Goal: Task Accomplishment & Management: Manage account settings

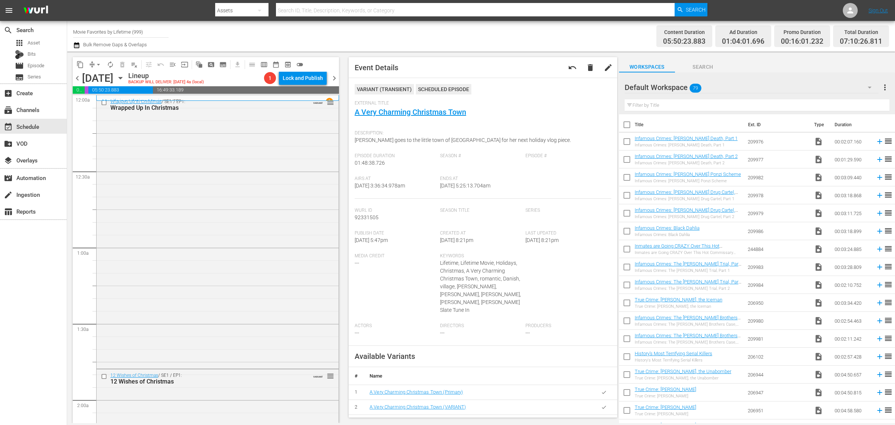
scroll to position [513, 0]
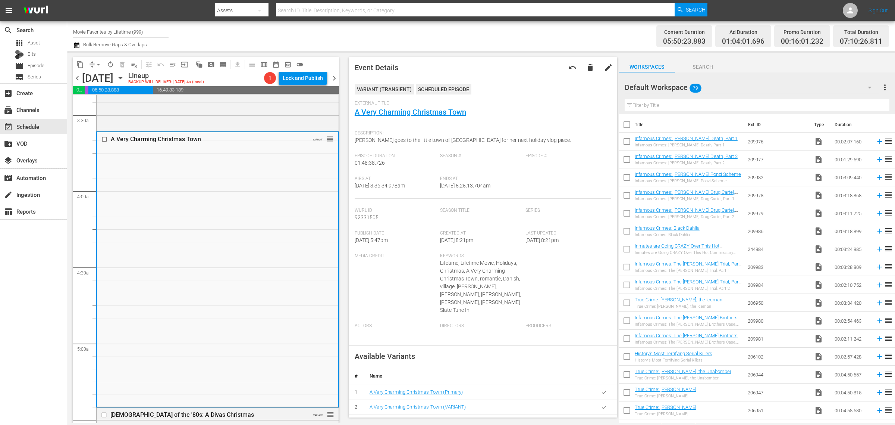
click at [412, 32] on div "Channel Title Movie Favorites by Lifetime (999) Bulk Remove Gaps & Overlaps" at bounding box center [295, 36] width 445 height 27
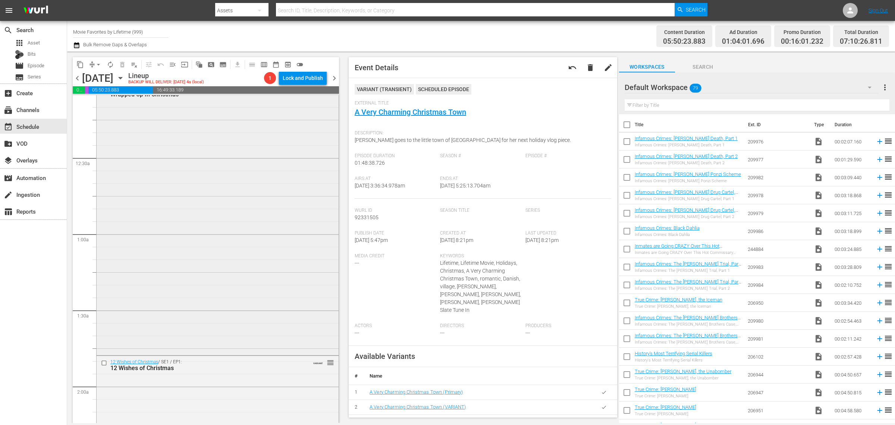
scroll to position [0, 0]
click at [238, 165] on div "Wrapped Up In Christmas / SE1 / EP1: Wrapped Up In Christmas VARIANT reorder" at bounding box center [218, 231] width 242 height 271
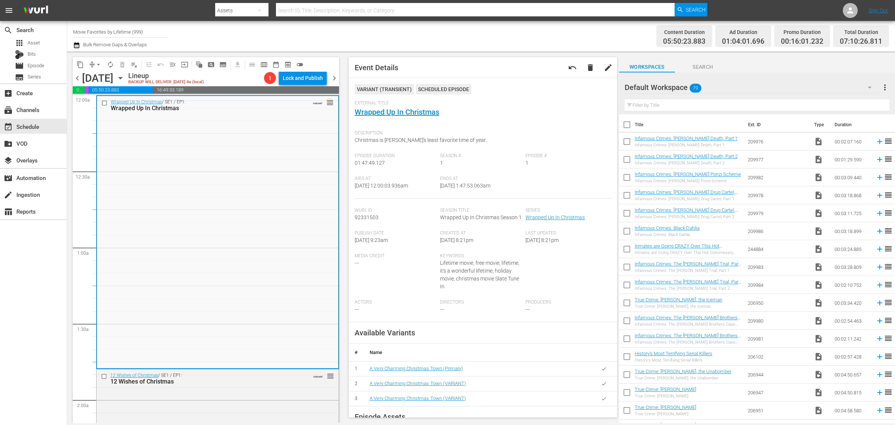
click at [444, 28] on div "Channel Title Movie Favorites by Lifetime (999) Bulk Remove Gaps & Overlaps" at bounding box center [295, 36] width 445 height 27
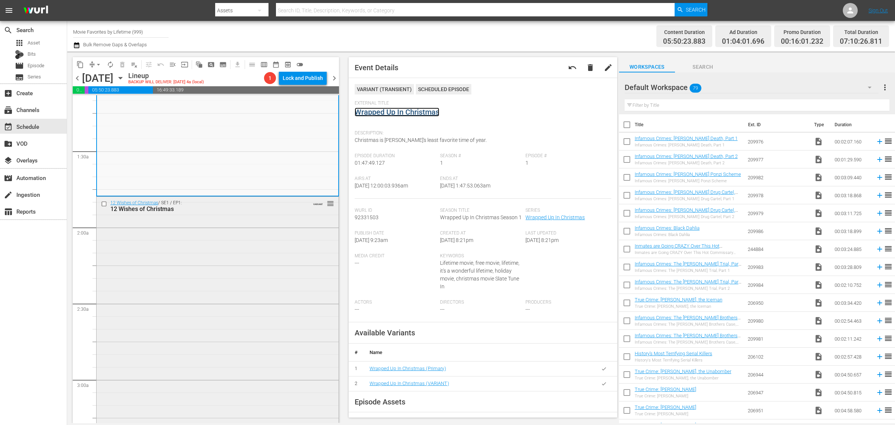
scroll to position [233, 0]
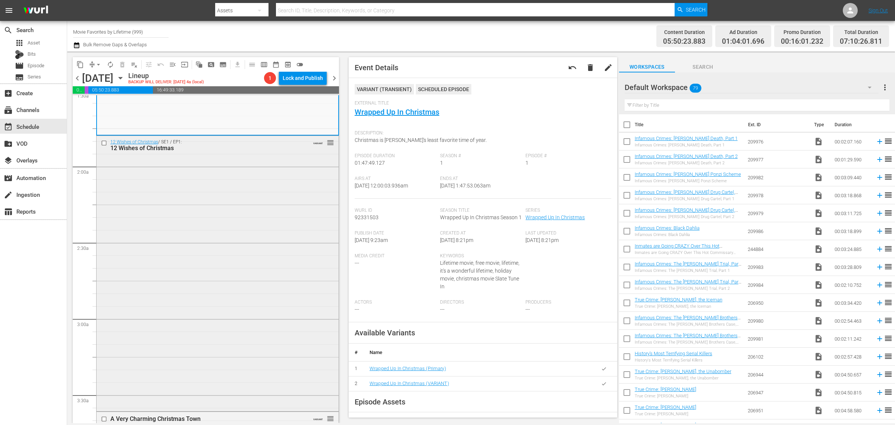
click at [209, 273] on div "12 Wishes of Christmas / SE1 / EP1: 12 Wishes of Christmas VARIANT reorder" at bounding box center [218, 272] width 242 height 273
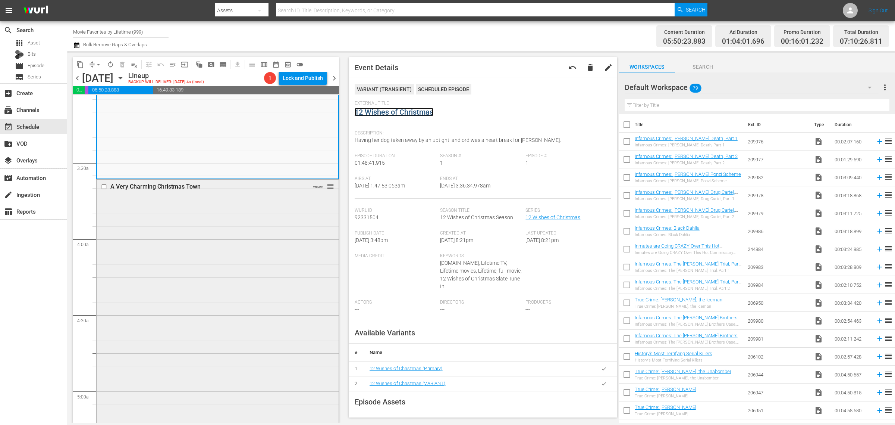
scroll to position [466, 0]
click at [220, 228] on div "A Very Charming Christmas Town VARIANT reorder" at bounding box center [218, 314] width 242 height 273
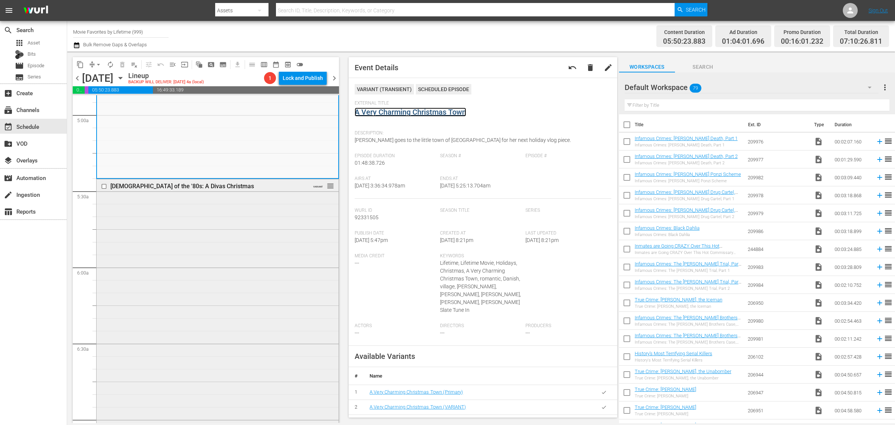
scroll to position [746, 0]
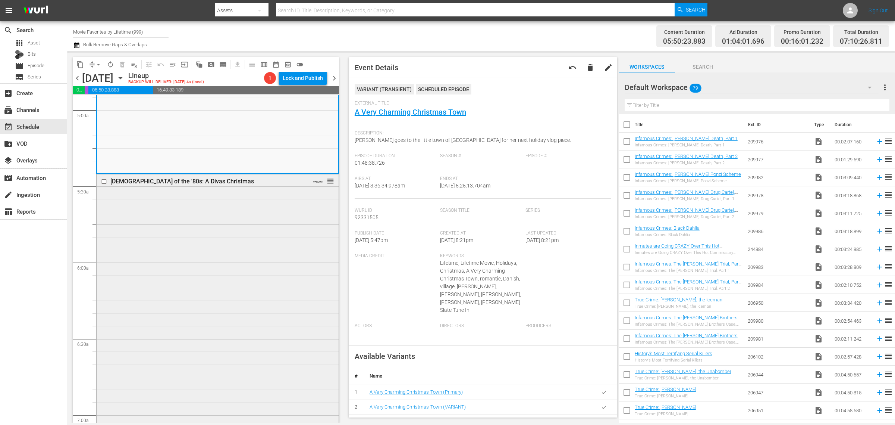
click at [209, 227] on div "[DEMOGRAPHIC_DATA] of the '80s: A Divas Christmas VARIANT reorder" at bounding box center [218, 306] width 242 height 265
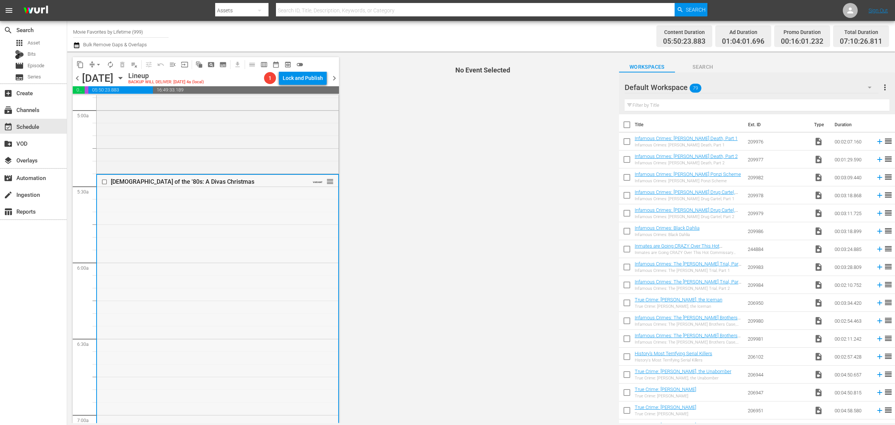
click at [251, 226] on div "[DEMOGRAPHIC_DATA] of the '80s: A Divas Christmas VARIANT reorder" at bounding box center [217, 307] width 241 height 265
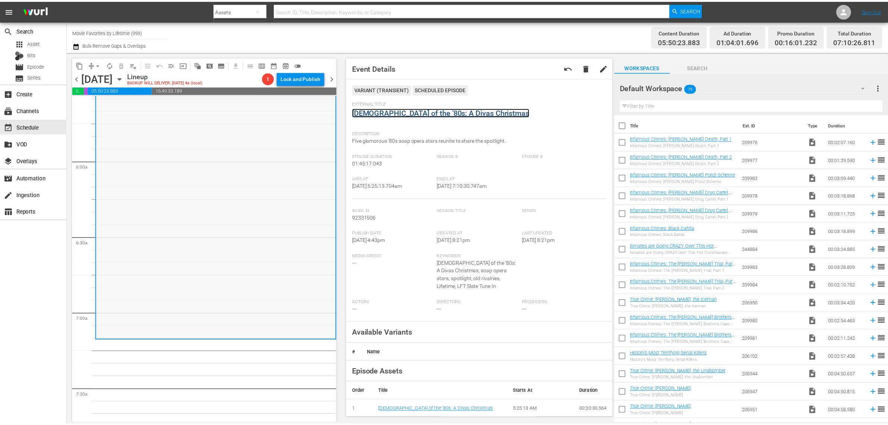
scroll to position [839, 0]
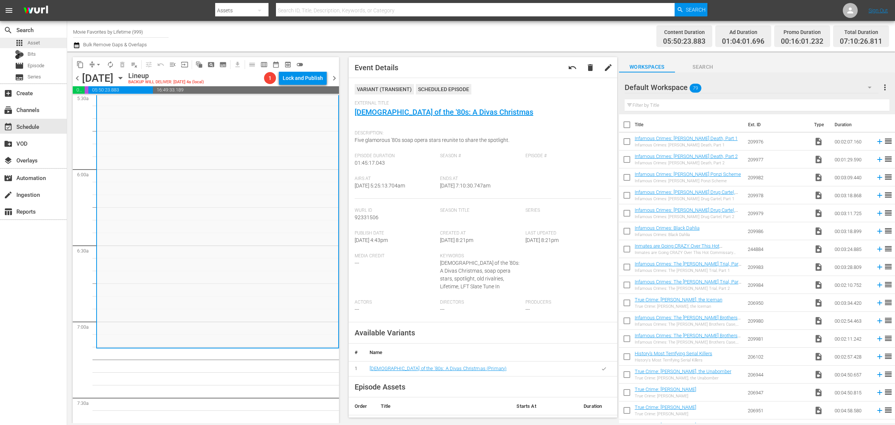
click at [47, 40] on div "apps Asset" at bounding box center [33, 43] width 67 height 10
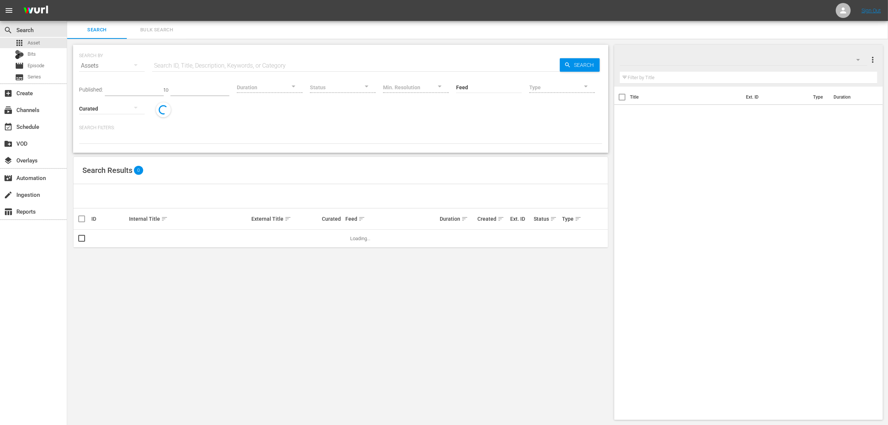
click at [143, 26] on span "Bulk Search" at bounding box center [156, 30] width 51 height 9
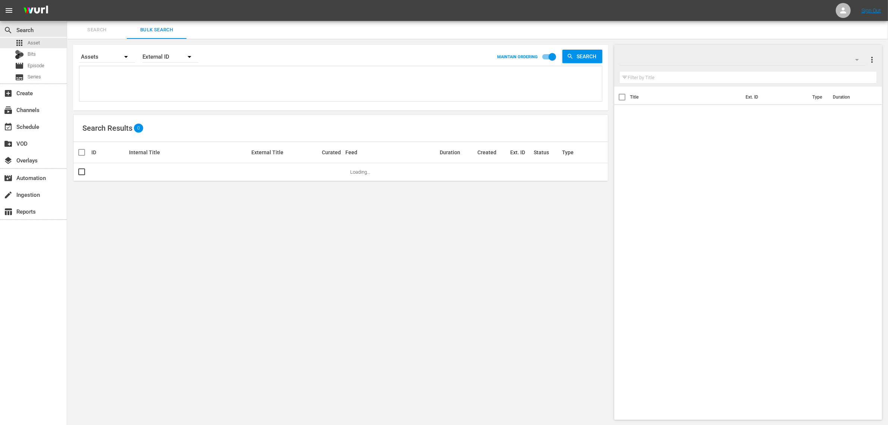
click at [174, 90] on textarea at bounding box center [341, 85] width 521 height 34
paste textarea "197678 223347 195841 197171 197172 197173 198632 196028 194485 194486 226395 19…"
type textarea "197678 223347 195841 197171 197172 197173 198632 196028 194485 194486 226395 19…"
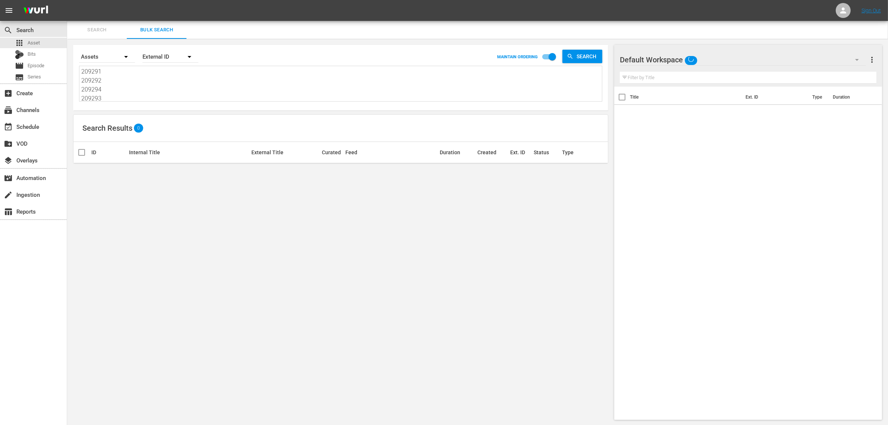
scroll to position [1, 0]
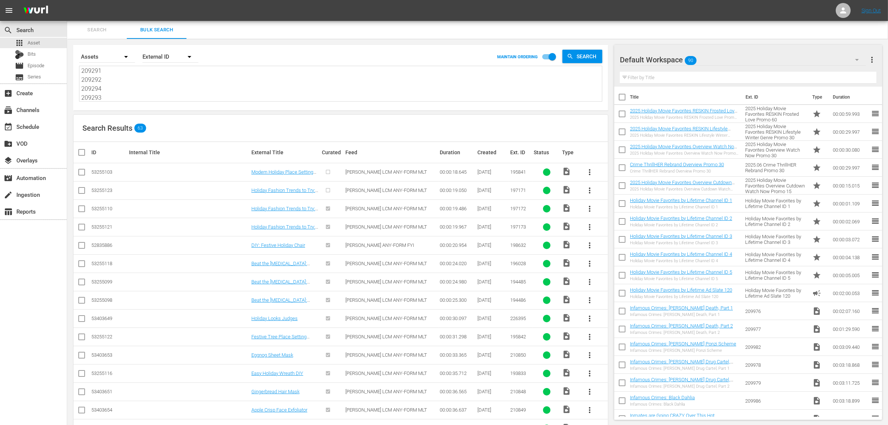
type textarea "197678 223347 195841 197171 197172 197173 198632 196028 194485 194486 226395 19…"
click at [875, 60] on span "more_vert" at bounding box center [872, 59] width 9 height 9
click at [698, 88] on th "Title" at bounding box center [685, 97] width 111 height 21
click at [656, 58] on div at bounding box center [647, 60] width 54 height 19
click at [720, 60] on div "Default Workspace 90" at bounding box center [743, 59] width 246 height 21
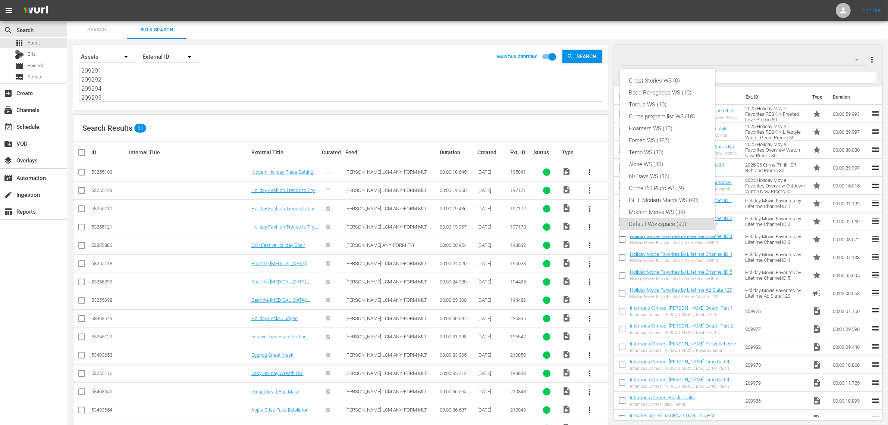
click at [761, 88] on div "Ghost Stories WS (0) Road Renegades WS (10) Torque WS (10) Crime program list W…" at bounding box center [444, 212] width 888 height 425
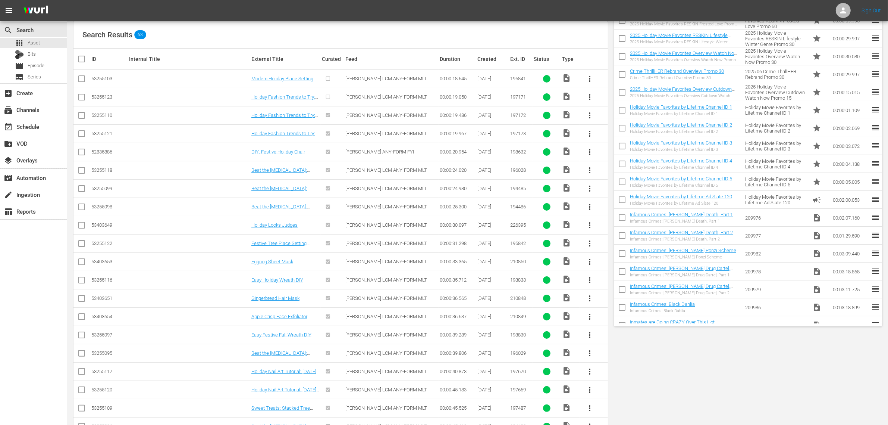
scroll to position [0, 0]
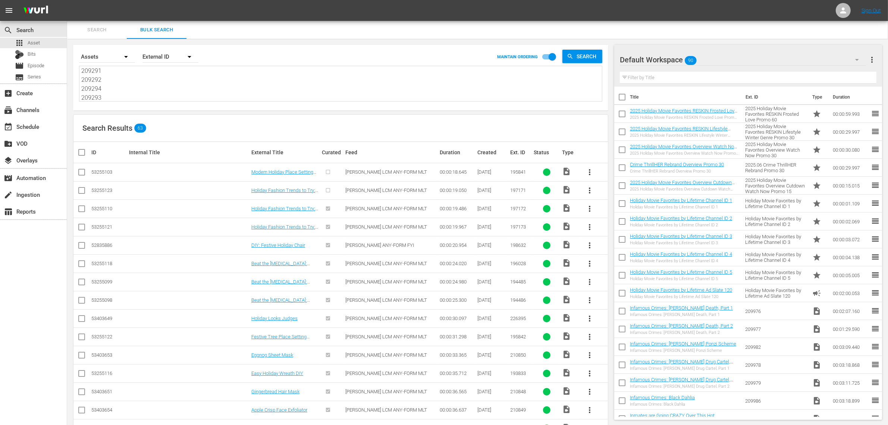
click at [83, 151] on input "checkbox" at bounding box center [84, 152] width 15 height 9
checkbox input "true"
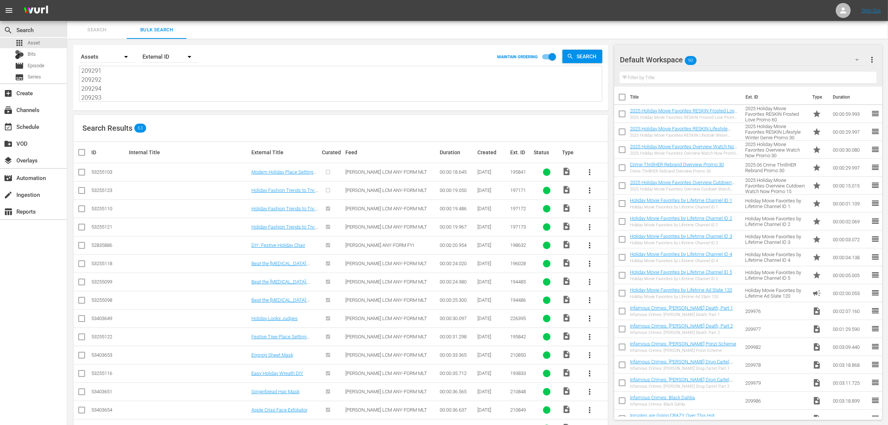
checkbox input "true"
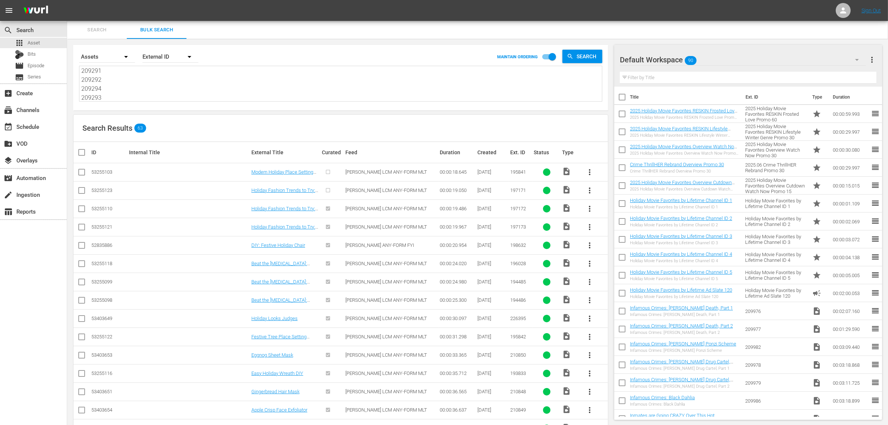
checkbox input "true"
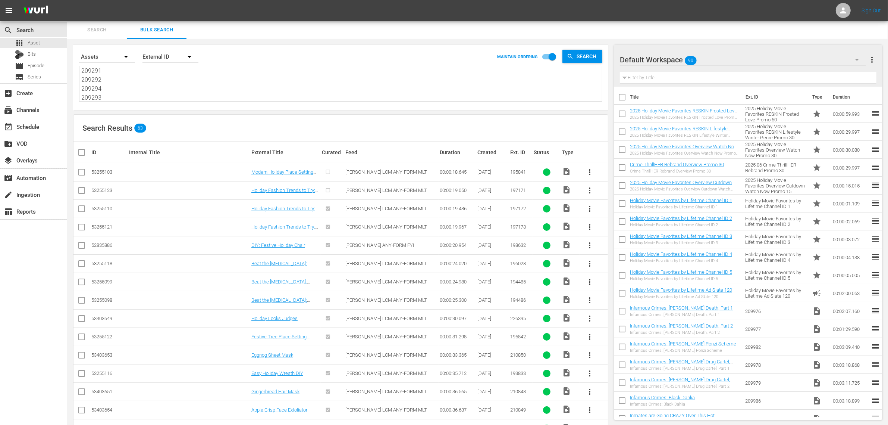
checkbox input "true"
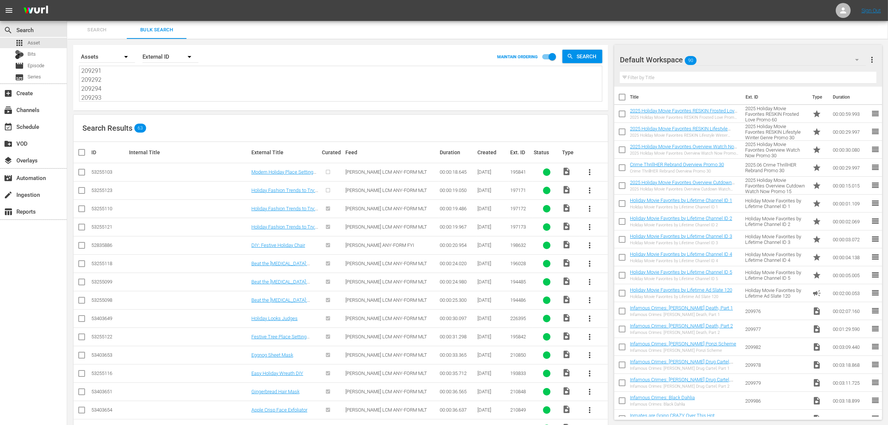
checkbox input "true"
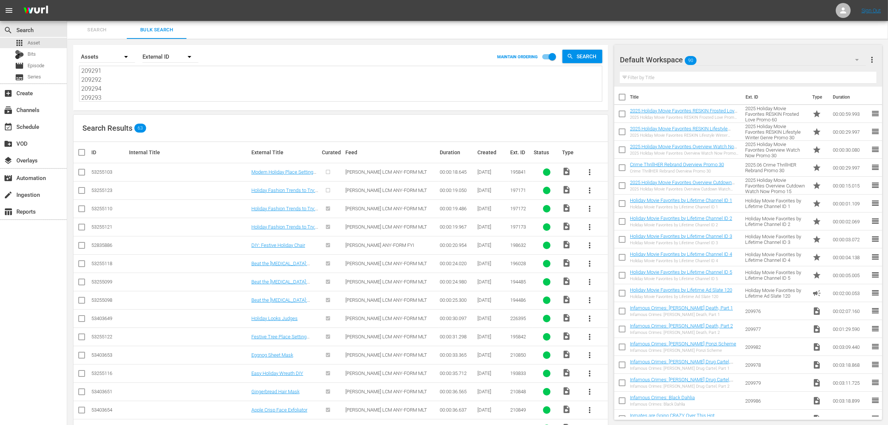
checkbox input "true"
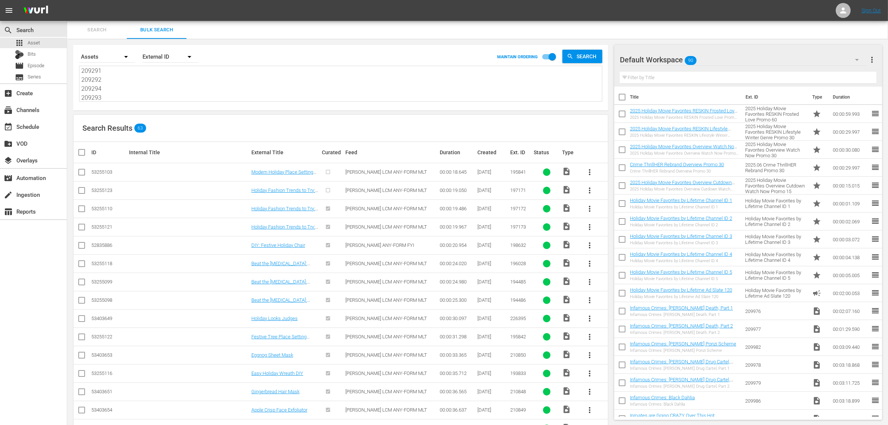
checkbox input "true"
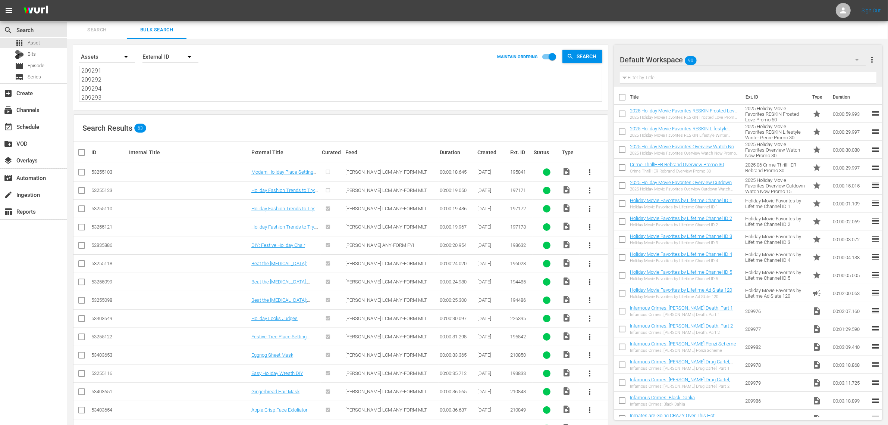
checkbox input "true"
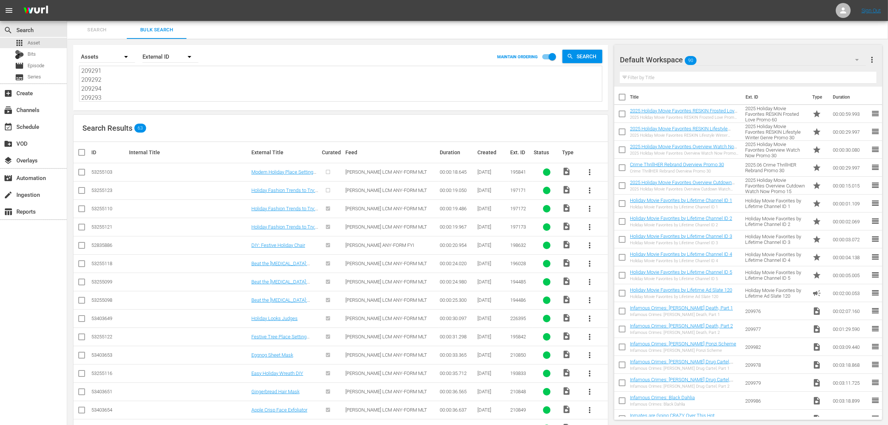
checkbox input "true"
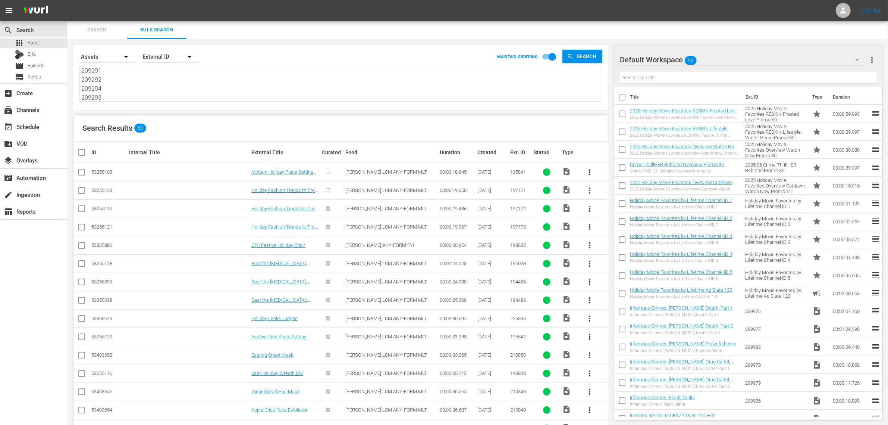
checkbox input "true"
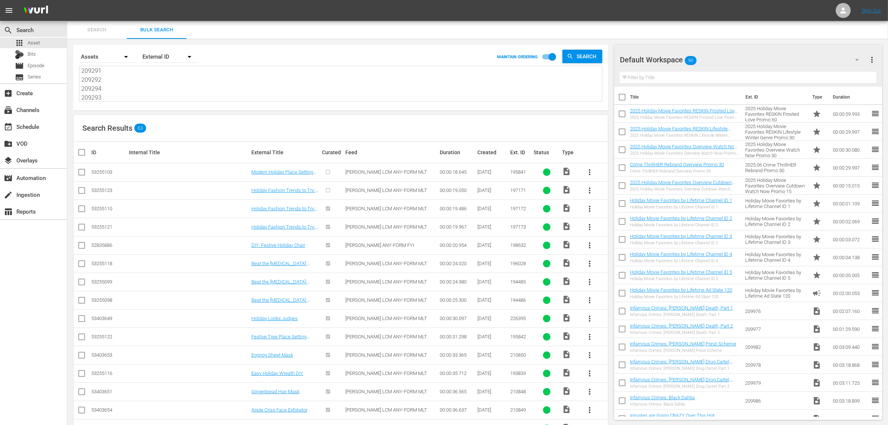
checkbox input "true"
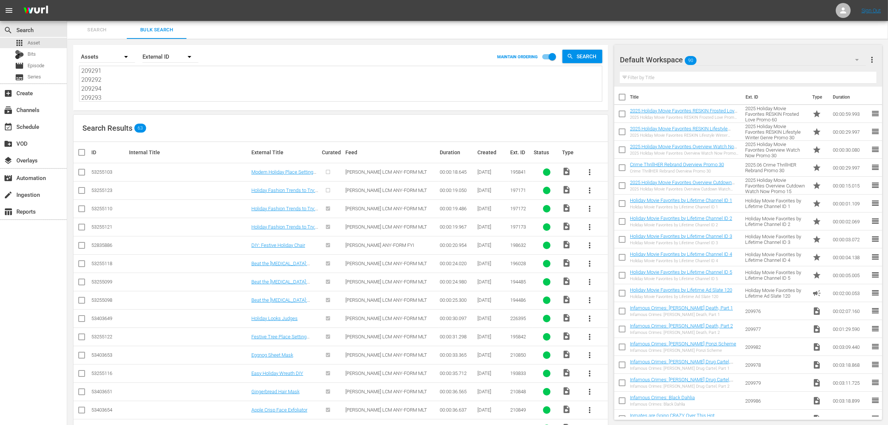
checkbox input "true"
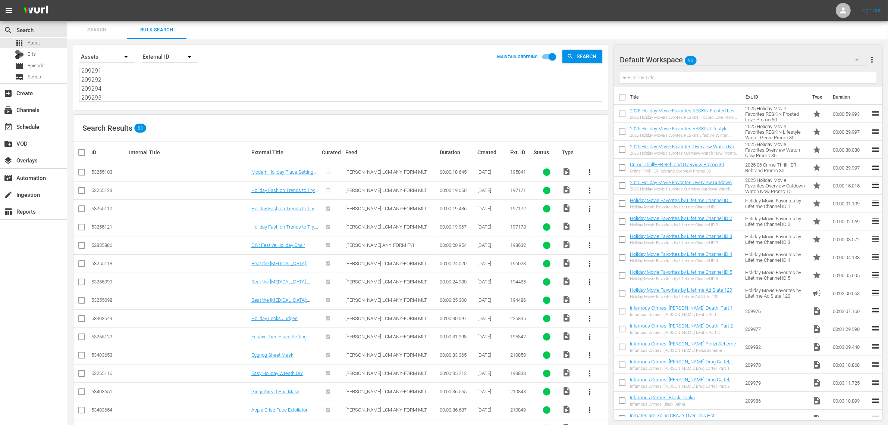
checkbox input "true"
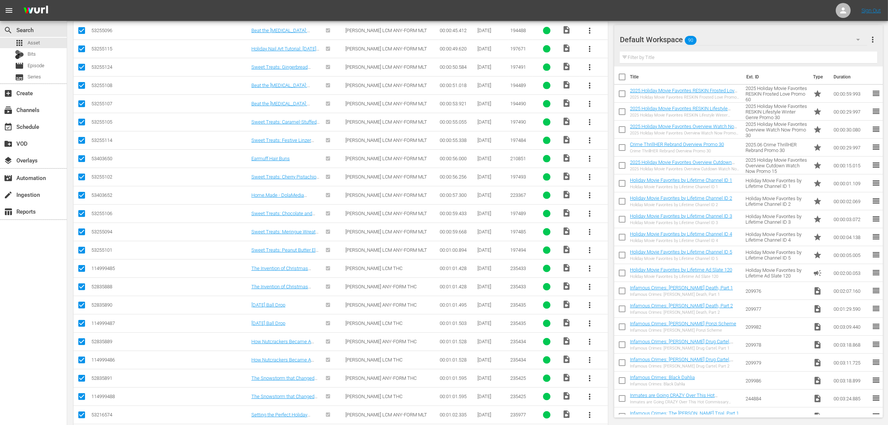
scroll to position [560, 0]
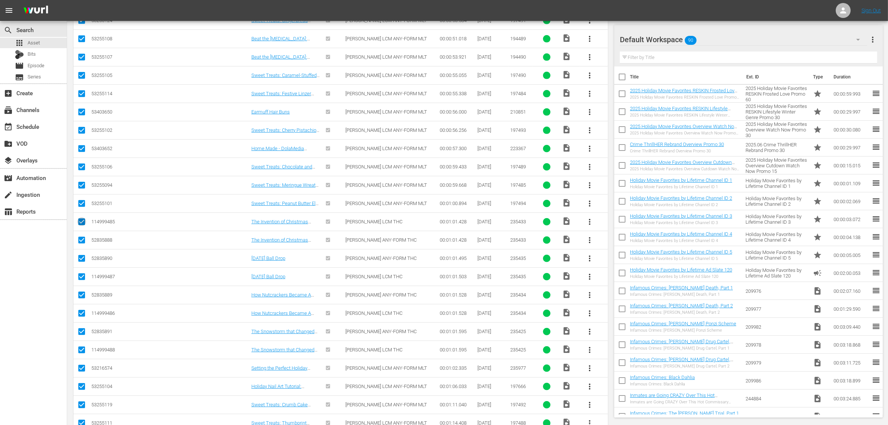
click at [80, 224] on input "checkbox" at bounding box center [81, 223] width 9 height 9
checkbox input "false"
click at [83, 259] on input "checkbox" at bounding box center [81, 259] width 9 height 9
checkbox input "false"
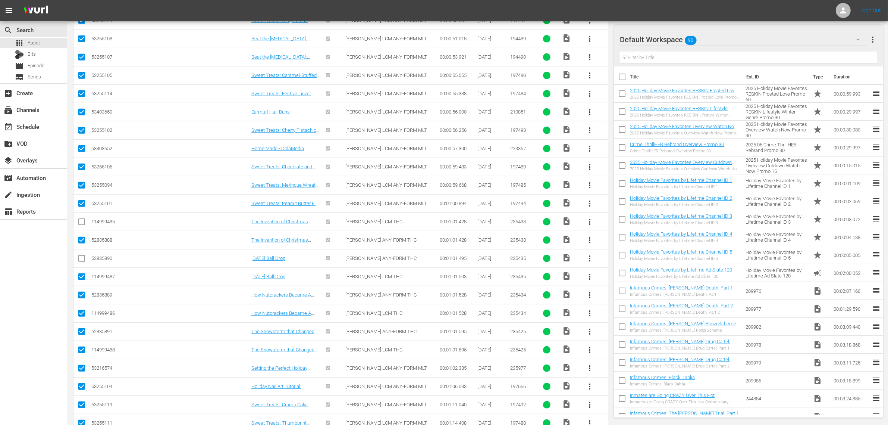
click at [80, 318] on input "checkbox" at bounding box center [81, 314] width 9 height 9
checkbox input "false"
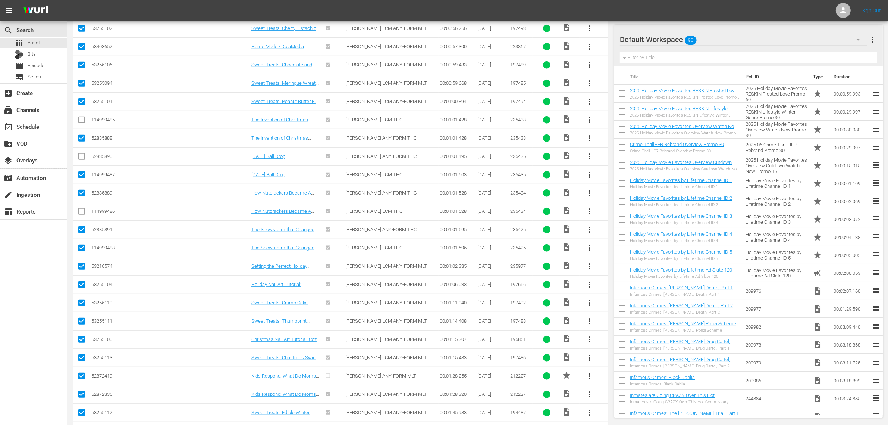
scroll to position [700, 0]
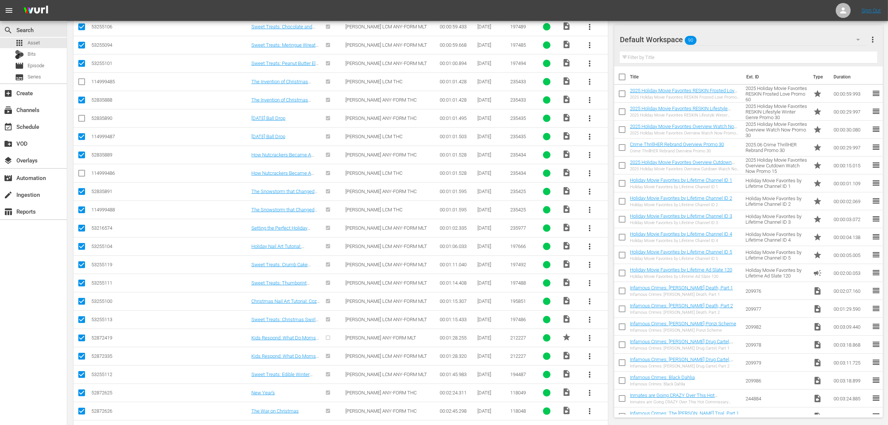
click at [82, 193] on input "checkbox" at bounding box center [81, 192] width 9 height 9
checkbox input "false"
click at [84, 342] on input "checkbox" at bounding box center [81, 339] width 9 height 9
checkbox input "false"
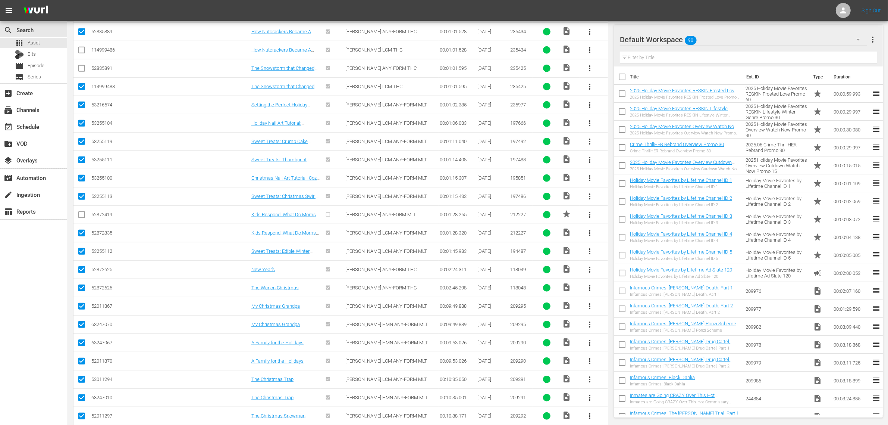
scroll to position [886, 0]
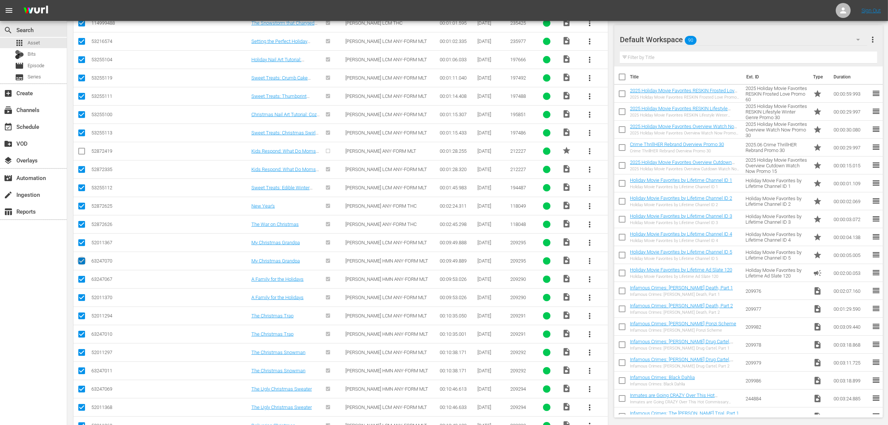
click at [83, 267] on input "checkbox" at bounding box center [81, 262] width 9 height 9
checkbox input "false"
click at [81, 283] on input "checkbox" at bounding box center [81, 280] width 9 height 9
checkbox input "false"
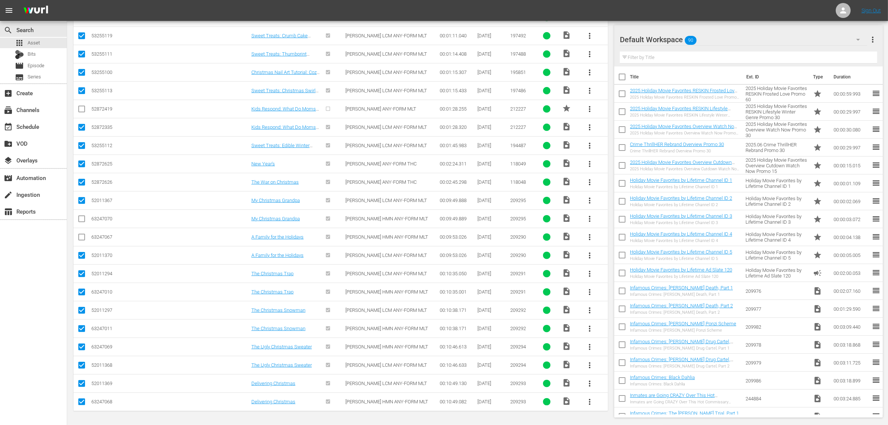
click at [82, 291] on input "checkbox" at bounding box center [81, 293] width 9 height 9
checkbox input "false"
click at [82, 328] on input "checkbox" at bounding box center [81, 329] width 9 height 9
checkbox input "false"
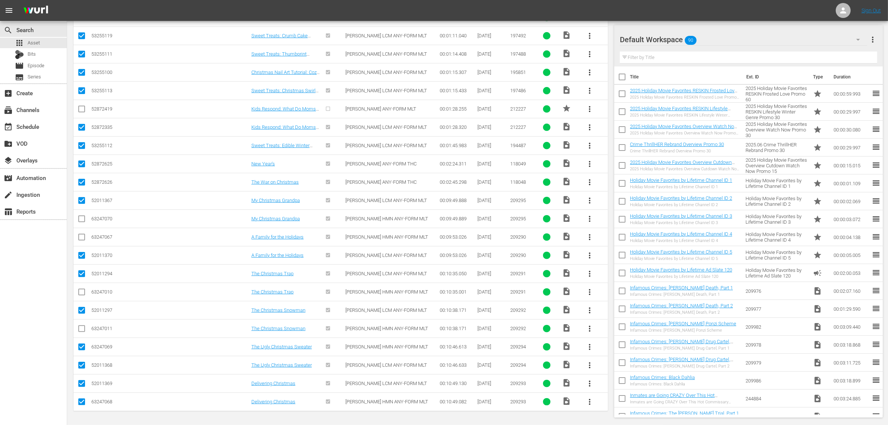
click at [82, 346] on input "checkbox" at bounding box center [81, 348] width 9 height 9
checkbox input "false"
click at [81, 400] on input "checkbox" at bounding box center [81, 402] width 9 height 9
checkbox input "false"
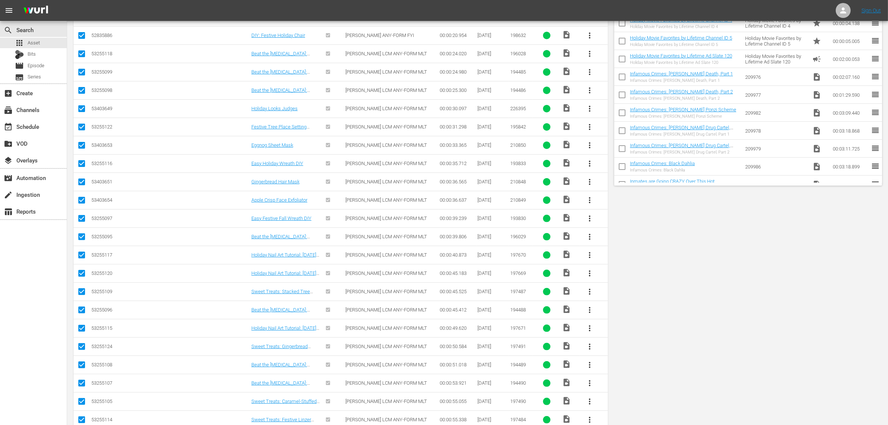
scroll to position [0, 0]
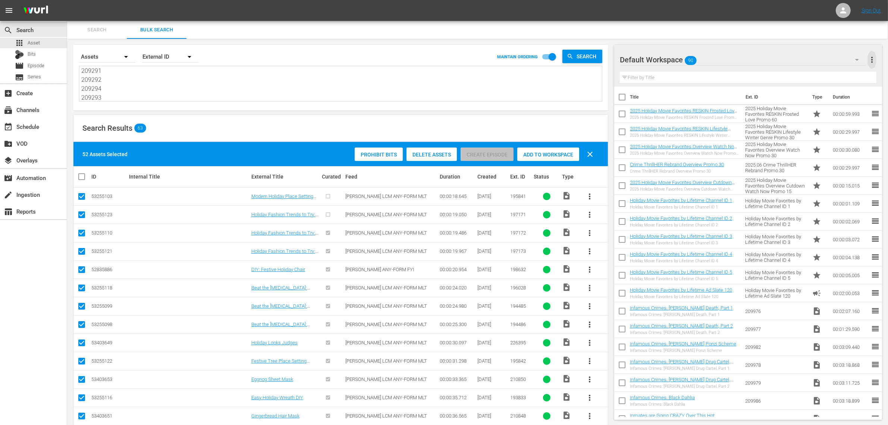
click at [872, 58] on span "more_vert" at bounding box center [872, 59] width 9 height 9
click at [819, 58] on div "Add New Workspace" at bounding box center [824, 60] width 88 height 13
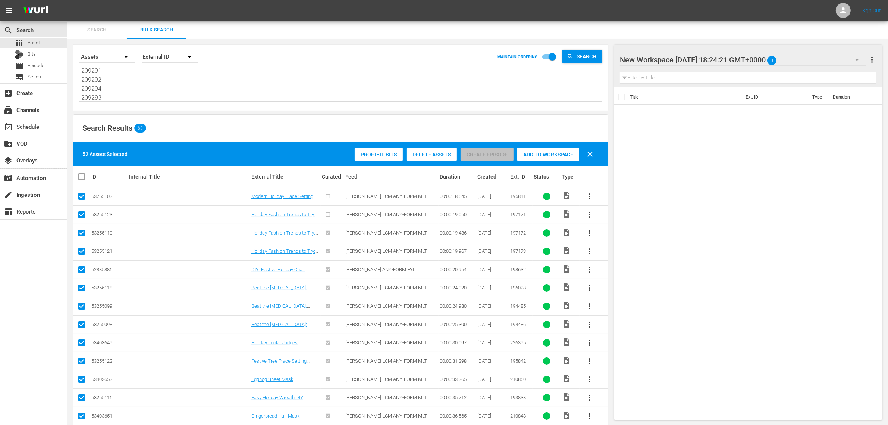
click at [857, 60] on icon "button" at bounding box center [858, 60] width 4 height 2
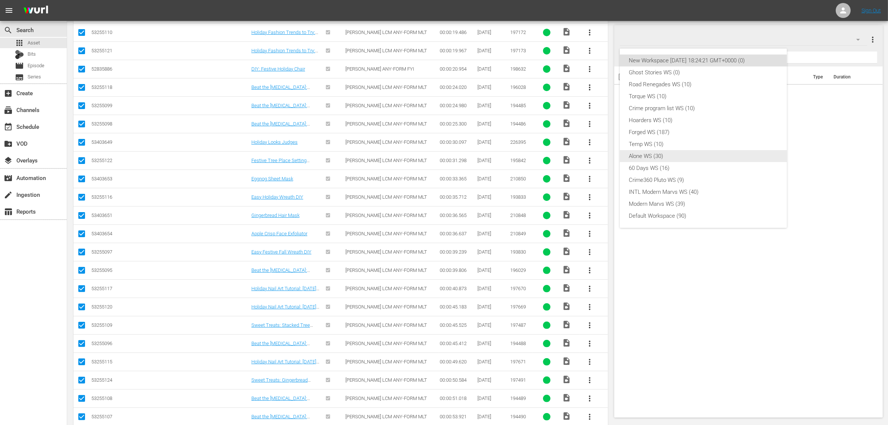
scroll to position [233, 0]
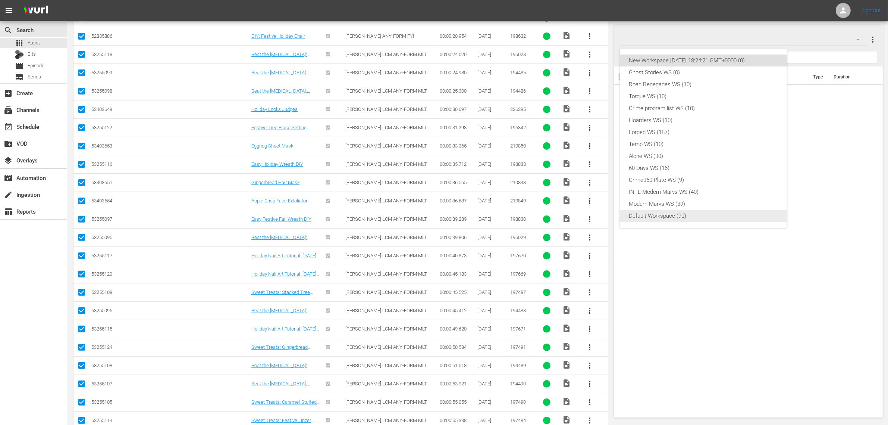
click at [672, 213] on div "Default Workspace (90)" at bounding box center [703, 216] width 149 height 12
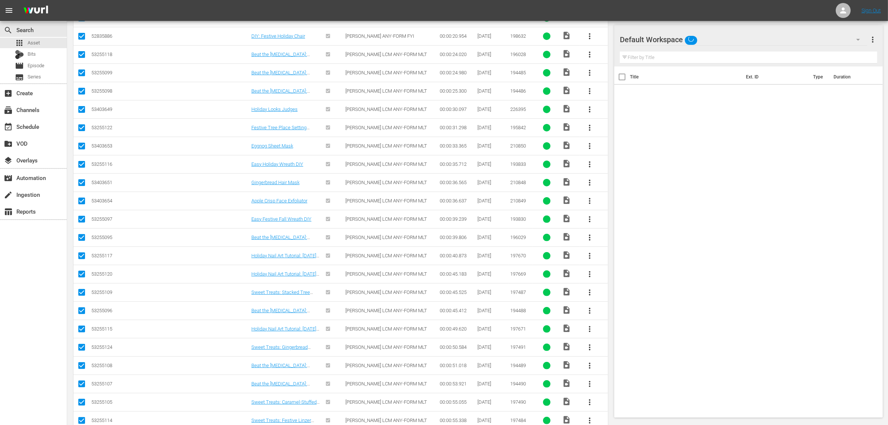
click at [432, 6] on nav "menu Sign Out" at bounding box center [444, 10] width 888 height 21
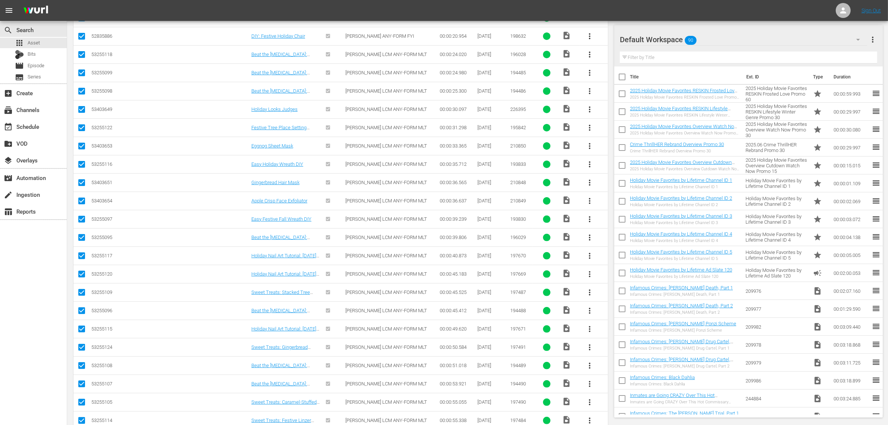
click at [757, 7] on nav "menu Sign Out" at bounding box center [444, 10] width 888 height 21
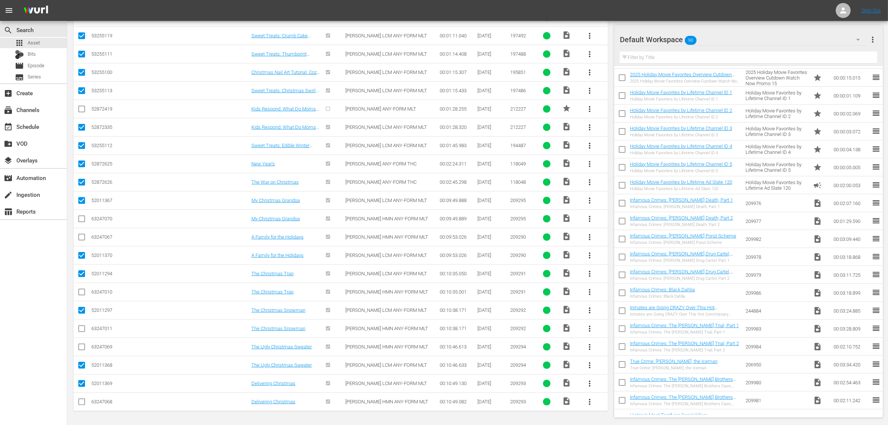
scroll to position [0, 0]
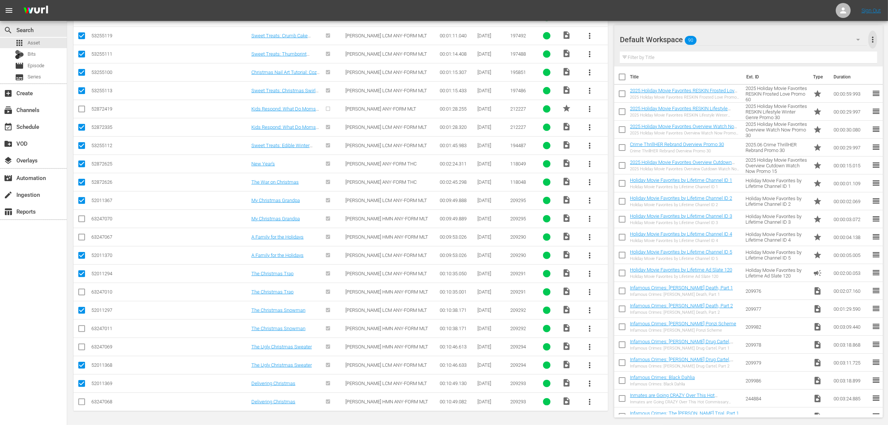
click at [872, 40] on span "more_vert" at bounding box center [873, 39] width 9 height 9
click at [831, 54] on div "Clear All Workspace Items" at bounding box center [825, 53] width 88 height 13
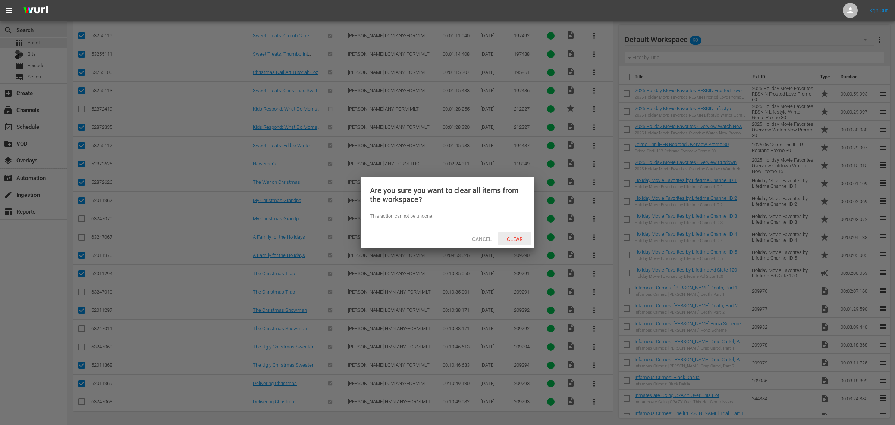
click at [520, 237] on span "Clear" at bounding box center [515, 239] width 28 height 6
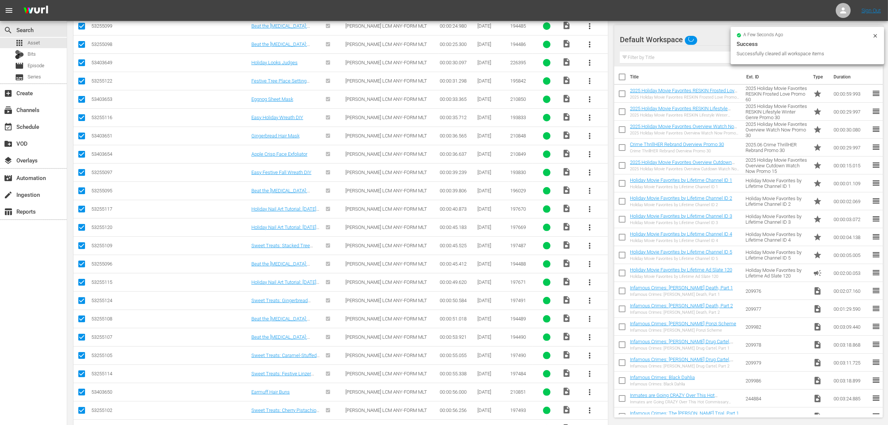
scroll to position [47, 0]
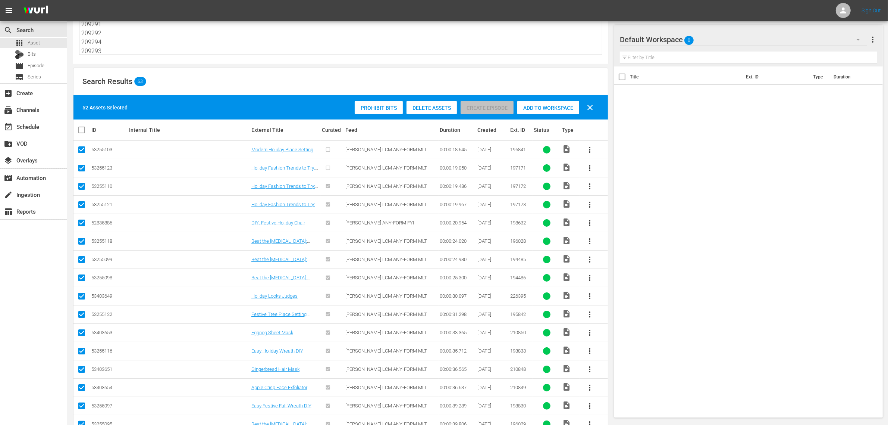
click at [550, 105] on span "Add to Workspace" at bounding box center [548, 108] width 62 height 6
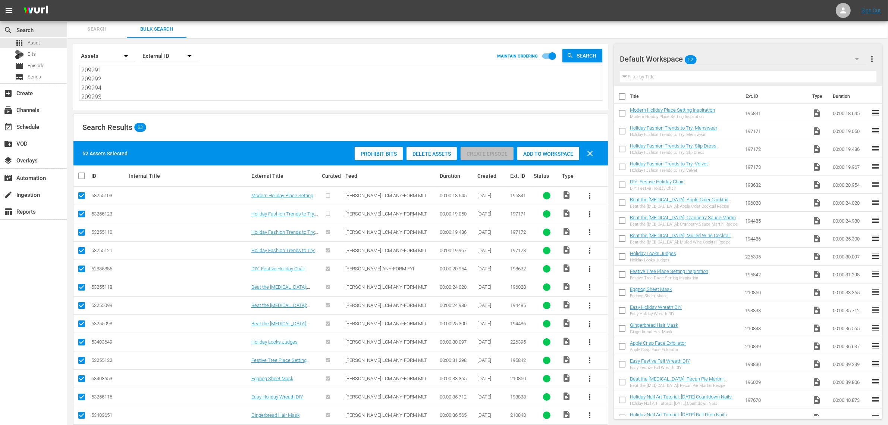
scroll to position [0, 0]
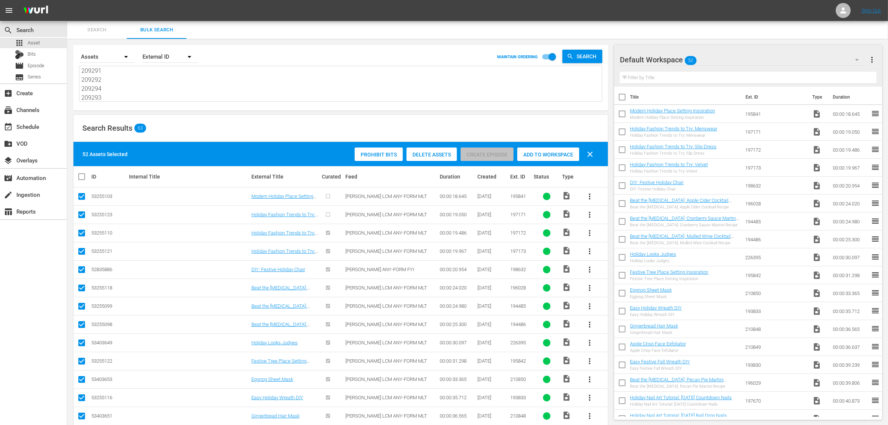
click at [307, 124] on div "Search Results 63" at bounding box center [341, 128] width 535 height 27
click at [157, 83] on textarea "197678 223347 195841 197171 197172 197173 198632 196028 194485 194486 226395 19…" at bounding box center [341, 84] width 521 height 34
paste textarea "59107414 159107402 159107415 159107403 159107416"
type textarea "159107414 159107402 159107415 159107403 159107416"
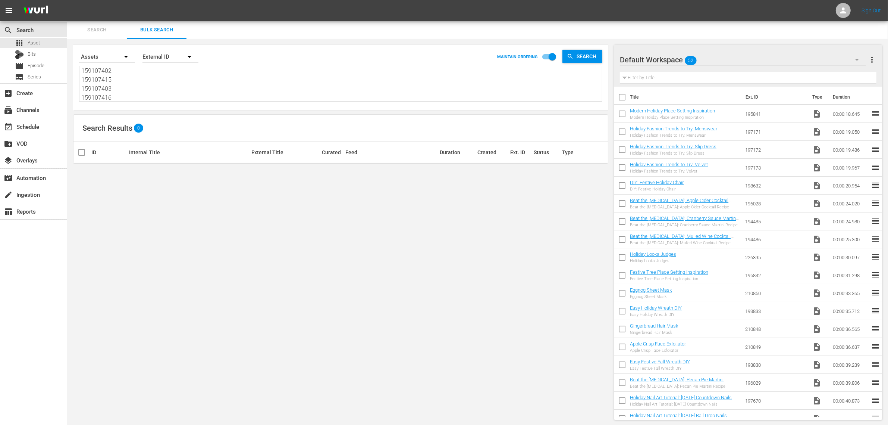
type textarea "159107414 159107402 159107415 159107403 159107416"
click at [548, 58] on input "checkbox" at bounding box center [552, 58] width 43 height 14
checkbox input "false"
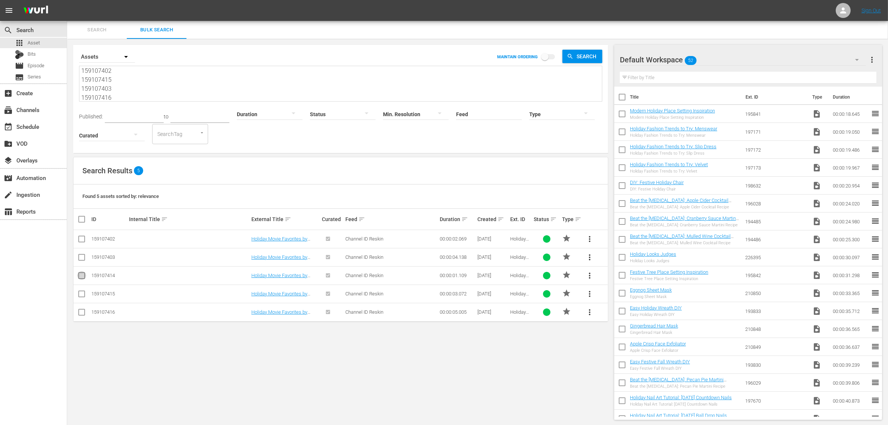
click at [82, 276] on input "checkbox" at bounding box center [81, 276] width 9 height 9
checkbox input "true"
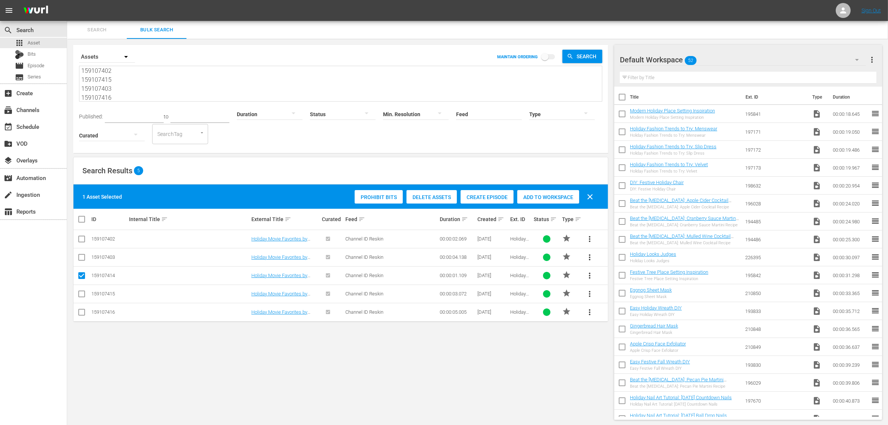
click at [81, 239] on input "checkbox" at bounding box center [81, 240] width 9 height 9
checkbox input "true"
click at [85, 296] on input "checkbox" at bounding box center [81, 295] width 9 height 9
checkbox input "true"
click at [81, 255] on input "checkbox" at bounding box center [81, 258] width 9 height 9
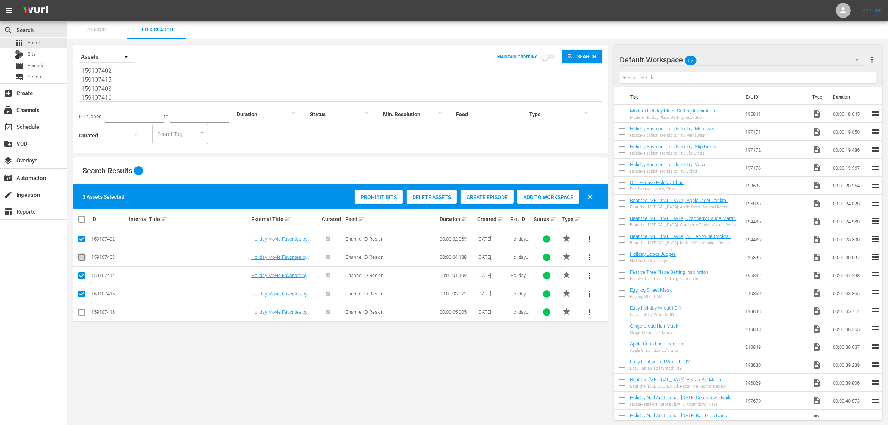
checkbox input "true"
click at [81, 310] on input "checkbox" at bounding box center [81, 313] width 9 height 9
checkbox input "true"
click at [577, 191] on div "Add to Workspace" at bounding box center [566, 197] width 62 height 14
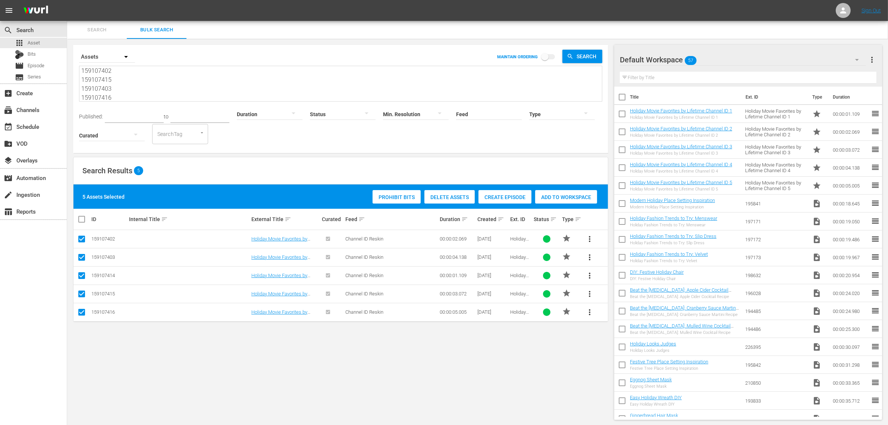
click at [144, 95] on textarea "159107414 159107402 159107415 159107403 159107416" at bounding box center [341, 84] width 521 height 34
paste textarea "83724687 193882586 193882588 194180594 194428260"
type textarea "183724687 193882586 193882588 194180594 194428260"
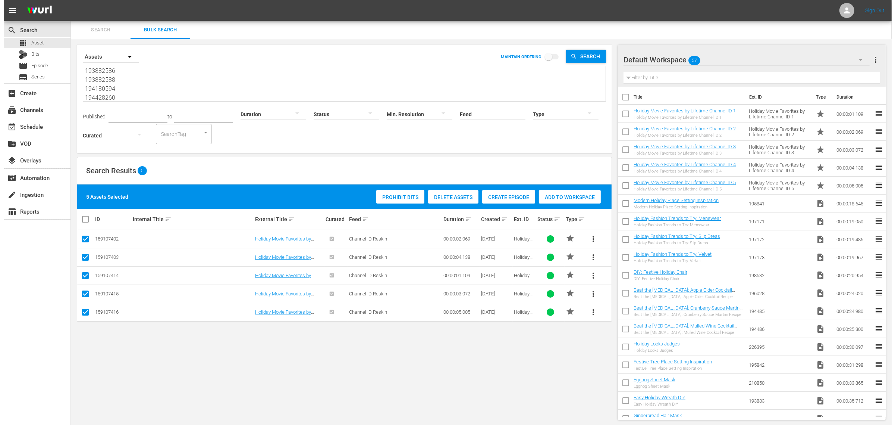
scroll to position [19, 0]
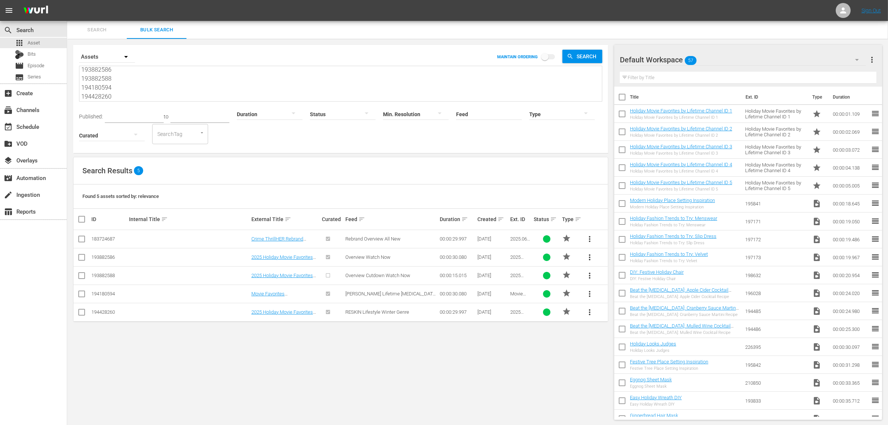
type textarea "183724687 193882586 193882588 194180594 194428260"
click at [82, 218] on input "checkbox" at bounding box center [84, 219] width 15 height 9
checkbox input "true"
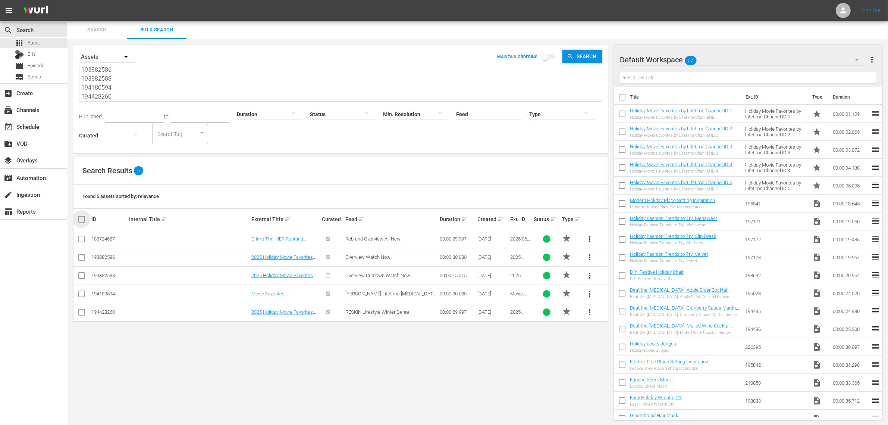
checkbox input "true"
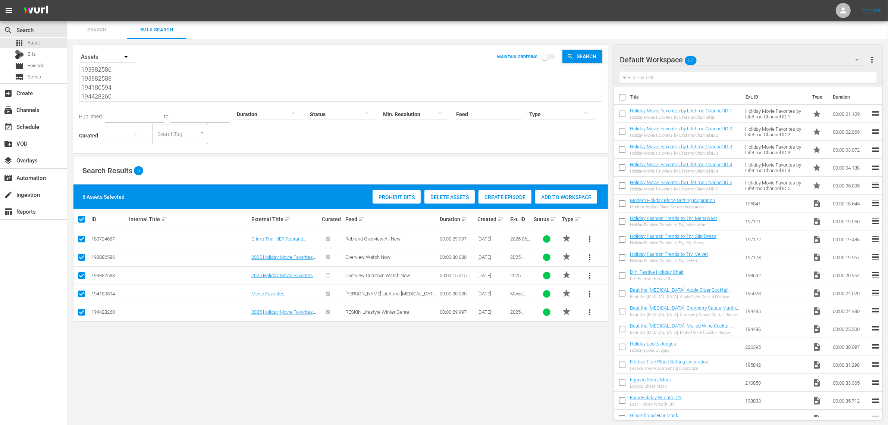
click at [579, 193] on div "Add to Workspace" at bounding box center [566, 197] width 62 height 14
click at [271, 170] on div "Search Results 5" at bounding box center [341, 170] width 535 height 27
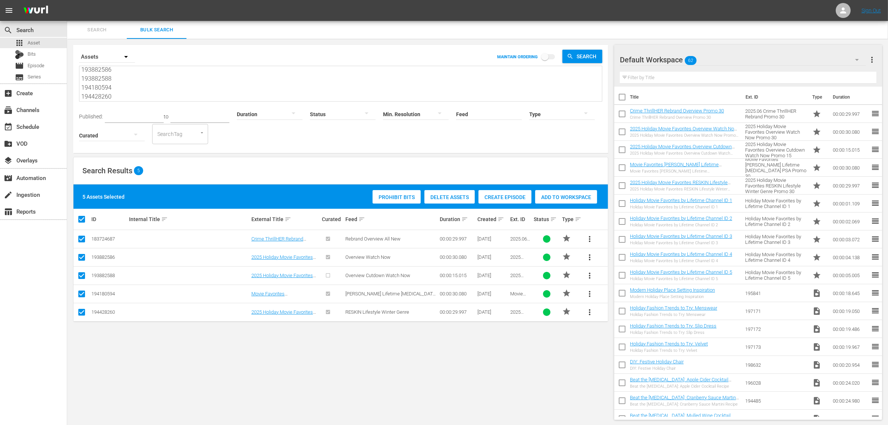
click at [419, 155] on div "Search By Assets MAINTAIN ORDERING Search 183724687 193882586 193882588 1941805…" at bounding box center [340, 232] width 547 height 387
click at [30, 124] on div "event_available Schedule" at bounding box center [21, 125] width 42 height 7
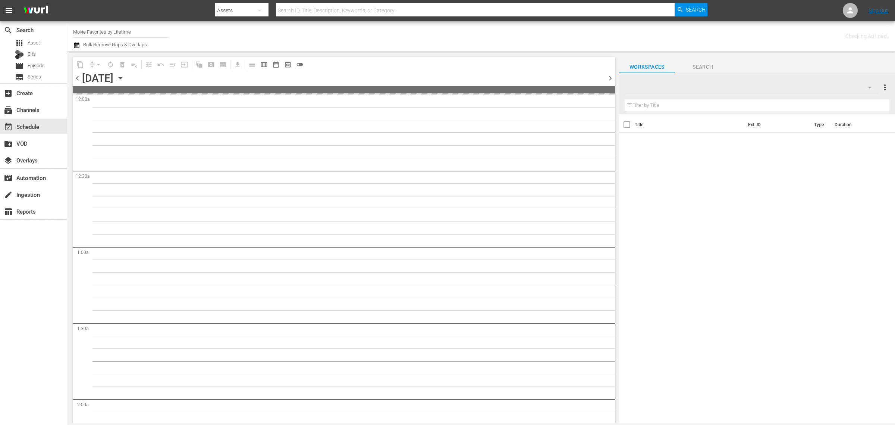
click at [368, 36] on div "Channel Title Movie Favorites by Lifetime Bulk Remove Gaps & Overlaps" at bounding box center [295, 36] width 445 height 27
click at [420, 35] on div "Channel Title Movie Favorites by Lifetime Bulk Remove Gaps & Overlaps" at bounding box center [295, 36] width 445 height 27
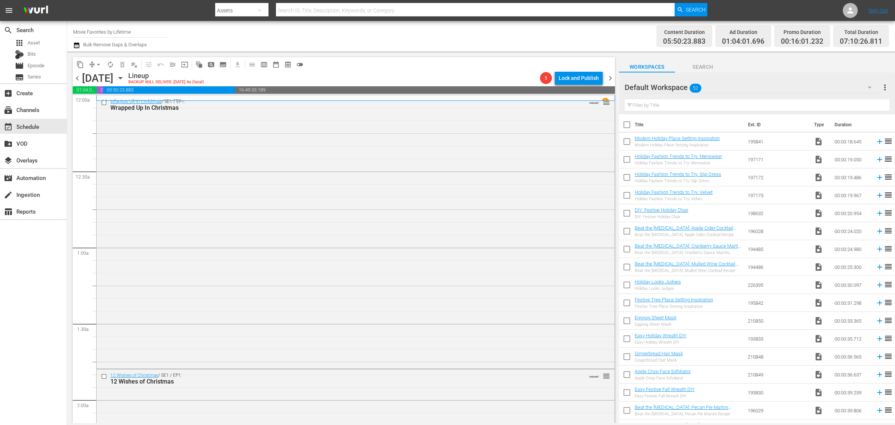
click at [125, 77] on icon "button" at bounding box center [120, 78] width 8 height 8
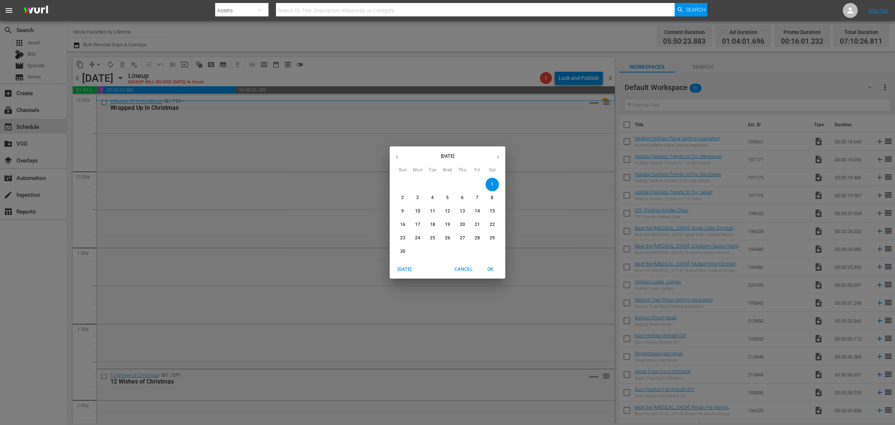
click at [420, 196] on span "3" at bounding box center [417, 197] width 13 height 6
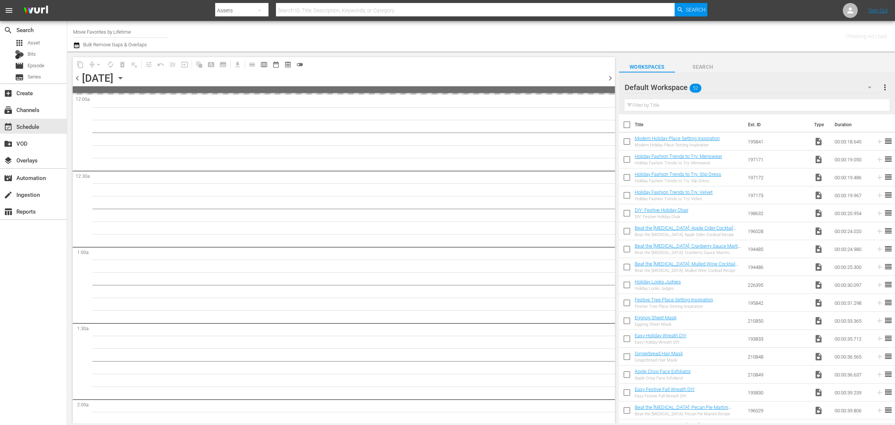
click at [485, 25] on div "Channel Title Movie Favorites by Lifetime Bulk Remove Gaps & Overlaps" at bounding box center [295, 36] width 445 height 27
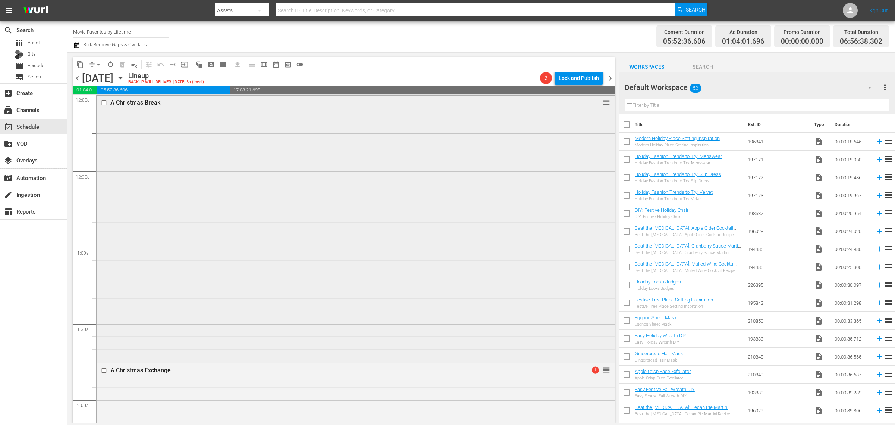
click at [296, 182] on div "A Christmas Break reorder" at bounding box center [356, 229] width 518 height 266
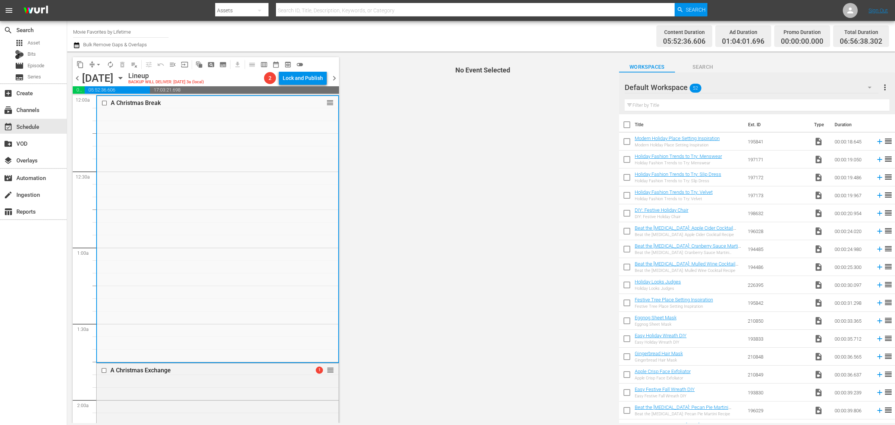
click at [407, 41] on div "Channel Title Movie Favorites by Lifetime Bulk Remove Gaps & Overlaps" at bounding box center [295, 36] width 445 height 27
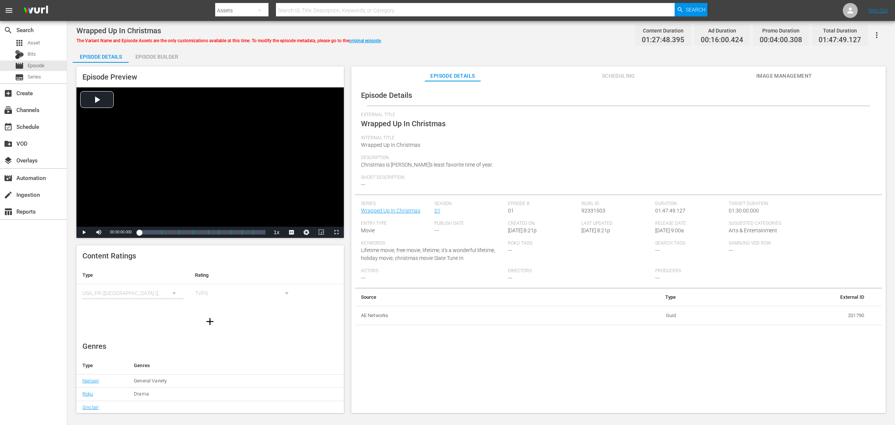
click at [716, 72] on span "Image Management" at bounding box center [785, 75] width 56 height 9
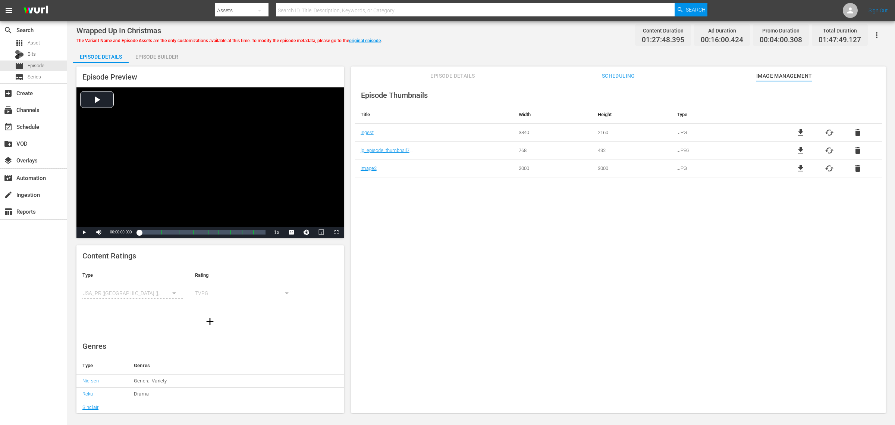
click at [169, 57] on div "Episode Builder" at bounding box center [157, 57] width 56 height 18
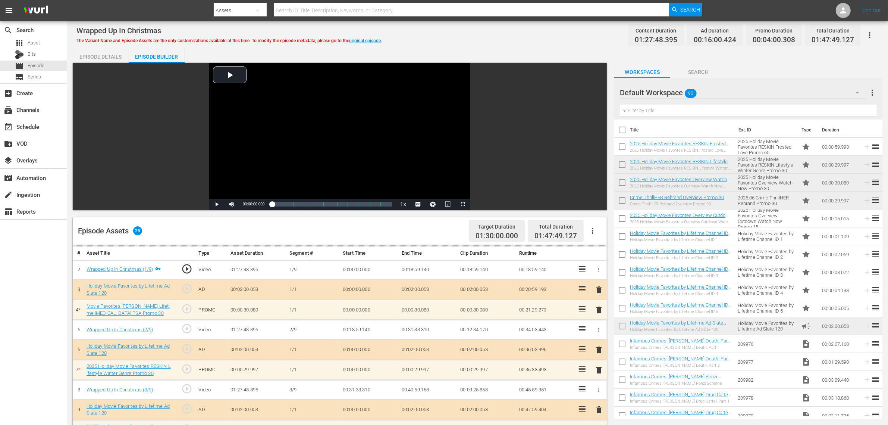
click at [463, 31] on div "Wrapped Up In Christmas The Variant Name and Episode Assets are the only custom…" at bounding box center [477, 34] width 803 height 17
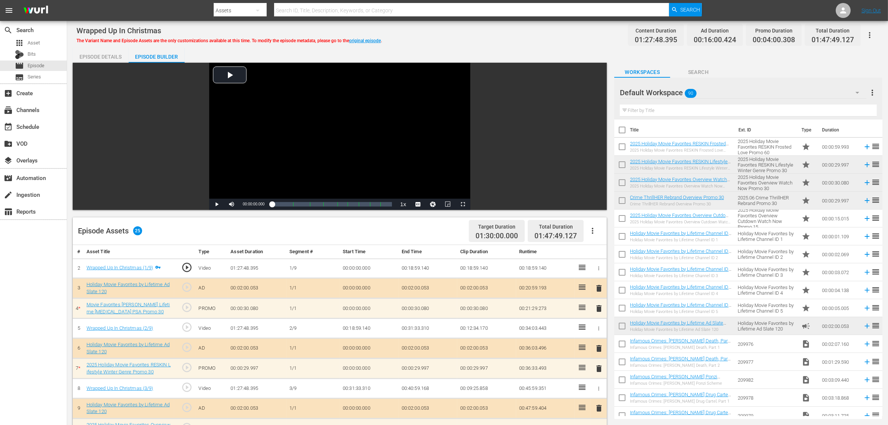
click at [478, 53] on div "Episode Details Episode Builder Episode Preview Video Player is loading. Play V…" at bounding box center [478, 403] width 810 height 710
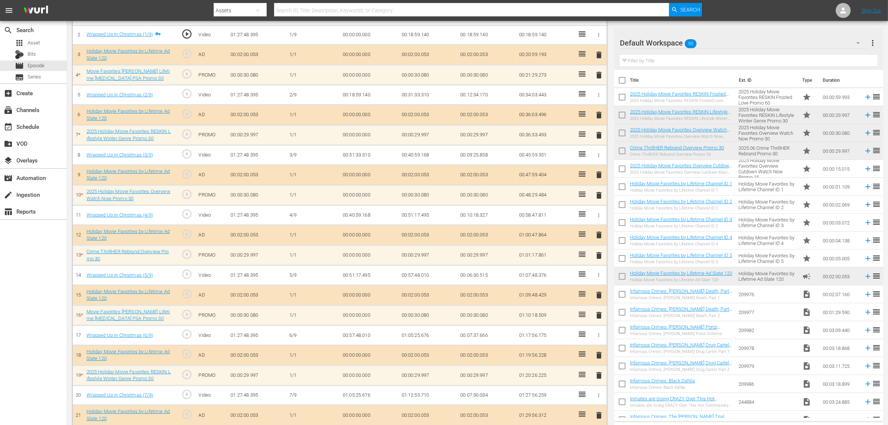
scroll to position [343, 0]
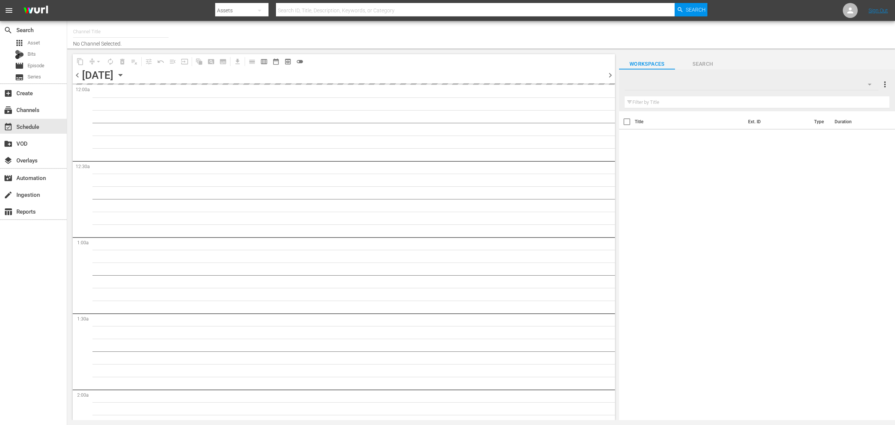
type input "Movie Favorites by Lifetime (999)"
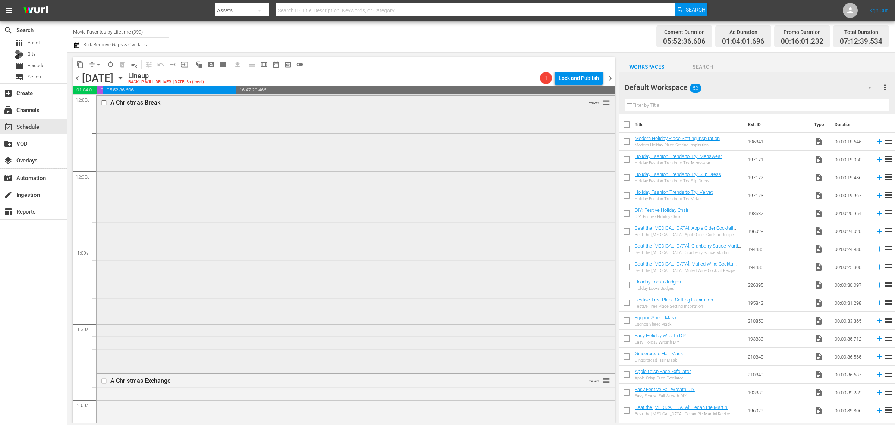
click at [275, 172] on div "A Christmas Break VARIANT reorder" at bounding box center [356, 234] width 518 height 276
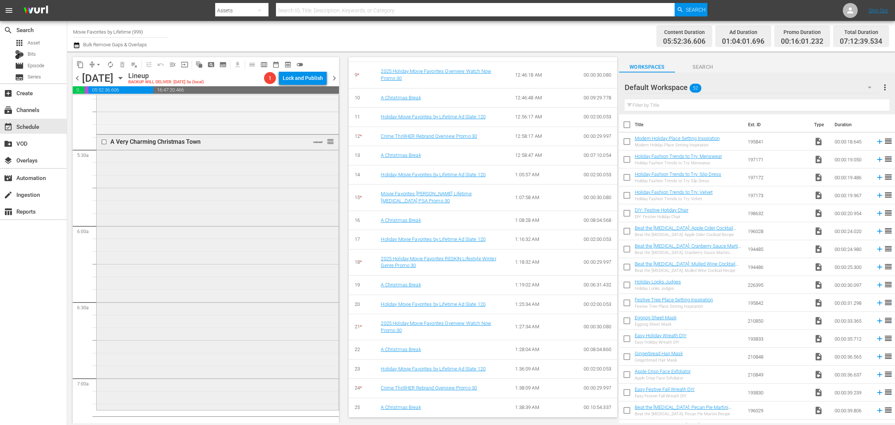
scroll to position [793, 0]
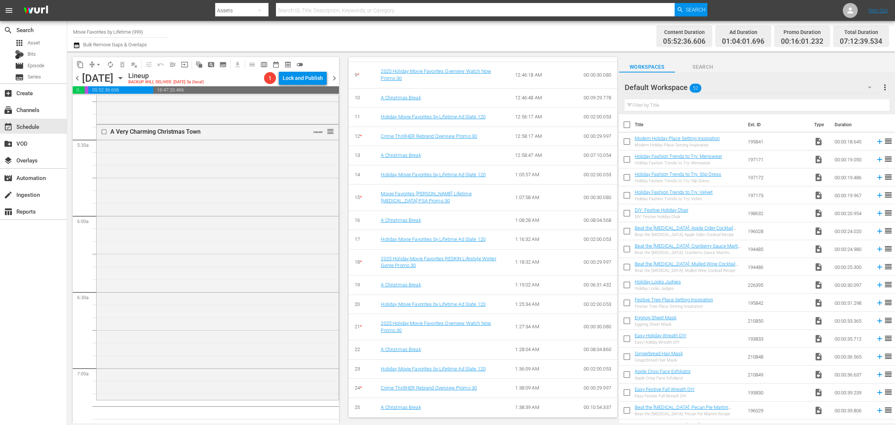
drag, startPoint x: 241, startPoint y: 236, endPoint x: 400, endPoint y: 219, distance: 159.1
click at [241, 236] on div "A Very Charming Christmas Town VARIANT reorder" at bounding box center [218, 261] width 242 height 273
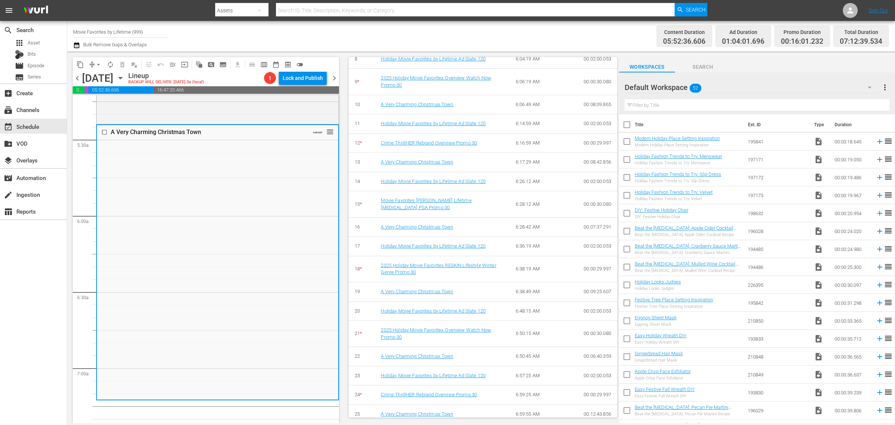
scroll to position [568, 0]
click at [528, 38] on div "Content Duration 05:52:36.606 Ad Duration 01:04:01.696 Promo Duration 00:16:01.…" at bounding box center [703, 36] width 371 height 27
click at [125, 79] on icon "button" at bounding box center [120, 78] width 8 height 8
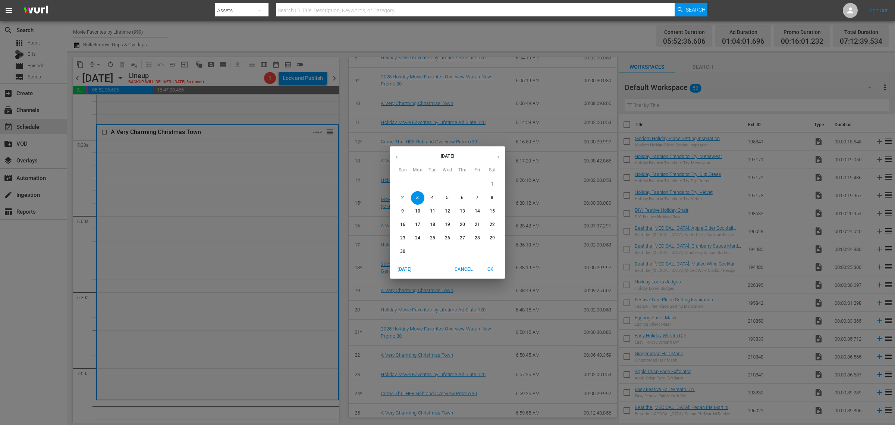
click at [494, 185] on span "1" at bounding box center [492, 184] width 13 height 6
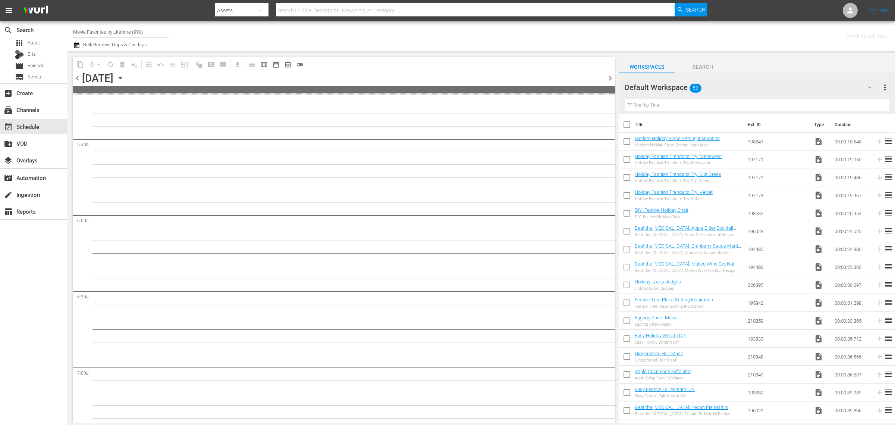
scroll to position [805, 0]
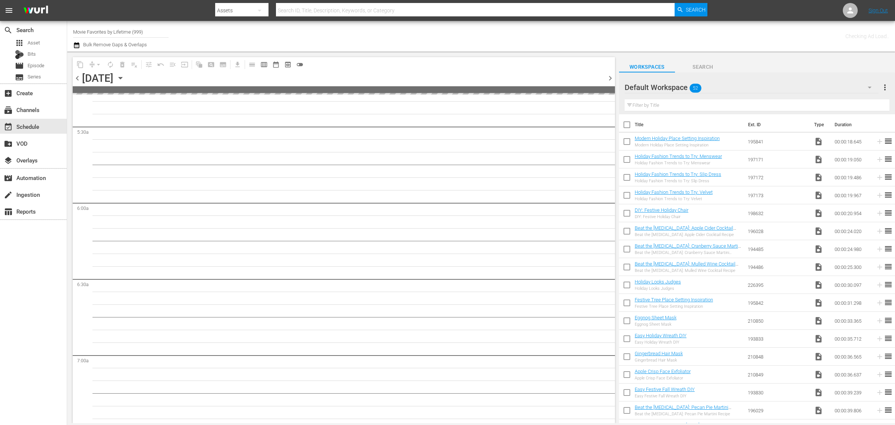
click at [428, 34] on div "Channel Title Movie Favorites by Lifetime (999) Bulk Remove Gaps & Overlaps" at bounding box center [295, 36] width 445 height 27
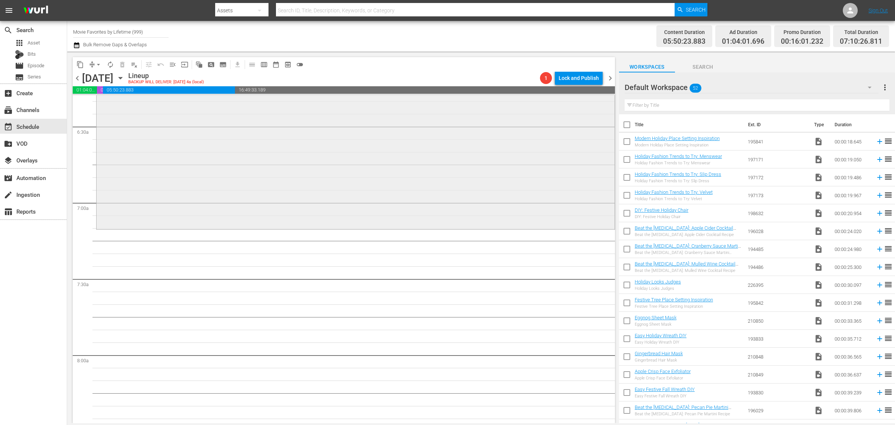
scroll to position [886, 0]
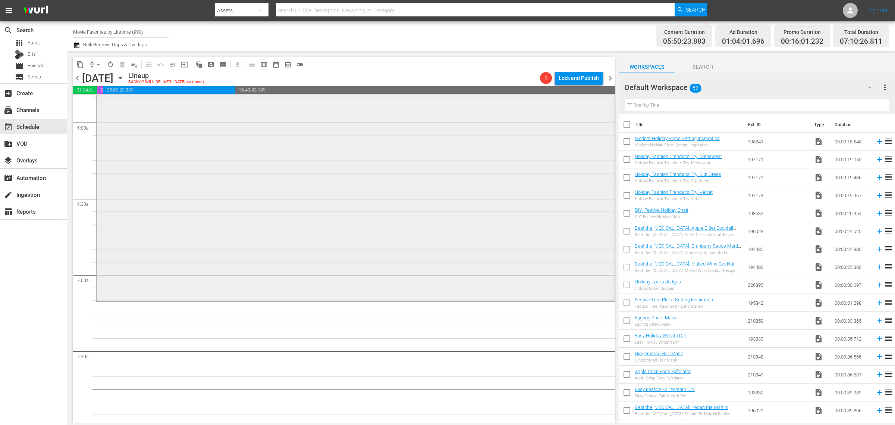
click at [242, 216] on div "Ladies of the '80s: A Divas Christmas VARIANT reorder" at bounding box center [356, 166] width 518 height 265
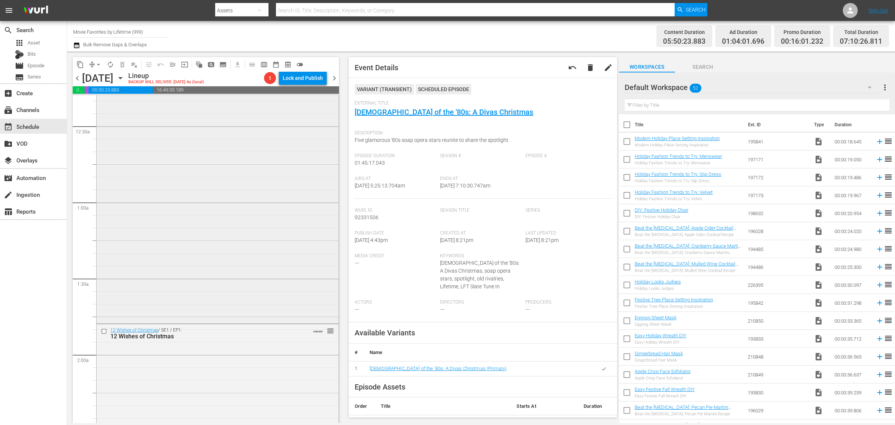
scroll to position [0, 0]
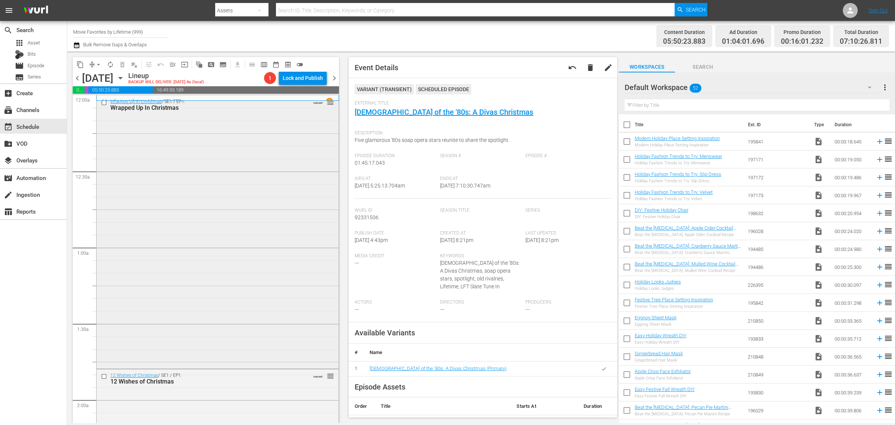
click at [180, 187] on div "Wrapped Up In Christmas / SE1 / EP1: Wrapped Up In Christmas VARIANT reorder" at bounding box center [218, 231] width 242 height 271
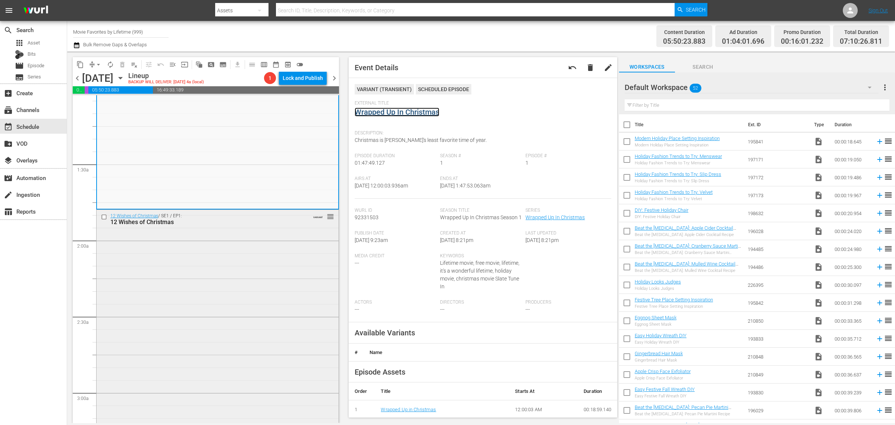
scroll to position [187, 0]
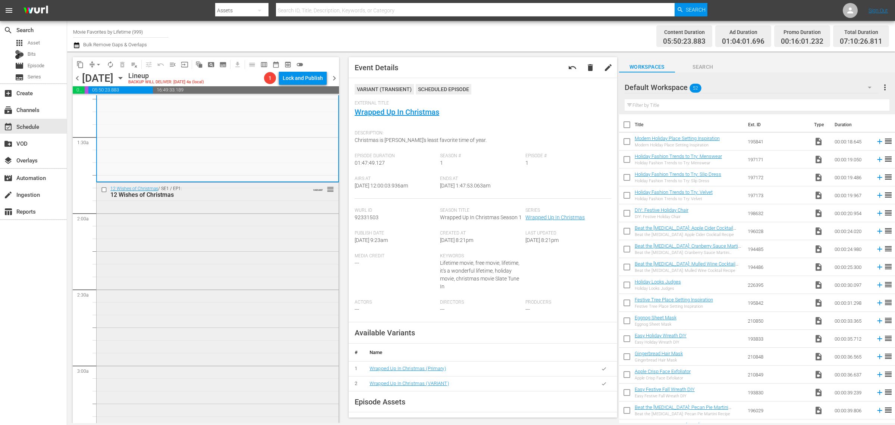
click at [236, 216] on div "12 Wishes of Christmas / SE1 / EP1: 12 Wishes of Christmas VARIANT reorder" at bounding box center [218, 318] width 242 height 273
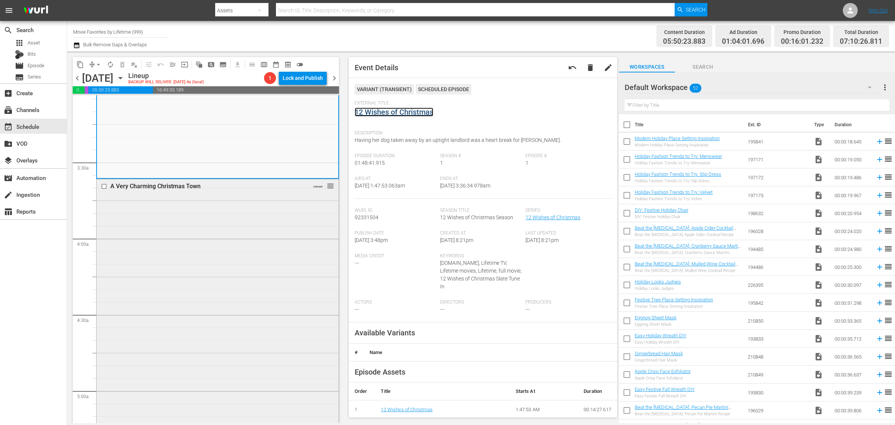
scroll to position [466, 0]
click at [197, 256] on div "A Very Charming Christmas Town VARIANT reorder" at bounding box center [218, 314] width 242 height 273
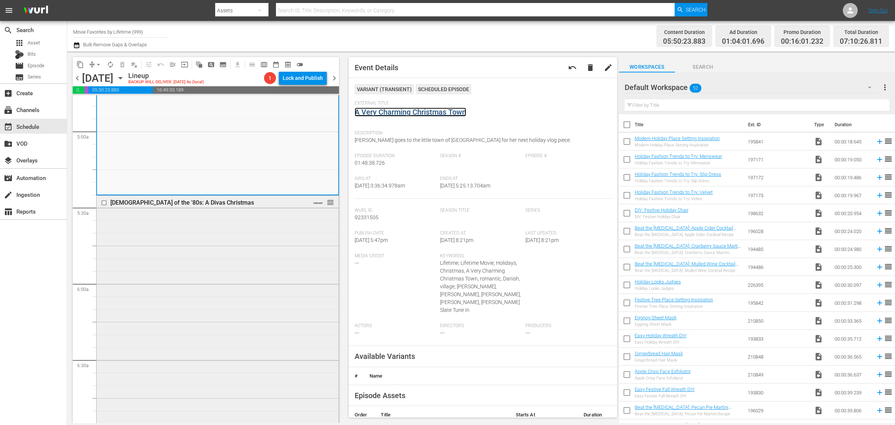
scroll to position [746, 0]
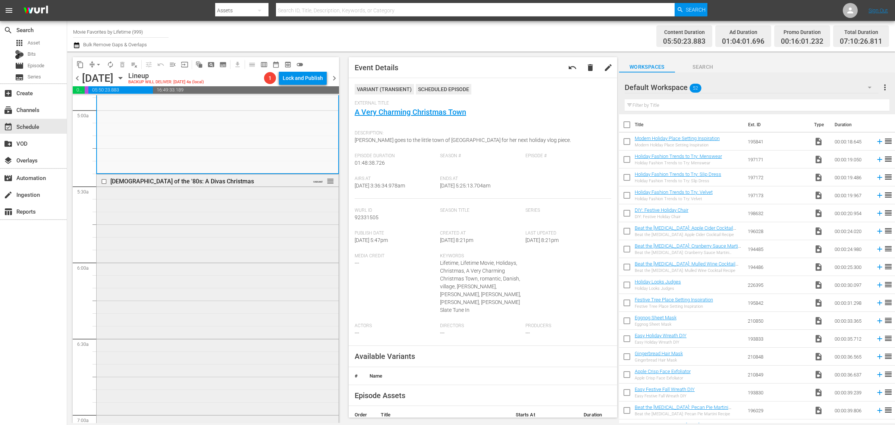
click at [184, 244] on div "Ladies of the '80s: A Divas Christmas VARIANT reorder" at bounding box center [218, 306] width 242 height 265
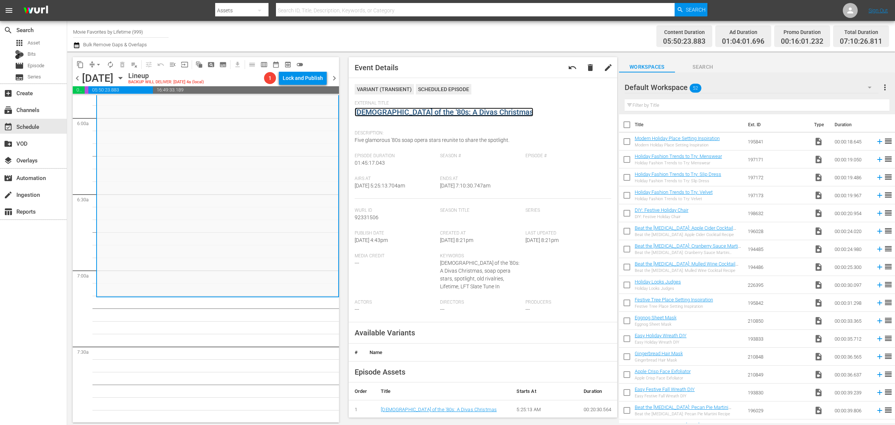
scroll to position [979, 0]
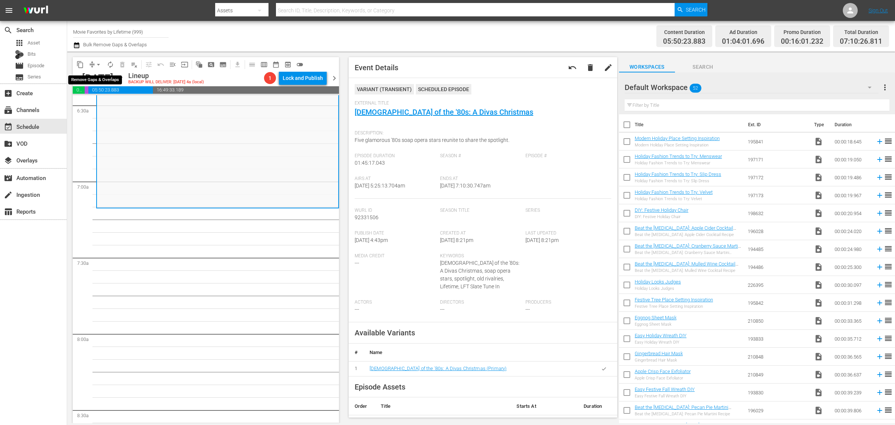
click at [98, 66] on span "arrow_drop_down" at bounding box center [98, 64] width 7 height 7
click at [101, 79] on li "Align to Midnight" at bounding box center [99, 79] width 78 height 12
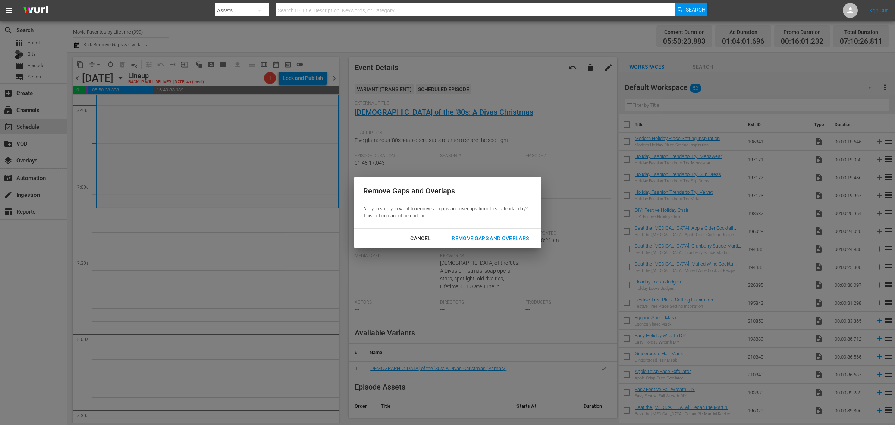
click at [512, 239] on div "Remove Gaps and Overlaps" at bounding box center [490, 238] width 89 height 9
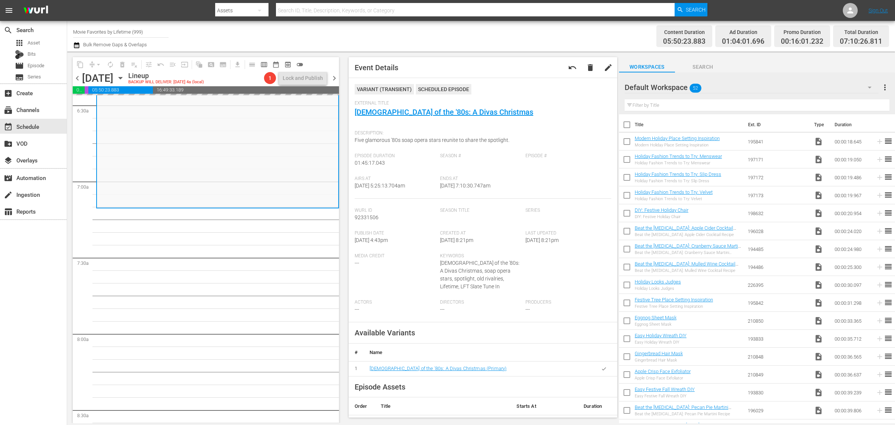
click at [497, 29] on div "Channel Title Movie Favorites by Lifetime (999) Bulk Remove Gaps & Overlaps" at bounding box center [295, 36] width 445 height 27
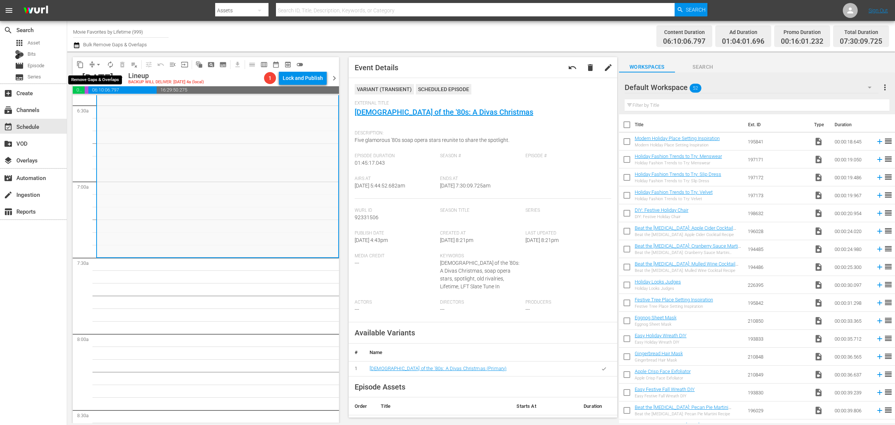
click at [99, 64] on span "arrow_drop_down" at bounding box center [98, 64] width 7 height 7
click at [101, 75] on li "Align to Midnight" at bounding box center [99, 79] width 78 height 12
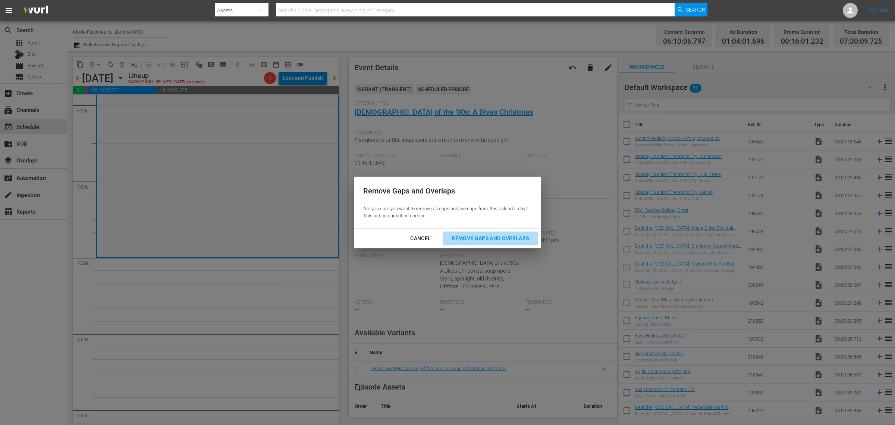
click at [490, 237] on div "Remove Gaps and Overlaps" at bounding box center [490, 238] width 89 height 9
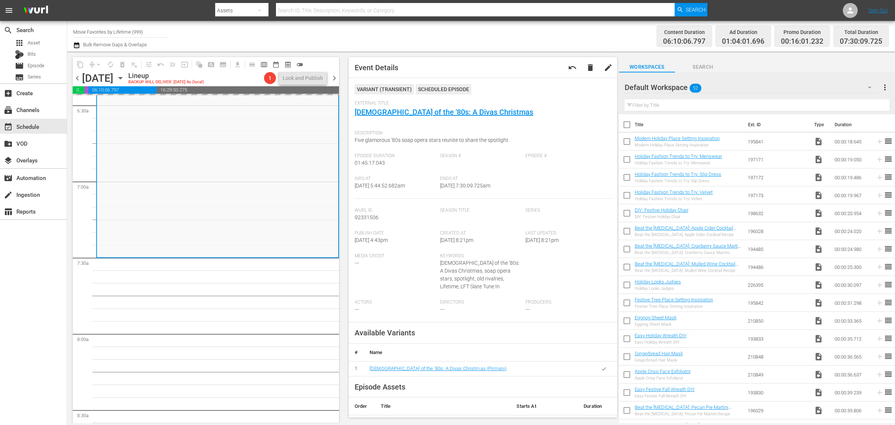
click at [483, 36] on div "Channel Title Movie Favorites by Lifetime (999) Bulk Remove Gaps & Overlaps" at bounding box center [295, 36] width 445 height 27
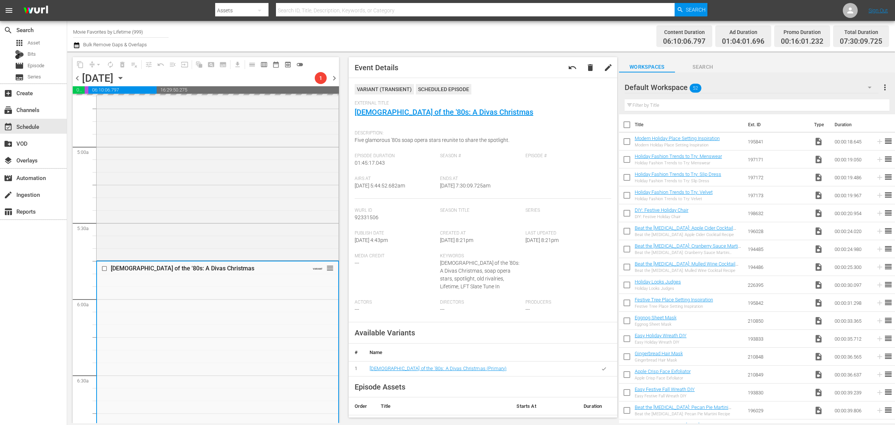
scroll to position [700, 0]
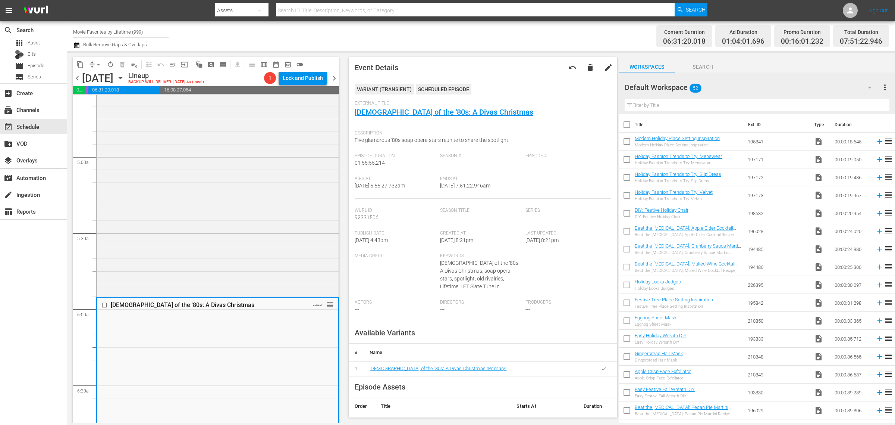
click at [509, 41] on div "Channel Title Movie Favorites by Lifetime (999) Bulk Remove Gaps & Overlaps" at bounding box center [295, 36] width 445 height 27
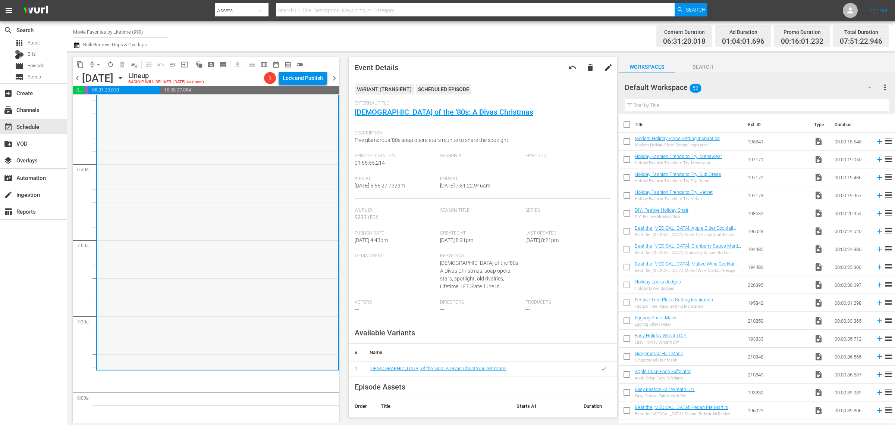
scroll to position [933, 0]
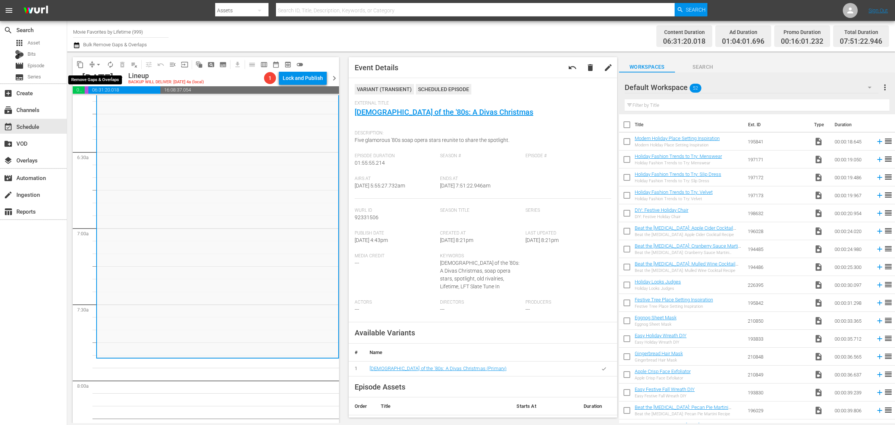
click at [101, 63] on span "arrow_drop_down" at bounding box center [98, 64] width 7 height 7
click at [101, 76] on li "Align to Midnight" at bounding box center [99, 79] width 78 height 12
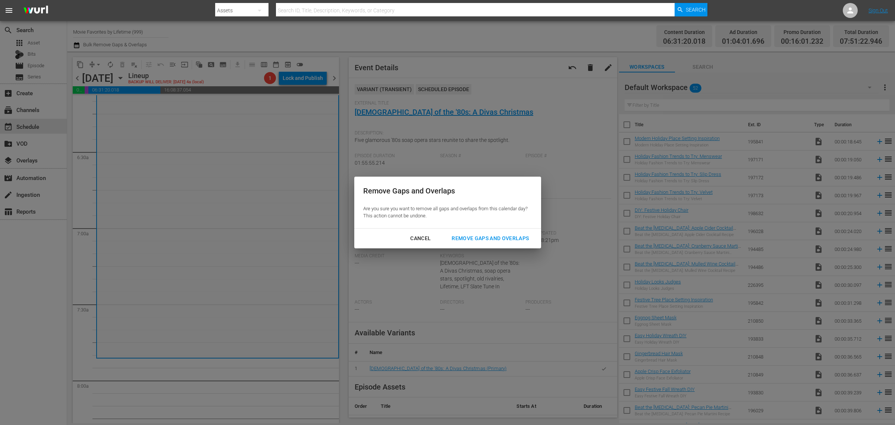
click at [484, 236] on div "Remove Gaps and Overlaps" at bounding box center [490, 238] width 89 height 9
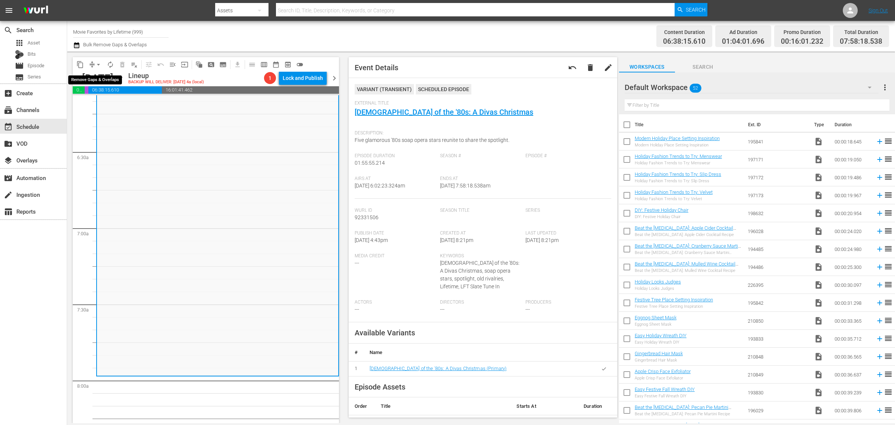
click at [98, 63] on span "arrow_drop_down" at bounding box center [98, 64] width 7 height 7
click at [105, 77] on li "Align to Midnight" at bounding box center [99, 79] width 78 height 12
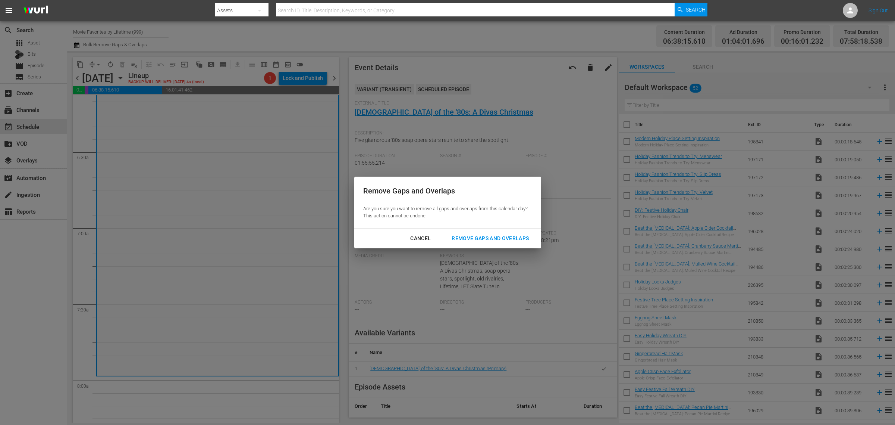
click at [488, 238] on div "Remove Gaps and Overlaps" at bounding box center [490, 238] width 89 height 9
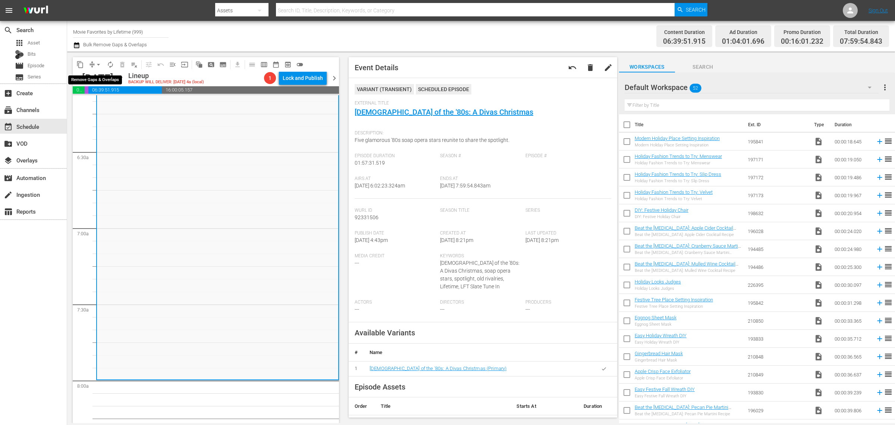
click at [100, 63] on span "arrow_drop_down" at bounding box center [98, 64] width 7 height 7
click at [101, 73] on li "Align to Midnight" at bounding box center [99, 79] width 78 height 12
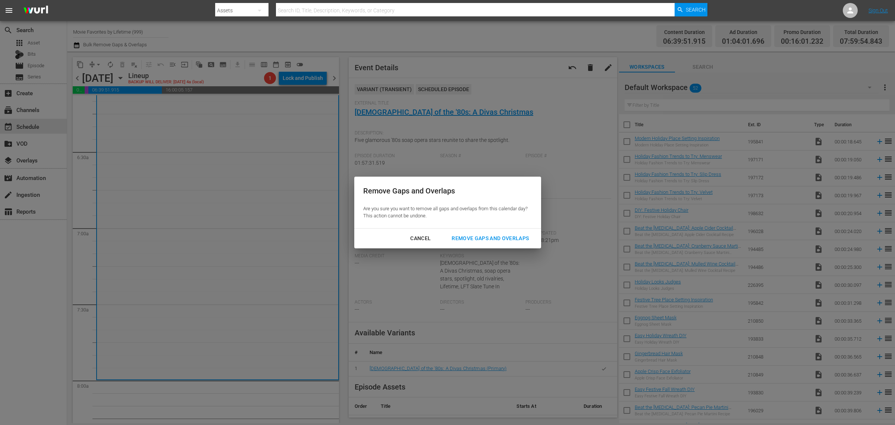
click at [472, 234] on div "Remove Gaps and Overlaps" at bounding box center [490, 238] width 89 height 9
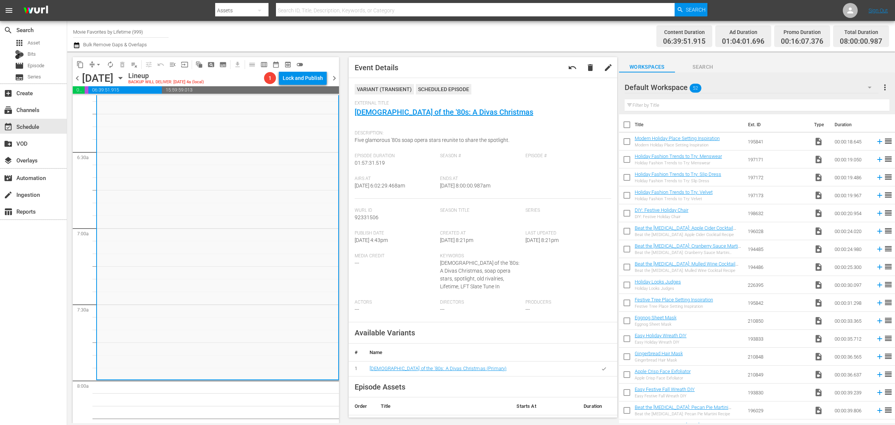
click at [469, 30] on div "Channel Title Movie Favorites by Lifetime (999) Bulk Remove Gaps & Overlaps" at bounding box center [295, 36] width 445 height 27
click at [110, 62] on span "autorenew_outlined" at bounding box center [110, 64] width 7 height 7
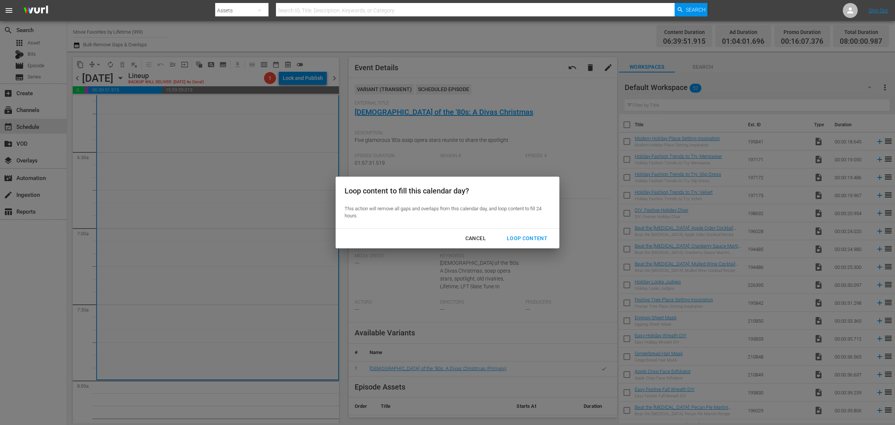
click at [534, 240] on div "Loop Content" at bounding box center [527, 238] width 53 height 9
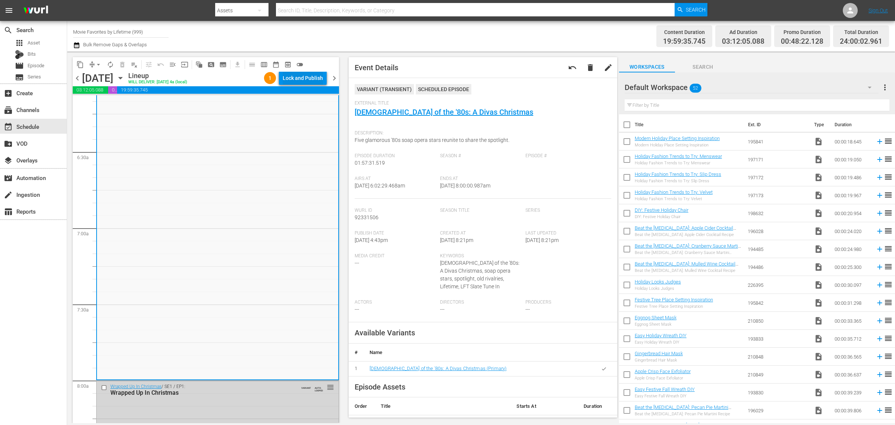
click at [308, 76] on div "Lock and Publish" at bounding box center [303, 77] width 40 height 13
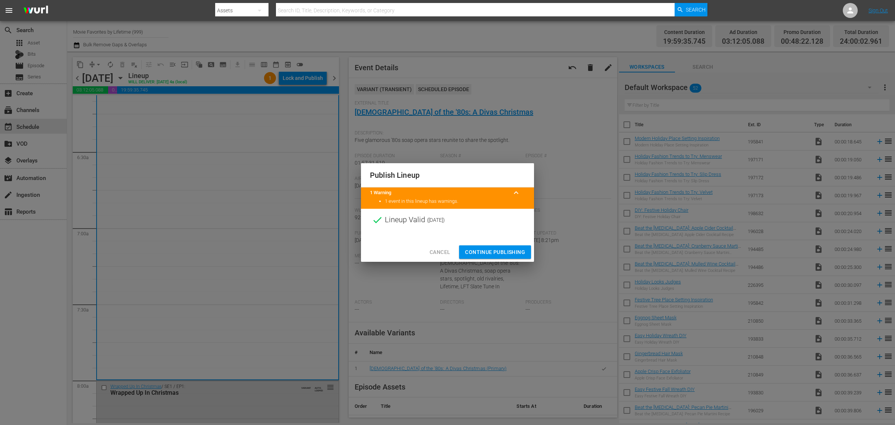
click at [504, 252] on span "Continue Publishing" at bounding box center [495, 251] width 60 height 9
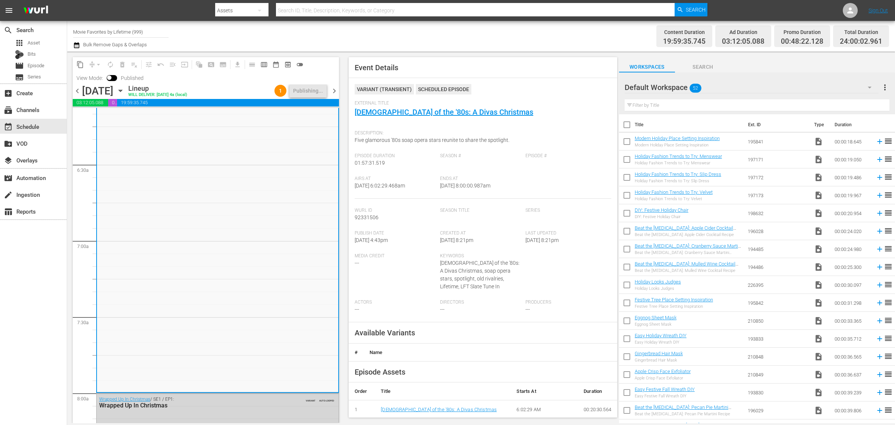
click at [423, 36] on div "Channel Title Movie Favorites by Lifetime (999) Bulk Remove Gaps & Overlaps" at bounding box center [295, 36] width 445 height 27
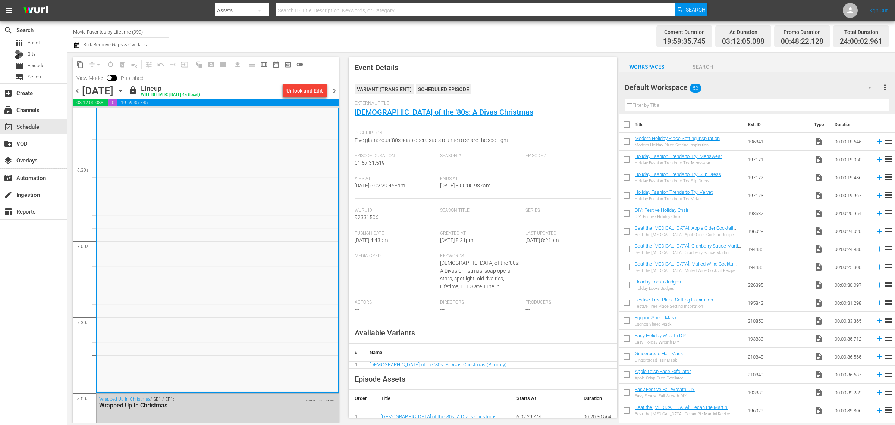
click at [440, 42] on div "Channel Title Movie Favorites by Lifetime (999) Bulk Remove Gaps & Overlaps" at bounding box center [295, 36] width 445 height 27
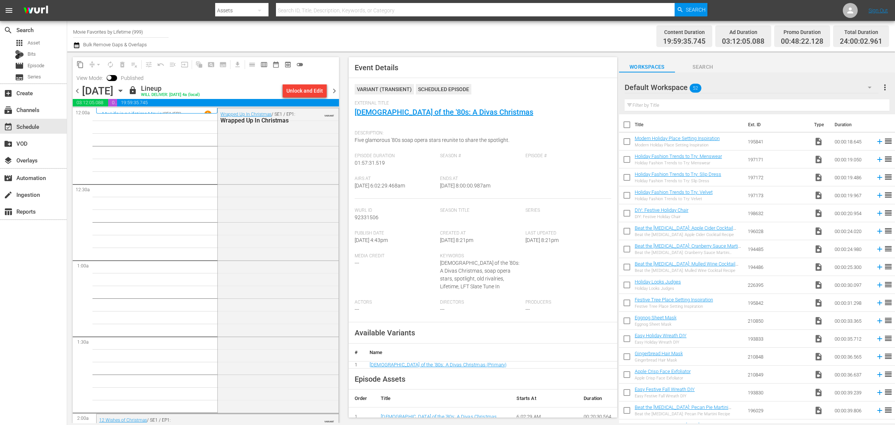
click at [427, 35] on div "Channel Title Movie Favorites by Lifetime (999) Bulk Remove Gaps & Overlaps" at bounding box center [295, 36] width 445 height 27
drag, startPoint x: 332, startPoint y: 91, endPoint x: 429, endPoint y: 41, distance: 108.8
click at [332, 91] on span "chevron_right" at bounding box center [334, 90] width 9 height 9
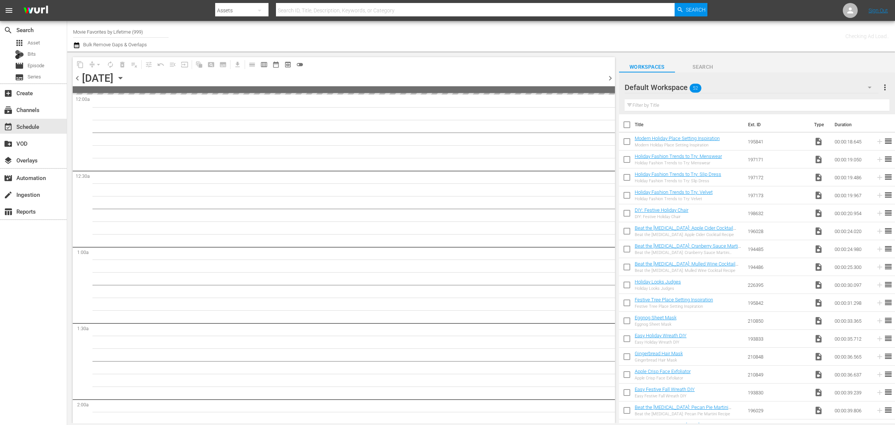
click at [431, 40] on div "Channel Title Movie Favorites by Lifetime (999) Bulk Remove Gaps & Overlaps" at bounding box center [295, 36] width 445 height 27
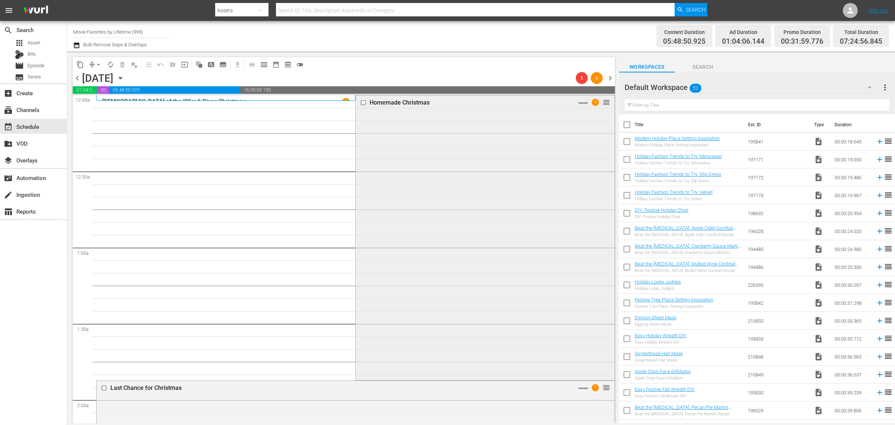
click at [428, 195] on div "Homemade Christmas VARIANT 1 reorder" at bounding box center [485, 237] width 259 height 283
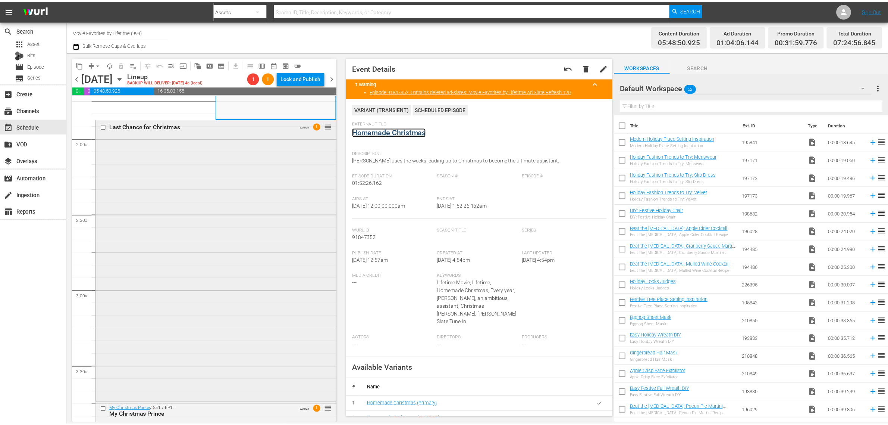
scroll to position [280, 0]
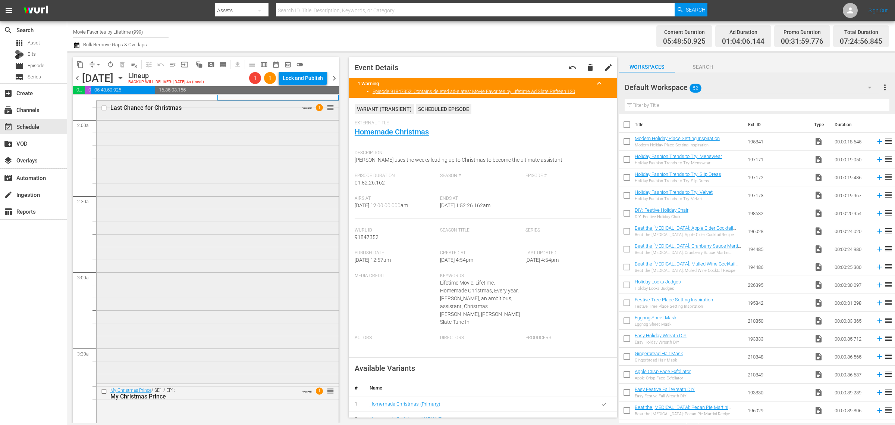
click at [237, 228] on div "Last Chance for Christmas VARIANT 1 reorder" at bounding box center [218, 241] width 242 height 281
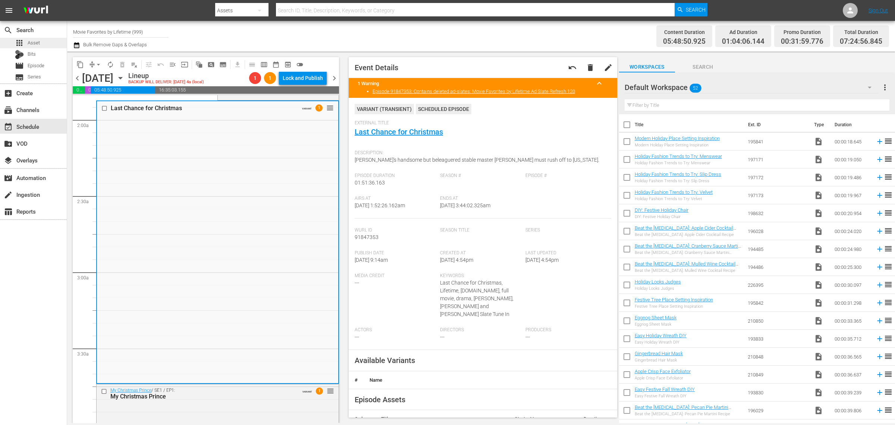
click at [32, 46] on span "Asset" at bounding box center [34, 42] width 12 height 7
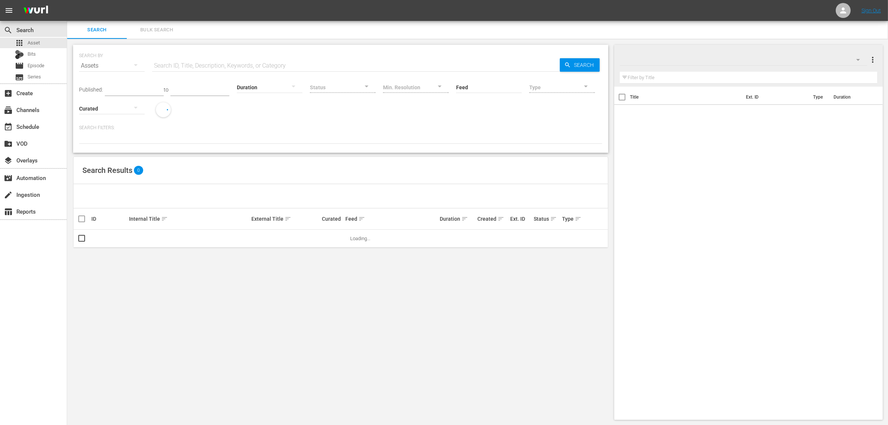
click at [195, 63] on input "text" at bounding box center [356, 66] width 408 height 18
paste input "159107394"
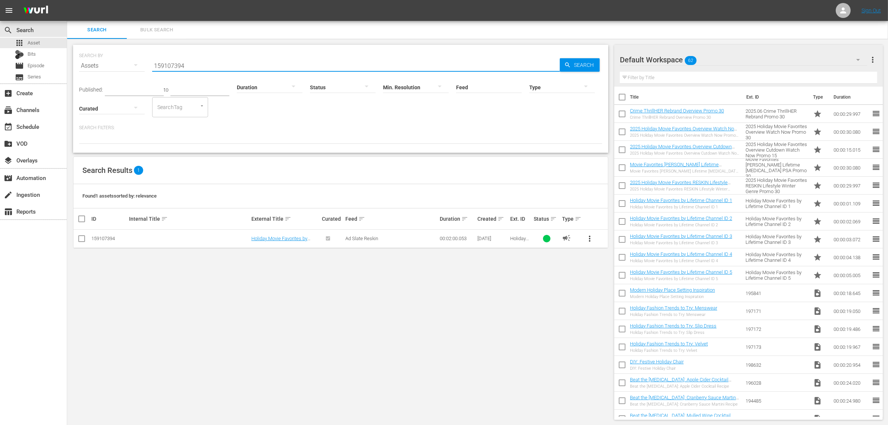
type input "159107394"
click at [622, 114] on input "checkbox" at bounding box center [623, 115] width 16 height 16
checkbox input "true"
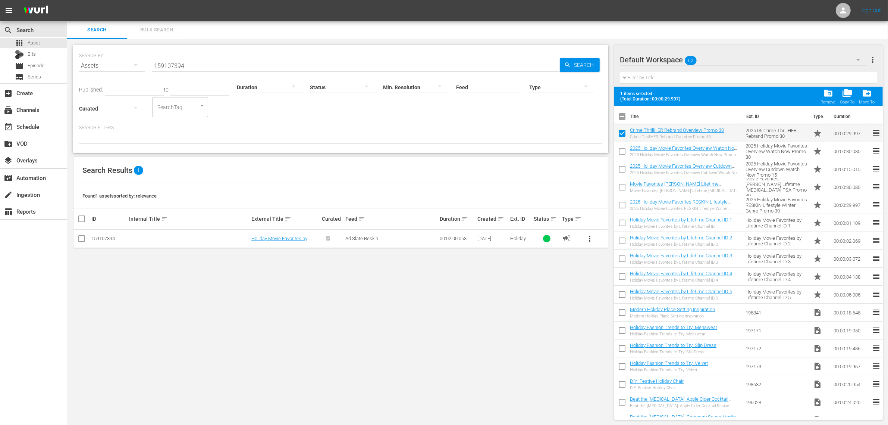
click at [619, 151] on input "checkbox" at bounding box center [623, 153] width 16 height 16
checkbox input "true"
click at [623, 167] on input "checkbox" at bounding box center [623, 171] width 16 height 16
checkbox input "true"
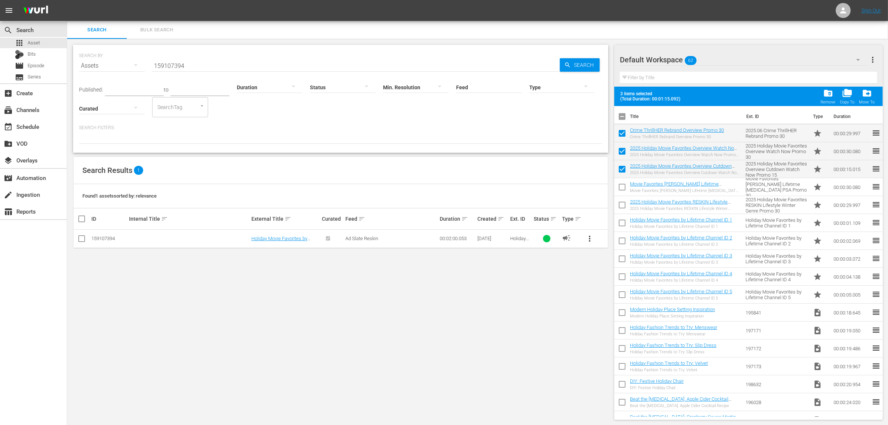
click at [622, 201] on input "checkbox" at bounding box center [623, 206] width 16 height 16
checkbox input "true"
click at [620, 186] on input "checkbox" at bounding box center [623, 189] width 16 height 16
checkbox input "true"
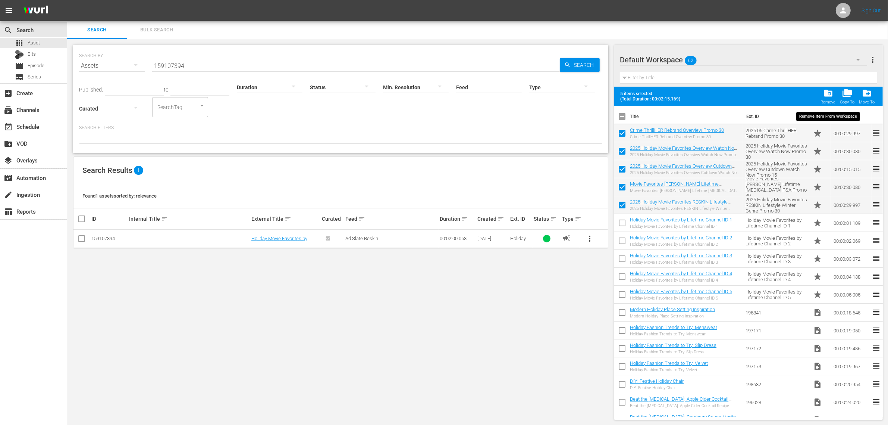
click at [828, 91] on span "folder_delete" at bounding box center [828, 93] width 10 height 10
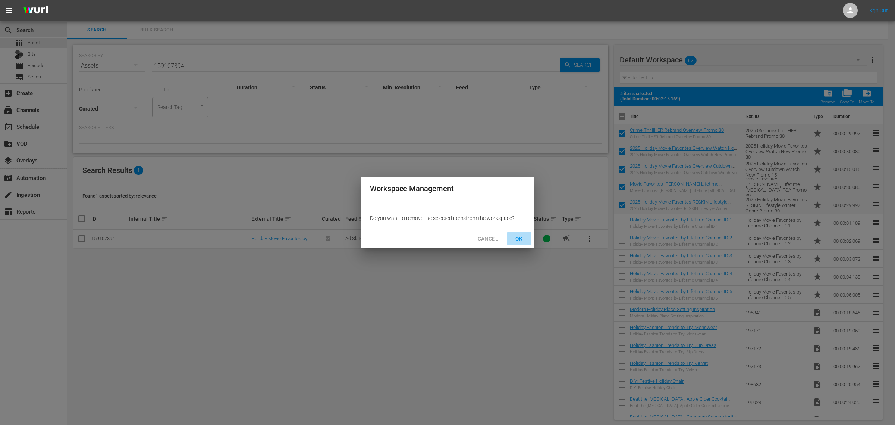
click at [514, 241] on span "OK" at bounding box center [519, 238] width 12 height 9
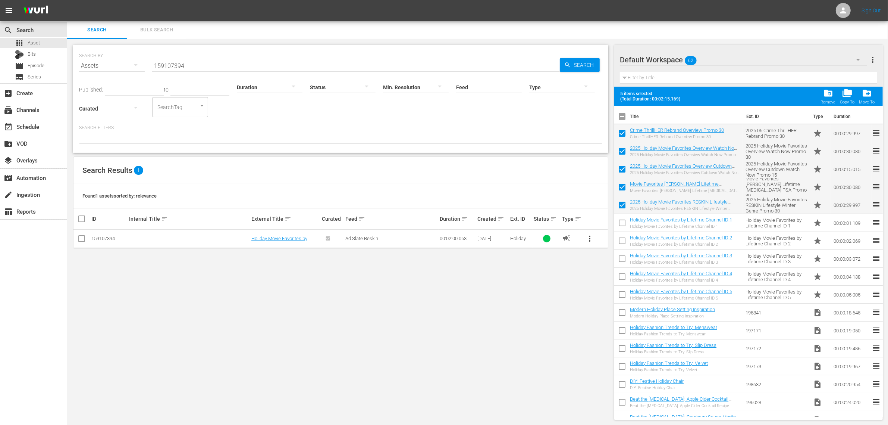
checkbox input "false"
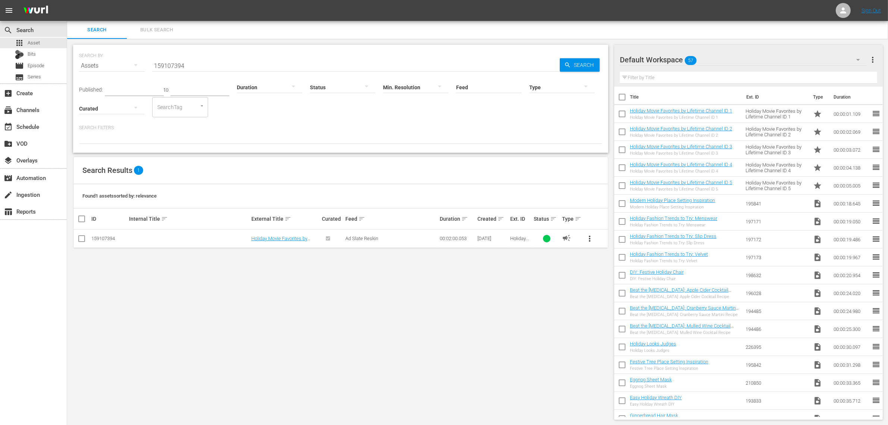
click at [84, 239] on input "checkbox" at bounding box center [81, 239] width 9 height 9
checkbox input "true"
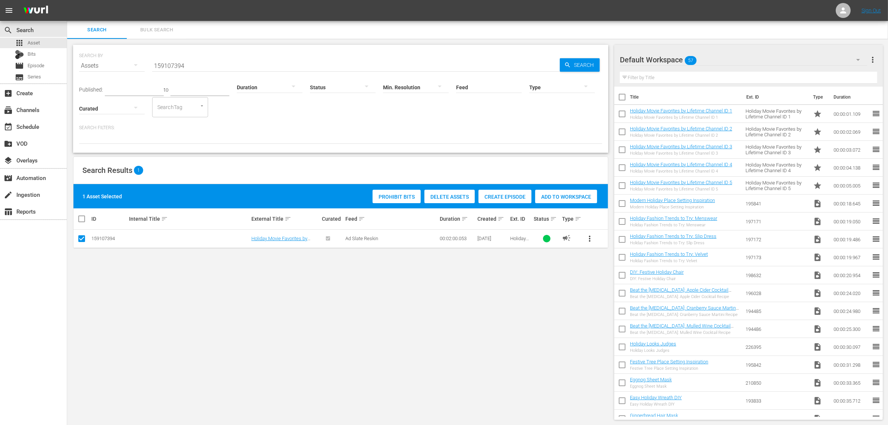
click at [620, 188] on input "checkbox" at bounding box center [623, 187] width 16 height 16
checkbox input "true"
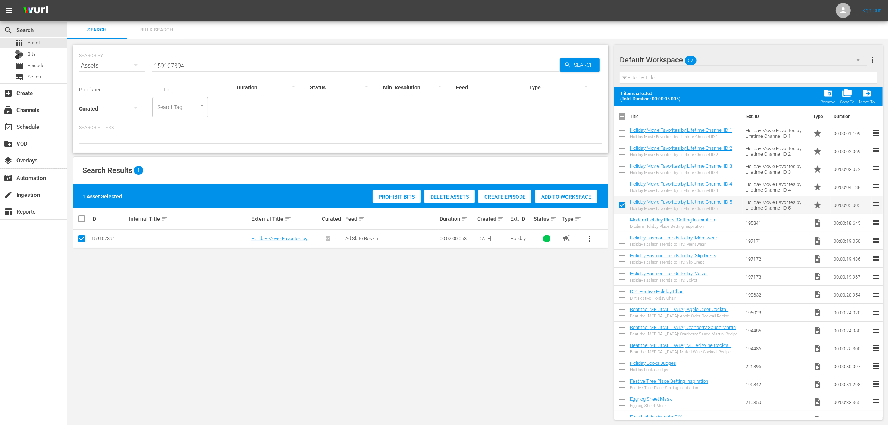
drag, startPoint x: 621, startPoint y: 187, endPoint x: 622, endPoint y: 176, distance: 10.1
click at [622, 187] on input "checkbox" at bounding box center [623, 189] width 16 height 16
checkbox input "true"
drag, startPoint x: 621, startPoint y: 171, endPoint x: 621, endPoint y: 156, distance: 14.6
click at [621, 170] on input "checkbox" at bounding box center [623, 171] width 16 height 16
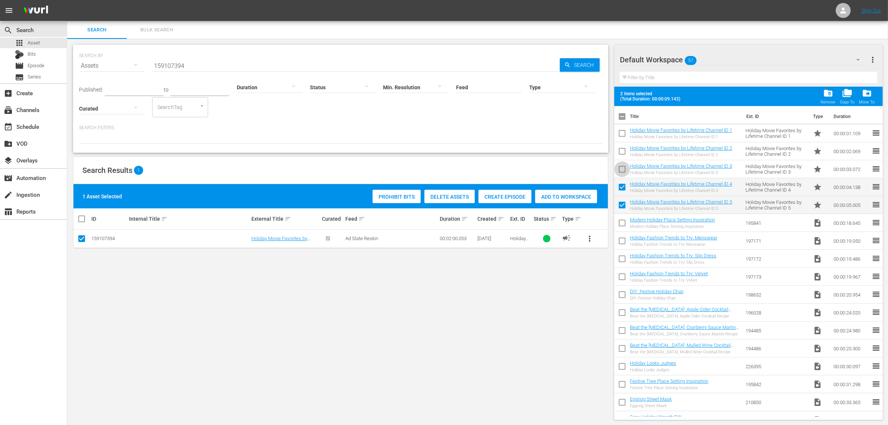
checkbox input "true"
click at [623, 137] on input "checkbox" at bounding box center [623, 135] width 16 height 16
checkbox input "true"
click at [620, 152] on input "checkbox" at bounding box center [623, 153] width 16 height 16
checkbox input "true"
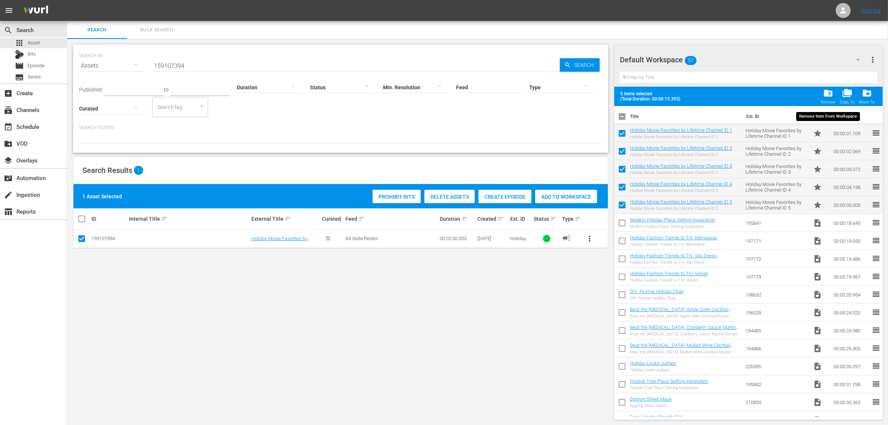
click at [831, 90] on span "folder_delete" at bounding box center [828, 93] width 10 height 10
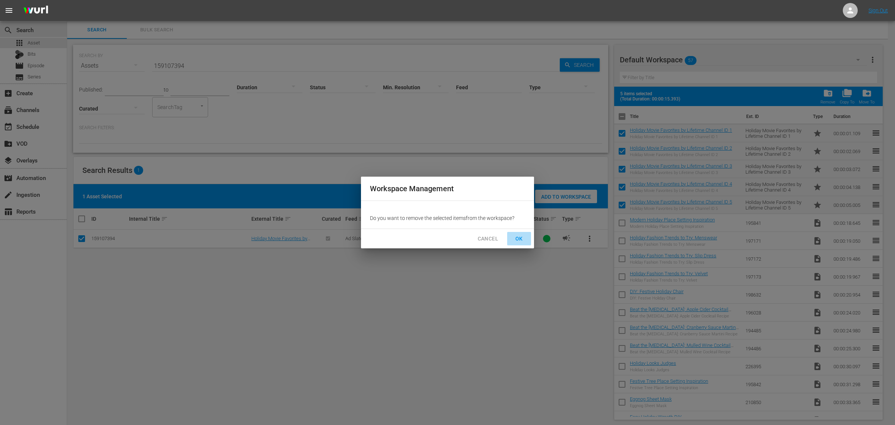
click at [519, 236] on span "OK" at bounding box center [519, 238] width 12 height 9
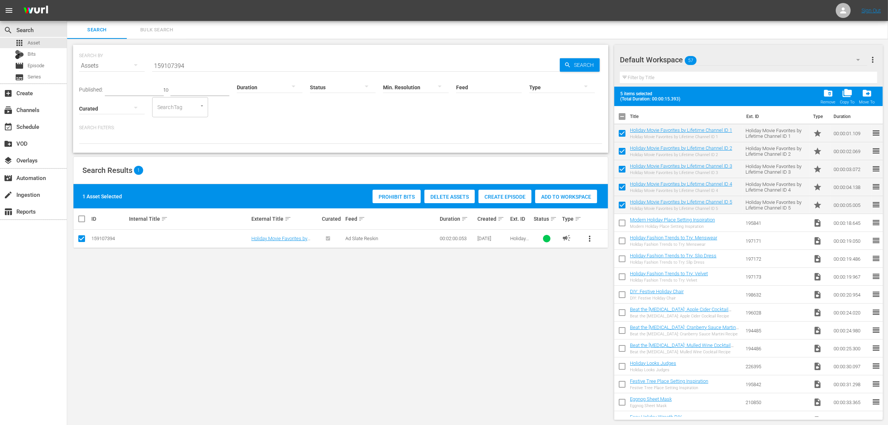
checkbox input "false"
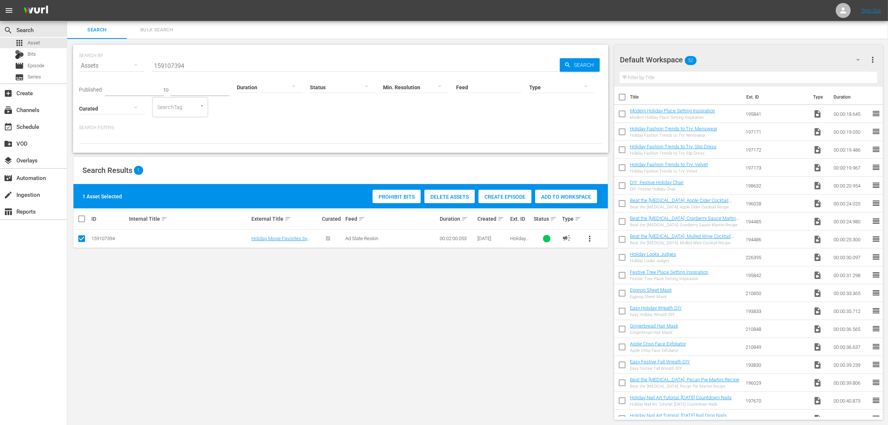
click at [572, 195] on span "Add to Workspace" at bounding box center [566, 197] width 62 height 6
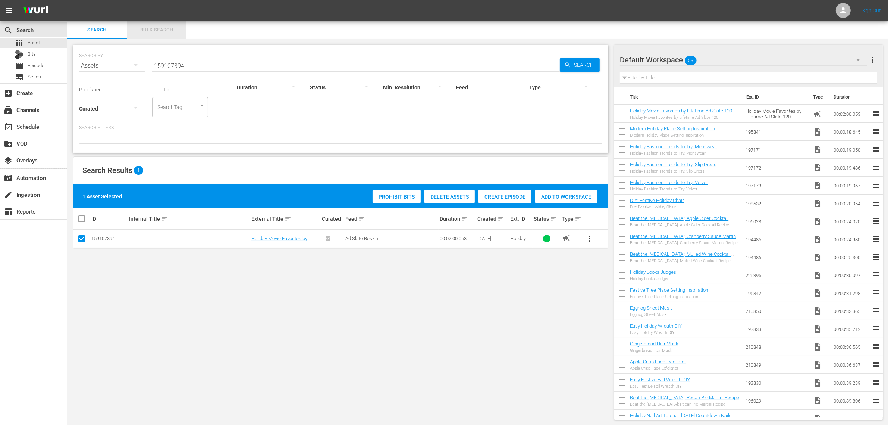
click at [165, 22] on button "Bulk Search" at bounding box center [157, 30] width 60 height 18
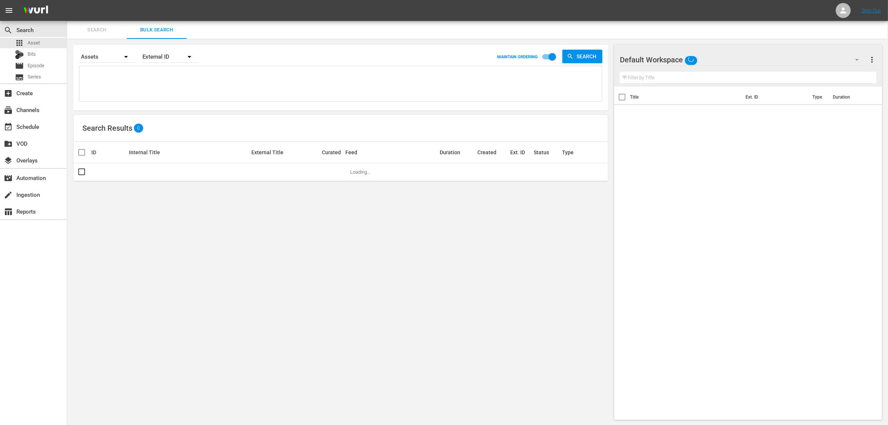
click at [204, 81] on textarea at bounding box center [341, 85] width 521 height 34
click at [543, 58] on input "checkbox" at bounding box center [552, 58] width 43 height 14
checkbox input "false"
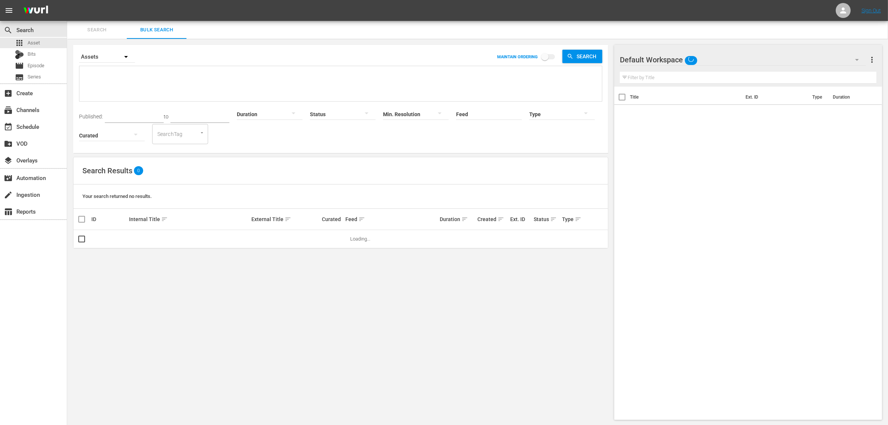
click at [174, 85] on textarea at bounding box center [341, 85] width 521 height 34
paste textarea "159107414 159107402 159107415 159107403 159107416"
type textarea "159107414 159107402 159107415 159107403 159107416"
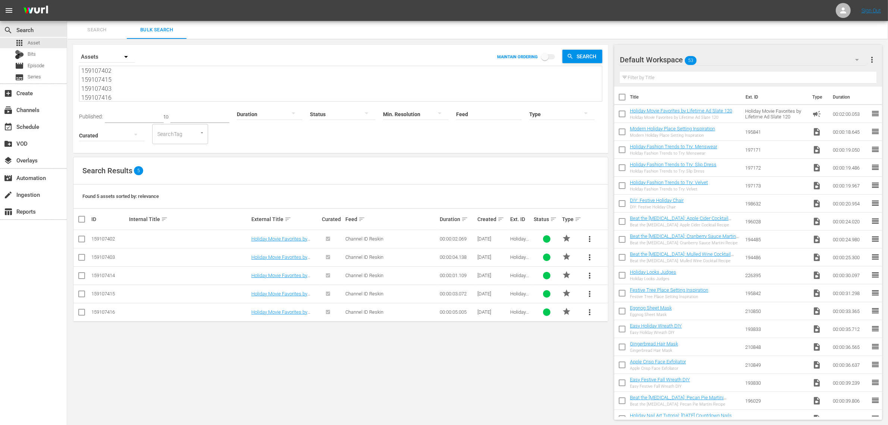
type textarea "159107414 159107402 159107415 159107403 159107416"
click at [285, 178] on div "Search Results 5" at bounding box center [341, 170] width 535 height 27
click at [83, 276] on input "checkbox" at bounding box center [81, 276] width 9 height 9
checkbox input "true"
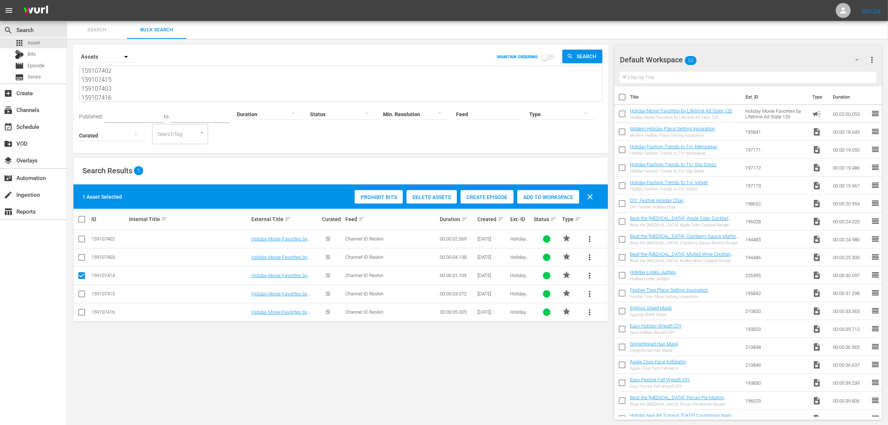
click at [84, 235] on icon at bounding box center [81, 238] width 9 height 9
click at [81, 238] on input "checkbox" at bounding box center [81, 240] width 9 height 9
checkbox input "true"
click at [81, 295] on input "checkbox" at bounding box center [81, 295] width 9 height 9
checkbox input "true"
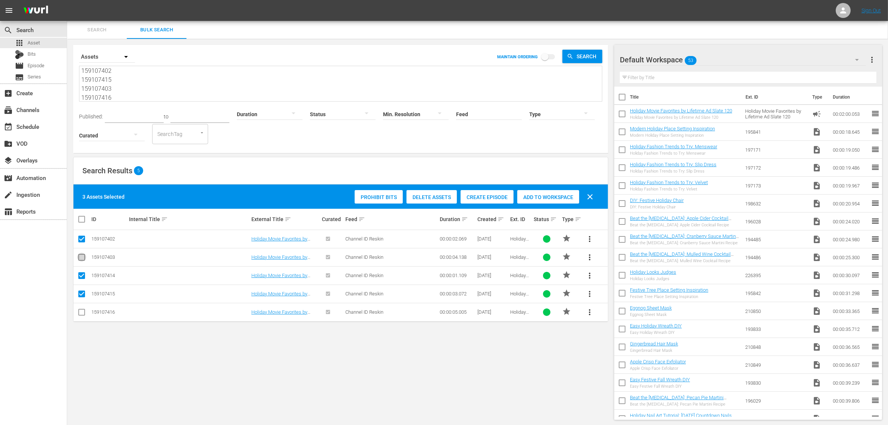
click at [80, 256] on input "checkbox" at bounding box center [81, 258] width 9 height 9
checkbox input "true"
click at [81, 312] on input "checkbox" at bounding box center [81, 313] width 9 height 9
checkbox input "true"
click at [551, 194] on span "Add to Workspace" at bounding box center [566, 197] width 62 height 6
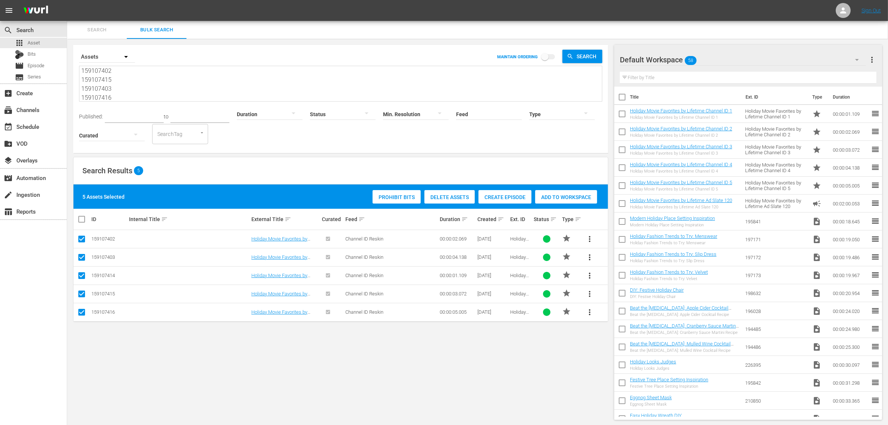
click at [161, 81] on textarea "159107414 159107402 159107415 159107403 159107416" at bounding box center [341, 84] width 521 height 34
paste textarea "83724687 193882586 193882588 194180594 194428260"
type textarea "183724687 193882586 193882588 194180594 194428260"
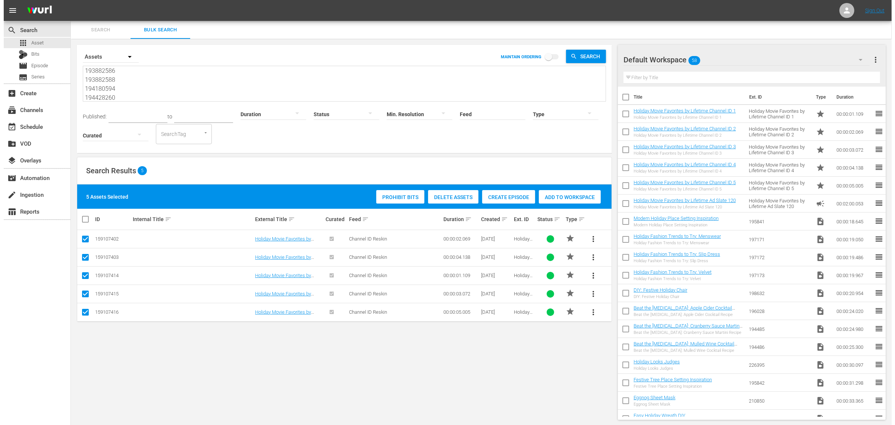
scroll to position [19, 0]
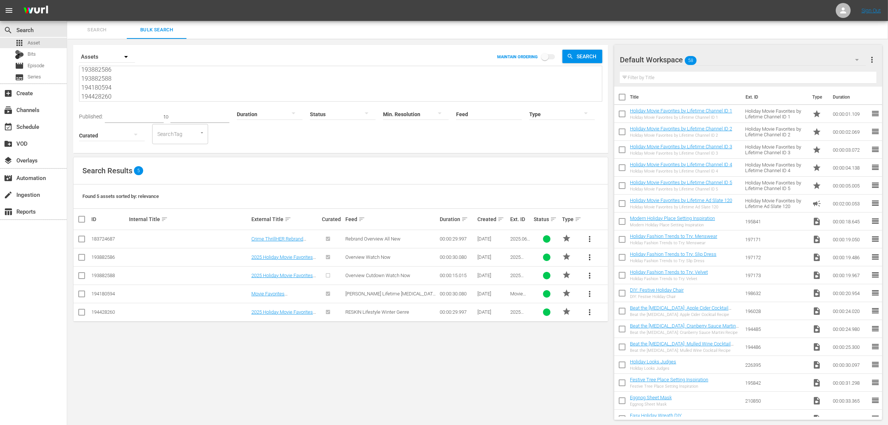
type textarea "183724687 193882586 193882588 194180594 194428260"
click at [80, 219] on input "checkbox" at bounding box center [84, 219] width 15 height 9
checkbox input "true"
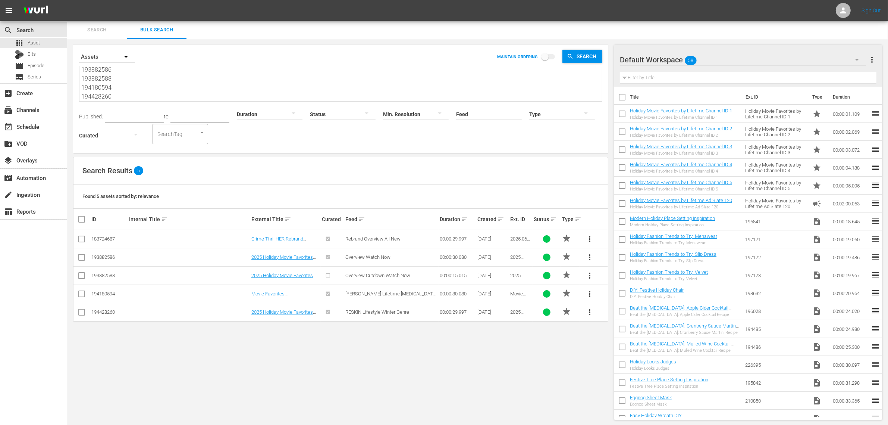
checkbox input "true"
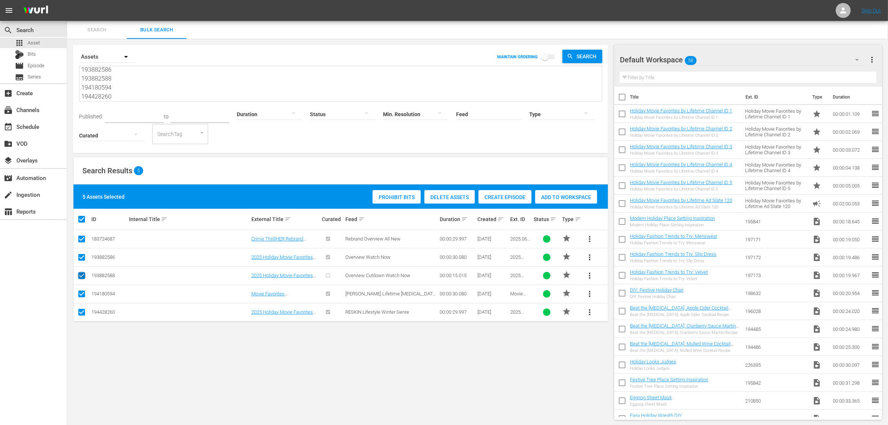
click at [79, 275] on input "checkbox" at bounding box center [81, 276] width 9 height 9
checkbox input "false"
click at [81, 276] on input "checkbox" at bounding box center [81, 276] width 9 height 9
checkbox input "true"
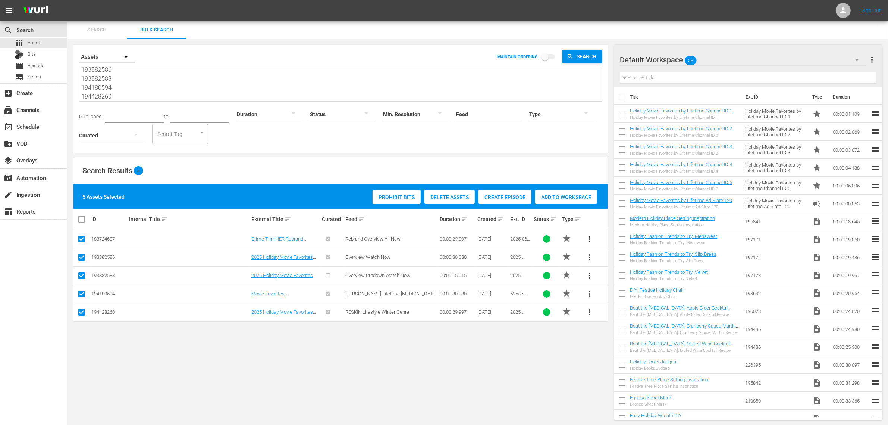
click at [560, 197] on span "Add to Workspace" at bounding box center [566, 197] width 62 height 6
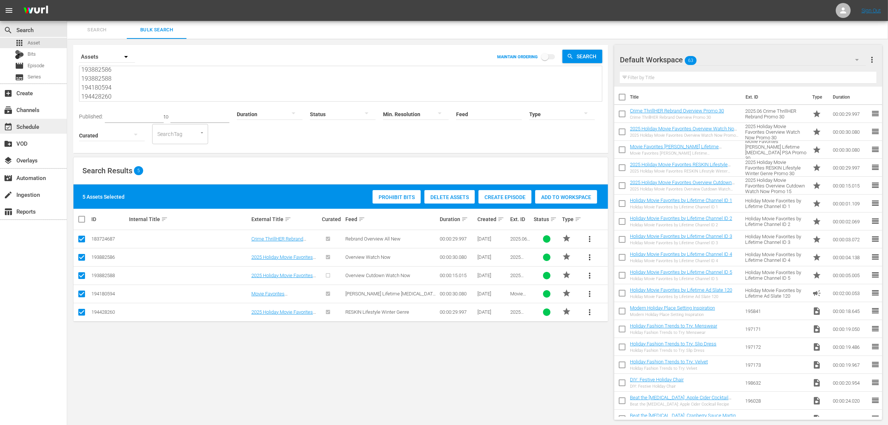
click at [35, 129] on div "event_available Schedule" at bounding box center [21, 125] width 42 height 7
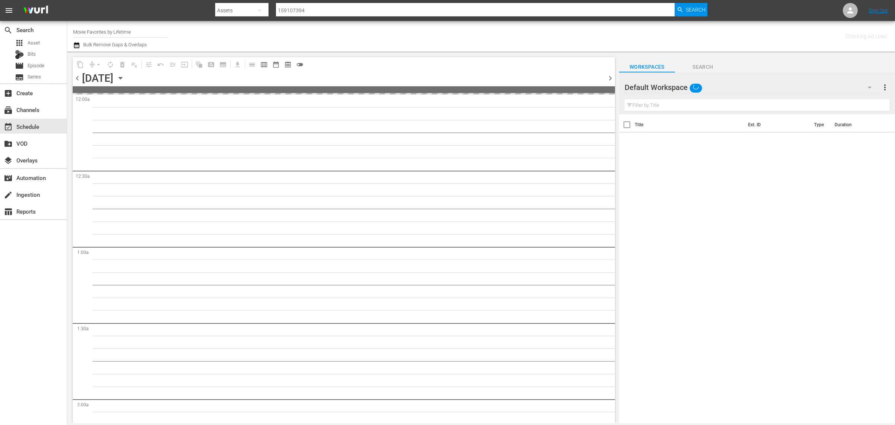
click at [445, 29] on div "Channel Title Movie Favorites by Lifetime Bulk Remove Gaps & Overlaps" at bounding box center [295, 36] width 445 height 27
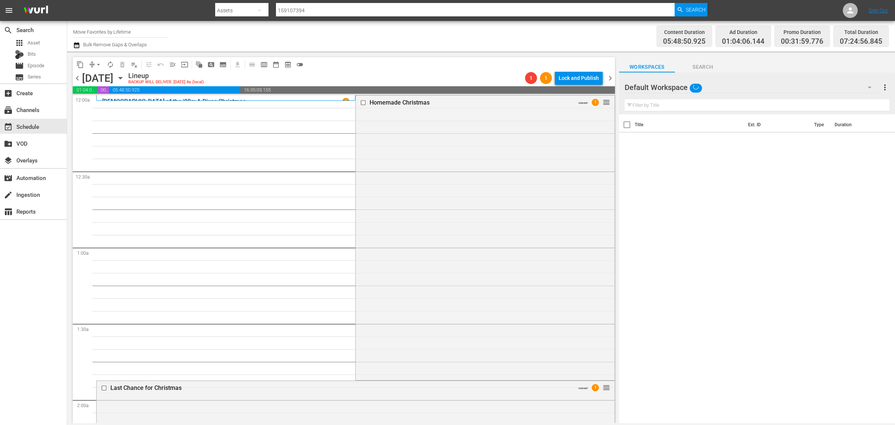
click at [515, 43] on div "Channel Title Movie Favorites by Lifetime Bulk Remove Gaps & Overlaps" at bounding box center [295, 36] width 445 height 27
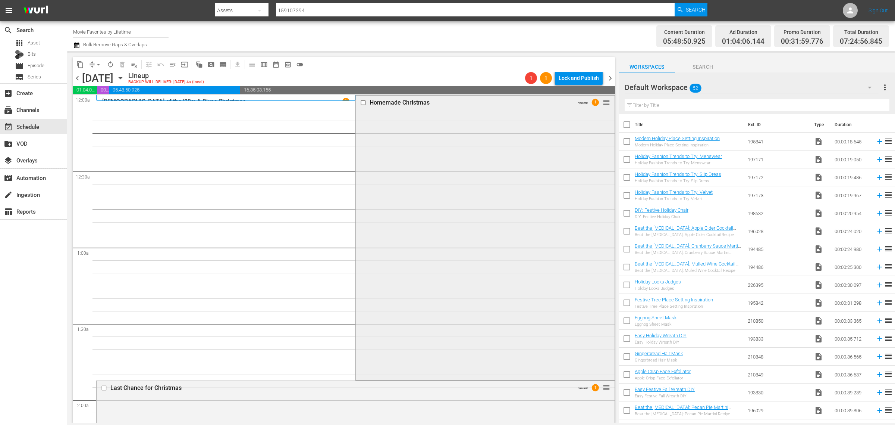
click at [380, 238] on div "Homemade Christmas VARIANT 1 reorder" at bounding box center [485, 237] width 259 height 283
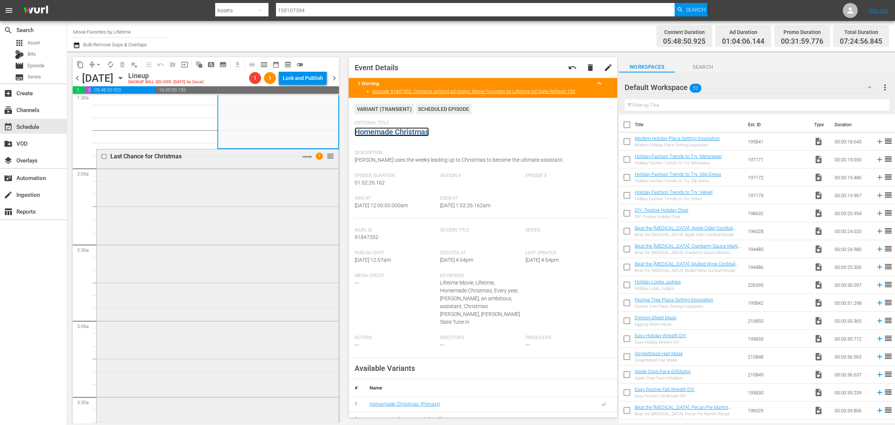
scroll to position [233, 0]
click at [234, 215] on div "Last Chance for Christmas VARIANT 1 reorder" at bounding box center [218, 287] width 242 height 281
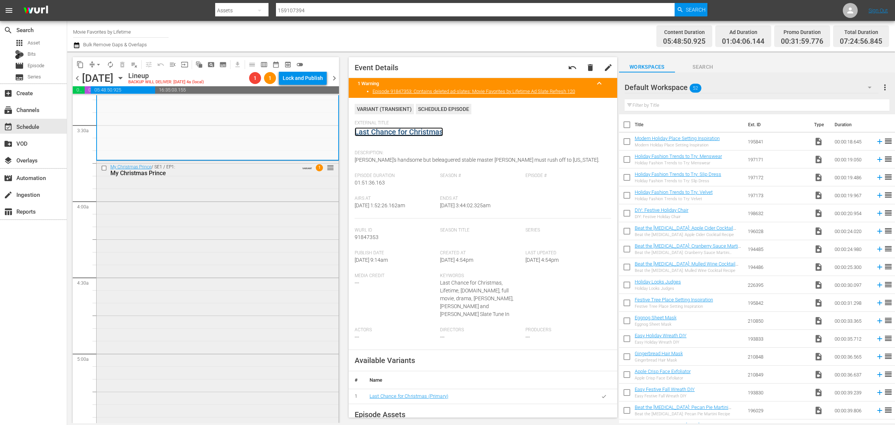
scroll to position [513, 0]
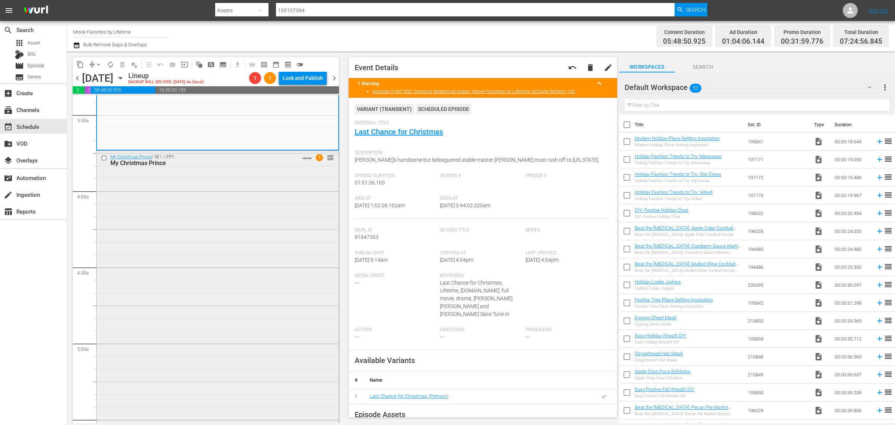
click at [184, 226] on div "My Christmas Prince / SE1 / EP1: My Christmas Prince VARIANT 1 reorder" at bounding box center [218, 288] width 242 height 275
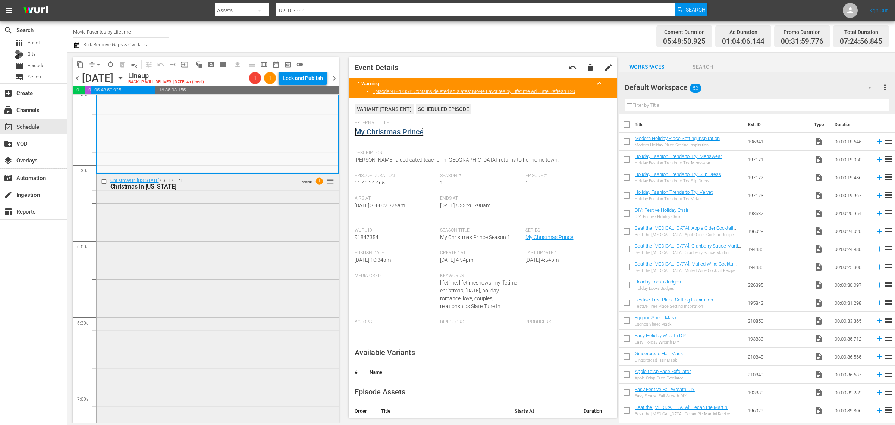
scroll to position [793, 0]
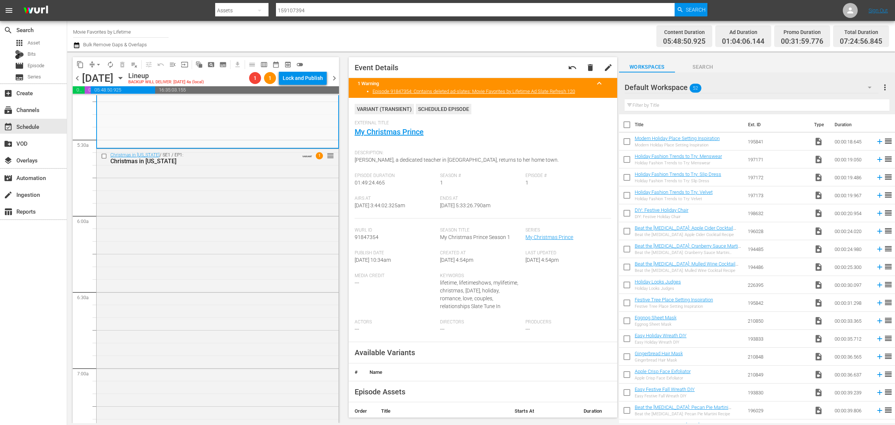
click at [221, 206] on div "Christmas in Mississippi / SE1 / EP1: Christmas in Mississippi VARIANT 1 reorder" at bounding box center [218, 289] width 242 height 281
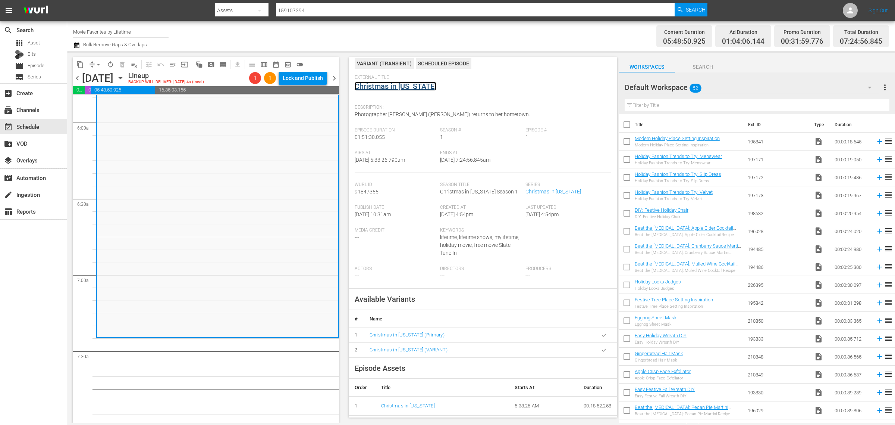
scroll to position [0, 0]
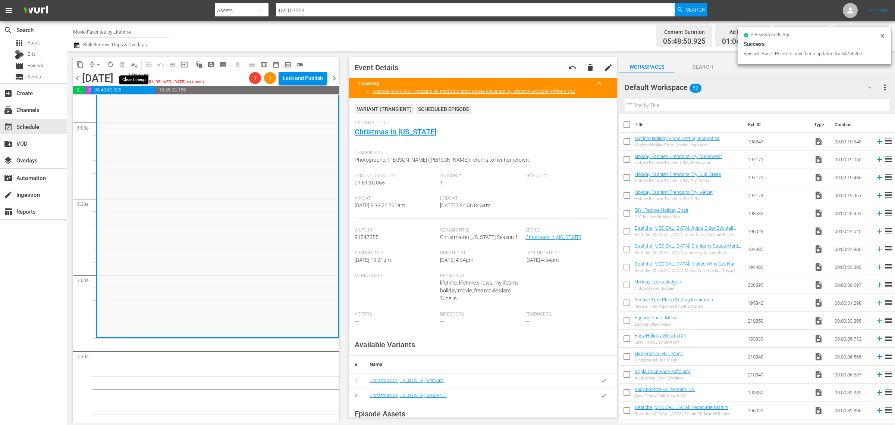
click at [135, 66] on span "playlist_remove_outlined" at bounding box center [134, 64] width 7 height 7
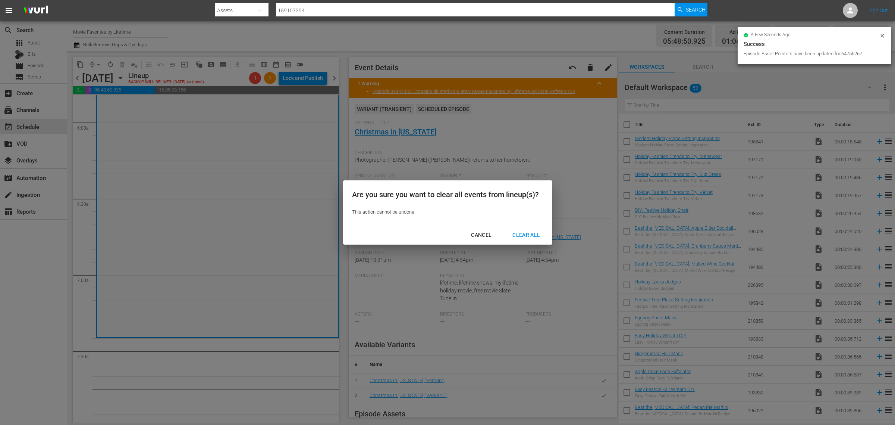
click at [515, 234] on div "Clear All" at bounding box center [527, 234] width 40 height 9
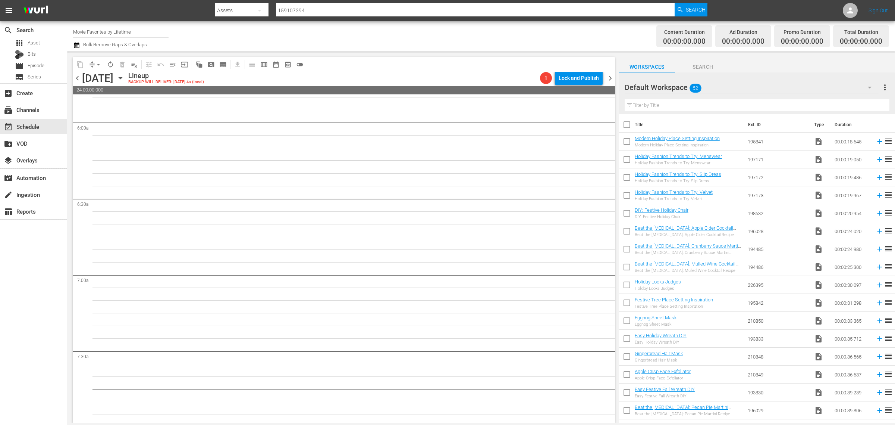
scroll to position [911, 0]
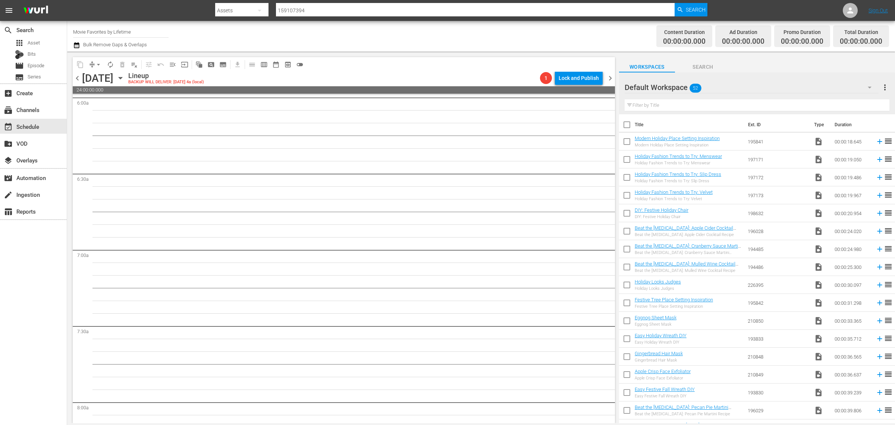
click at [610, 77] on span "chevron_right" at bounding box center [610, 78] width 9 height 9
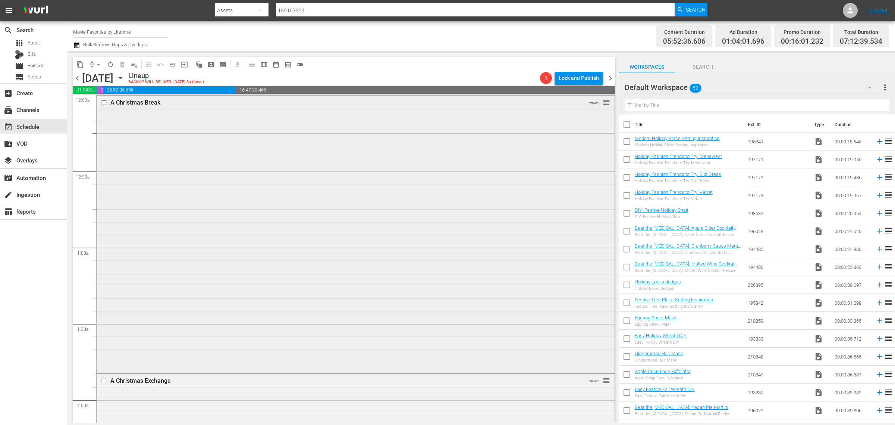
click at [272, 206] on div "A Christmas Break VARIANT reorder" at bounding box center [356, 234] width 518 height 276
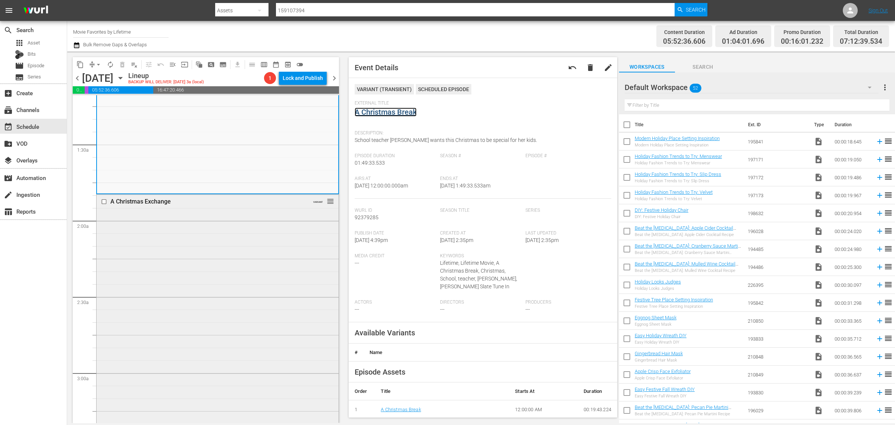
scroll to position [187, 0]
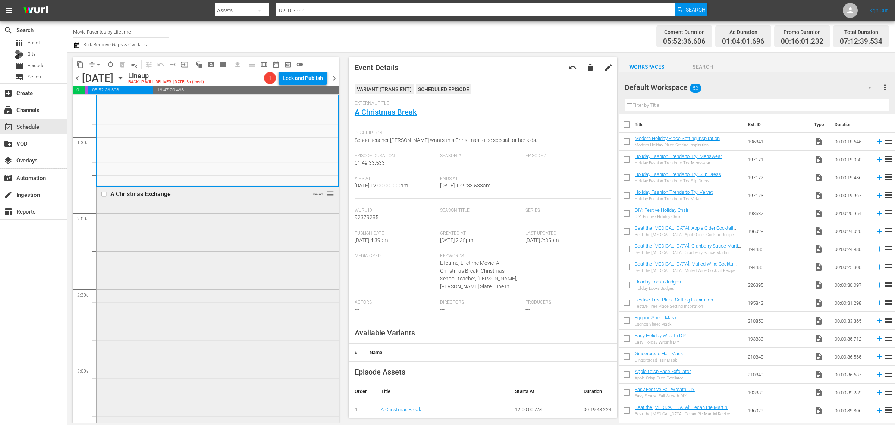
click at [204, 248] on div "A Christmas Exchange VARIANT reorder" at bounding box center [218, 322] width 242 height 271
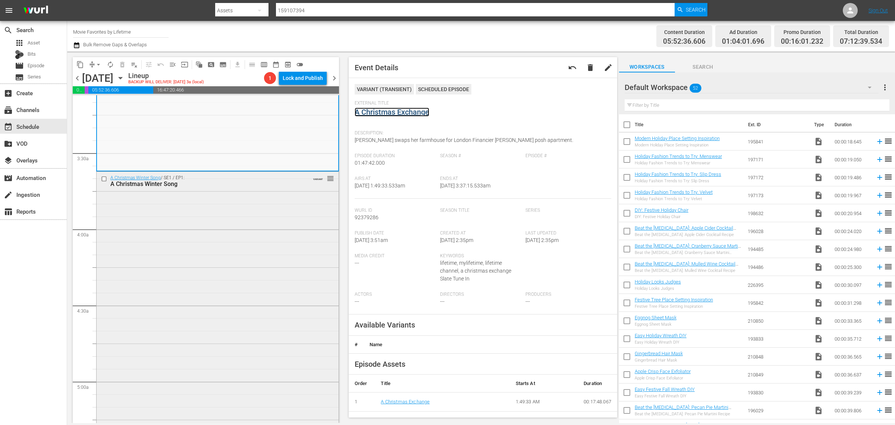
scroll to position [513, 0]
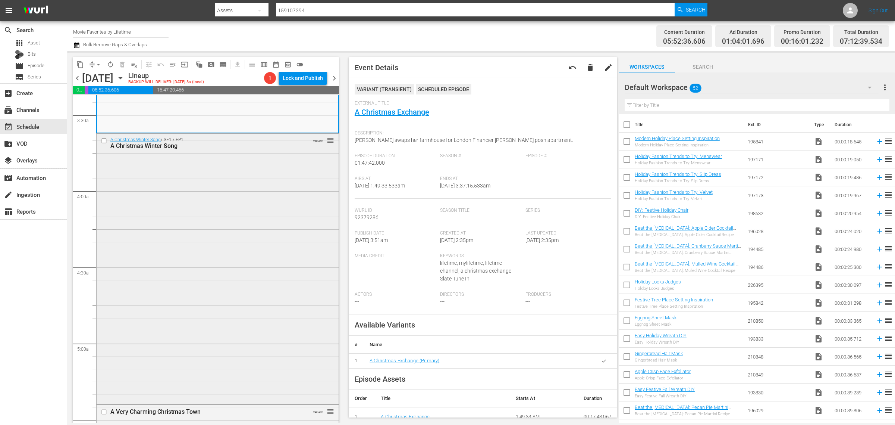
click at [174, 220] on div "A Christmas Winter Song / SE1 / EP1: A Christmas Winter Song VARIANT reorder" at bounding box center [218, 268] width 242 height 269
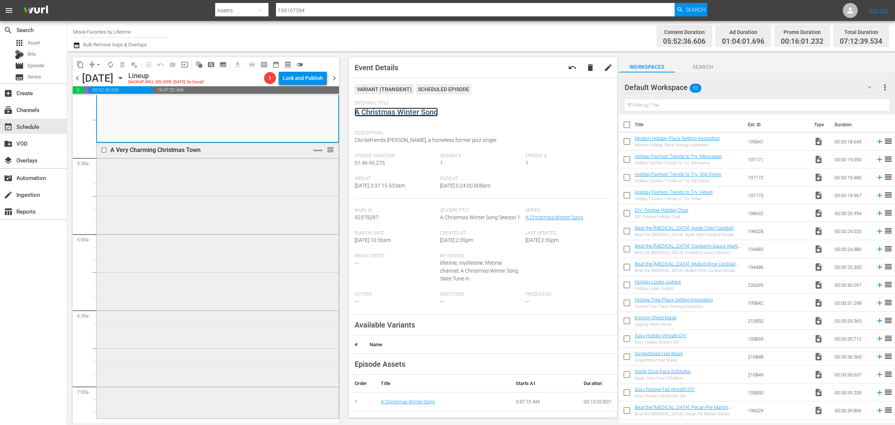
scroll to position [793, 0]
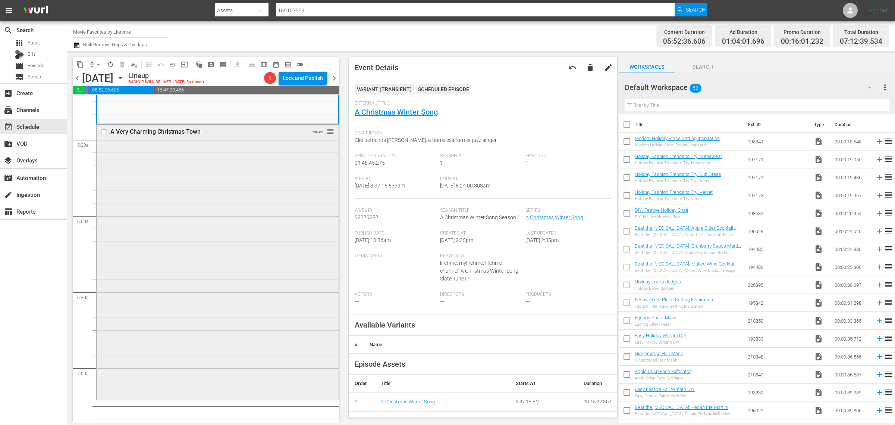
click at [184, 266] on div "A Very Charming Christmas Town VARIANT reorder" at bounding box center [218, 261] width 242 height 273
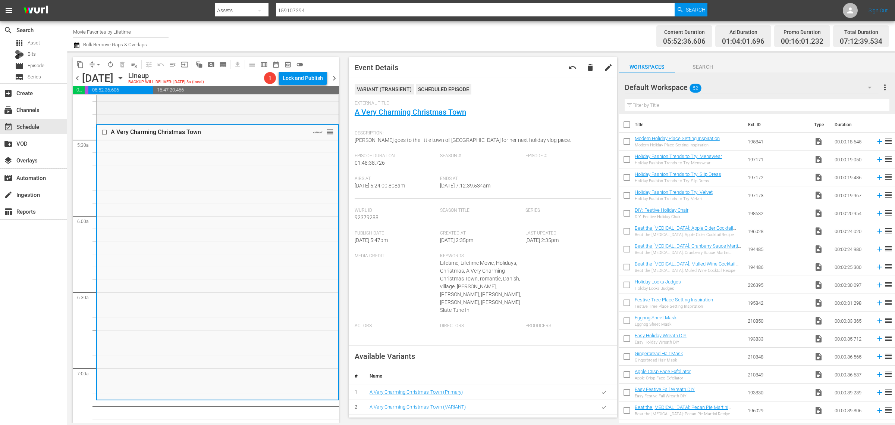
click at [445, 38] on div "Channel Title Movie Favorites by Lifetime Bulk Remove Gaps & Overlaps" at bounding box center [295, 36] width 445 height 27
click at [513, 38] on div "Channel Title Movie Favorites by Lifetime Bulk Remove Gaps & Overlaps" at bounding box center [295, 36] width 445 height 27
click at [435, 40] on div "Channel Title Movie Favorites by Lifetime Bulk Remove Gaps & Overlaps" at bounding box center [295, 36] width 445 height 27
click at [480, 33] on div "Channel Title Movie Favorites by Lifetime Bulk Remove Gaps & Overlaps" at bounding box center [295, 36] width 445 height 27
click at [100, 62] on span "arrow_drop_down" at bounding box center [98, 64] width 7 height 7
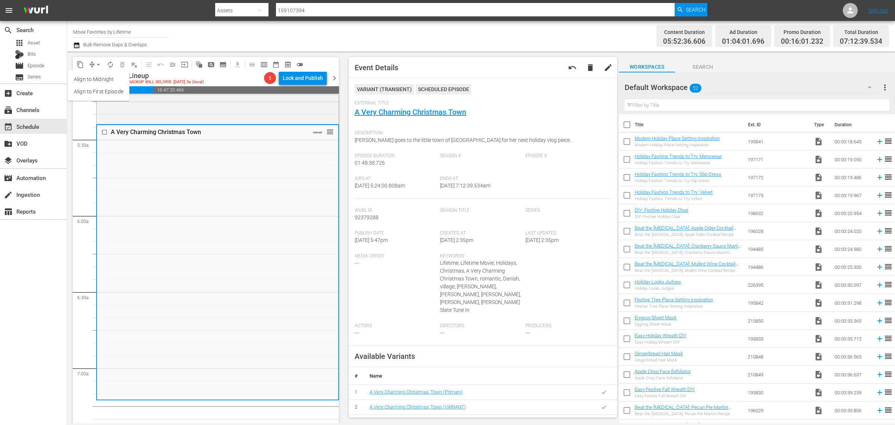
click at [114, 76] on li "Align to Midnight" at bounding box center [99, 79] width 62 height 12
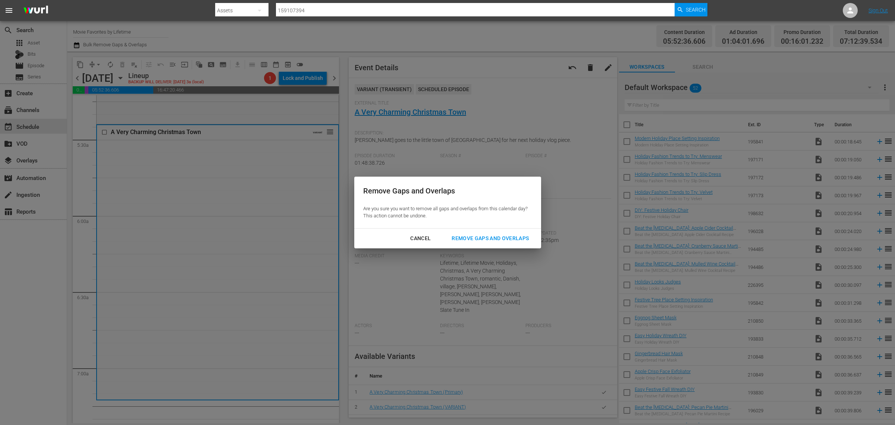
click at [467, 241] on div "Remove Gaps and Overlaps" at bounding box center [490, 238] width 89 height 9
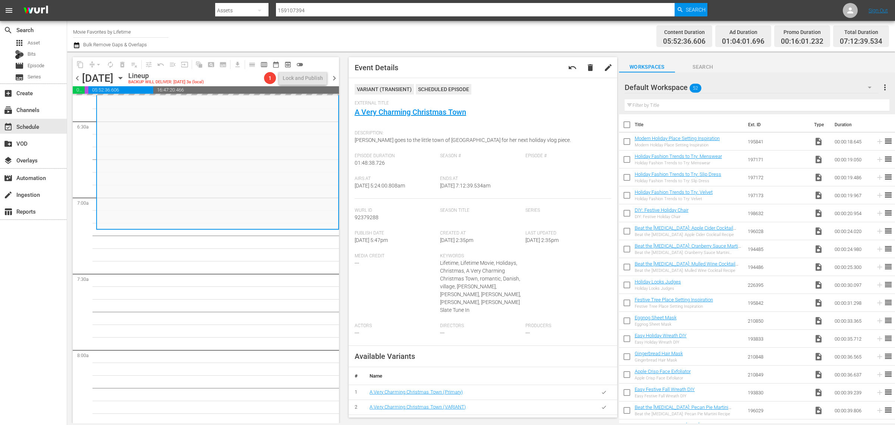
scroll to position [979, 0]
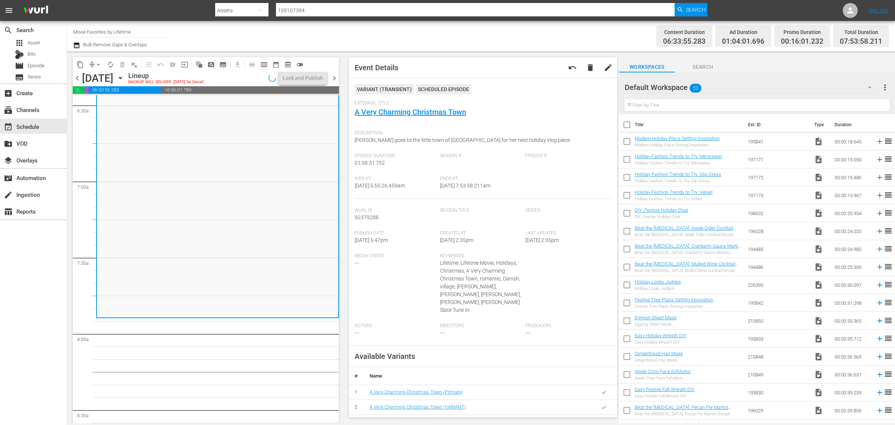
click at [500, 32] on div "Channel Title Movie Favorites by Lifetime Bulk Remove Gaps & Overlaps" at bounding box center [295, 36] width 445 height 27
click at [98, 62] on span "arrow_drop_down" at bounding box center [98, 64] width 7 height 7
click at [97, 77] on li "Align to Midnight" at bounding box center [99, 79] width 62 height 12
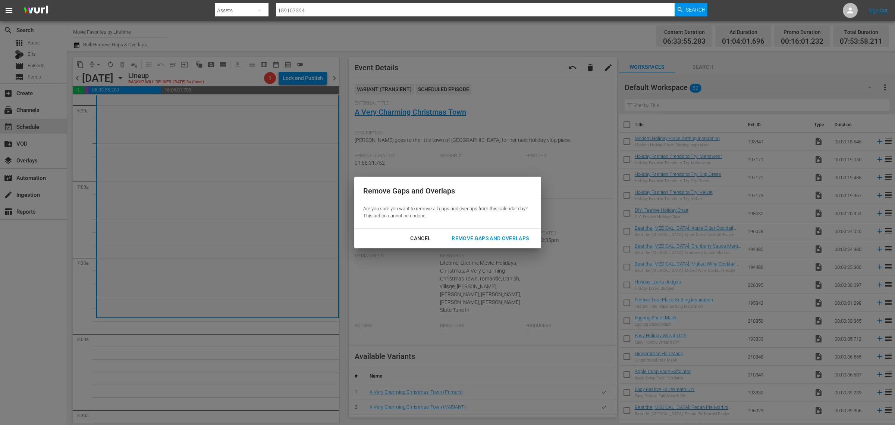
click at [505, 237] on div "Remove Gaps and Overlaps" at bounding box center [490, 238] width 89 height 9
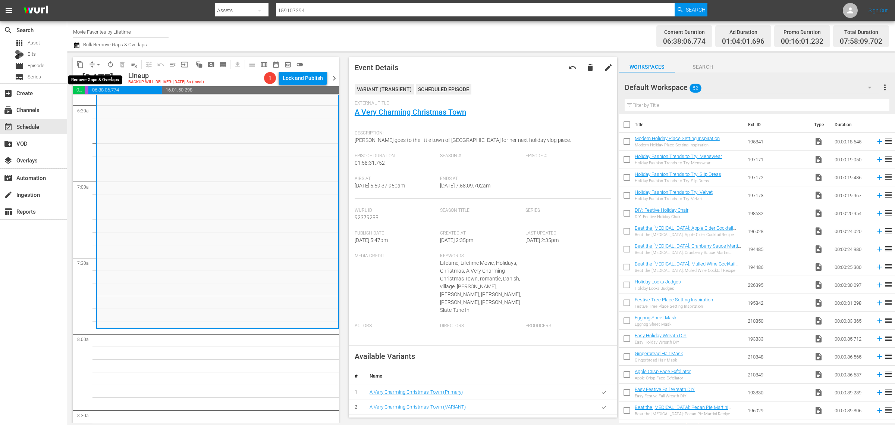
click at [96, 63] on span "arrow_drop_down" at bounding box center [98, 64] width 7 height 7
click at [106, 78] on li "Align to Midnight" at bounding box center [99, 79] width 62 height 12
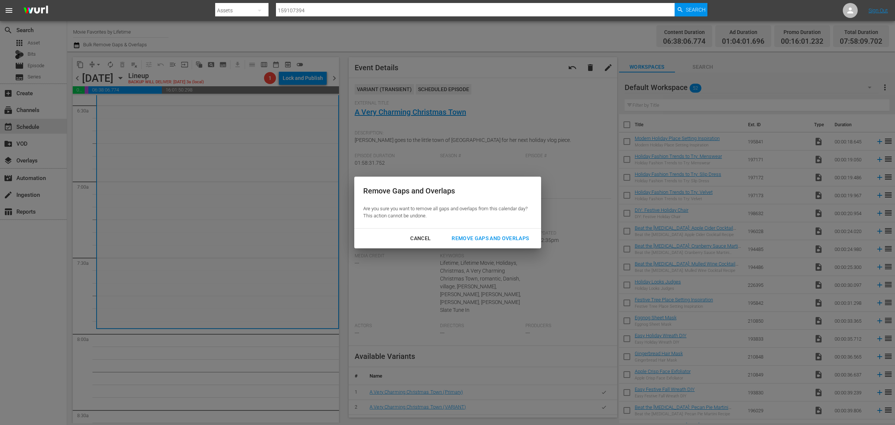
click at [515, 234] on div "Remove Gaps and Overlaps" at bounding box center [490, 238] width 89 height 9
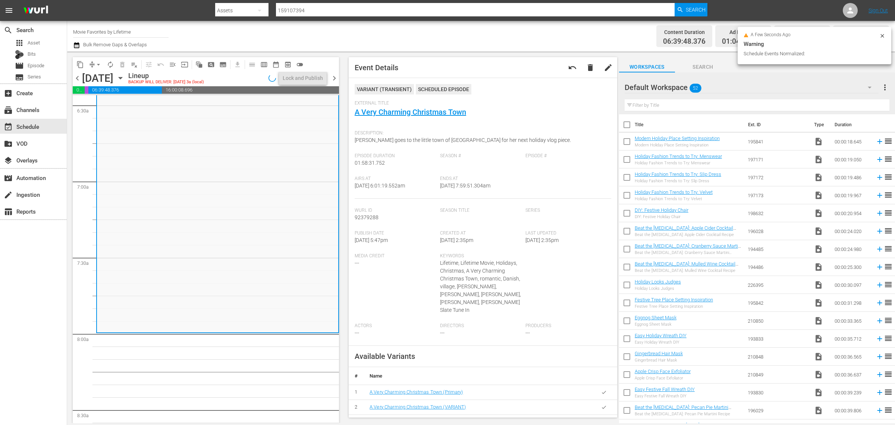
scroll to position [967, 0]
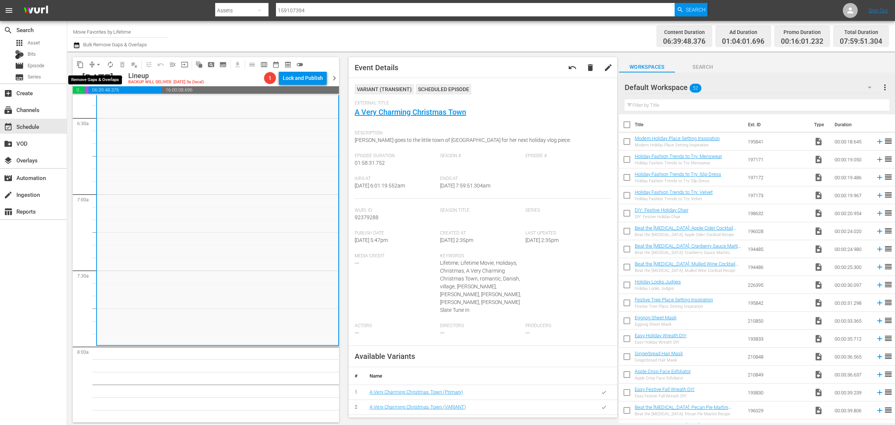
click at [97, 64] on span "arrow_drop_down" at bounding box center [98, 64] width 7 height 7
click at [100, 75] on li "Align to Midnight" at bounding box center [99, 79] width 62 height 12
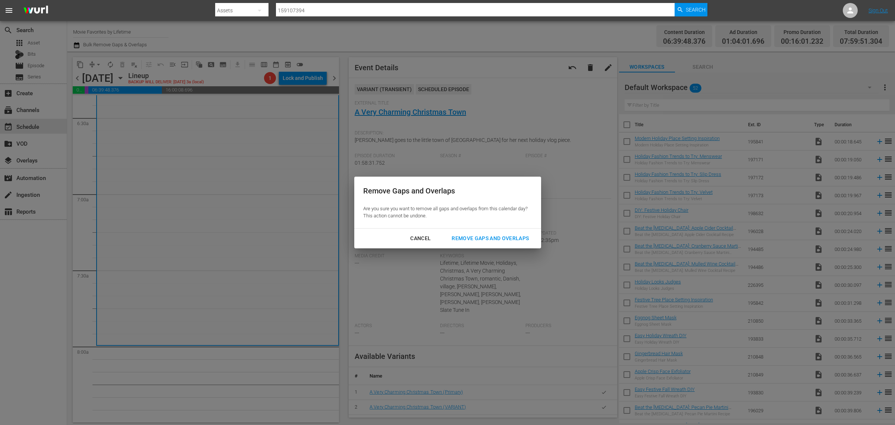
click at [484, 236] on div "Remove Gaps and Overlaps" at bounding box center [490, 238] width 89 height 9
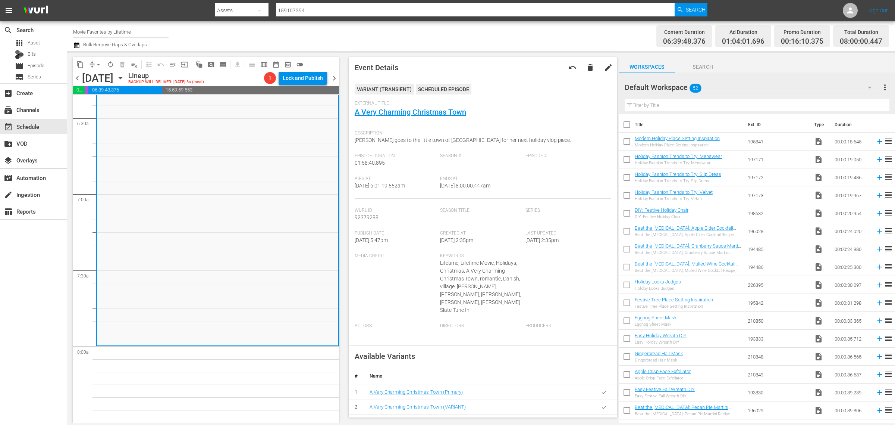
click at [479, 38] on div "Channel Title Movie Favorites by Lifetime Bulk Remove Gaps & Overlaps" at bounding box center [295, 36] width 445 height 27
click at [107, 65] on span "autorenew_outlined" at bounding box center [110, 64] width 7 height 7
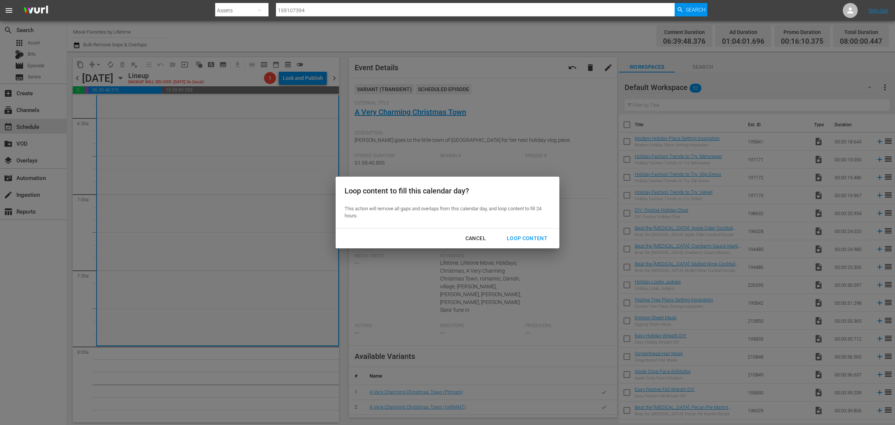
click at [520, 237] on div "Loop Content" at bounding box center [527, 238] width 53 height 9
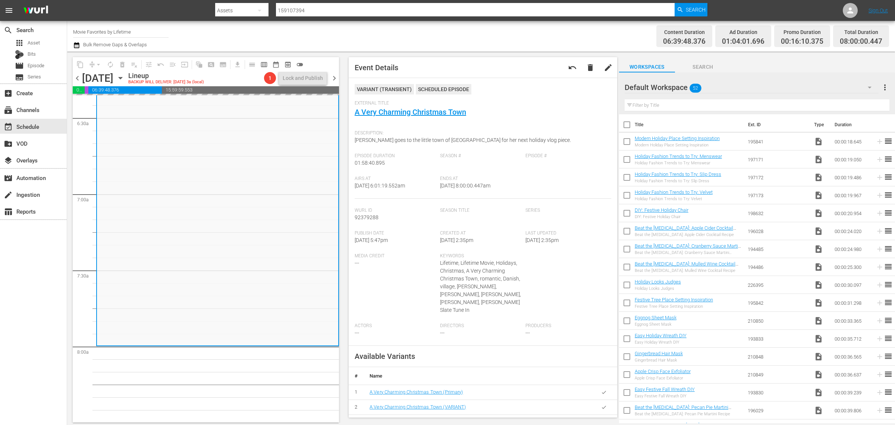
click at [515, 32] on div "Channel Title Movie Favorites by Lifetime Bulk Remove Gaps & Overlaps" at bounding box center [295, 36] width 445 height 27
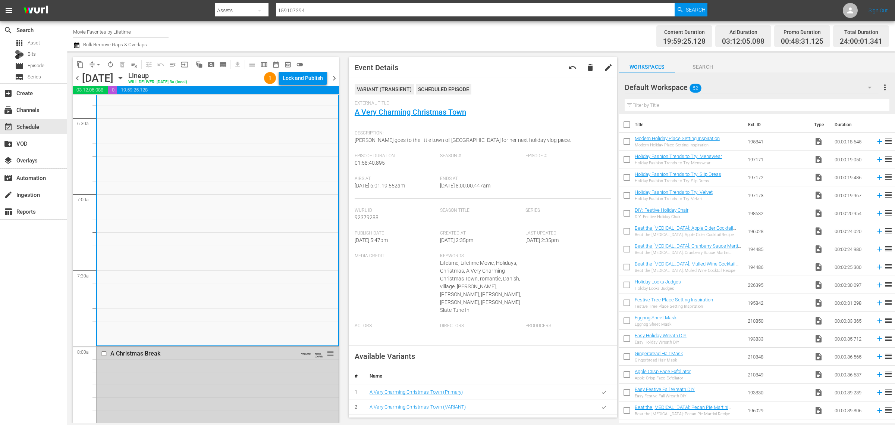
click at [510, 31] on div "Channel Title Movie Favorites by Lifetime Bulk Remove Gaps & Overlaps" at bounding box center [295, 36] width 445 height 27
click at [306, 79] on div "Lock and Publish" at bounding box center [303, 77] width 40 height 13
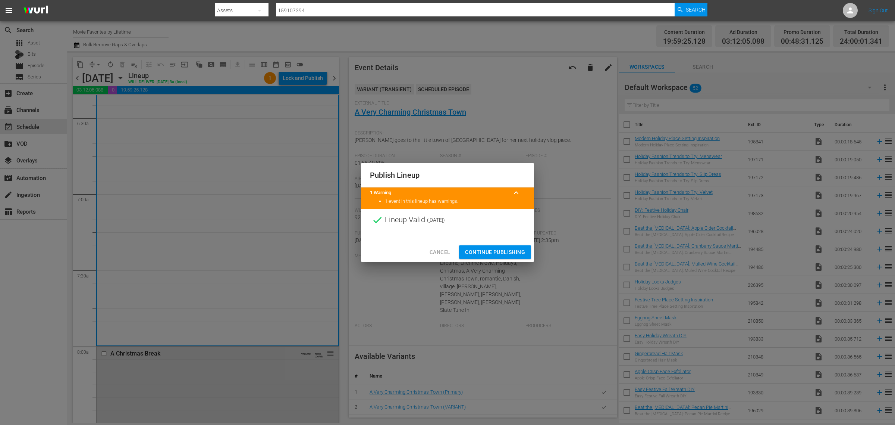
click at [493, 252] on span "Continue Publishing" at bounding box center [495, 251] width 60 height 9
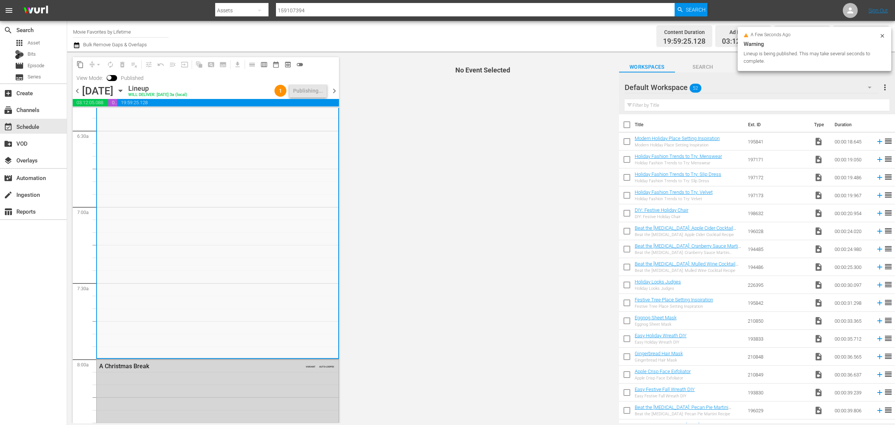
click at [507, 26] on div "Channel Title Movie Favorites by Lifetime Bulk Remove Gaps & Overlaps" at bounding box center [295, 36] width 445 height 27
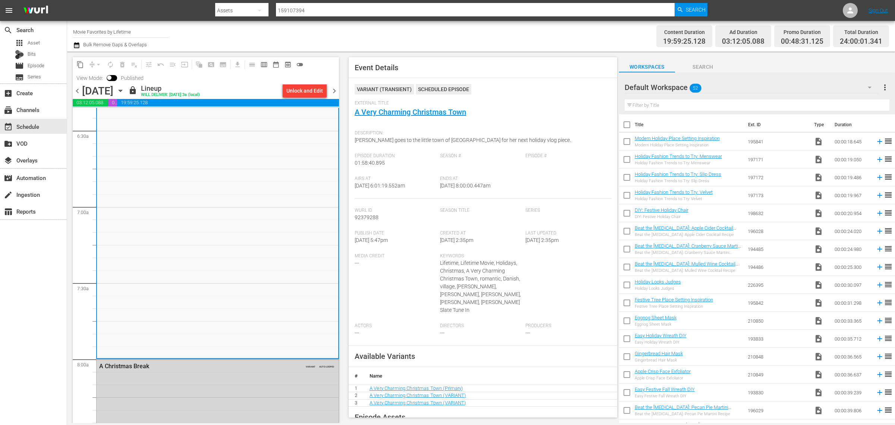
click at [471, 47] on div "Channel Title Movie Favorites by Lifetime Bulk Remove Gaps & Overlaps" at bounding box center [295, 36] width 445 height 27
click at [77, 90] on span "chevron_left" at bounding box center [77, 90] width 9 height 9
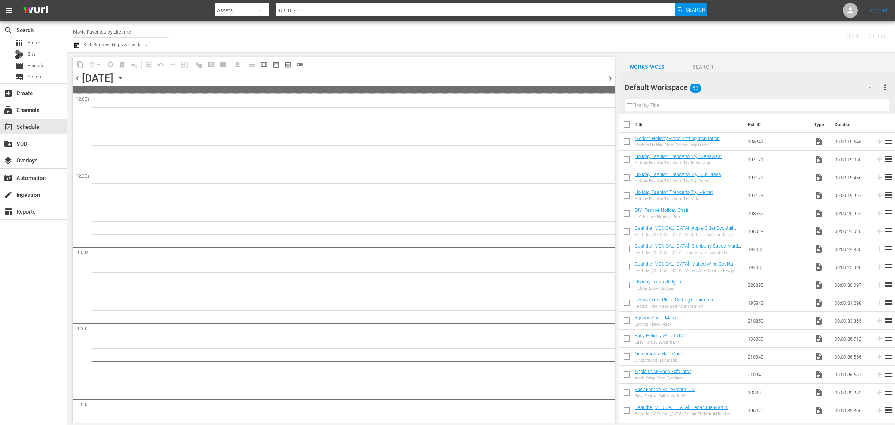
click at [450, 35] on div "Channel Title Movie Favorites by Lifetime Bulk Remove Gaps & Overlaps" at bounding box center [295, 36] width 445 height 27
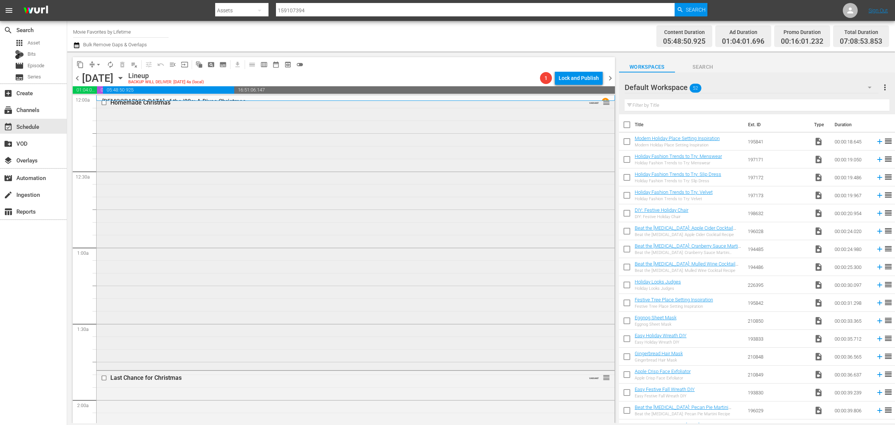
click at [426, 167] on div "Homemade Christmas VARIANT reorder" at bounding box center [356, 232] width 518 height 273
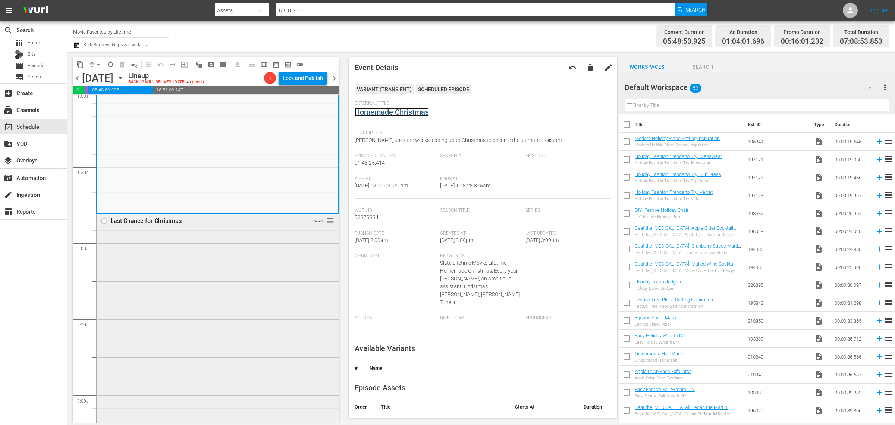
scroll to position [187, 0]
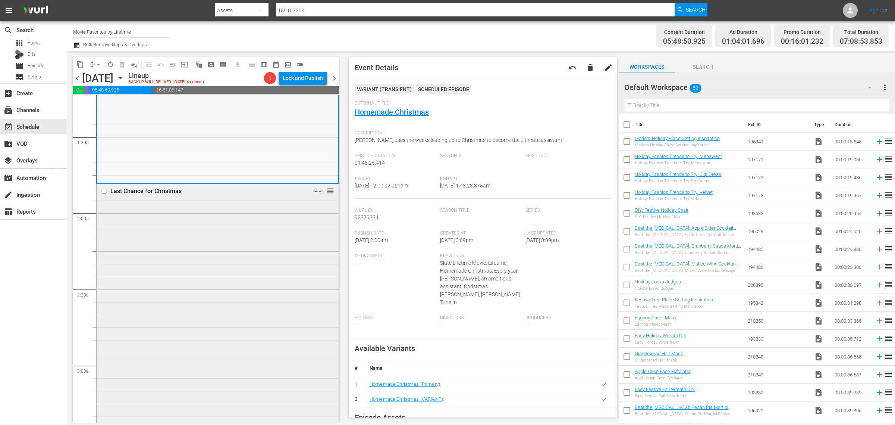
click at [195, 244] on div "Last Chance for Christmas VARIANT reorder" at bounding box center [218, 319] width 242 height 271
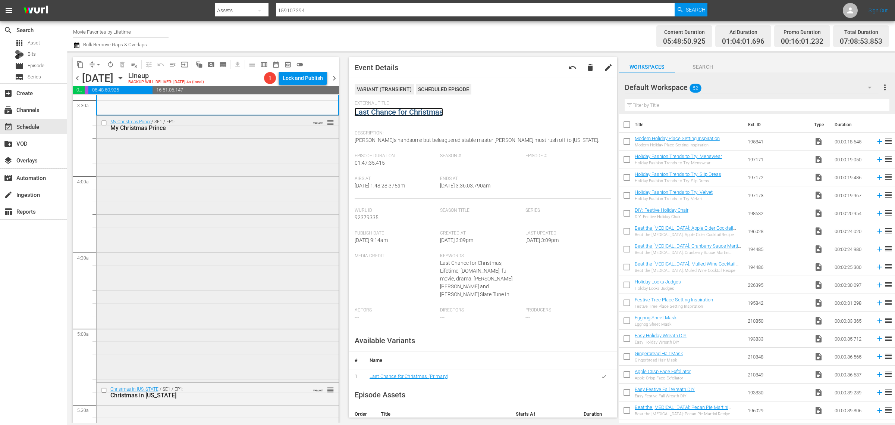
scroll to position [560, 0]
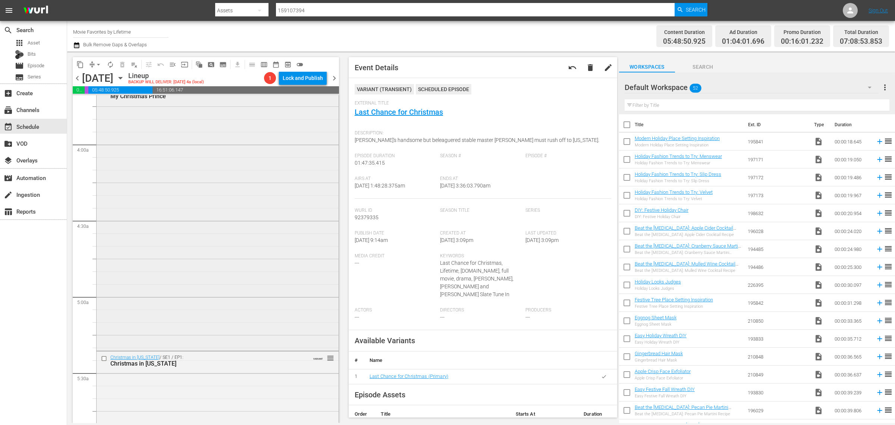
click at [238, 178] on div "My Christmas Prince / SE1 / EP1: My Christmas Prince VARIANT reorder" at bounding box center [218, 216] width 242 height 265
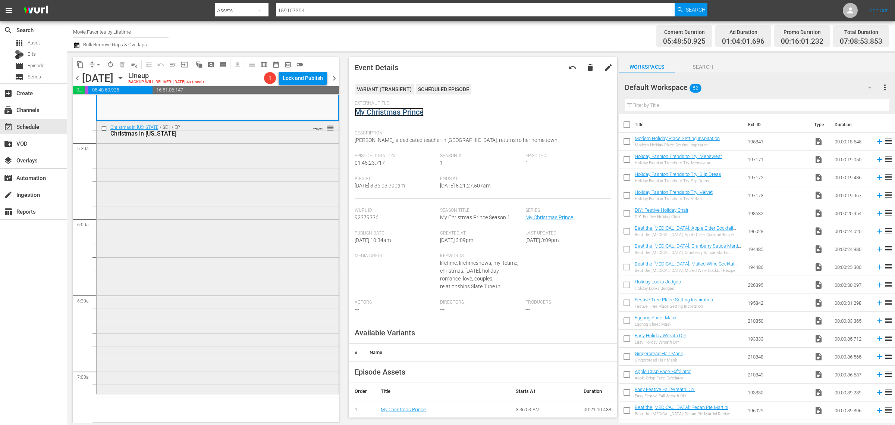
scroll to position [793, 0]
click at [184, 195] on div "Christmas in Mississippi / SE1 / EP1: Christmas in Mississippi VARIANT reorder" at bounding box center [218, 253] width 242 height 271
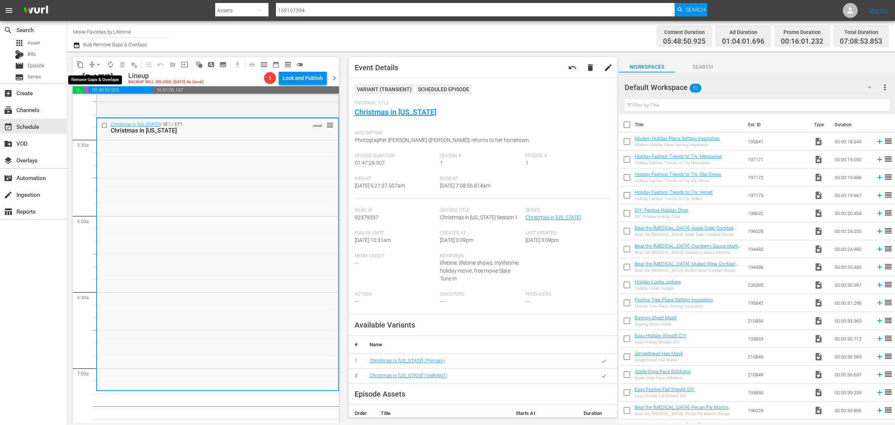
click at [98, 63] on span "arrow_drop_down" at bounding box center [98, 64] width 7 height 7
click at [97, 81] on li "Align to Midnight" at bounding box center [99, 79] width 78 height 12
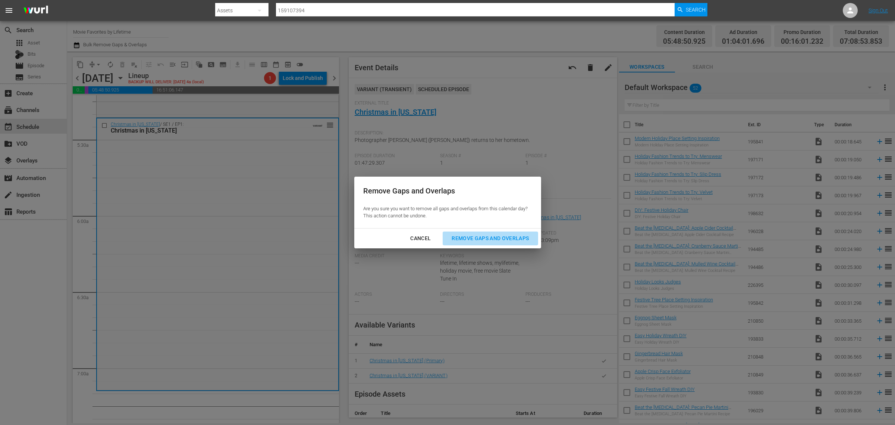
click at [506, 238] on div "Remove Gaps and Overlaps" at bounding box center [490, 238] width 89 height 9
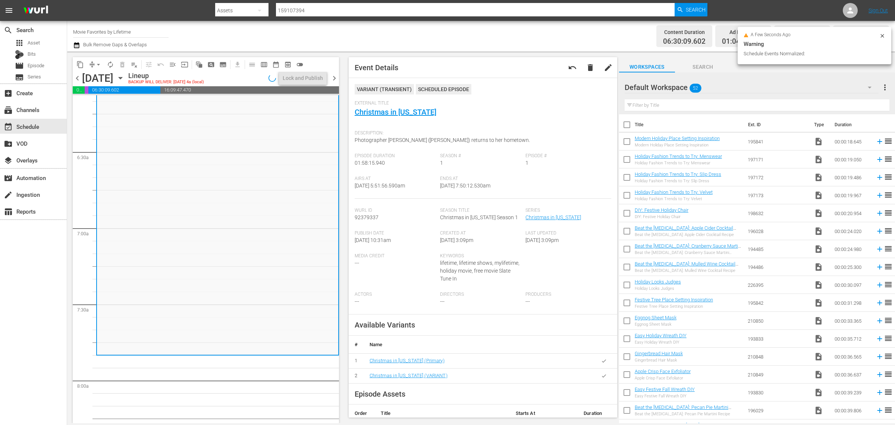
scroll to position [945, 0]
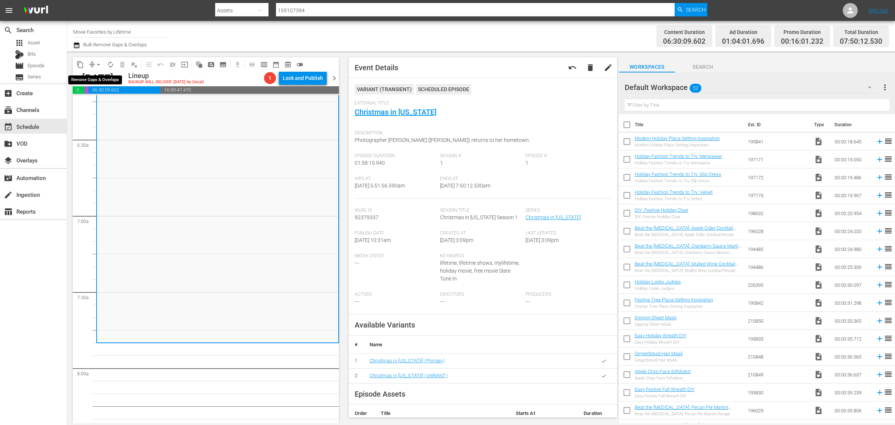
click at [100, 63] on span "arrow_drop_down" at bounding box center [98, 64] width 7 height 7
click at [98, 78] on li "Align to Midnight" at bounding box center [99, 79] width 78 height 12
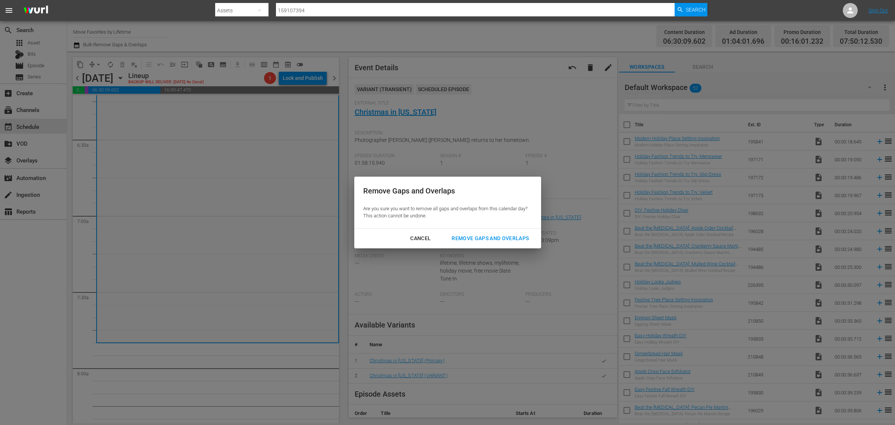
drag, startPoint x: 509, startPoint y: 236, endPoint x: 580, endPoint y: 49, distance: 199.8
click at [508, 236] on div "Remove Gaps and Overlaps" at bounding box center [490, 238] width 89 height 9
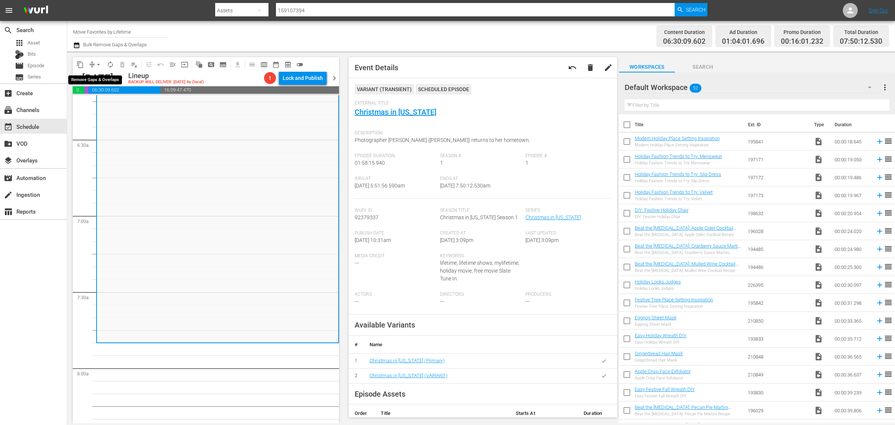
click at [98, 62] on span "arrow_drop_down" at bounding box center [98, 64] width 7 height 7
click at [100, 76] on li "Align to Midnight" at bounding box center [99, 79] width 78 height 12
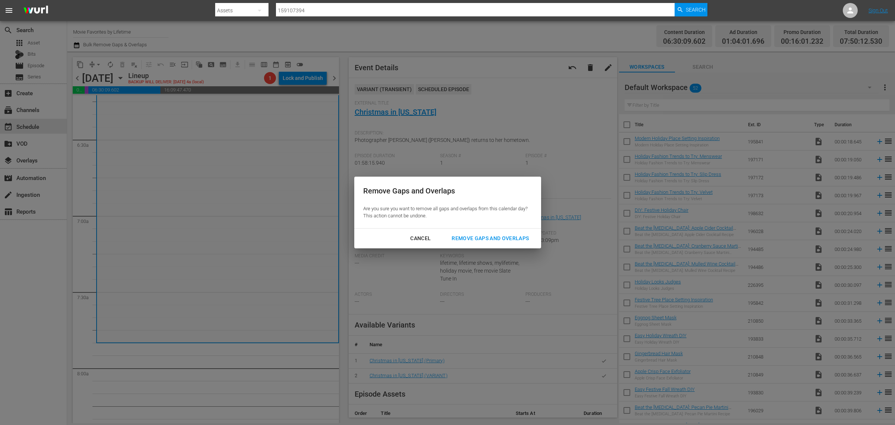
click at [473, 236] on div "Remove Gaps and Overlaps" at bounding box center [490, 238] width 89 height 9
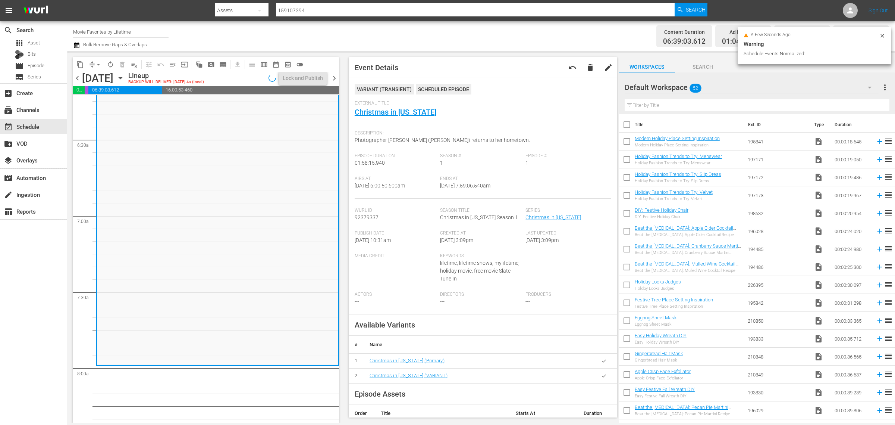
scroll to position [958, 0]
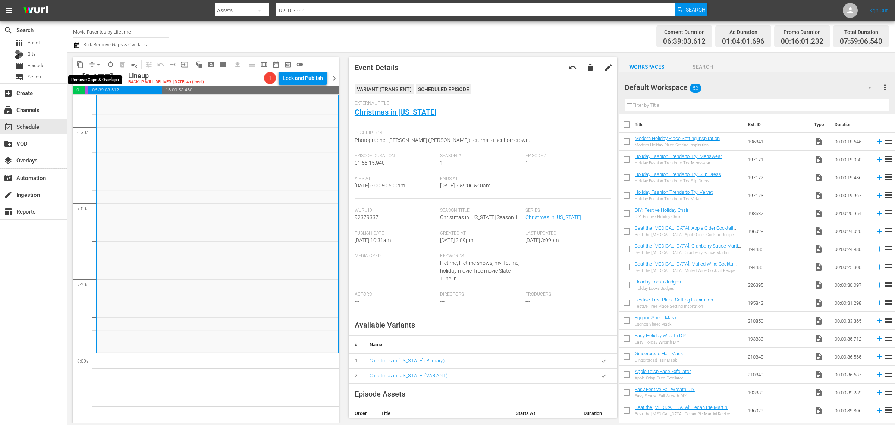
click at [98, 62] on span "arrow_drop_down" at bounding box center [98, 64] width 7 height 7
click at [101, 75] on li "Align to Midnight" at bounding box center [99, 79] width 78 height 12
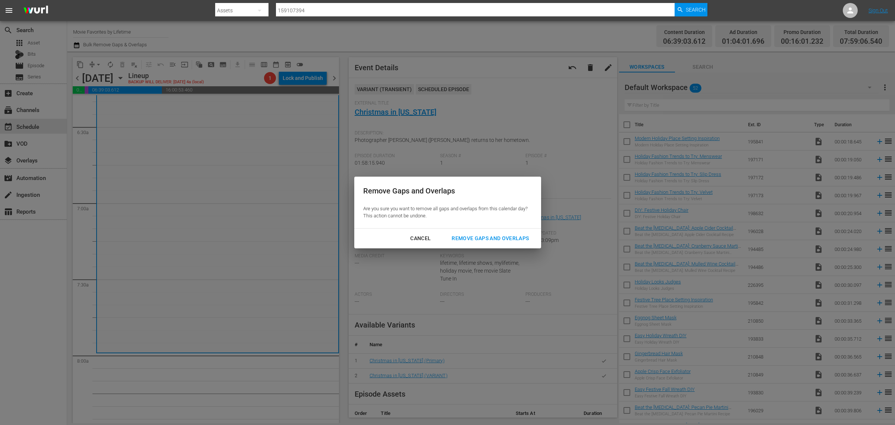
drag, startPoint x: 489, startPoint y: 238, endPoint x: 570, endPoint y: 30, distance: 223.0
click at [489, 237] on div "Remove Gaps and Overlaps" at bounding box center [490, 238] width 89 height 9
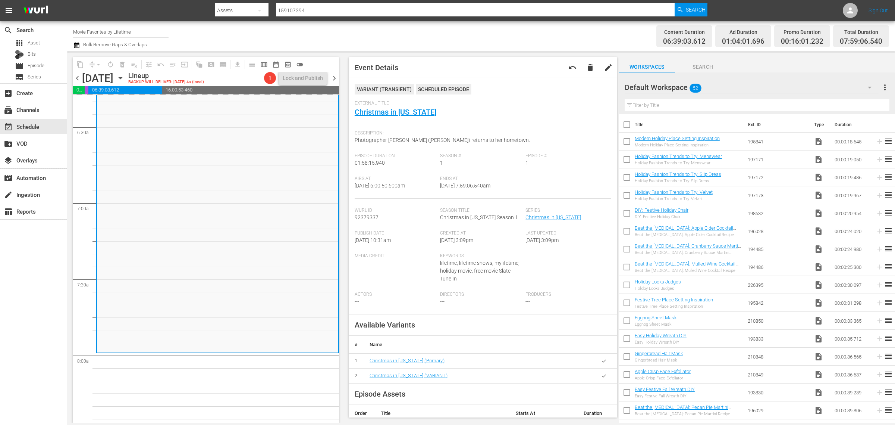
click at [487, 27] on div "Channel Title Movie Favorites by Lifetime Bulk Remove Gaps & Overlaps" at bounding box center [295, 36] width 445 height 27
click at [464, 35] on div "Channel Title Movie Favorites by Lifetime Bulk Remove Gaps & Overlaps" at bounding box center [295, 36] width 445 height 27
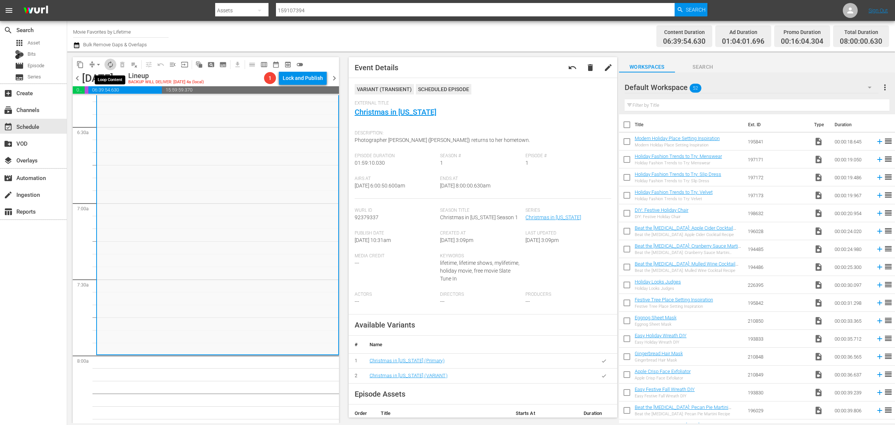
click at [109, 62] on span "autorenew_outlined" at bounding box center [110, 64] width 7 height 7
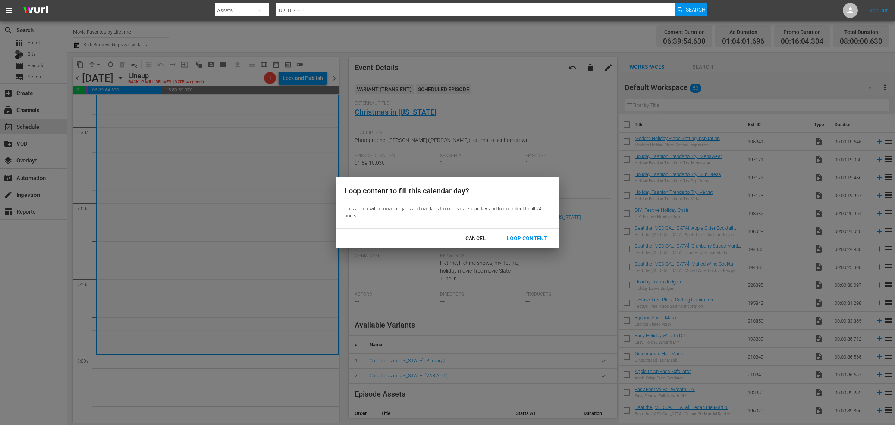
click at [534, 234] on div "Loop Content" at bounding box center [527, 238] width 53 height 9
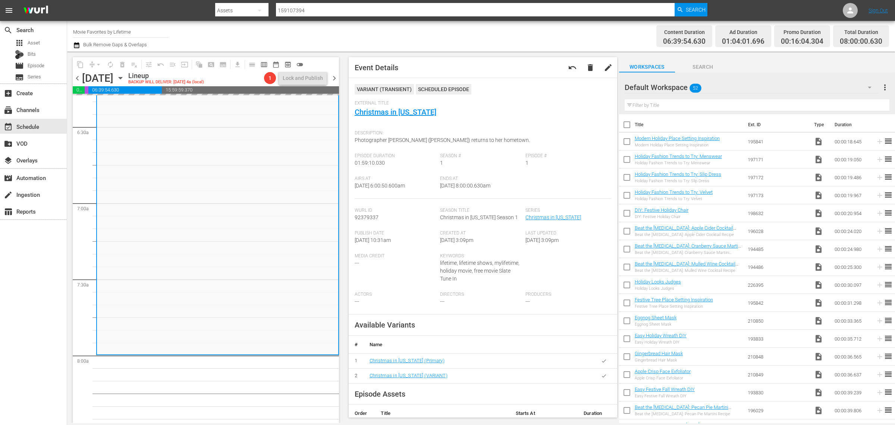
click at [466, 32] on div "Channel Title Movie Favorites by Lifetime Bulk Remove Gaps & Overlaps" at bounding box center [295, 36] width 445 height 27
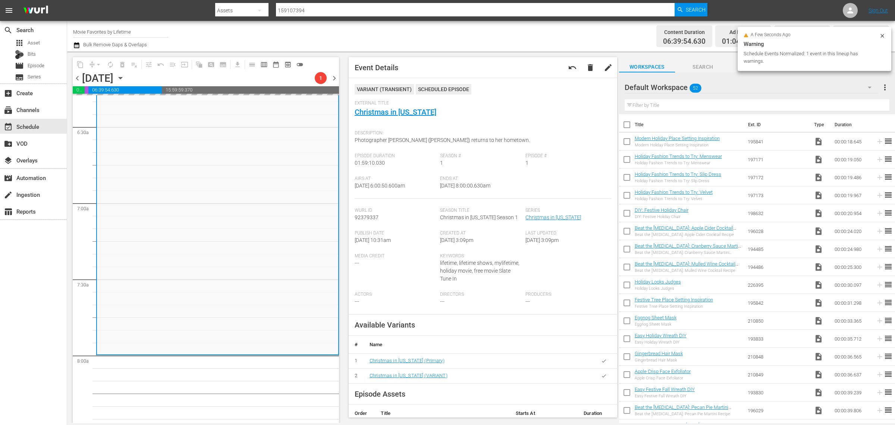
click at [290, 34] on div "Channel Title Movie Favorites by Lifetime Bulk Remove Gaps & Overlaps" at bounding box center [295, 36] width 445 height 27
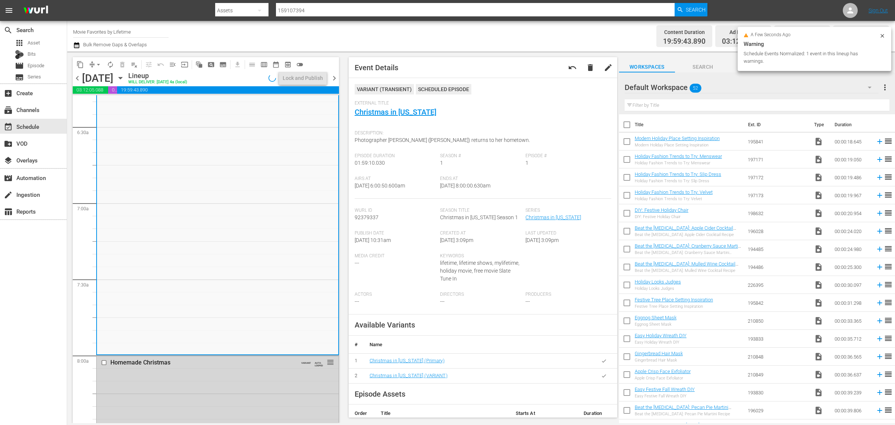
click at [422, 32] on div "Channel Title Movie Favorites by Lifetime Bulk Remove Gaps & Overlaps" at bounding box center [295, 36] width 445 height 27
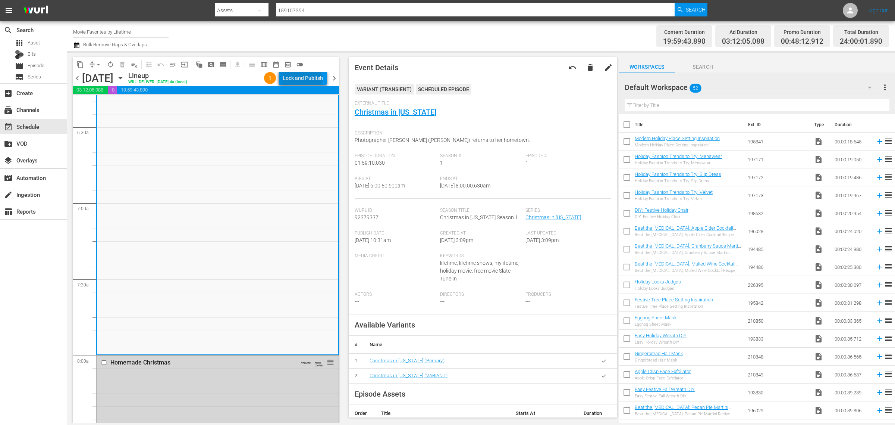
click at [304, 78] on div "Lock and Publish" at bounding box center [303, 77] width 40 height 13
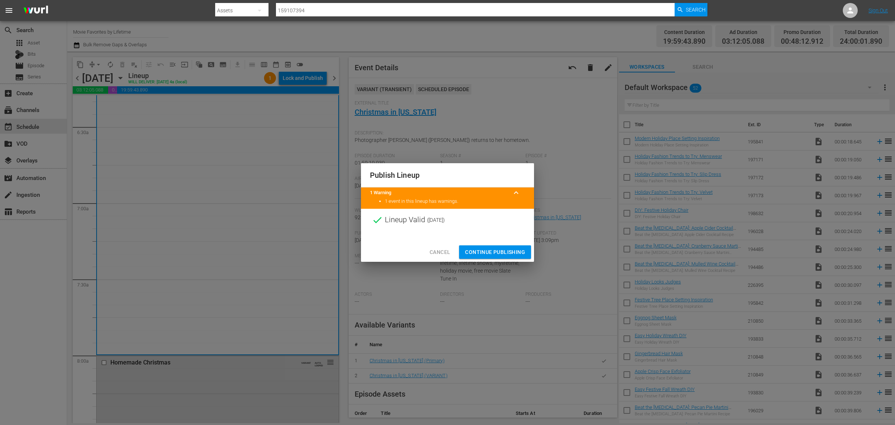
click at [495, 252] on span "Continue Publishing" at bounding box center [495, 251] width 60 height 9
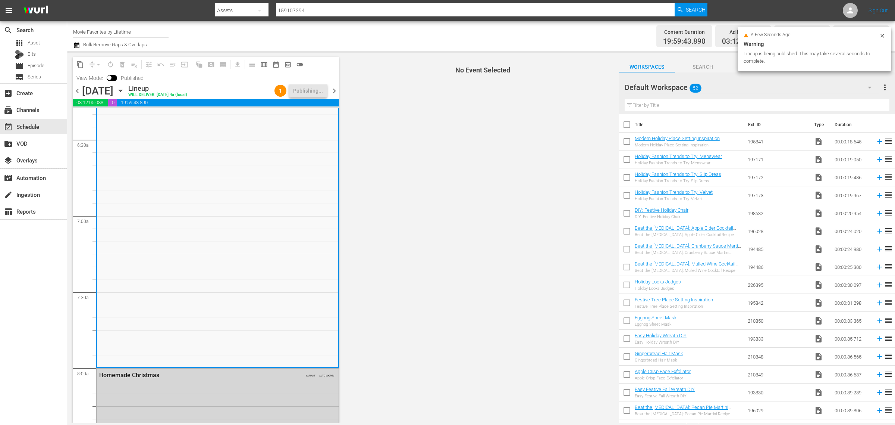
click at [385, 34] on div "Channel Title Movie Favorites by Lifetime Bulk Remove Gaps & Overlaps" at bounding box center [295, 36] width 445 height 27
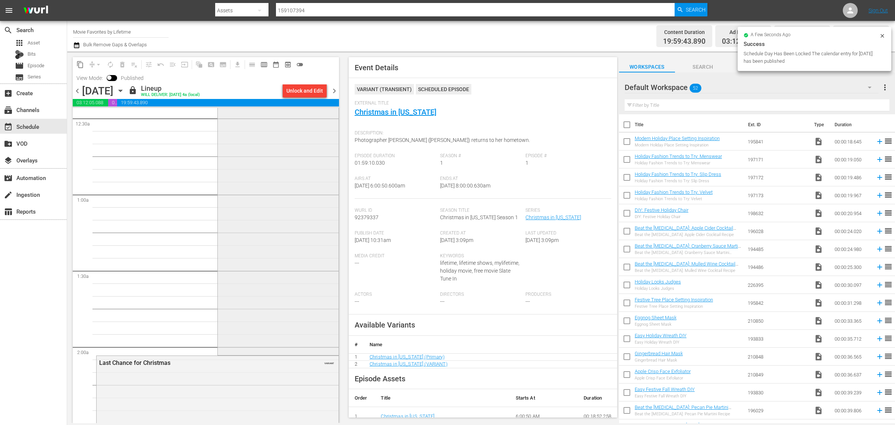
scroll to position [0, 0]
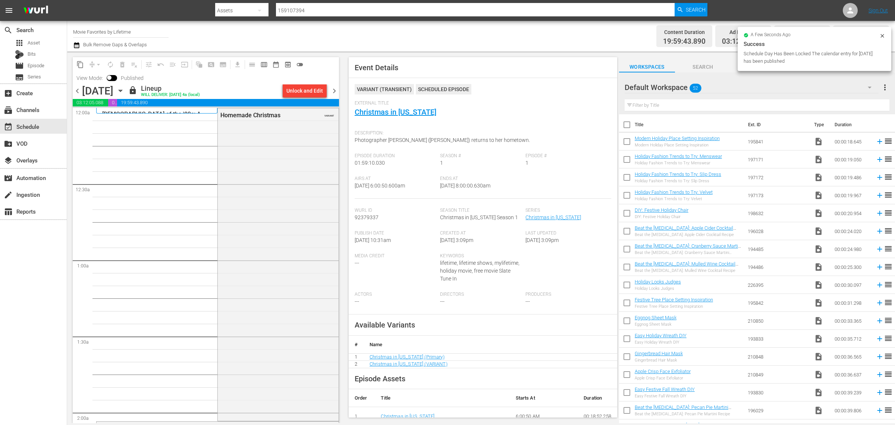
click at [396, 31] on div "Channel Title Movie Favorites by Lifetime Bulk Remove Gaps & Overlaps" at bounding box center [295, 36] width 445 height 27
click at [332, 93] on span "chevron_right" at bounding box center [334, 90] width 9 height 9
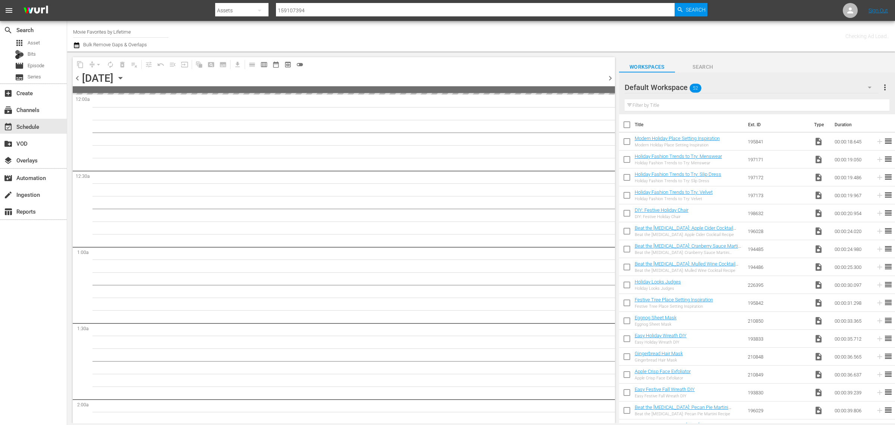
click at [400, 33] on div "Channel Title Movie Favorites by Lifetime Bulk Remove Gaps & Overlaps" at bounding box center [295, 36] width 445 height 27
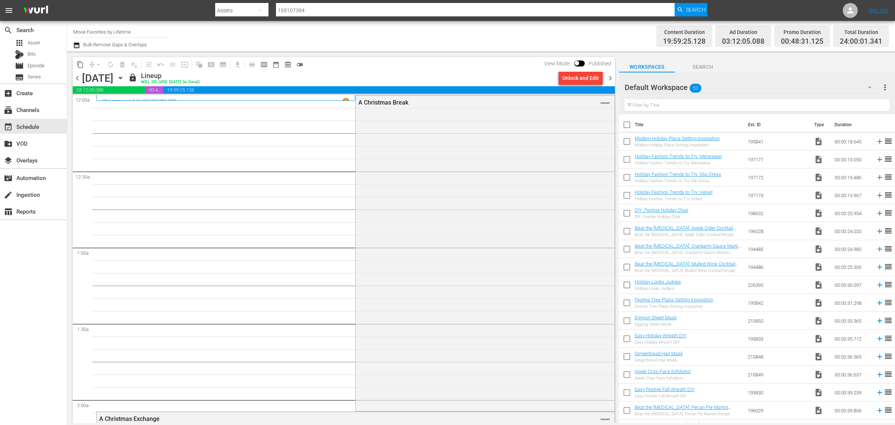
click at [438, 39] on div "Channel Title Movie Favorites by Lifetime Bulk Remove Gaps & Overlaps" at bounding box center [295, 36] width 445 height 27
click at [612, 81] on span "chevron_right" at bounding box center [610, 78] width 9 height 9
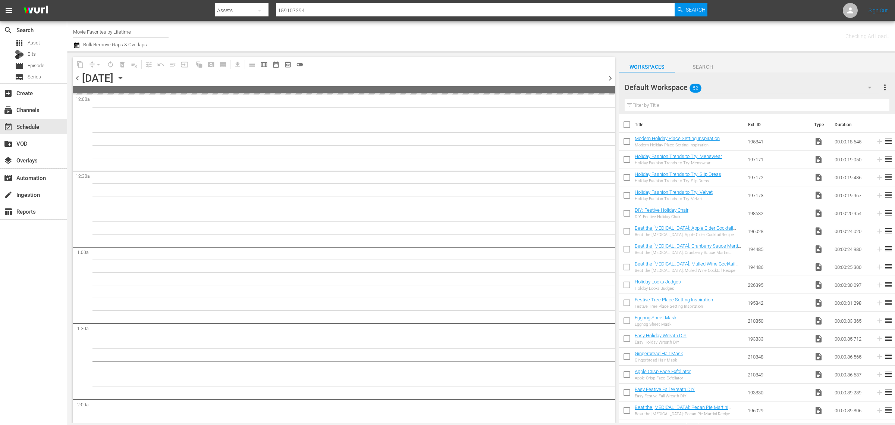
click at [465, 38] on div "Channel Title Movie Favorites by Lifetime Bulk Remove Gaps & Overlaps" at bounding box center [295, 36] width 445 height 27
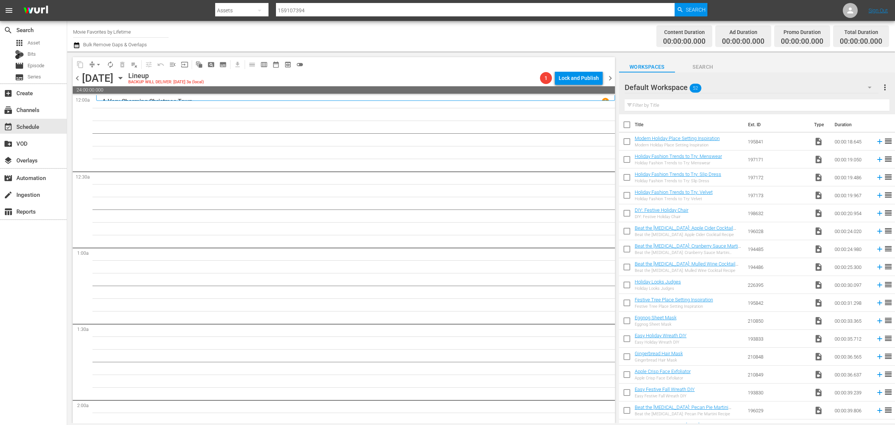
click at [529, 47] on div "Content Duration 00:00:00.000 Ad Duration 00:00:00.000 Promo Duration 00:00:00.…" at bounding box center [703, 36] width 371 height 27
click at [38, 180] on div "movie_filter Automation" at bounding box center [21, 176] width 42 height 7
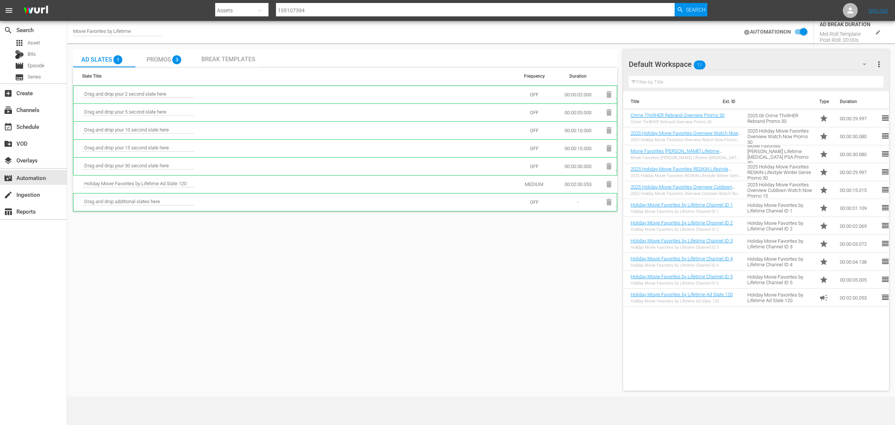
click at [472, 24] on div "Movie Favorites by Lifetime AUTOMATION ON AD BREAK DURATION Mid-Roll: Template …" at bounding box center [481, 32] width 828 height 22
click at [137, 29] on div "Movie Favorites by Lifetime" at bounding box center [118, 32] width 90 height 8
click at [155, 32] on input "Movie Favorites by Lifetime" at bounding box center [121, 32] width 96 height 18
drag, startPoint x: 49, startPoint y: 32, endPoint x: -5, endPoint y: 30, distance: 53.8
click at [0, 30] on html "menu Search By Assets Search ID, Title, Description, Keywords, or Category 1591…" at bounding box center [447, 212] width 895 height 425
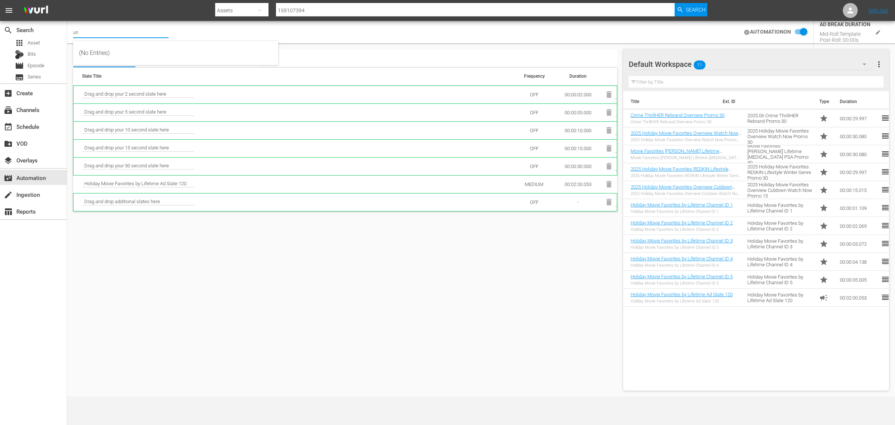
type input "u"
drag, startPoint x: 40, startPoint y: 25, endPoint x: 17, endPoint y: 17, distance: 24.7
click at [67, 0] on div "search Search apps Asset Bits movie Episode subtitles Series add_box Create sub…" at bounding box center [481, 0] width 828 height 0
click at [142, 67] on div "UnXplained Zone CAN (2153 - ae_networks_unxplainedzoneinternational_1)" at bounding box center [175, 71] width 193 height 18
type input "UnXplained Zone CAN (2153 - ae_networks_unxplainedzoneinternational_1)"
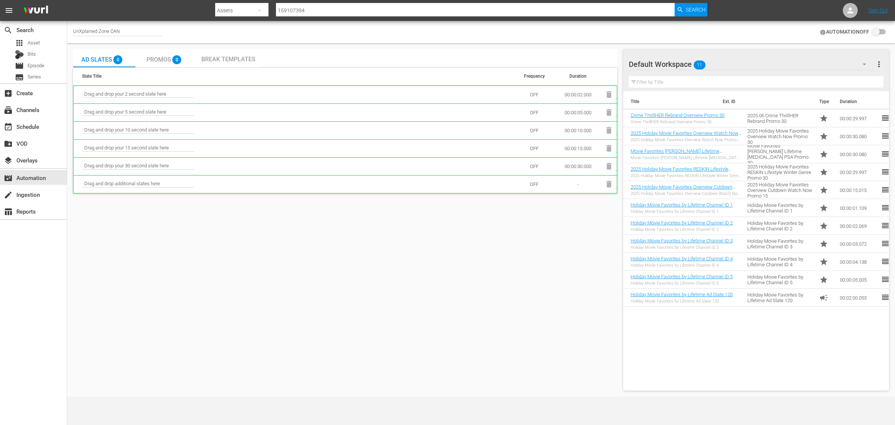
click at [753, 64] on div "Default Workspace 11" at bounding box center [751, 64] width 245 height 21
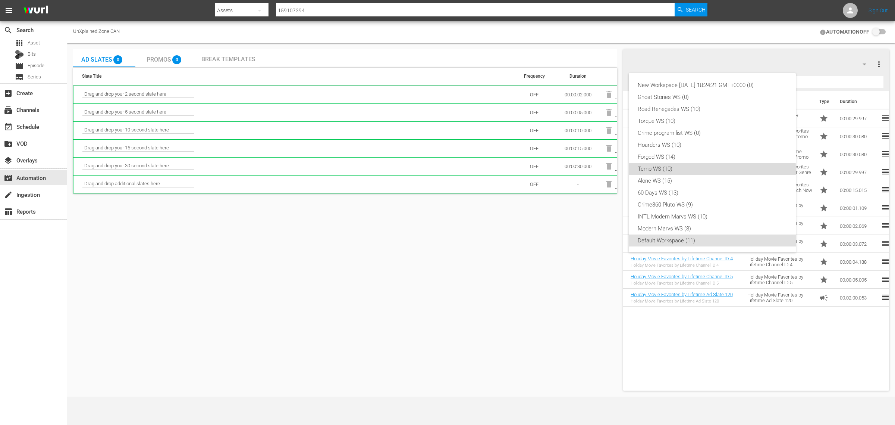
click at [696, 171] on div "Temp WS (10)" at bounding box center [712, 169] width 149 height 12
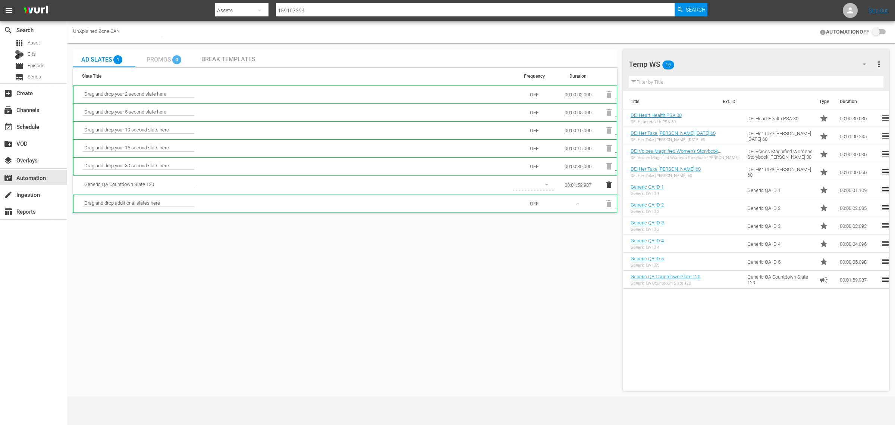
click at [146, 55] on div "Promos 0" at bounding box center [166, 58] width 62 height 18
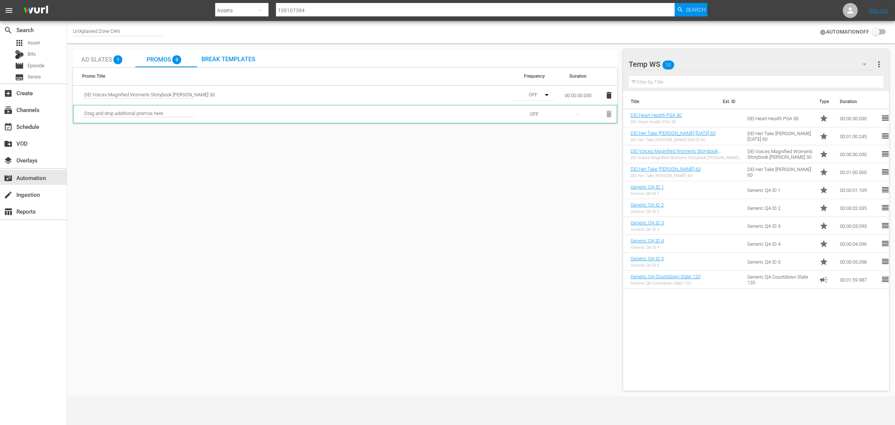
click at [545, 94] on icon "button" at bounding box center [546, 94] width 9 height 9
click at [532, 120] on div "Medium" at bounding box center [533, 122] width 39 height 12
click at [576, 29] on div "UnXplained Zone CAN AUTOMATION OFF" at bounding box center [481, 32] width 828 height 22
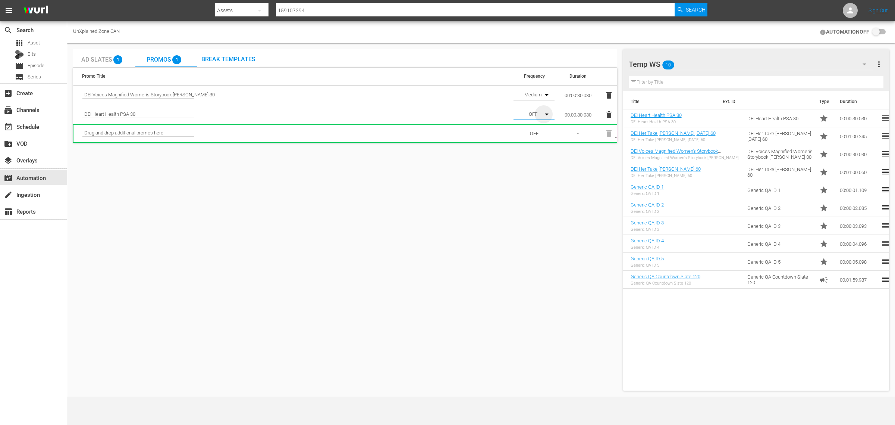
click at [549, 114] on icon "button" at bounding box center [546, 114] width 9 height 9
click at [542, 138] on div "Medium" at bounding box center [533, 141] width 39 height 12
click at [538, 28] on div "UnXplained Zone CAN AUTOMATION OFF" at bounding box center [481, 32] width 828 height 22
click at [879, 32] on input "checkbox" at bounding box center [878, 32] width 16 height 9
checkbox input "false"
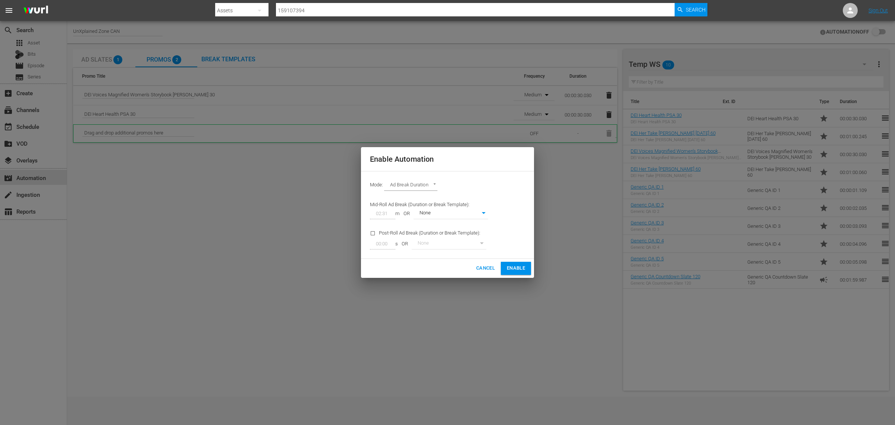
click at [471, 213] on body "menu Search By Assets Search ID, Title, Description, Keywords, or Category 1591…" at bounding box center [447, 212] width 895 height 425
click at [506, 176] on div at bounding box center [447, 212] width 895 height 425
click at [515, 266] on span "Enable" at bounding box center [516, 268] width 18 height 9
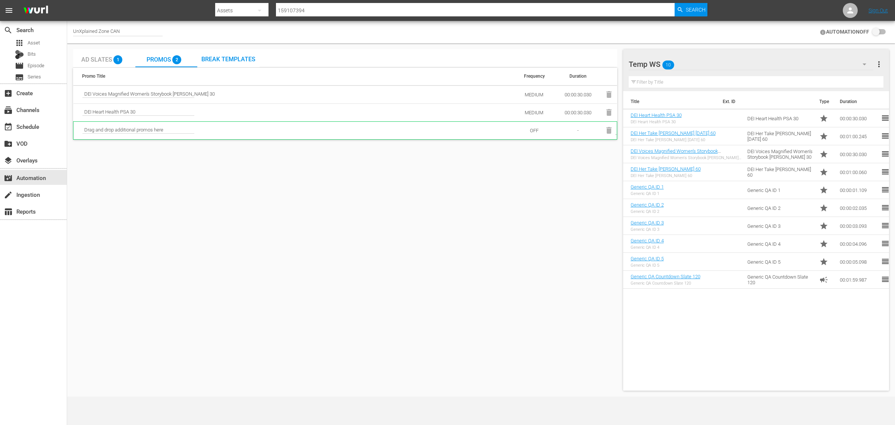
click at [143, 29] on div "UnXplained Zone CAN" at bounding box center [118, 32] width 90 height 8
drag, startPoint x: 158, startPoint y: 34, endPoint x: 22, endPoint y: 23, distance: 135.9
click at [67, 0] on div "search Search apps Asset Bits movie Episode subtitles Series add_box Create sub…" at bounding box center [481, 0] width 828 height 0
click at [122, 102] on td "DEI Voices Magnified Women's Storybook Jill Gonzalez 30" at bounding box center [294, 94] width 441 height 18
click at [111, 28] on input "crime" at bounding box center [121, 32] width 96 height 18
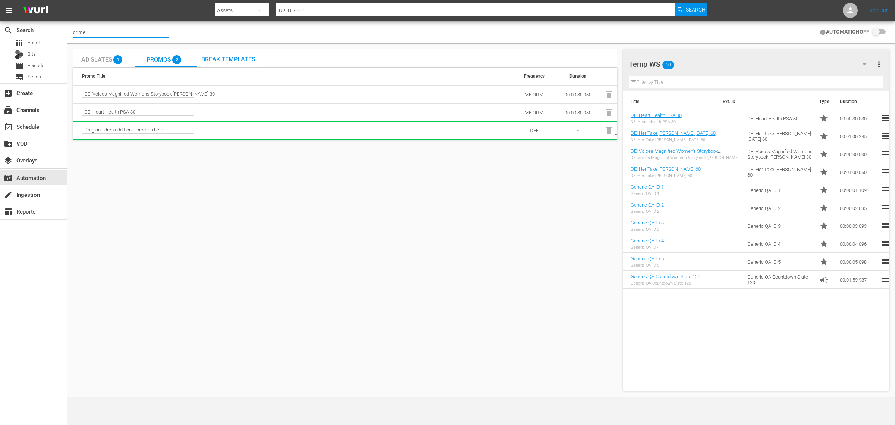
click at [112, 34] on input "crime" at bounding box center [121, 32] width 96 height 18
click at [92, 29] on input "crime" at bounding box center [121, 32] width 96 height 18
drag, startPoint x: 71, startPoint y: 33, endPoint x: 28, endPoint y: 29, distance: 42.7
click at [67, 0] on div "search Search apps Asset Bits movie Episode subtitles Series add_box Create sub…" at bounding box center [481, 0] width 828 height 0
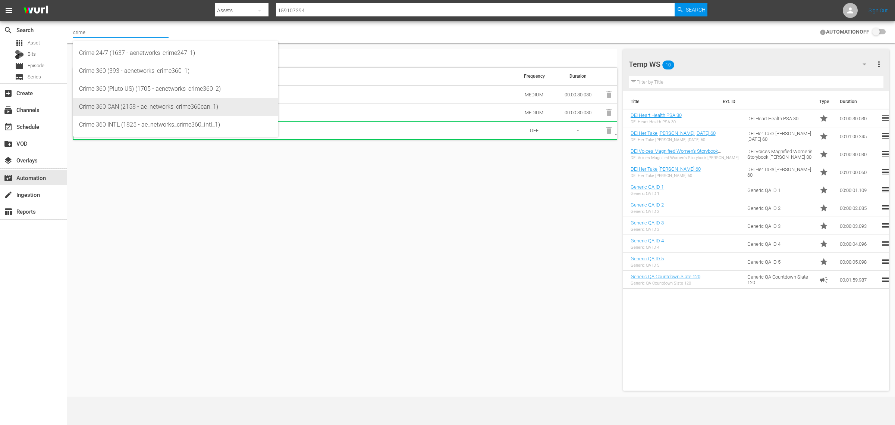
click at [137, 104] on div "Crime 360 CAN (2158 - ae_networks_crime360can_1)" at bounding box center [175, 107] width 193 height 18
type input "Crime 360 CAN (2158 - ae_networks_crime360can_1)"
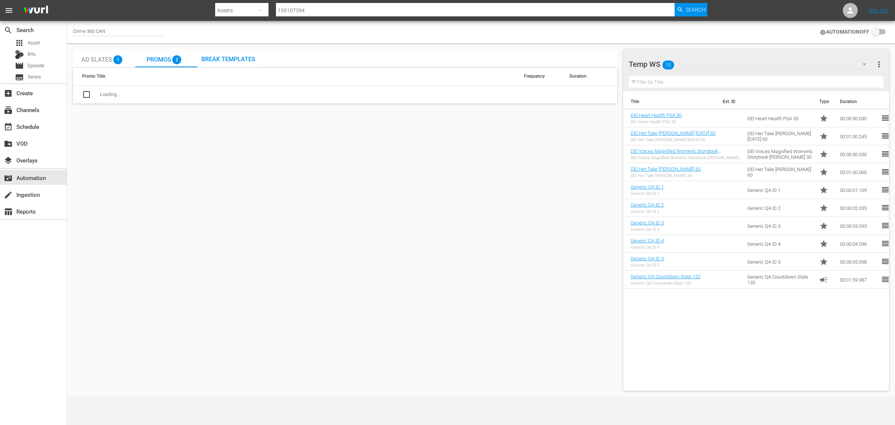
click at [101, 55] on div "Ad Slates 1" at bounding box center [104, 58] width 46 height 15
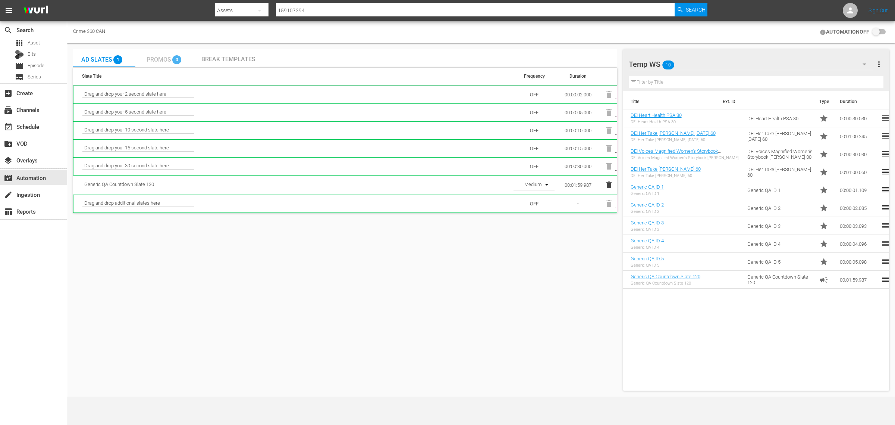
click at [155, 55] on div "Promos 0" at bounding box center [166, 58] width 39 height 15
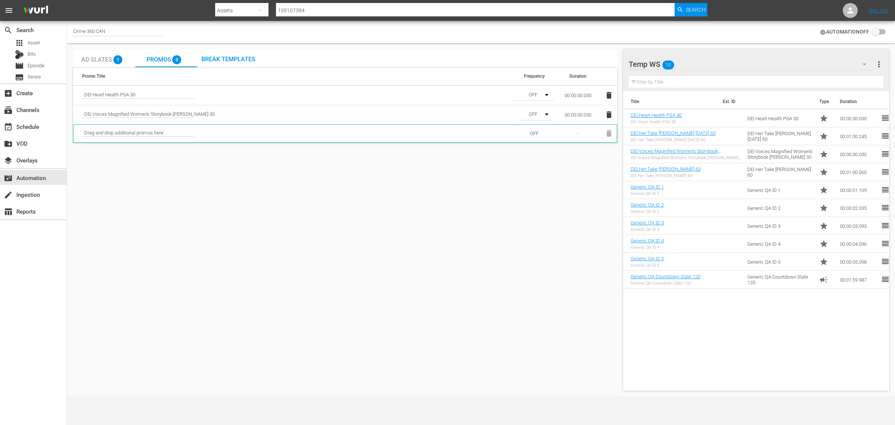
click at [545, 95] on icon "button" at bounding box center [546, 94] width 9 height 9
click at [537, 122] on div "Medium" at bounding box center [533, 122] width 39 height 12
click at [545, 114] on icon "button" at bounding box center [546, 114] width 9 height 9
click at [536, 139] on div "Medium" at bounding box center [533, 141] width 39 height 12
click at [872, 32] on input "checkbox" at bounding box center [878, 32] width 16 height 9
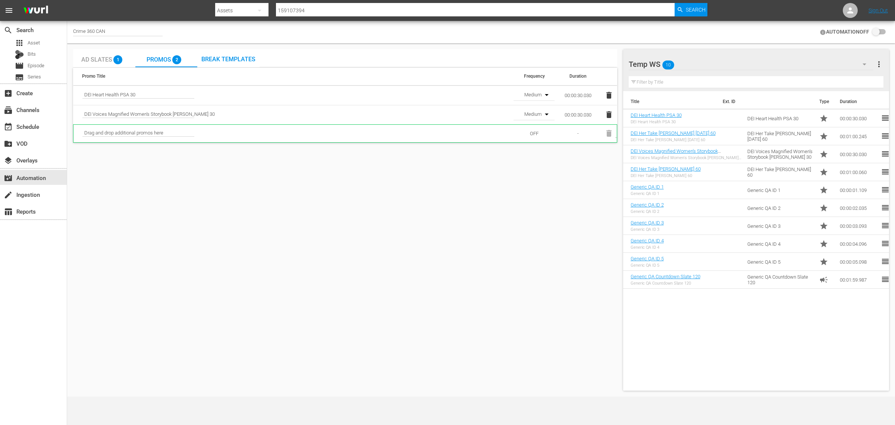
checkbox input "false"
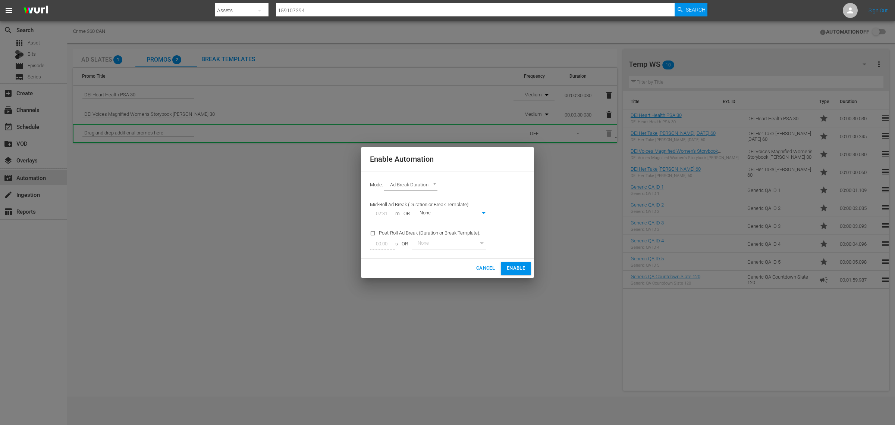
click at [516, 271] on span "Enable" at bounding box center [516, 268] width 18 height 9
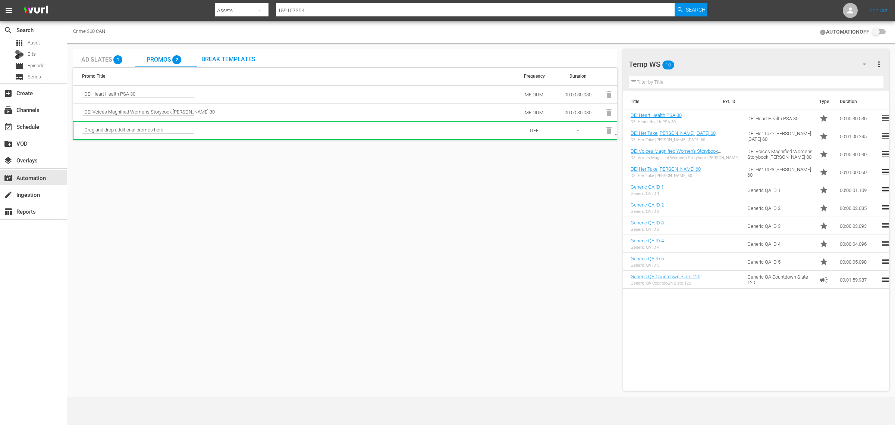
click at [140, 31] on div "Crime 360 CAN" at bounding box center [118, 32] width 90 height 8
drag, startPoint x: 140, startPoint y: 31, endPoint x: 34, endPoint y: 24, distance: 106.5
click at [67, 0] on div "search Search apps Asset Bits movie Episode subtitles Series add_box Create sub…" at bounding box center [481, 0] width 828 height 0
type input "f"
type input "c"
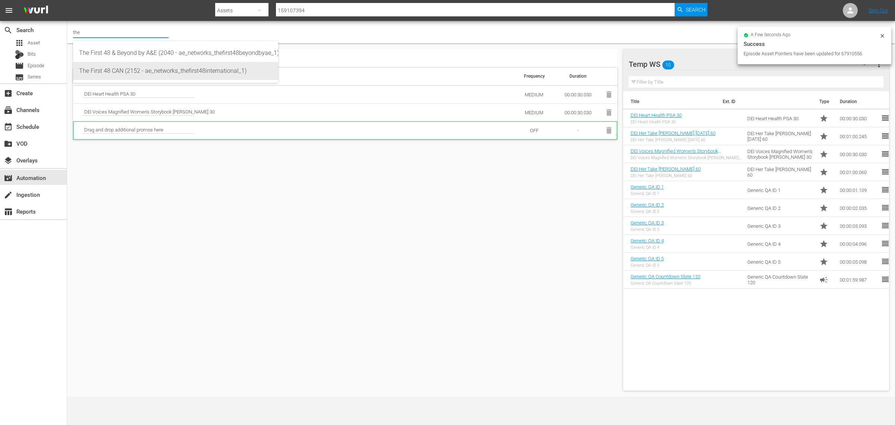
click at [133, 69] on div "The First 48 CAN (2152 - ae_networks_thefirst48international_1)" at bounding box center [175, 71] width 193 height 18
type input "The First 48 CAN (2152 - ae_networks_thefirst48international_1)"
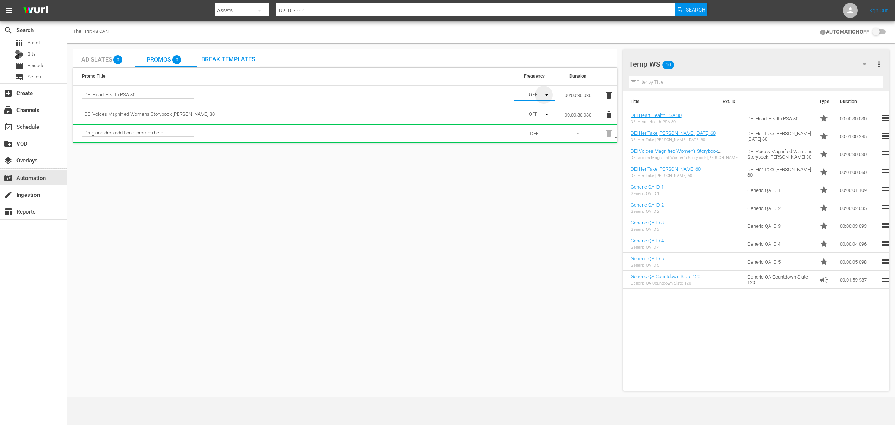
click at [547, 94] on icon "button" at bounding box center [546, 94] width 9 height 9
click at [523, 121] on div "Medium" at bounding box center [533, 122] width 39 height 12
click at [547, 116] on icon "button" at bounding box center [546, 114] width 9 height 9
click at [542, 139] on div "Medium" at bounding box center [533, 141] width 39 height 12
click at [609, 196] on div "OFF Low Medium High" at bounding box center [447, 212] width 895 height 425
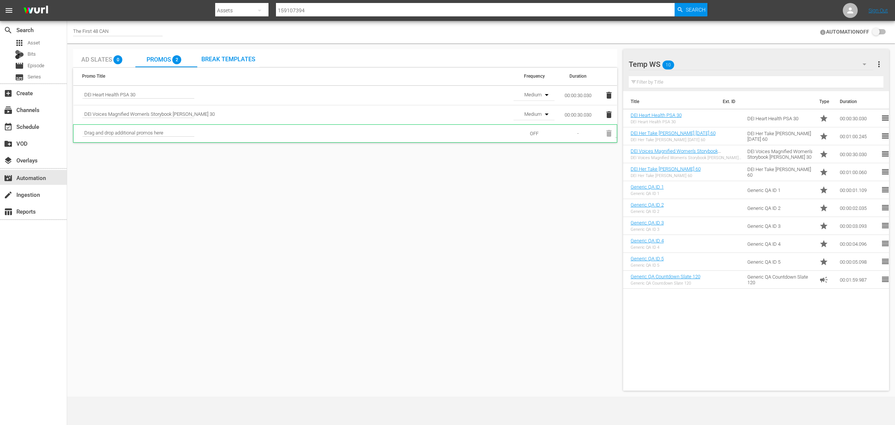
click at [92, 58] on span "Ad Slates" at bounding box center [96, 59] width 31 height 7
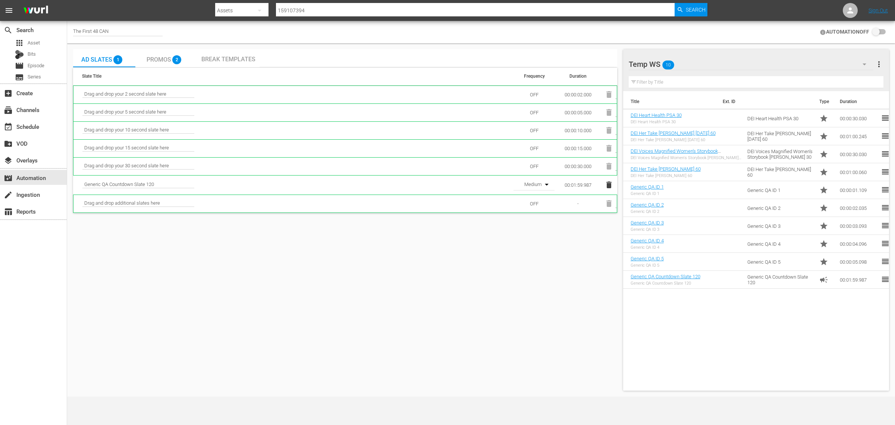
click at [875, 33] on input "checkbox" at bounding box center [878, 32] width 16 height 9
checkbox input "false"
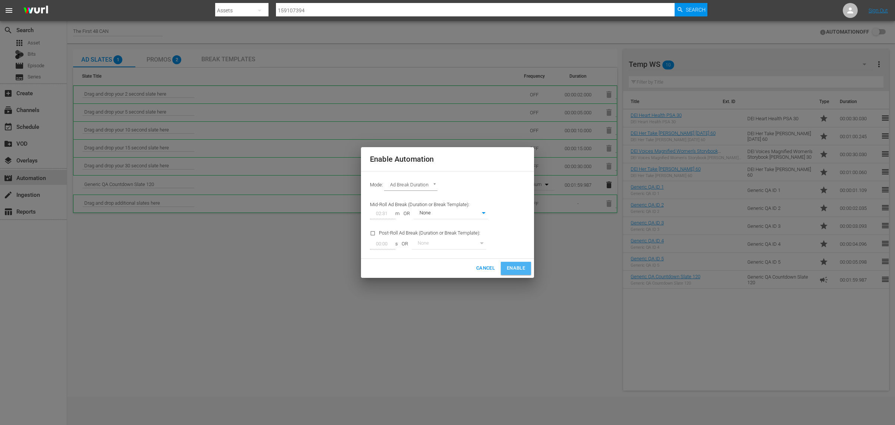
click at [523, 263] on button "Enable" at bounding box center [516, 268] width 30 height 13
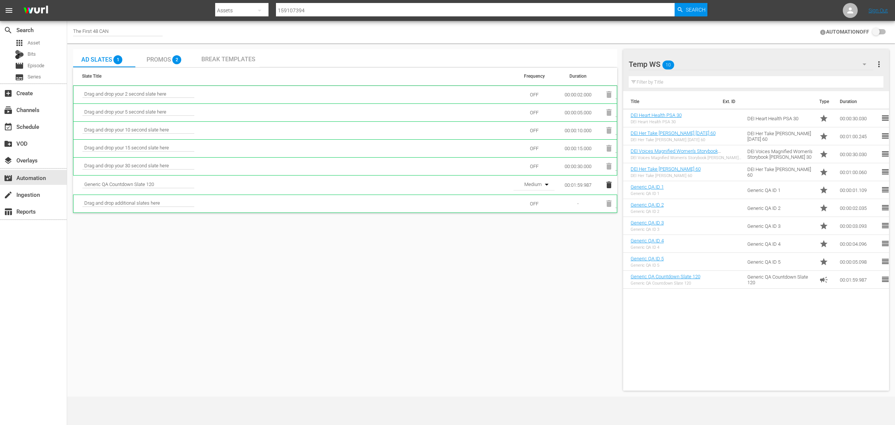
click at [128, 30] on div "The First 48 CAN" at bounding box center [118, 32] width 90 height 8
drag, startPoint x: 137, startPoint y: 30, endPoint x: 3, endPoint y: 22, distance: 134.6
click at [67, 0] on div "search Search apps Asset Bits movie Episode subtitles Series add_box Create sub…" at bounding box center [481, 0] width 828 height 0
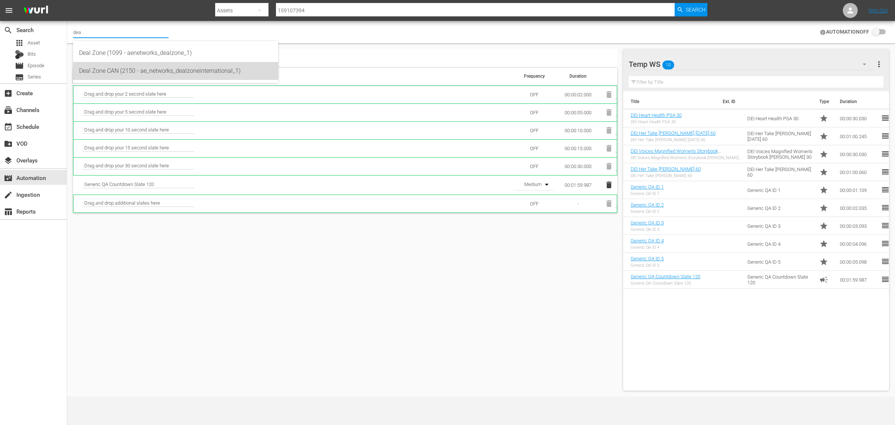
click at [153, 69] on div "Deal Zone CAN (2150 - ae_networks_dealzoneinternational_1)" at bounding box center [175, 71] width 193 height 18
type input "Deal Zone CAN (2150 - ae_networks_dealzoneinternational_1)"
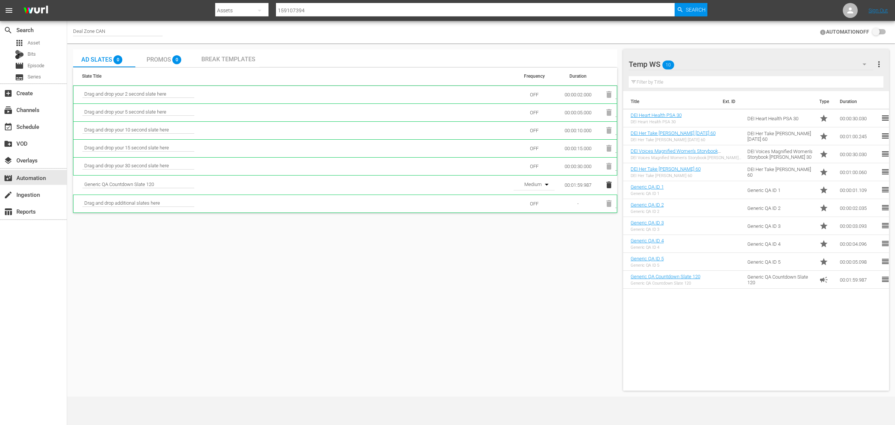
click at [152, 57] on span "Promos" at bounding box center [159, 59] width 25 height 7
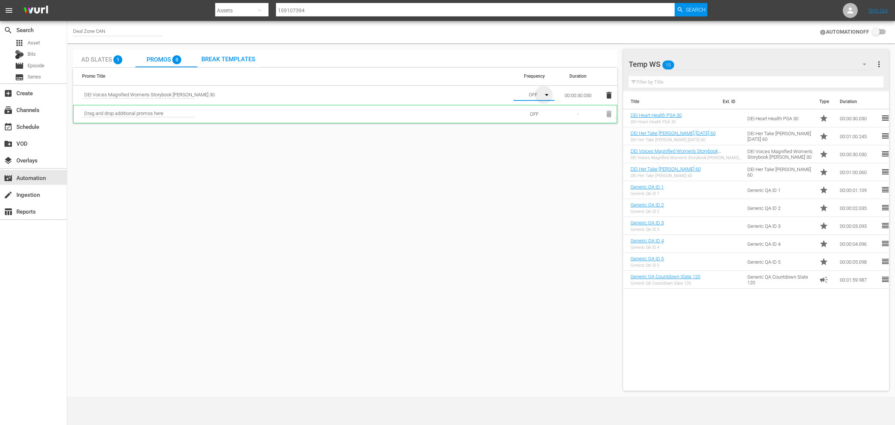
click at [547, 97] on icon "button" at bounding box center [546, 94] width 9 height 9
click at [541, 116] on div "Medium" at bounding box center [533, 122] width 39 height 12
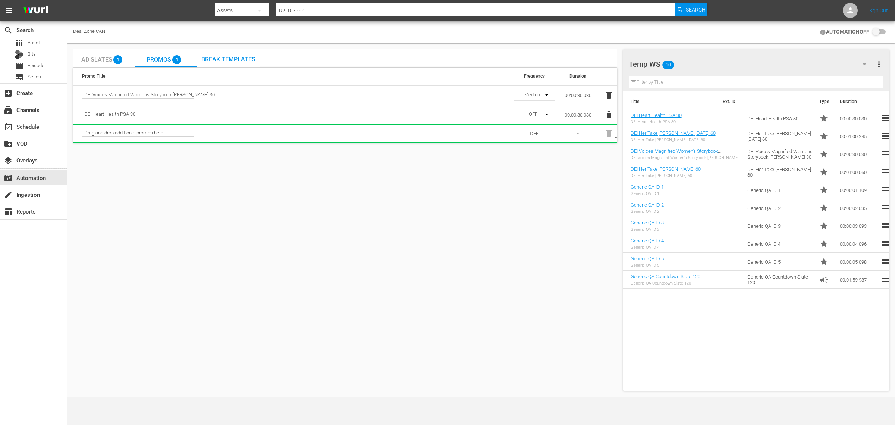
click at [546, 113] on icon "button" at bounding box center [546, 114] width 9 height 9
click at [538, 139] on div "Medium" at bounding box center [533, 141] width 39 height 12
click at [517, 40] on div "Deal Zone CAN AUTOMATION OFF" at bounding box center [481, 32] width 828 height 22
click at [877, 32] on input "checkbox" at bounding box center [878, 32] width 16 height 9
checkbox input "false"
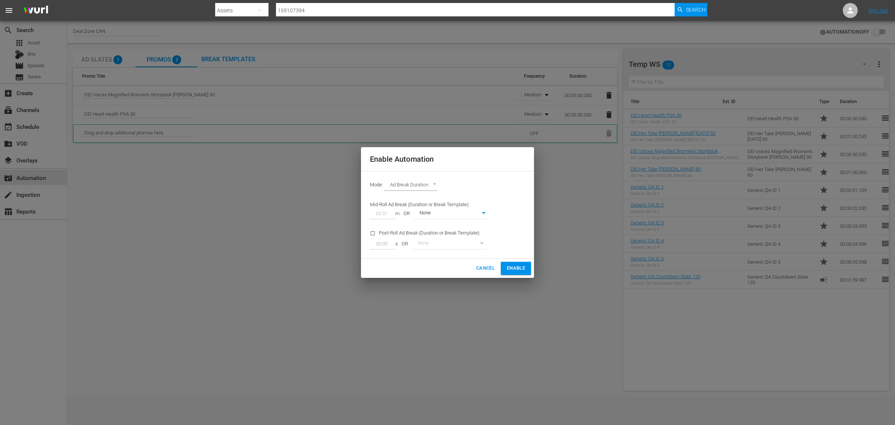
click at [518, 267] on span "Enable" at bounding box center [516, 268] width 18 height 9
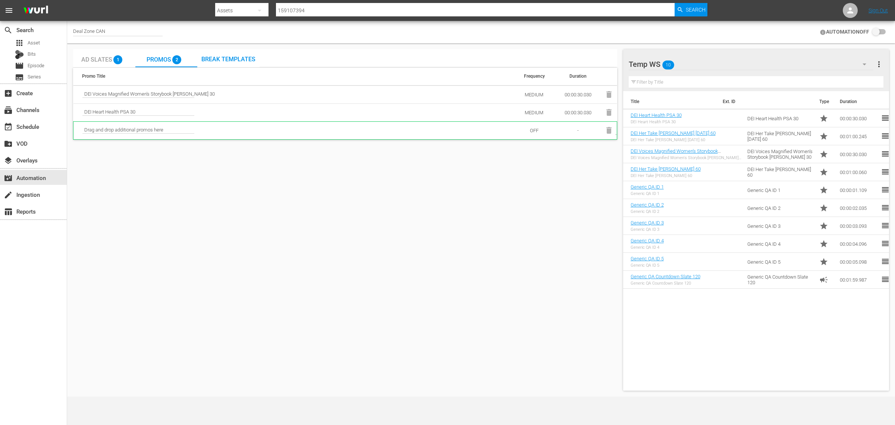
click at [23, 244] on div "search Search apps Asset Bits movie Episode subtitles Series add_box Create sub…" at bounding box center [33, 233] width 67 height 425
click at [165, 184] on div "Ad Slates 1 Promos 2 Break Templates Promo Title Frequency Duration DEI Voices …" at bounding box center [345, 219] width 544 height 341
click at [356, 27] on div "Deal Zone CAN AUTOMATION OFF" at bounding box center [481, 32] width 828 height 22
click at [120, 29] on div "Deal Zone CAN" at bounding box center [118, 32] width 90 height 8
drag, startPoint x: 119, startPoint y: 34, endPoint x: 54, endPoint y: 31, distance: 65.0
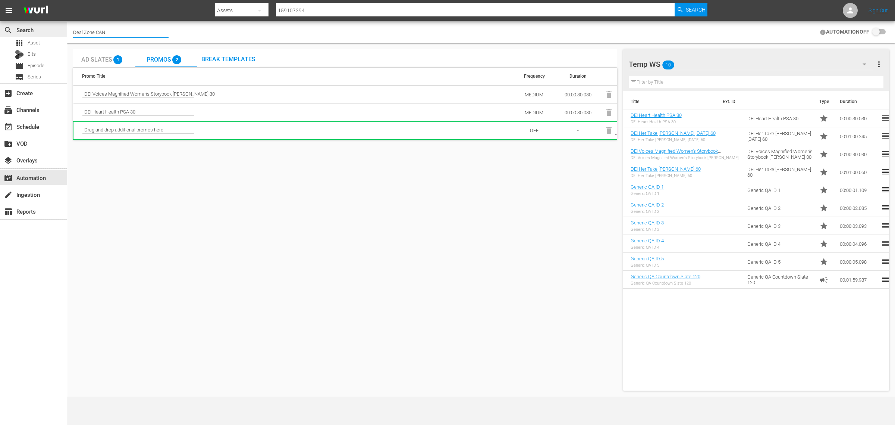
click at [67, 0] on div "search Search apps Asset Bits movie Episode subtitles Series add_box Create sub…" at bounding box center [481, 0] width 828 height 0
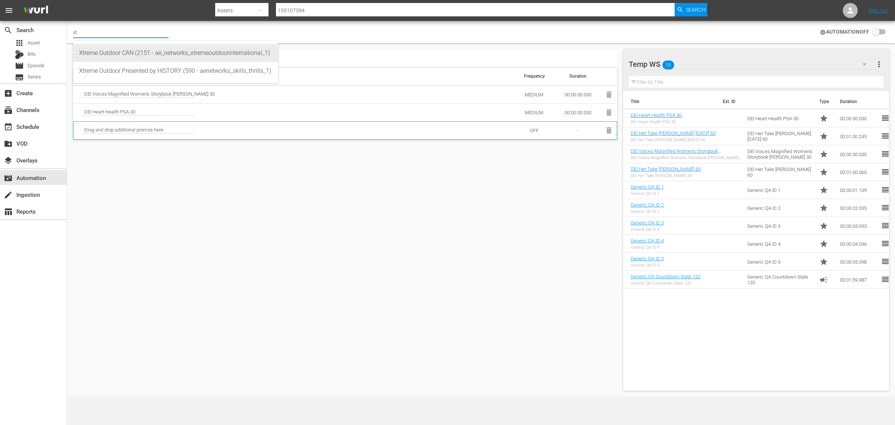
click at [104, 53] on div "Xtreme Outdoor CAN (2151 - ae_networks_xtremeoutdoorinternational_1)" at bounding box center [175, 53] width 193 height 18
type input "Xtreme Outdoor CAN (2151 - ae_networks_xtremeoutdoorinternational_1)"
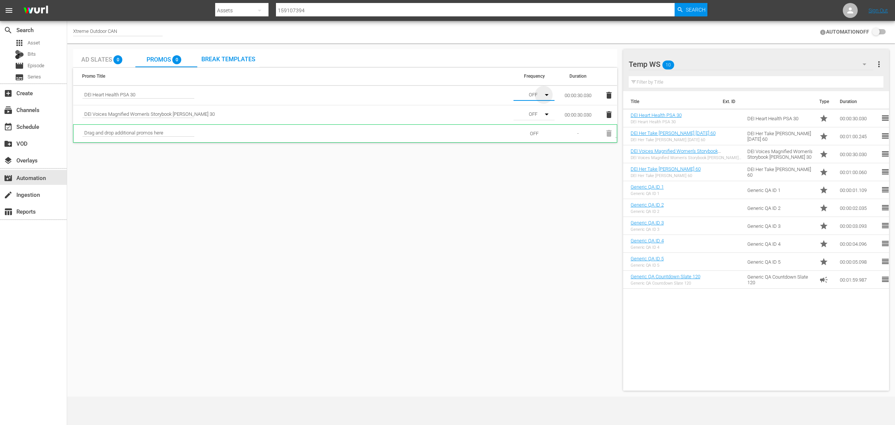
click at [545, 96] on icon "button" at bounding box center [546, 94] width 9 height 9
click at [541, 120] on div "Medium" at bounding box center [533, 122] width 39 height 12
click at [498, 49] on div "Ad Slates 0 Promos 0 Break Templates Promo Title Frequency Duration DEI Heart H…" at bounding box center [481, 219] width 822 height 347
click at [575, 168] on div "Ad Slates 0 Promos 0 Break Templates Promo Title Frequency Duration DEI Heart H…" at bounding box center [345, 219] width 544 height 341
click at [546, 114] on icon "button" at bounding box center [547, 114] width 4 height 2
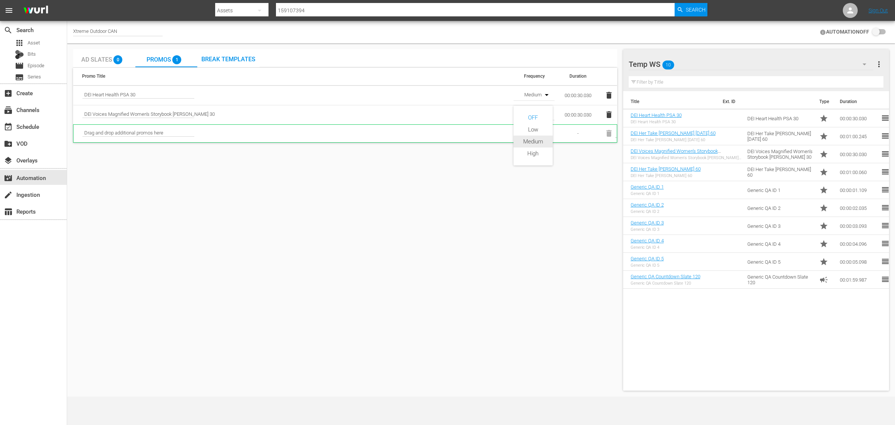
click at [536, 140] on div "Medium" at bounding box center [533, 141] width 39 height 12
click at [377, 47] on div "Ad Slates 0 Promos 1 Break Templates Promo Title Frequency Duration DEI Heart H…" at bounding box center [481, 219] width 822 height 347
click at [94, 56] on span "Ad Slates" at bounding box center [96, 59] width 31 height 7
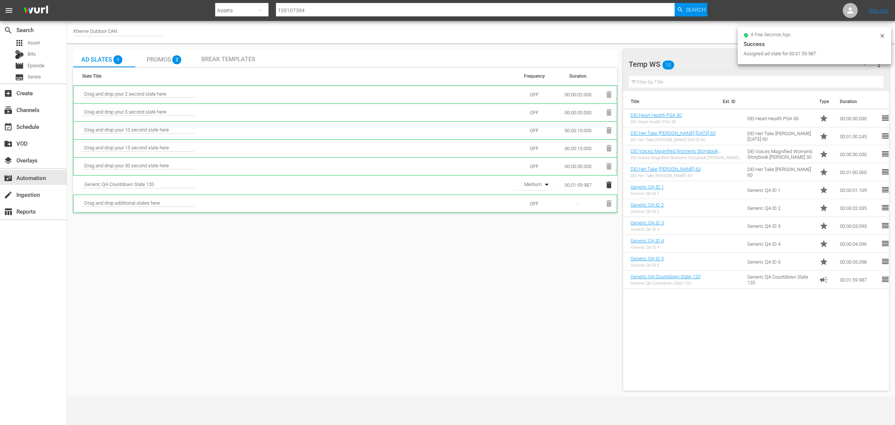
drag, startPoint x: 730, startPoint y: 277, endPoint x: 873, endPoint y: 34, distance: 282.6
click at [873, 34] on div "a few seconds ago" at bounding box center [812, 35] width 136 height 5
click at [879, 37] on div "a few seconds ago" at bounding box center [812, 35] width 136 height 5
click at [887, 33] on div "a few seconds ago Success Assigned ad slate for 00:01:59.987." at bounding box center [815, 45] width 154 height 37
click at [884, 38] on icon at bounding box center [883, 36] width 6 height 6
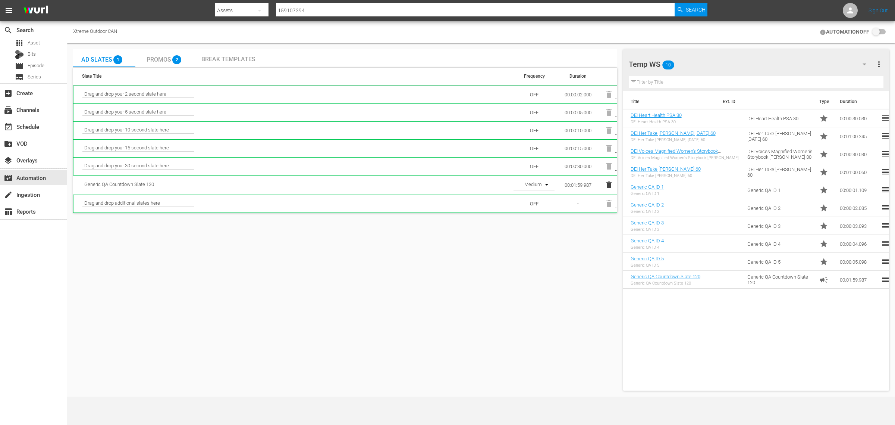
click at [880, 33] on input "checkbox" at bounding box center [878, 32] width 16 height 9
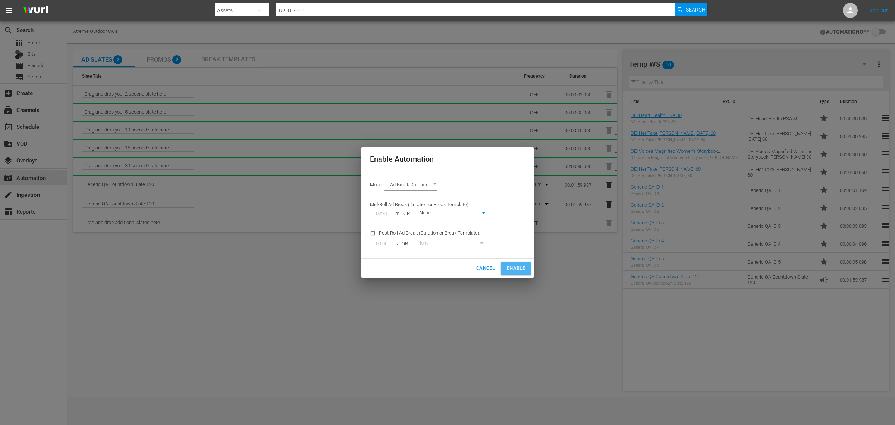
click at [512, 268] on span "Enable" at bounding box center [516, 268] width 18 height 9
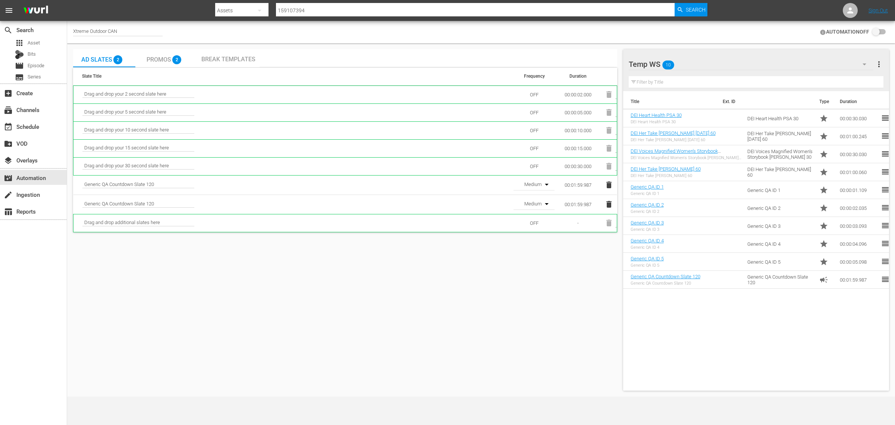
click at [611, 206] on icon "button" at bounding box center [609, 204] width 5 height 7
click at [609, 206] on icon "button" at bounding box center [609, 204] width 5 height 7
click at [877, 32] on input "checkbox" at bounding box center [878, 32] width 16 height 9
checkbox input "false"
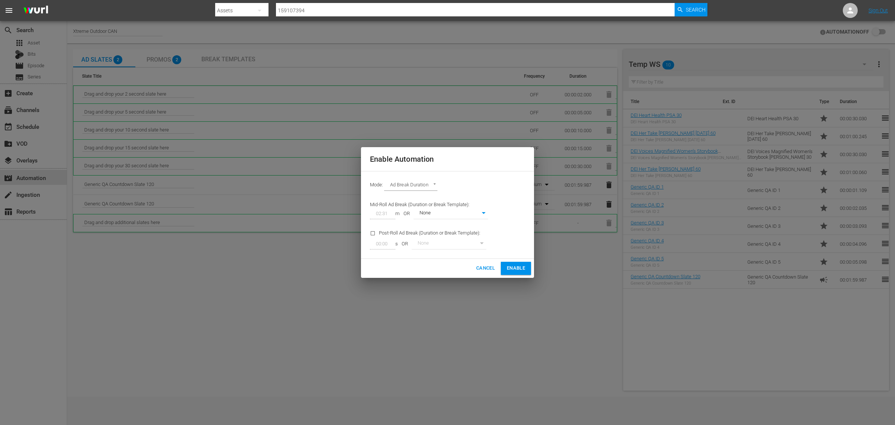
click at [488, 267] on span "Cancel" at bounding box center [485, 268] width 19 height 9
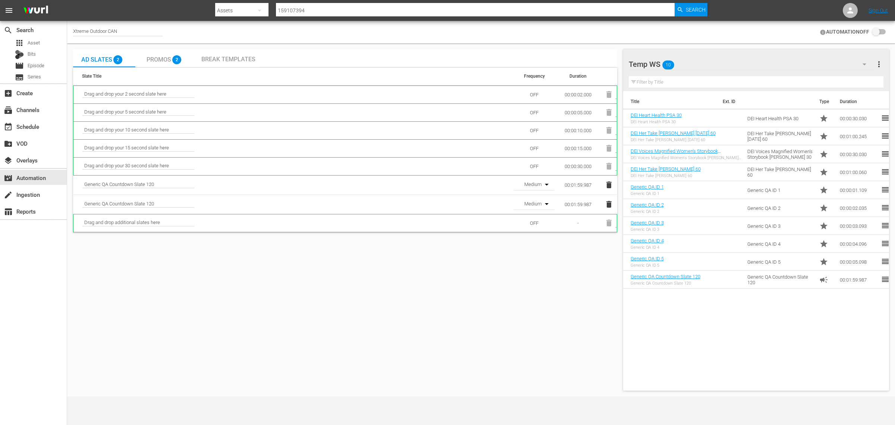
click at [609, 206] on icon "button" at bounding box center [609, 204] width 5 height 7
click at [332, 346] on div "Ad Slates 2 Promos 2 Break Templates Slate Title Frequency Duration Drag and dr…" at bounding box center [345, 219] width 544 height 341
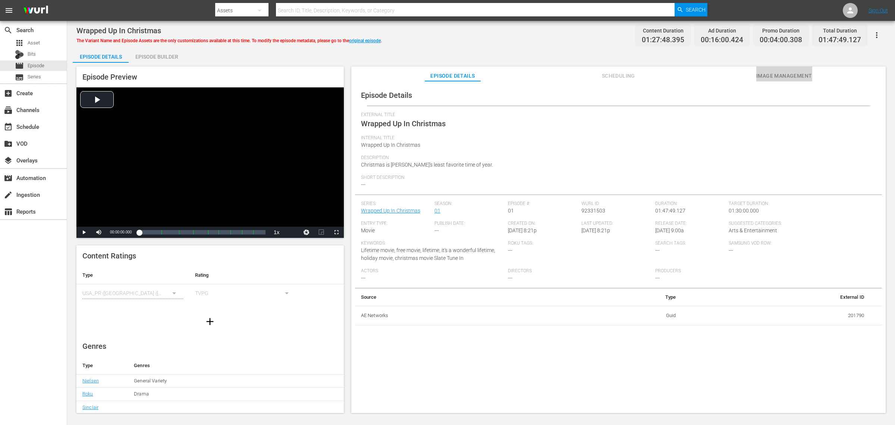
click at [716, 75] on span "Image Management" at bounding box center [785, 75] width 56 height 9
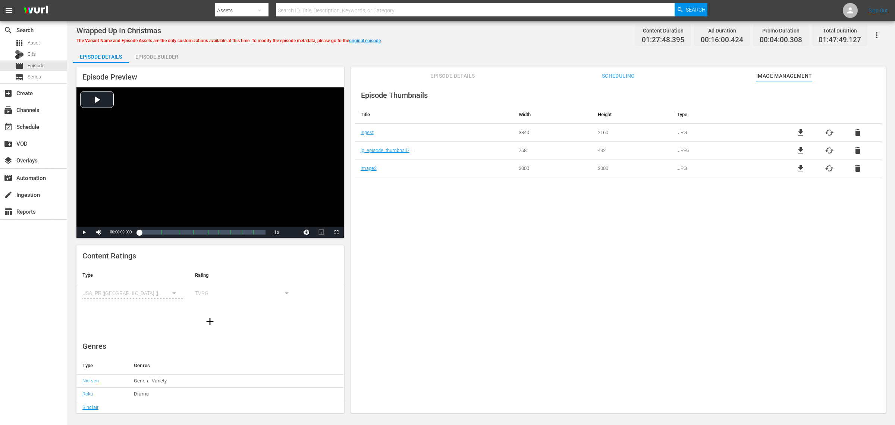
click at [171, 57] on div "Episode Builder" at bounding box center [157, 57] width 56 height 18
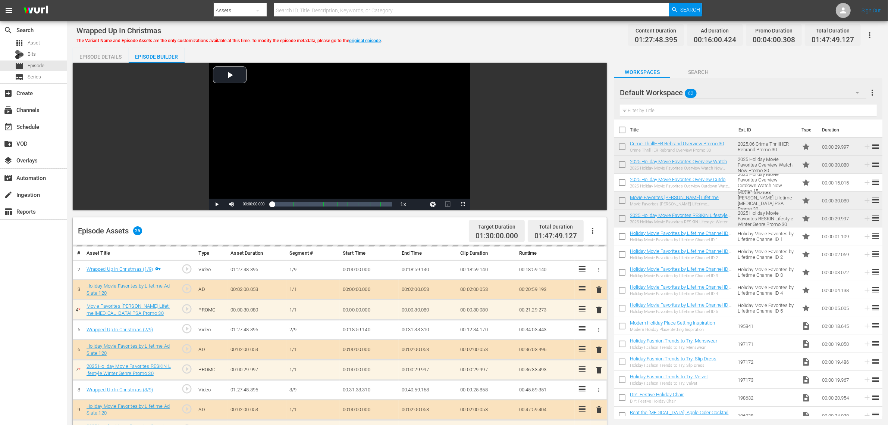
click at [467, 40] on div "Wrapped Up In Christmas The Variant Name and Episode Assets are the only custom…" at bounding box center [477, 34] width 803 height 17
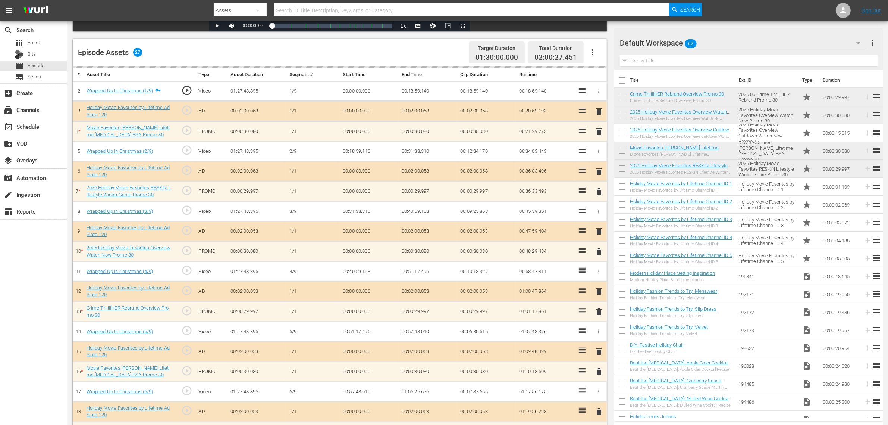
scroll to position [178, 0]
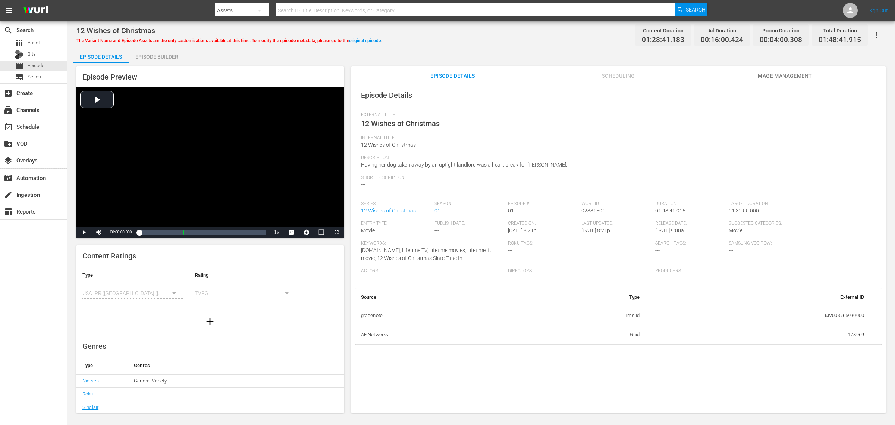
click at [716, 73] on span "Image Management" at bounding box center [785, 75] width 56 height 9
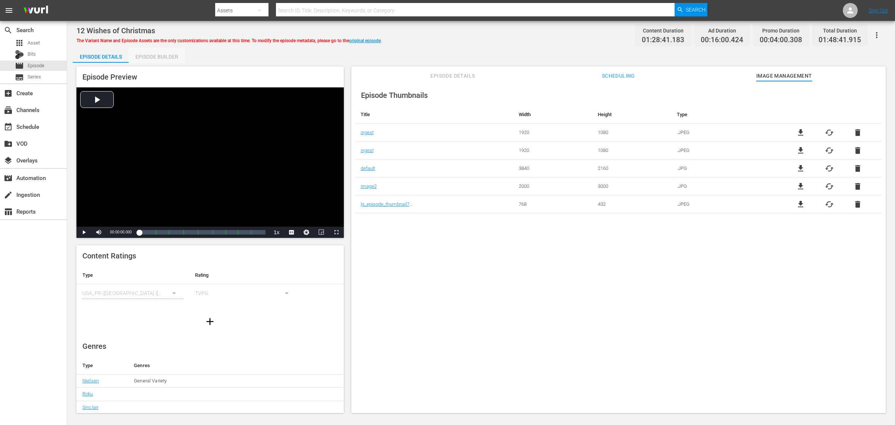
click at [171, 54] on div "Episode Builder" at bounding box center [157, 57] width 56 height 18
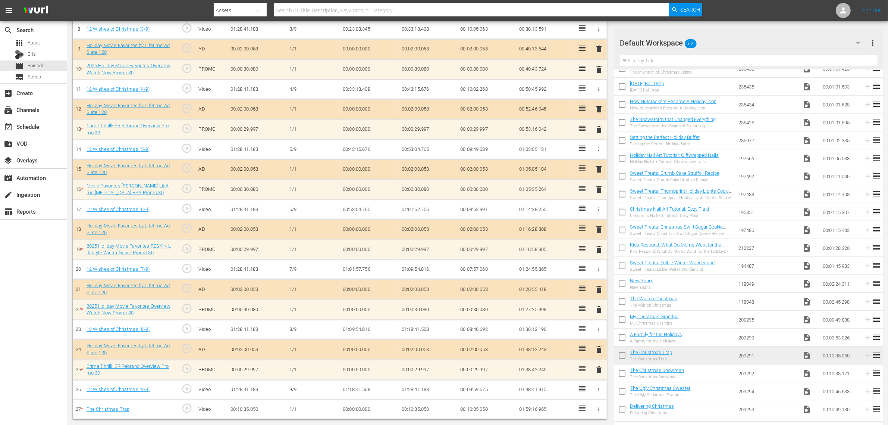
scroll to position [364, 0]
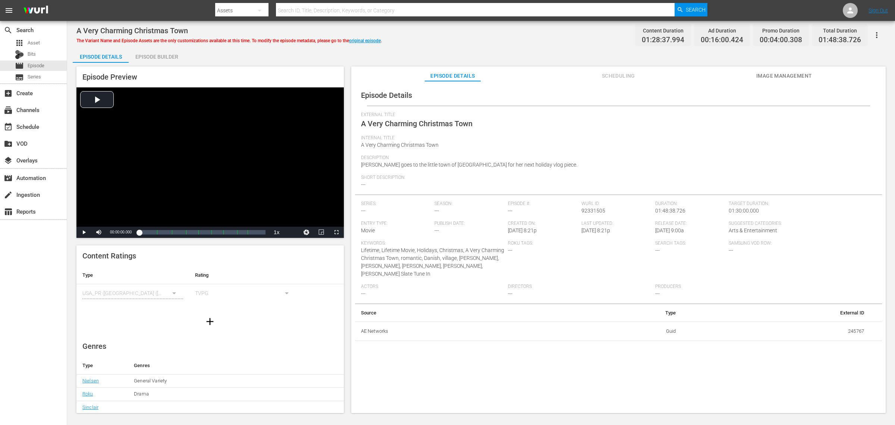
click at [716, 69] on button "Image Management" at bounding box center [785, 73] width 56 height 15
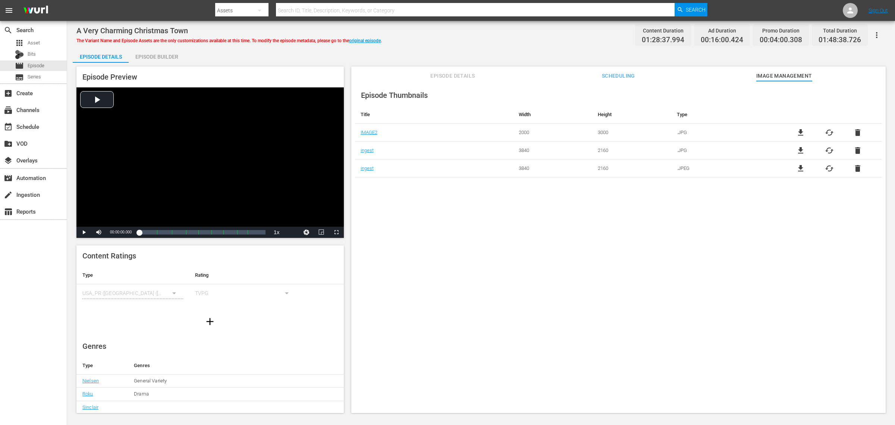
drag, startPoint x: 146, startPoint y: 57, endPoint x: 185, endPoint y: 61, distance: 39.4
click at [146, 57] on div "Episode Builder" at bounding box center [157, 57] width 56 height 18
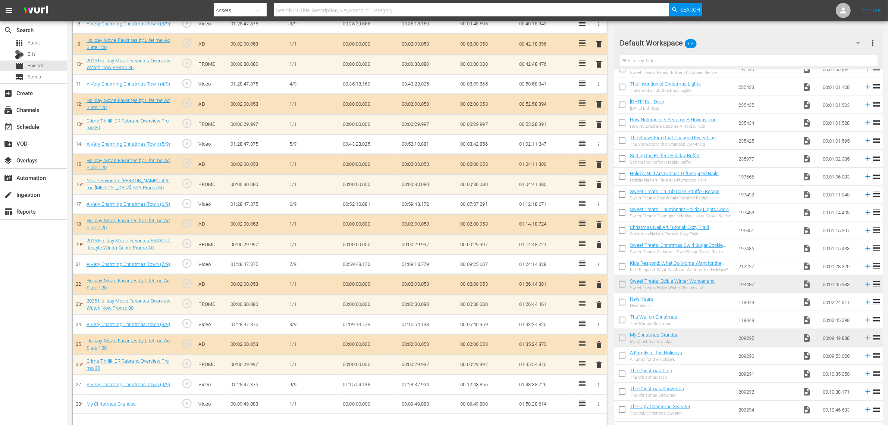
scroll to position [363, 0]
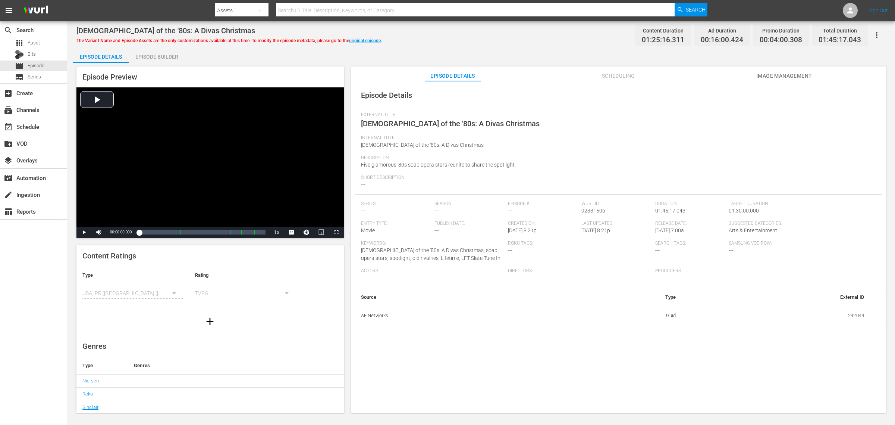
click at [716, 71] on button "Image Management" at bounding box center [785, 73] width 56 height 15
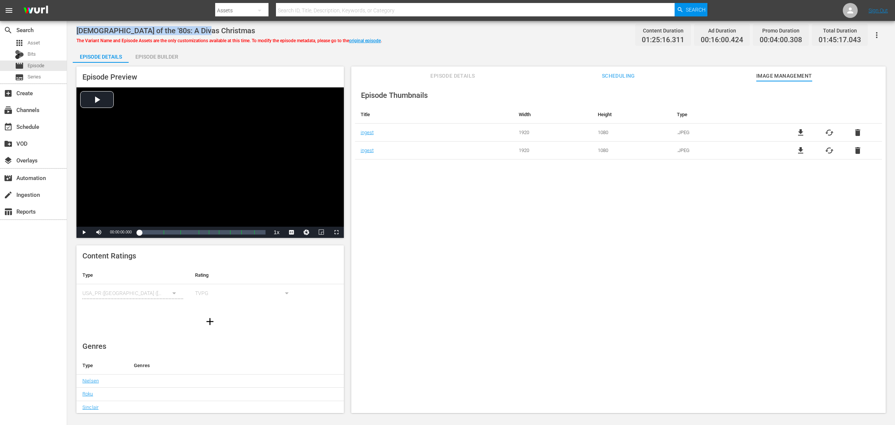
drag, startPoint x: 193, startPoint y: 30, endPoint x: 76, endPoint y: 26, distance: 116.9
click at [76, 26] on div "[DEMOGRAPHIC_DATA] of the '80s: A Divas Christmas The Variant Name and Episode …" at bounding box center [481, 217] width 828 height 393
click at [463, 44] on div "[DEMOGRAPHIC_DATA] of the '80s: A Divas Christmas The Variant Name and Episode …" at bounding box center [481, 217] width 828 height 393
click at [162, 58] on div "Episode Builder" at bounding box center [157, 57] width 56 height 18
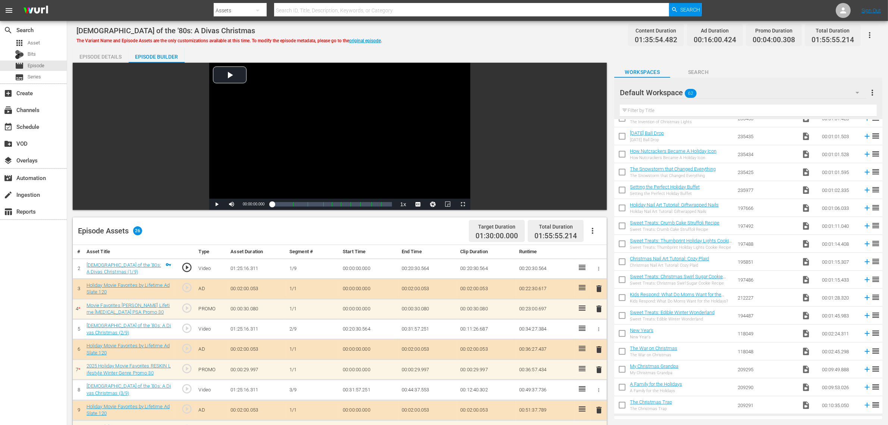
click at [107, 56] on div "Episode Details" at bounding box center [101, 57] width 56 height 18
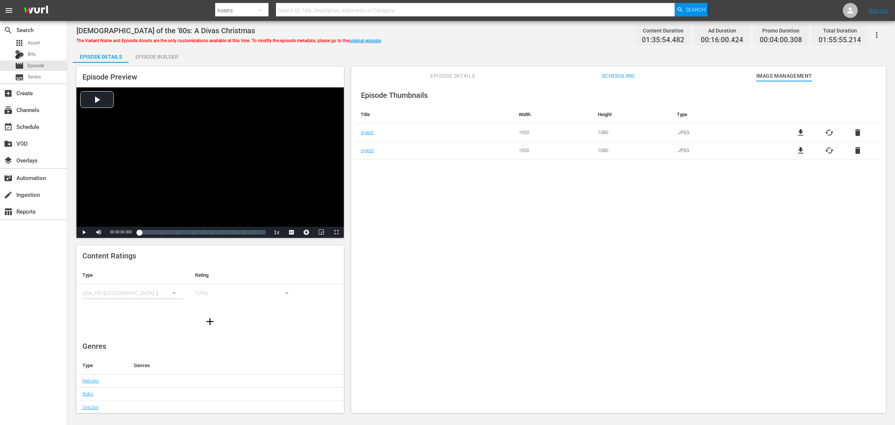
click at [494, 30] on div "[DEMOGRAPHIC_DATA] of the '80s: A Divas Christmas The Variant Name and Episode …" at bounding box center [481, 34] width 810 height 17
click at [366, 40] on link "original episode" at bounding box center [365, 40] width 32 height 5
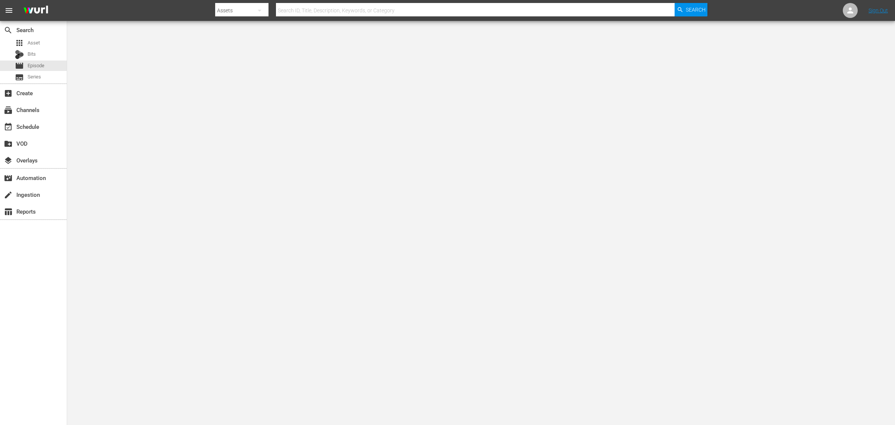
click at [158, 12] on nav "menu Search By Assets Search ID, Title, Description, Keywords, or Category Sear…" at bounding box center [447, 10] width 895 height 21
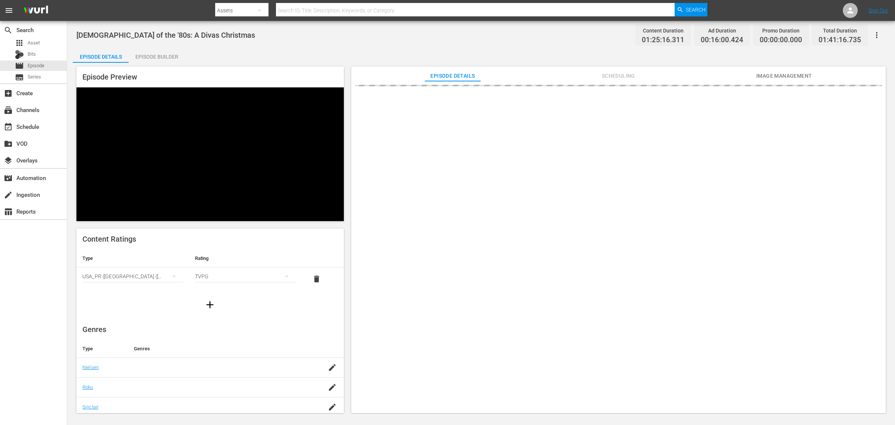
click at [325, 37] on div "[DEMOGRAPHIC_DATA] of the '80s: A Divas Christmas Content Duration 01:25:16.311…" at bounding box center [481, 34] width 810 height 17
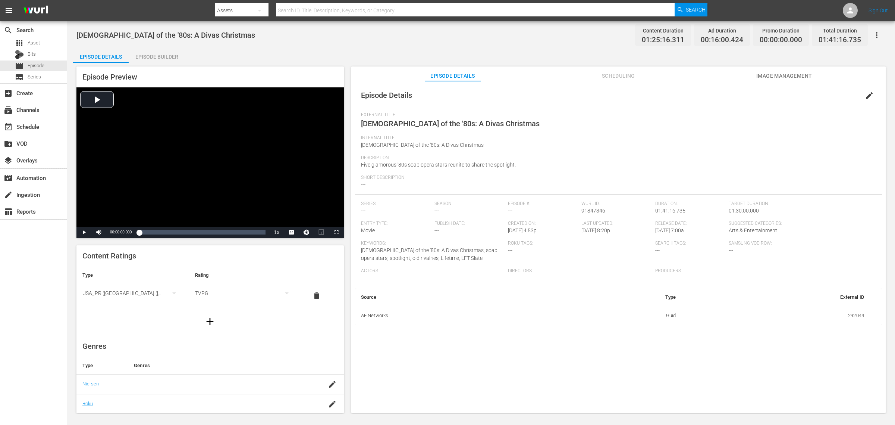
click at [716, 37] on icon "button" at bounding box center [877, 35] width 9 height 9
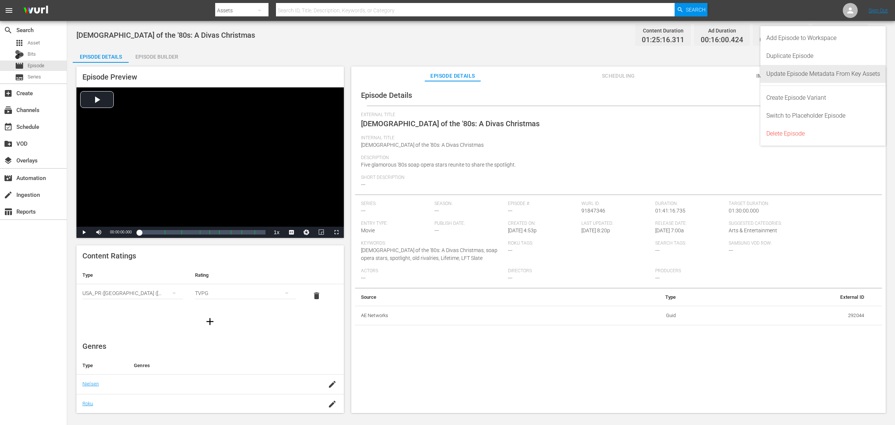
click at [716, 75] on div "Update Episode Metadata From Key Assets" at bounding box center [824, 74] width 114 height 18
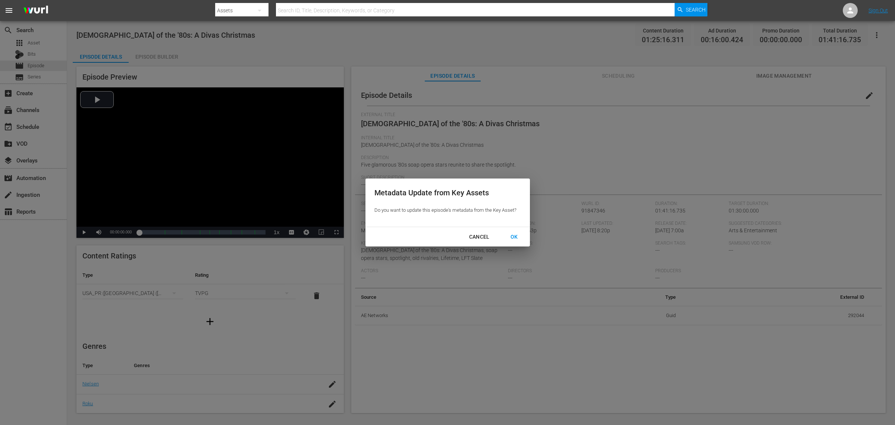
click at [514, 236] on div "OK" at bounding box center [514, 236] width 19 height 9
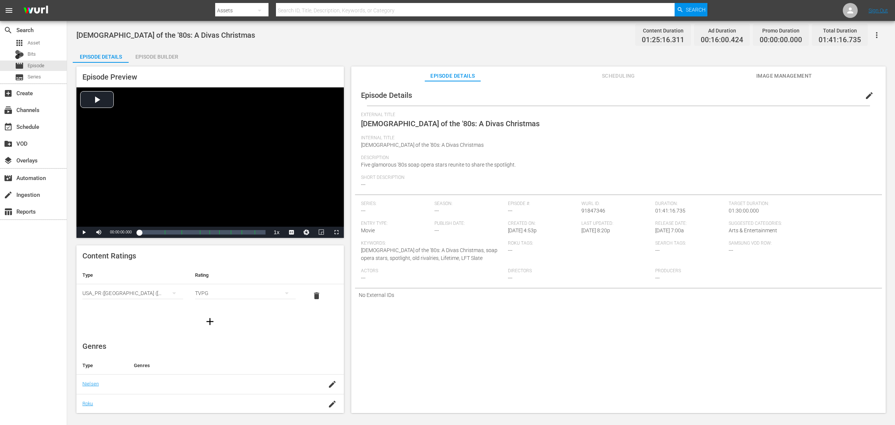
click at [550, 52] on div "Episode Details Episode Builder Episode Preview Video Player is loading. Play V…" at bounding box center [481, 233] width 817 height 371
click at [716, 31] on button "button" at bounding box center [877, 35] width 18 height 18
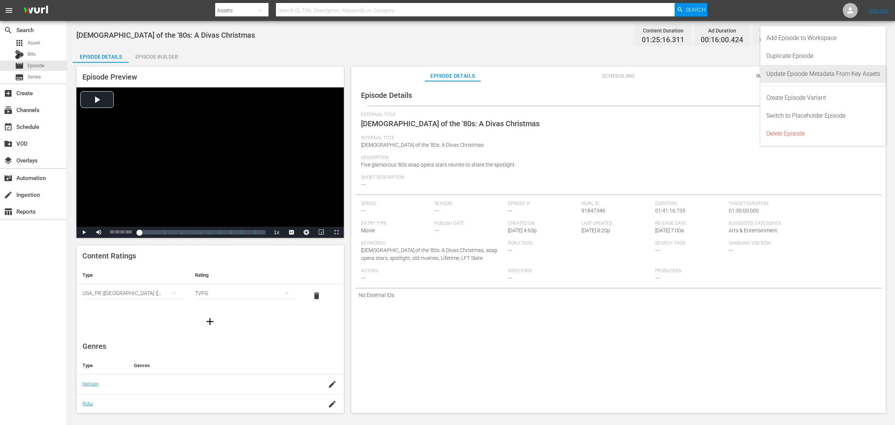
click at [716, 78] on div "Update Episode Metadata From Key Assets" at bounding box center [824, 74] width 114 height 18
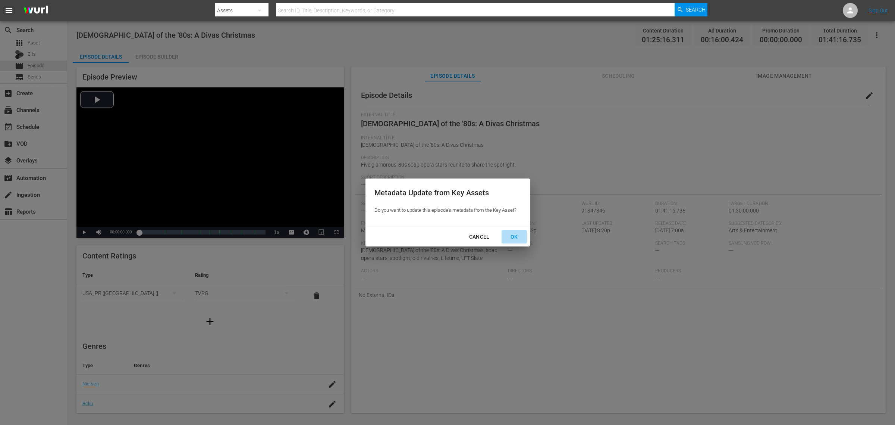
click at [516, 236] on div "OK" at bounding box center [514, 236] width 19 height 9
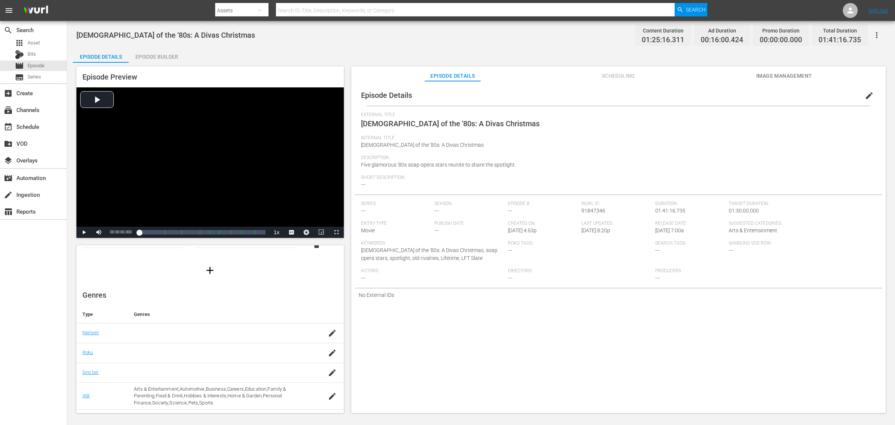
scroll to position [107, 0]
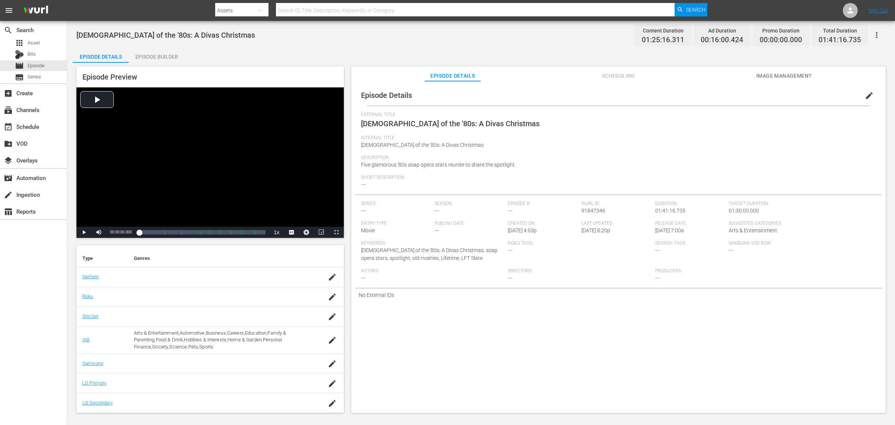
click at [412, 328] on div "Episode Details edit External Title [DEMOGRAPHIC_DATA] of the '80s: A Divas Chr…" at bounding box center [618, 250] width 535 height 339
click at [716, 81] on div "Episode Details Scheduling Image Management Episode Details edit External Title…" at bounding box center [618, 239] width 535 height 346
click at [716, 75] on span "Image Management" at bounding box center [785, 75] width 56 height 9
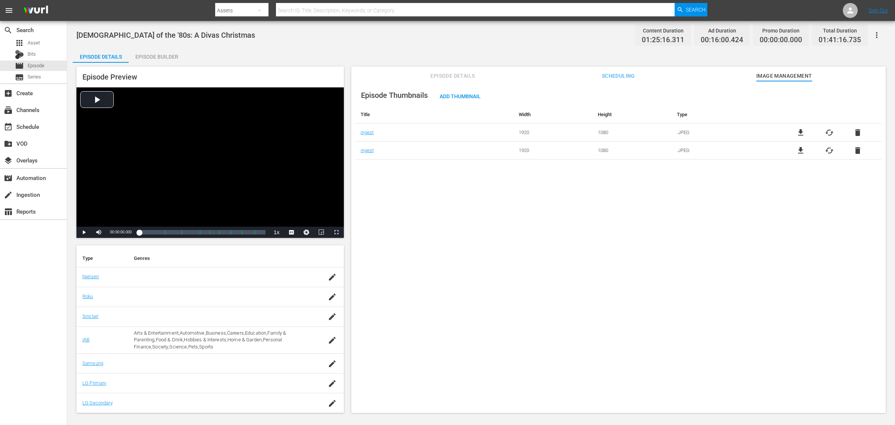
click at [512, 45] on div "[DEMOGRAPHIC_DATA] of the '80s: A Divas Christmas Content Duration 01:25:16.311…" at bounding box center [481, 217] width 828 height 393
click at [716, 130] on span "cached" at bounding box center [829, 132] width 9 height 9
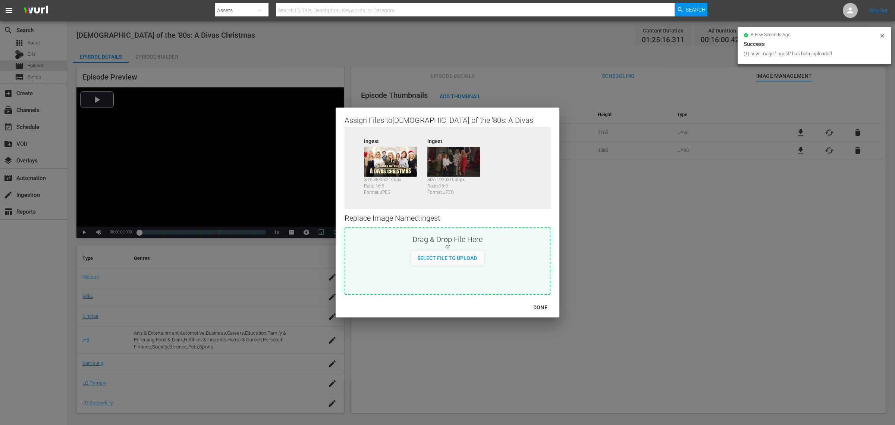
click at [528, 306] on div "DONE" at bounding box center [541, 307] width 26 height 9
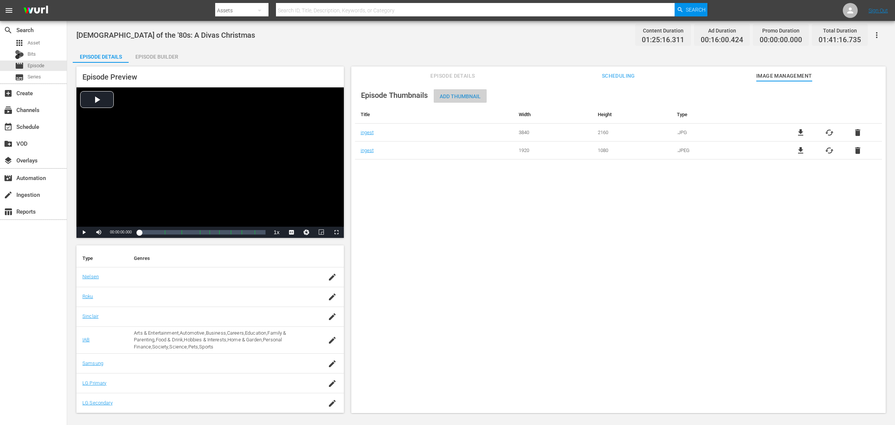
click at [455, 90] on div "Add Thumbnail" at bounding box center [460, 96] width 53 height 14
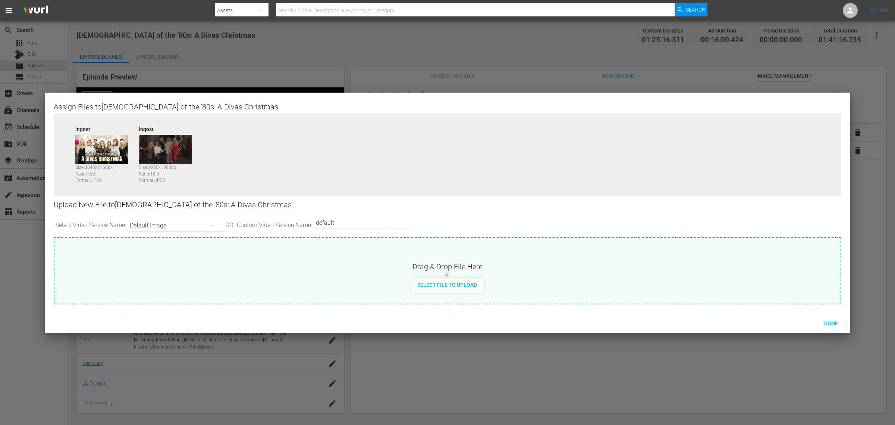
click at [233, 226] on div "Select Video Service Name: Default Image OR Custom Video Service Name: Custom V…" at bounding box center [448, 225] width 788 height 23
type input "image2"
click at [716, 320] on span "Done" at bounding box center [832, 323] width 26 height 6
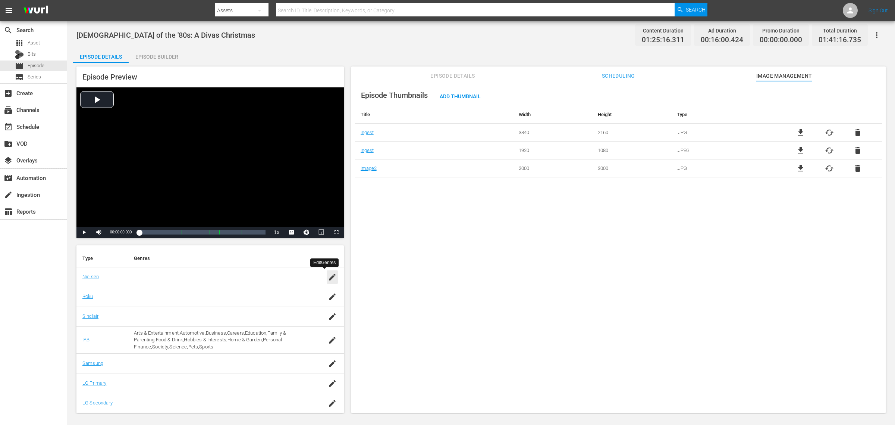
click at [328, 274] on icon "button" at bounding box center [332, 276] width 9 height 9
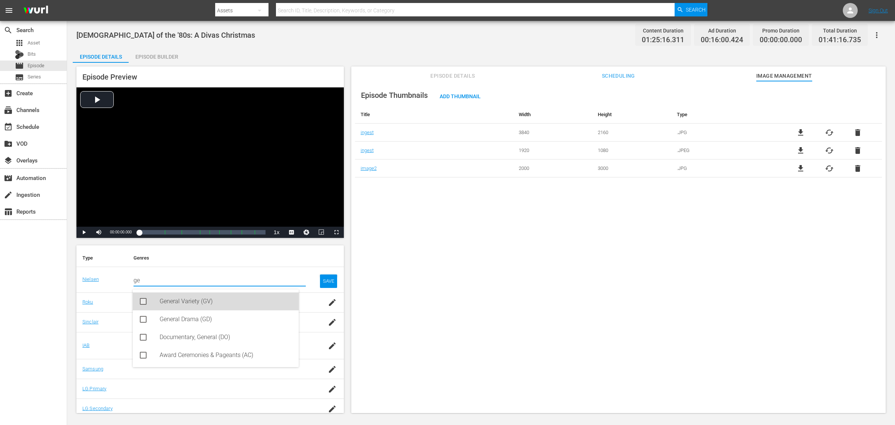
click at [179, 303] on div "General Variety (GV)" at bounding box center [226, 301] width 133 height 18
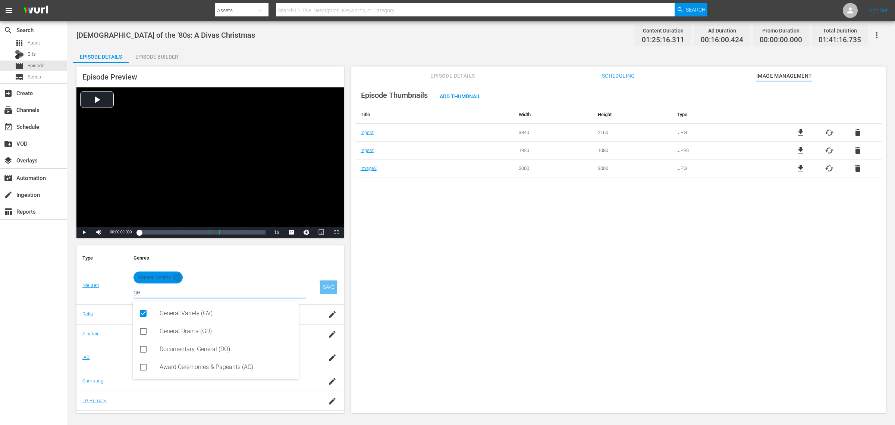
type input "ge"
click at [320, 282] on div "SAVE" at bounding box center [328, 286] width 17 height 13
click at [322, 284] on div "SAVE" at bounding box center [328, 286] width 17 height 13
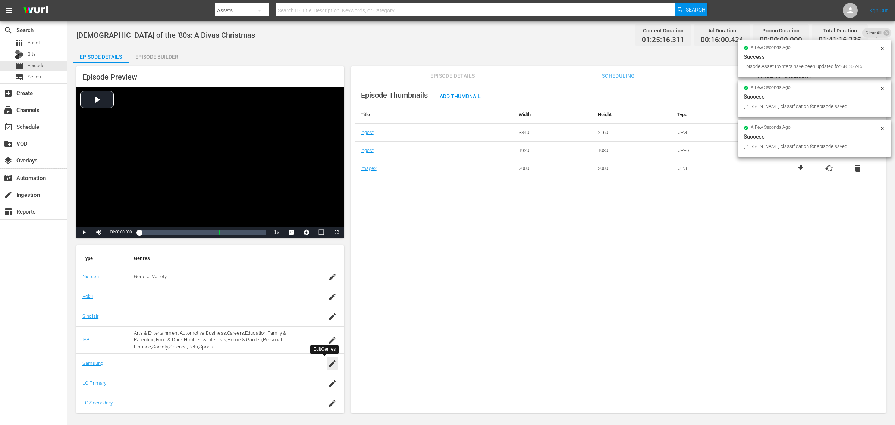
click at [328, 340] on icon "button" at bounding box center [332, 363] width 9 height 9
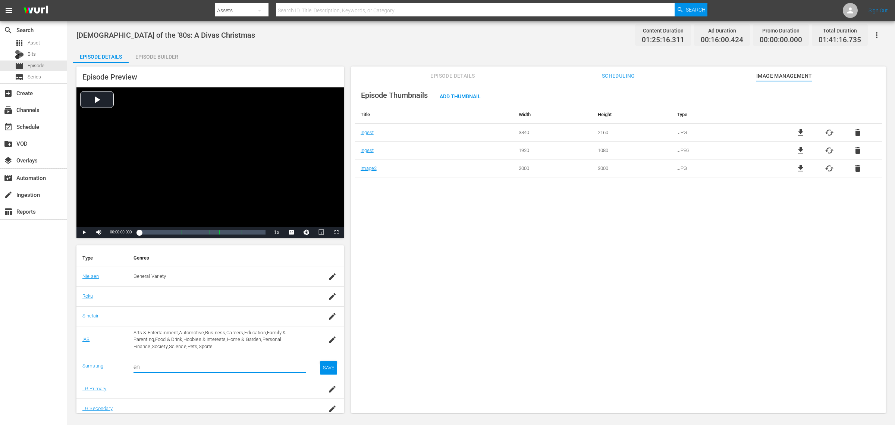
type input "en"
click at [260, 340] on input "en" at bounding box center [220, 366] width 172 height 18
click at [206, 323] on div "Entertainment (G1004)" at bounding box center [226, 328] width 133 height 18
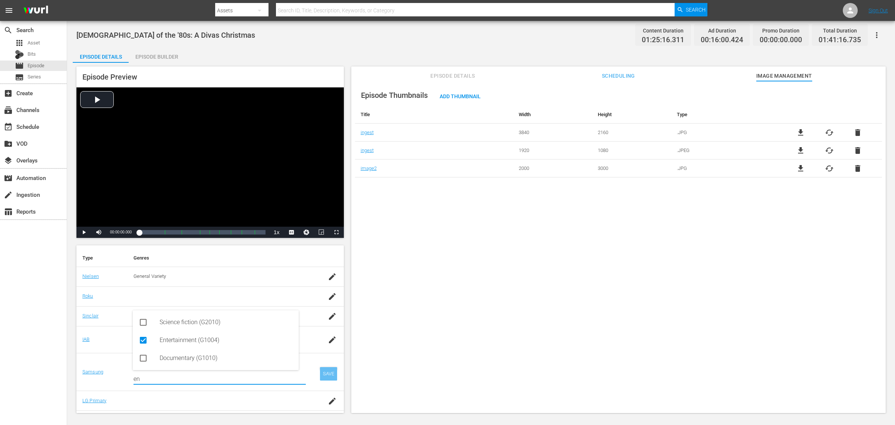
click at [320, 340] on div "SAVE" at bounding box center [328, 373] width 17 height 13
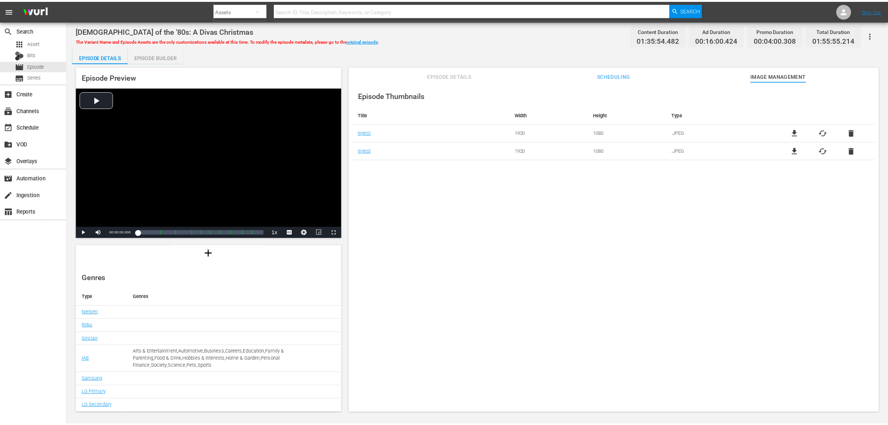
scroll to position [69, 0]
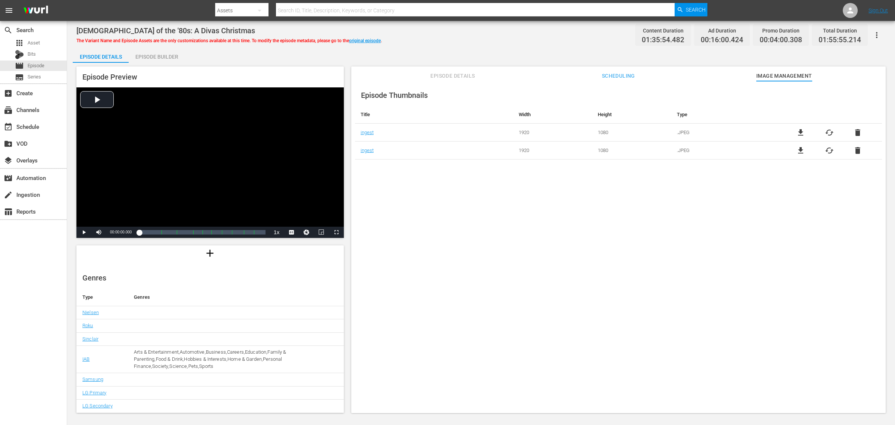
drag, startPoint x: 173, startPoint y: 56, endPoint x: 478, endPoint y: 60, distance: 305.2
click at [173, 55] on div "Episode Builder" at bounding box center [157, 57] width 56 height 18
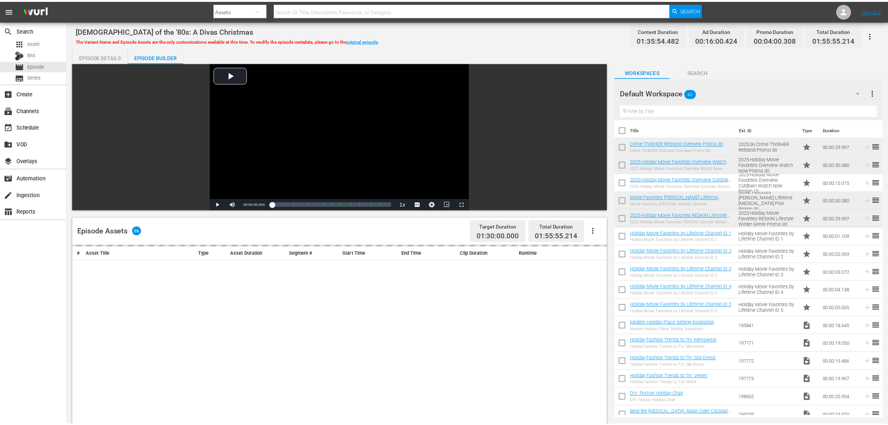
scroll to position [68, 0]
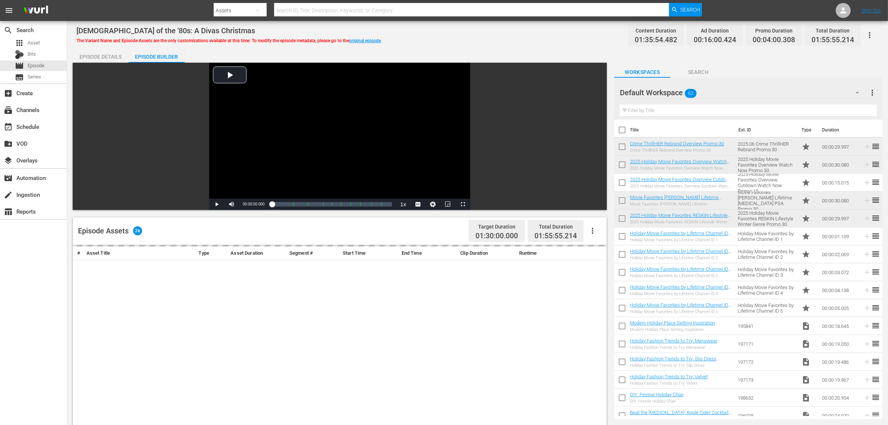
click at [577, 38] on div "[DEMOGRAPHIC_DATA] of the '80s: A Divas Christmas The Variant Name and Episode …" at bounding box center [477, 34] width 803 height 17
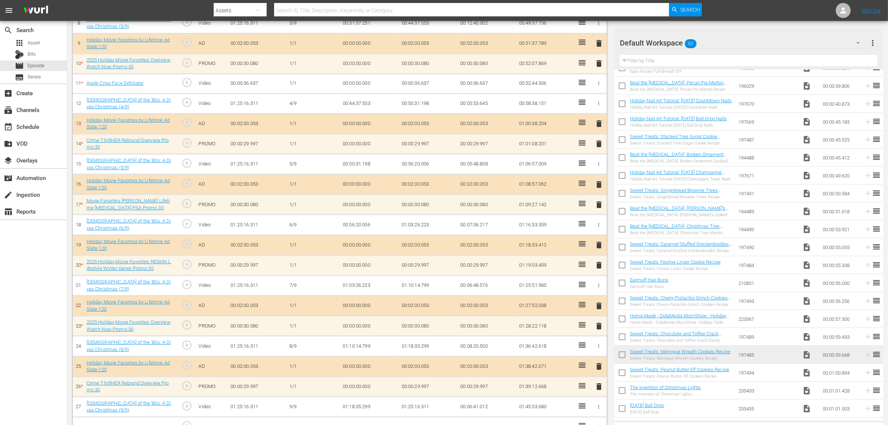
scroll to position [366, 0]
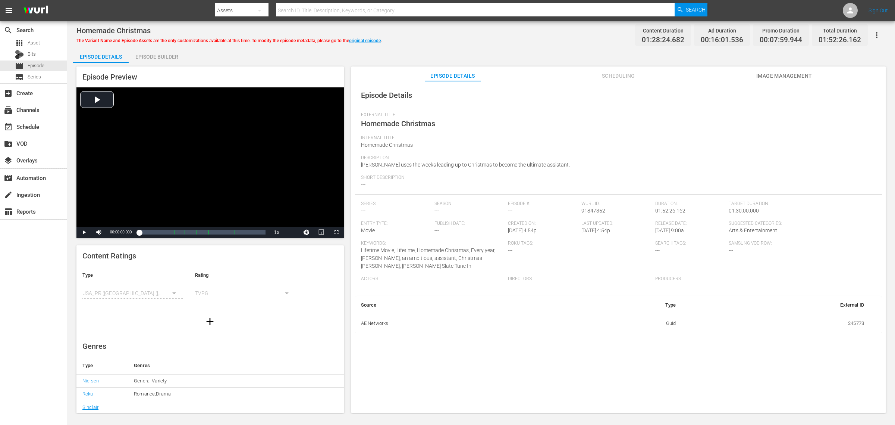
click at [716, 71] on span "Image Management" at bounding box center [785, 75] width 56 height 9
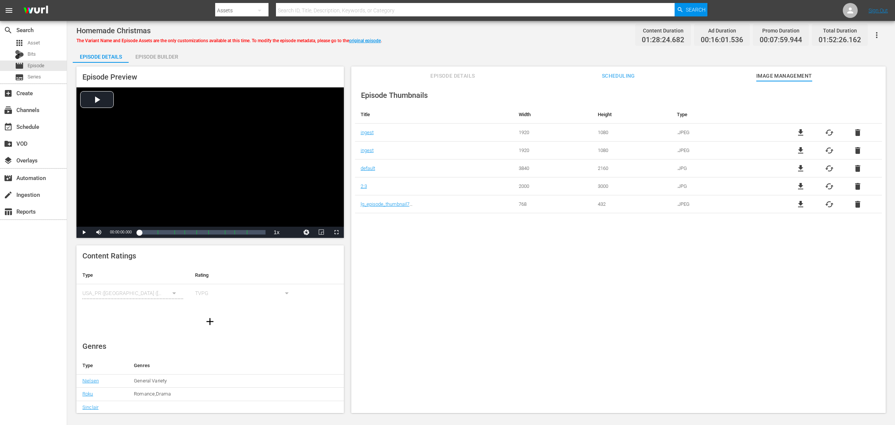
click at [157, 54] on div "Episode Builder" at bounding box center [157, 57] width 56 height 18
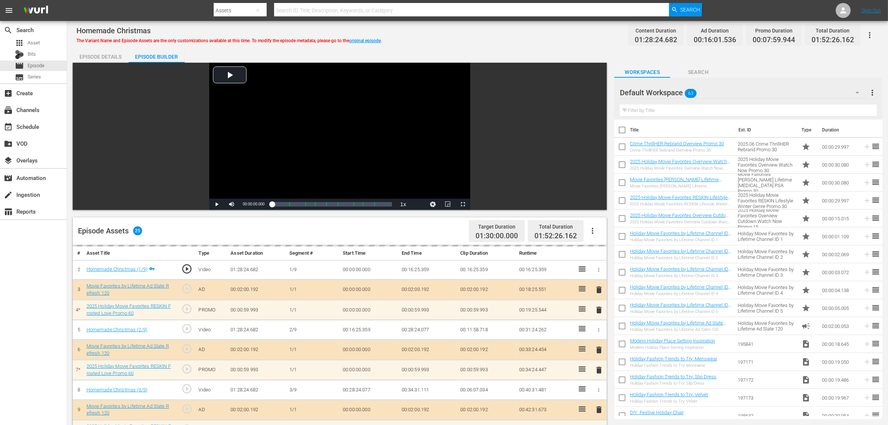
click at [479, 40] on div "Homemade Christmas The Variant Name and Episode Assets are the only customizati…" at bounding box center [477, 34] width 803 height 17
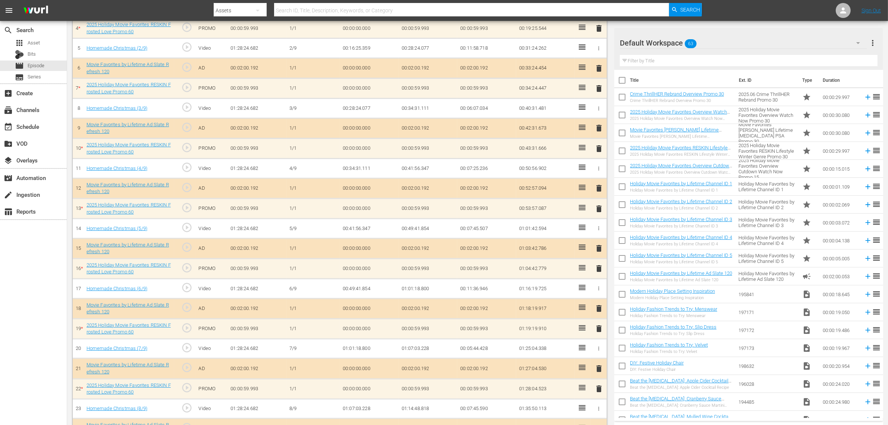
scroll to position [278, 0]
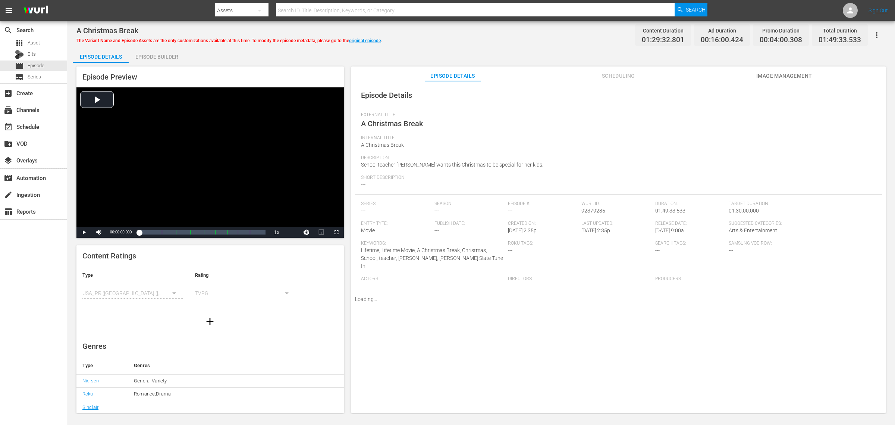
click at [716, 72] on span "Image Management" at bounding box center [785, 75] width 56 height 9
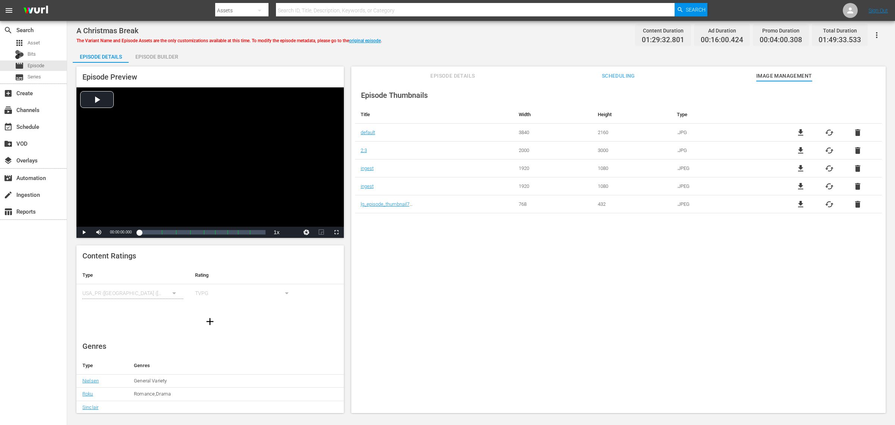
click at [155, 52] on div "Episode Builder" at bounding box center [157, 57] width 56 height 18
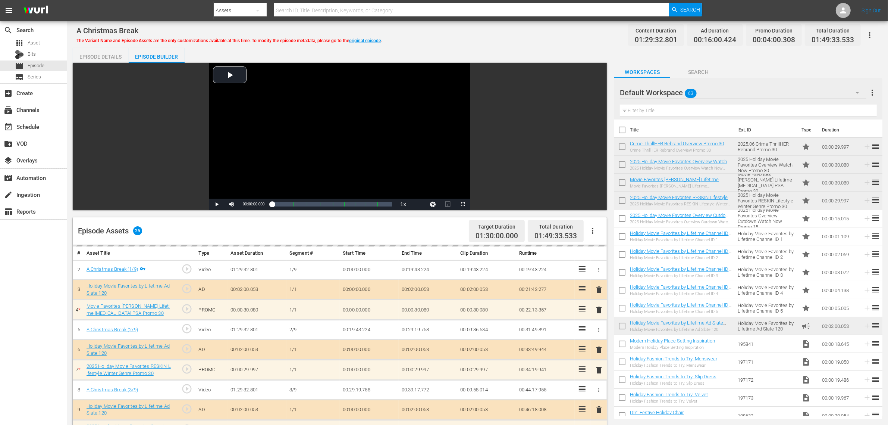
click at [525, 26] on div "A Christmas Break The Variant Name and Episode Assets are the only customizatio…" at bounding box center [477, 34] width 803 height 17
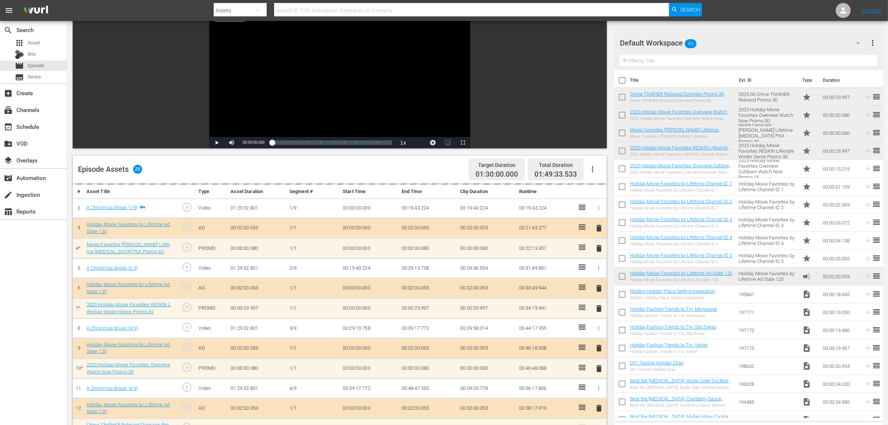
scroll to position [187, 0]
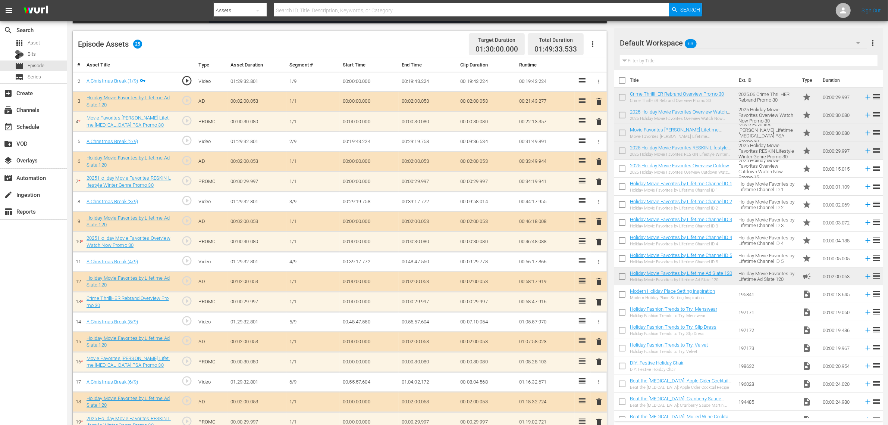
click at [423, 51] on div "Episode Assets 25 Target Duration 01:30:00.000 Total Duration 01:49:33.533" at bounding box center [340, 45] width 534 height 28
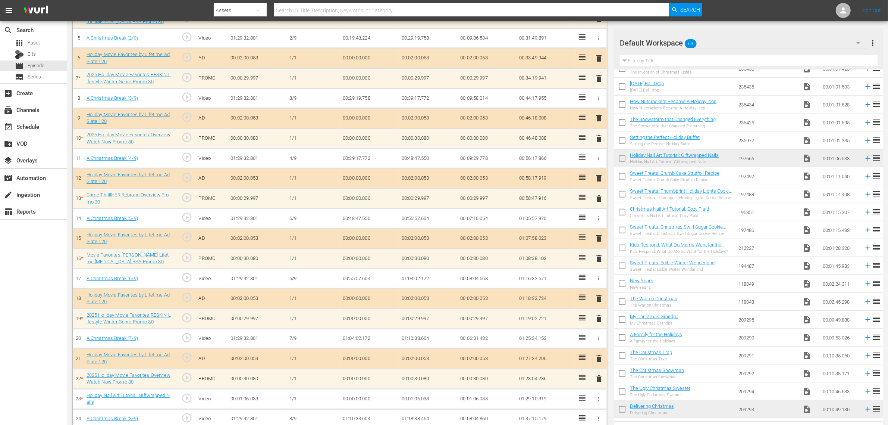
scroll to position [243, 0]
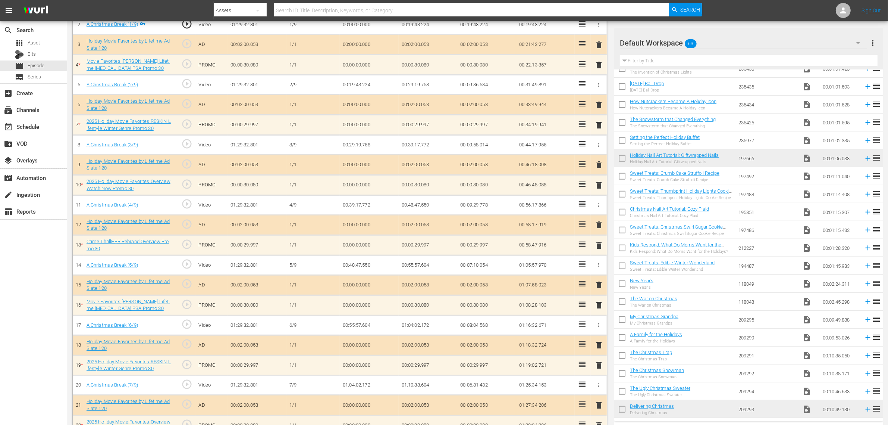
click at [716, 13] on nav "menu Search By Assets Search ID, Title, Description, Keywords, or Category Sear…" at bounding box center [444, 10] width 888 height 21
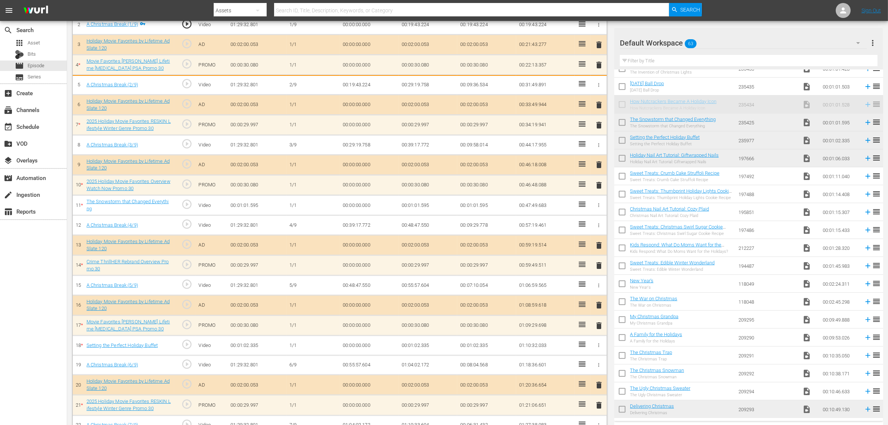
scroll to position [245, 0]
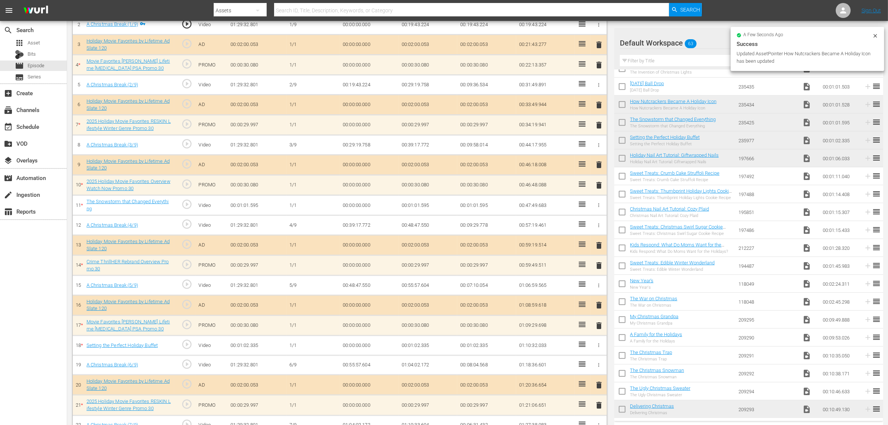
click at [716, 7] on nav "menu Search By Assets Search ID, Title, Description, Keywords, or Category Sear…" at bounding box center [444, 10] width 888 height 21
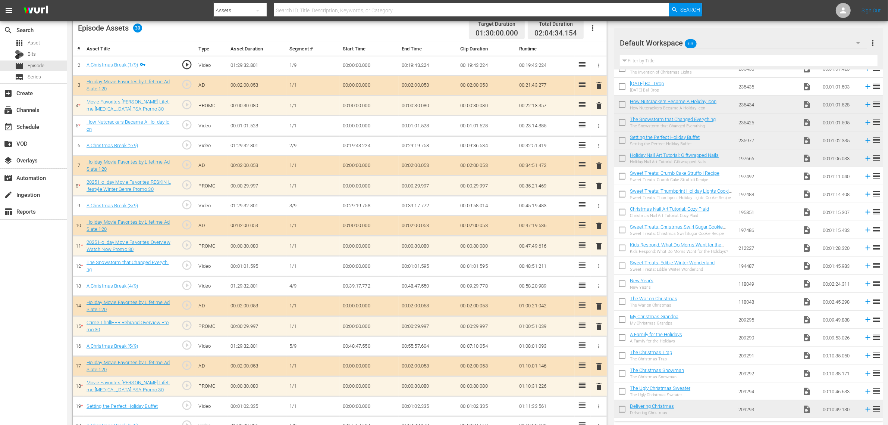
scroll to position [103, 0]
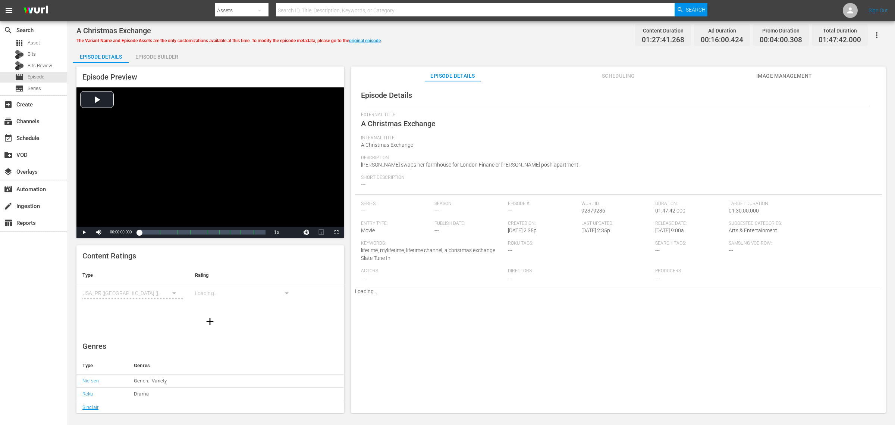
click at [716, 83] on div "Episode Details External Title A Christmas Exchange Internal Title A Christmas …" at bounding box center [618, 250] width 535 height 339
click at [716, 76] on span "Image Management" at bounding box center [785, 75] width 56 height 9
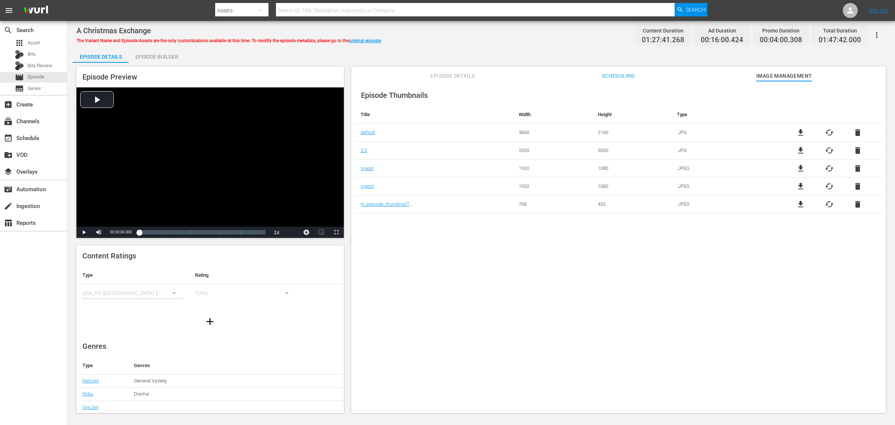
click at [154, 58] on div "Episode Builder" at bounding box center [157, 57] width 56 height 18
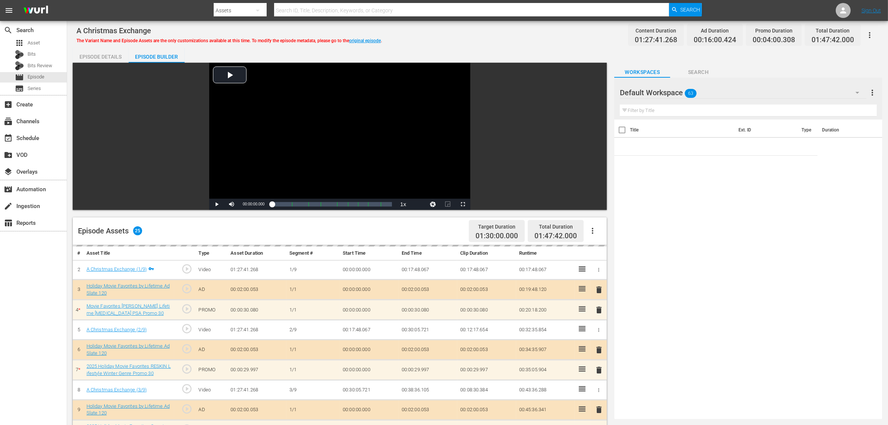
click at [476, 34] on div "A Christmas Exchange The Variant Name and Episode Assets are the only customiza…" at bounding box center [477, 34] width 803 height 17
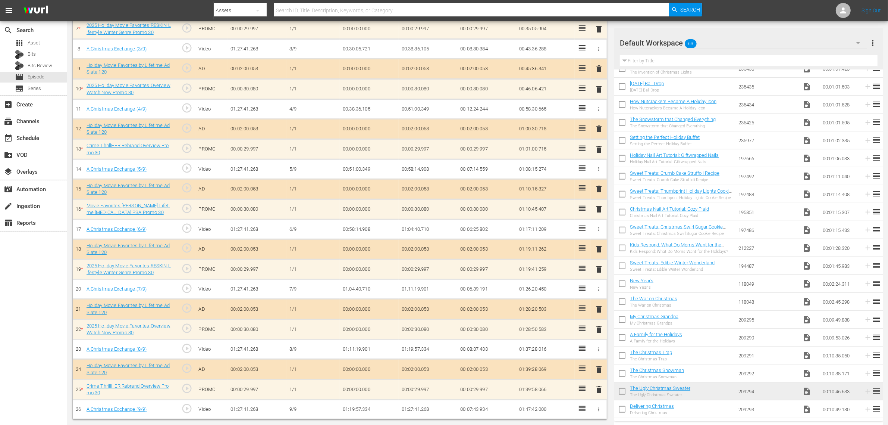
scroll to position [343, 0]
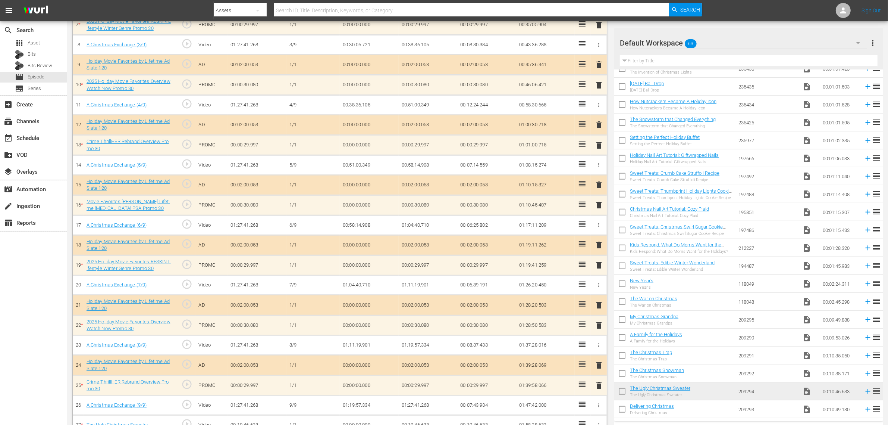
click at [716, 14] on nav "menu Search By Assets Search ID, Title, Description, Keywords, or Category Sear…" at bounding box center [444, 10] width 888 height 21
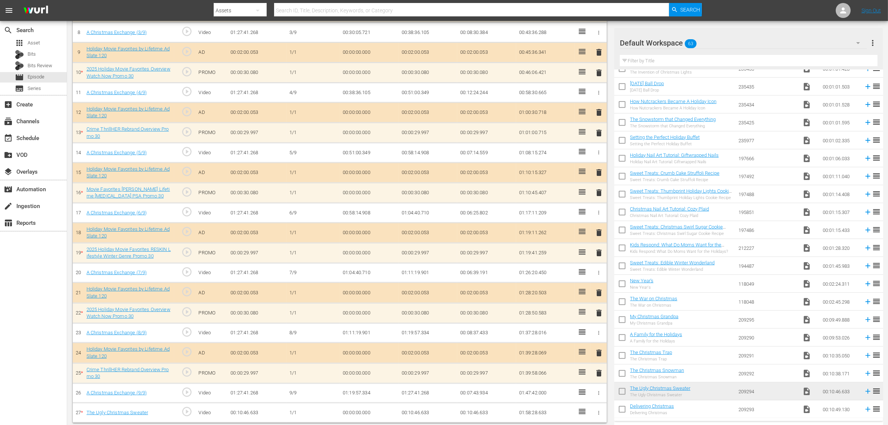
scroll to position [363, 0]
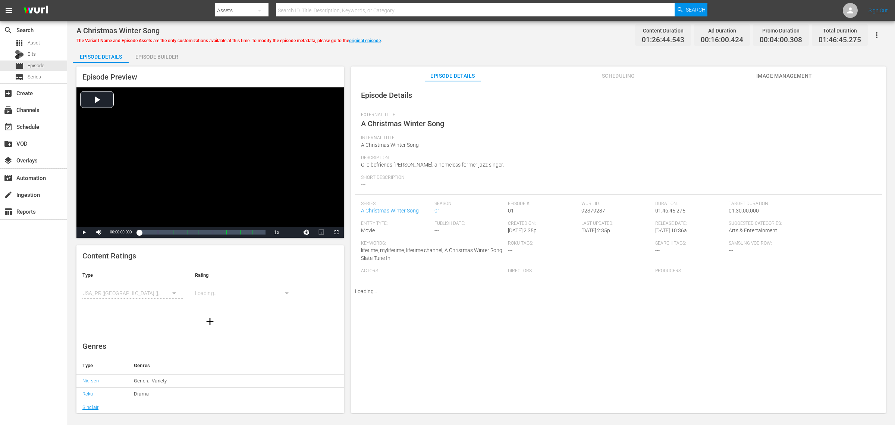
click at [716, 69] on button "Image Management" at bounding box center [785, 73] width 56 height 15
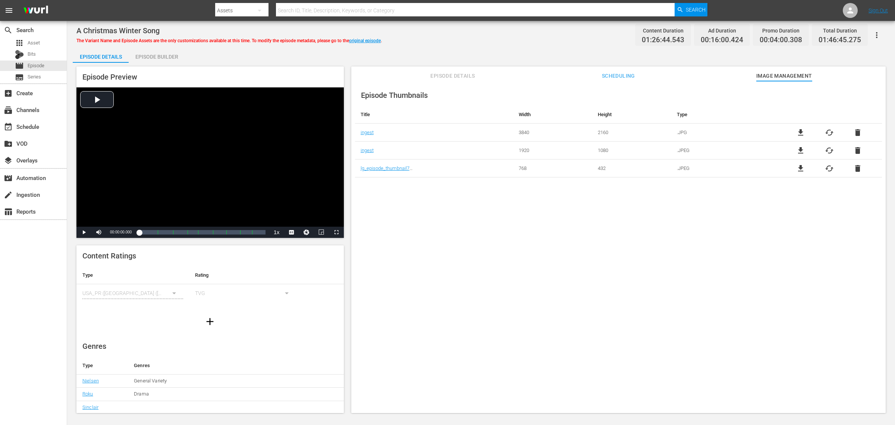
click at [224, 66] on div "Episode Preview Video Player is loading. Play Video Play Mute Current Time 00:0…" at bounding box center [210, 151] width 268 height 171
drag, startPoint x: 148, startPoint y: 31, endPoint x: 75, endPoint y: 28, distance: 73.2
click at [75, 28] on div "A Christmas Winter Song The Variant Name and Episode Assets are the only custom…" at bounding box center [481, 217] width 828 height 393
copy span "A Christmas Winter Song"
drag, startPoint x: 559, startPoint y: 53, endPoint x: 560, endPoint y: 34, distance: 19.4
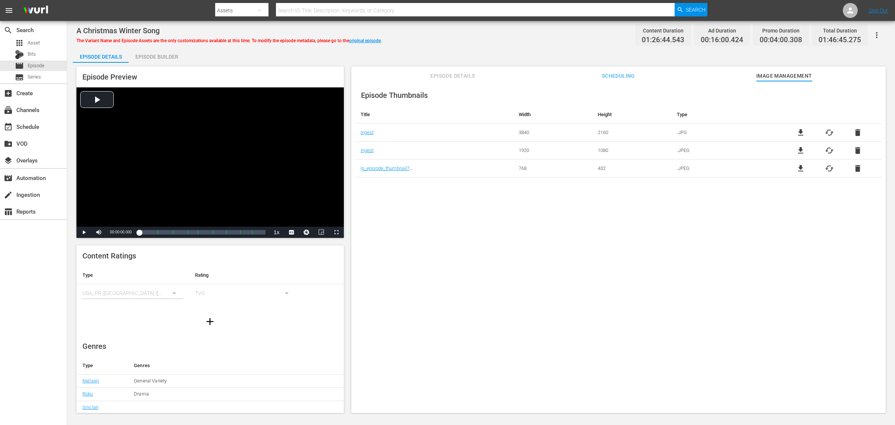
click at [559, 53] on div "Episode Details Episode Builder Episode Preview Video Player is loading. Play V…" at bounding box center [481, 233] width 817 height 371
click at [360, 41] on link "original episode" at bounding box center [365, 40] width 32 height 5
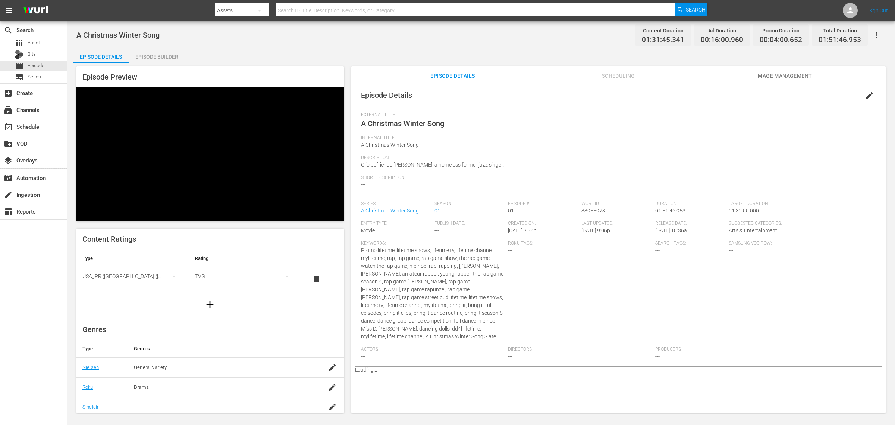
click at [716, 76] on span "Image Management" at bounding box center [785, 75] width 56 height 9
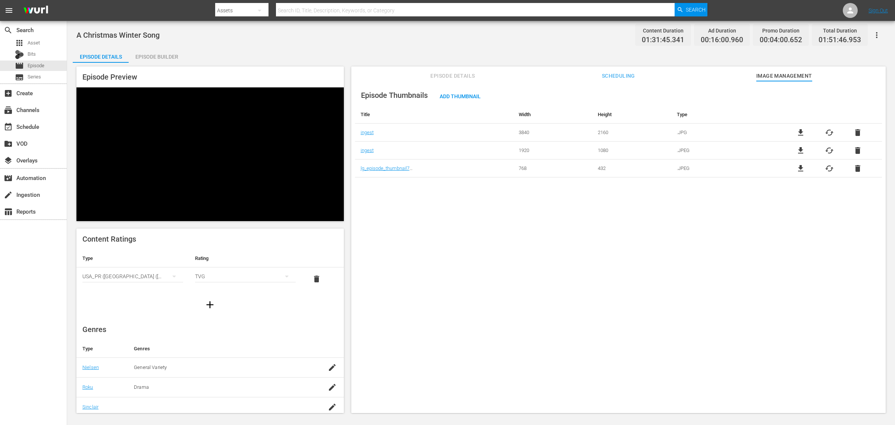
click at [560, 34] on div "A Christmas Winter Song Content Duration 01:31:45.341 Ad Duration 00:16:00.960 …" at bounding box center [481, 34] width 810 height 17
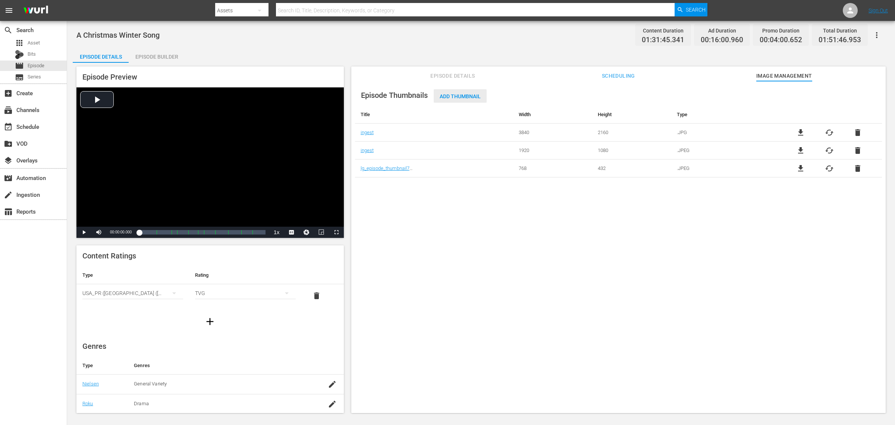
click at [465, 94] on span "Add Thumbnail" at bounding box center [460, 96] width 53 height 6
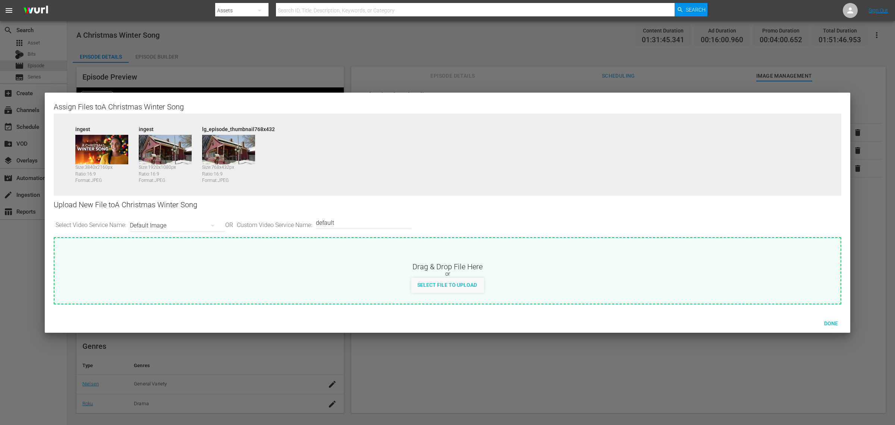
drag, startPoint x: 356, startPoint y: 218, endPoint x: 189, endPoint y: 207, distance: 167.1
click at [200, 215] on div "Select Video Service Name: Default Image OR Custom Video Service Name: Custom V…" at bounding box center [448, 225] width 788 height 23
type input "image2"
click at [716, 325] on span "Done" at bounding box center [832, 323] width 26 height 6
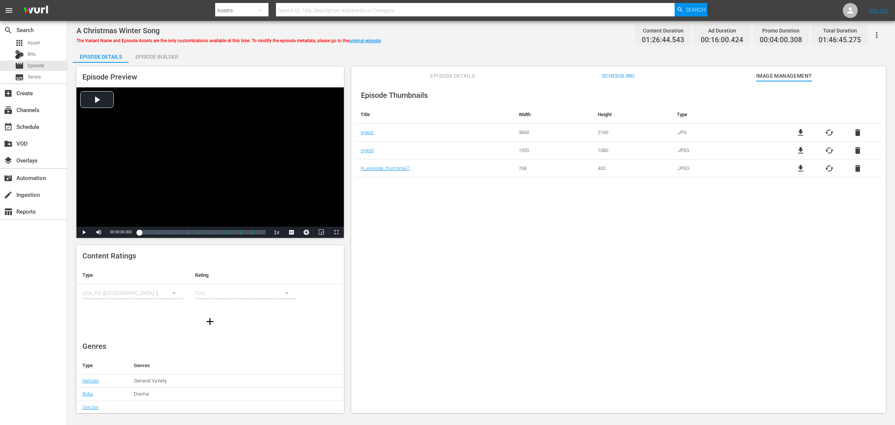
click at [168, 53] on div "Episode Builder" at bounding box center [157, 57] width 56 height 18
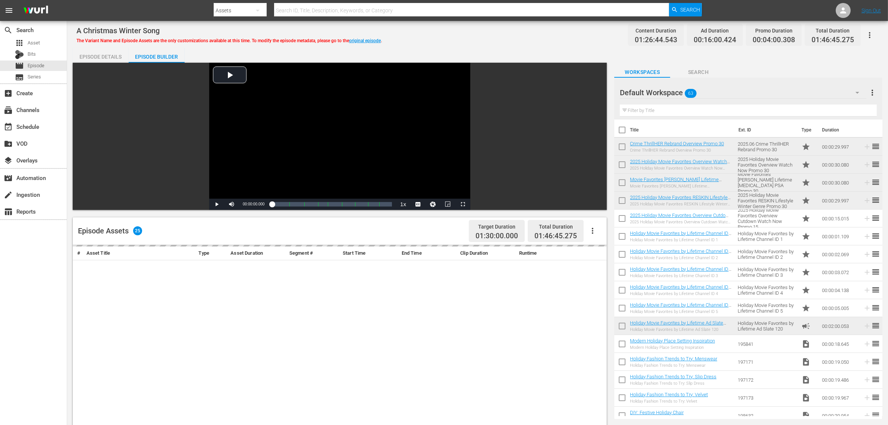
click at [504, 44] on div "A Christmas Winter Song The Variant Name and Episode Assets are the only custom…" at bounding box center [477, 320] width 821 height 598
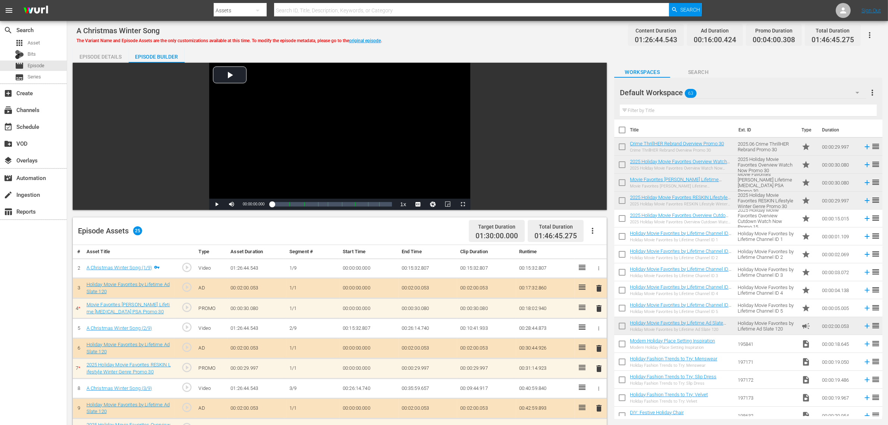
click at [559, 40] on div "A Christmas Winter Song The Variant Name and Episode Assets are the only custom…" at bounding box center [477, 34] width 803 height 17
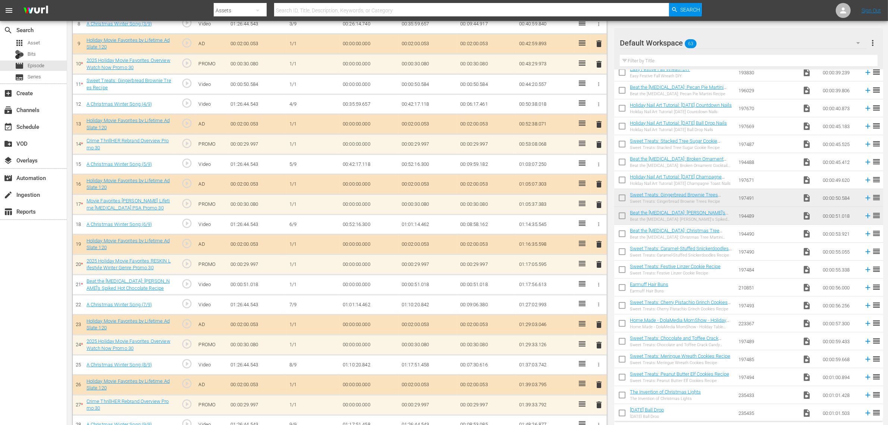
scroll to position [363, 0]
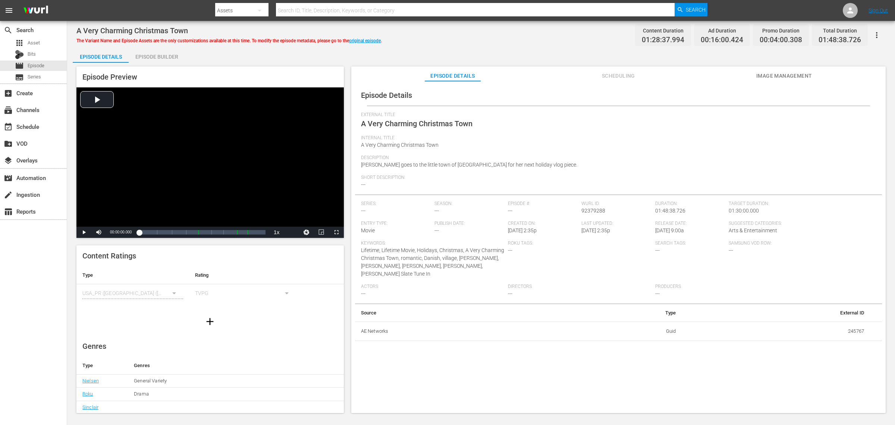
click at [716, 76] on span "Image Management" at bounding box center [785, 75] width 56 height 9
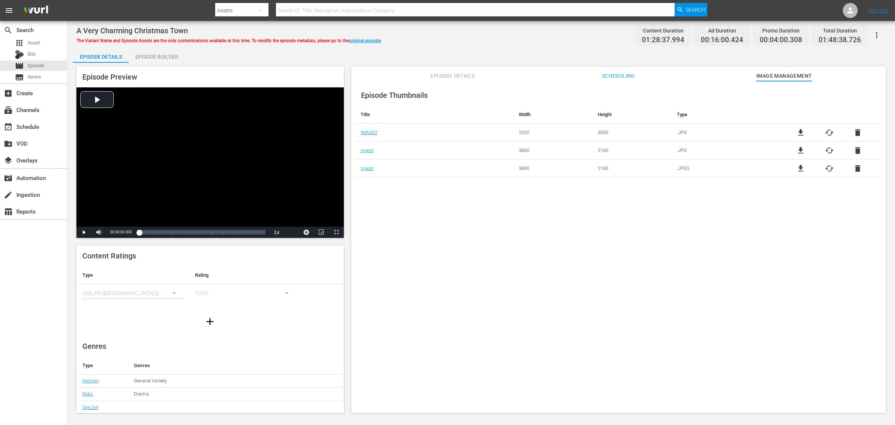
click at [163, 59] on div "Episode Builder" at bounding box center [157, 57] width 56 height 18
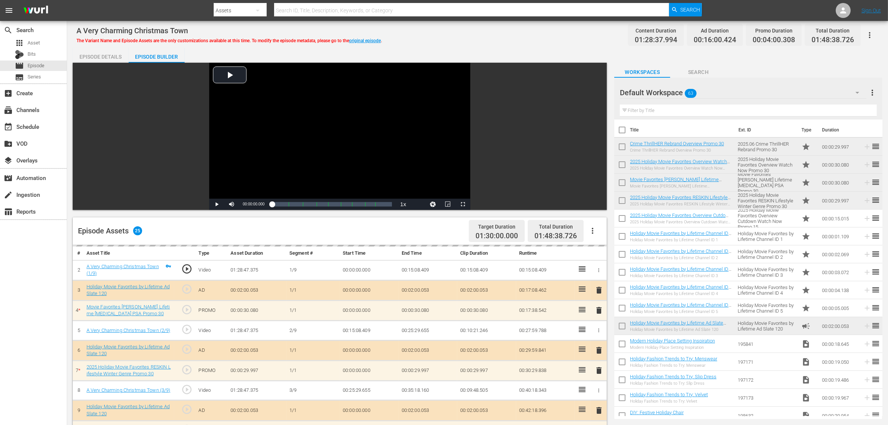
drag, startPoint x: 475, startPoint y: 34, endPoint x: 491, endPoint y: 38, distance: 16.8
click at [476, 34] on div "A Very Charming Christmas Town The Variant Name and Episode Assets are the only…" at bounding box center [477, 34] width 803 height 17
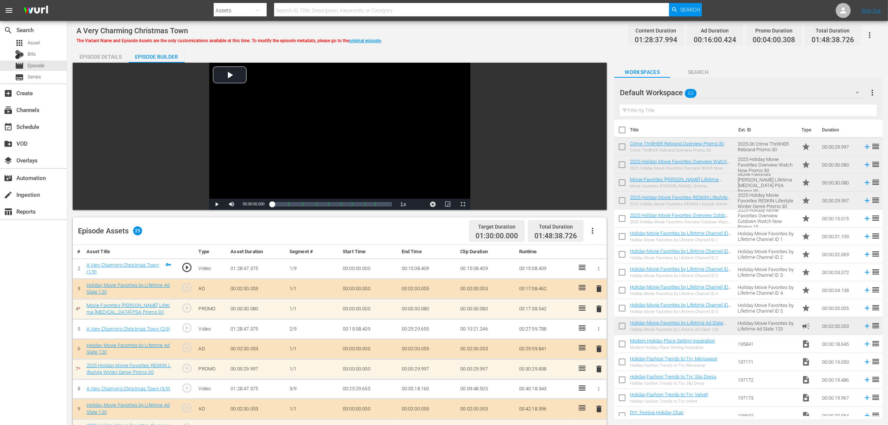
drag, startPoint x: 524, startPoint y: 38, endPoint x: 528, endPoint y: 35, distance: 5.1
click at [525, 36] on div "A Very Charming Christmas Town The Variant Name and Episode Assets are the only…" at bounding box center [477, 34] width 803 height 17
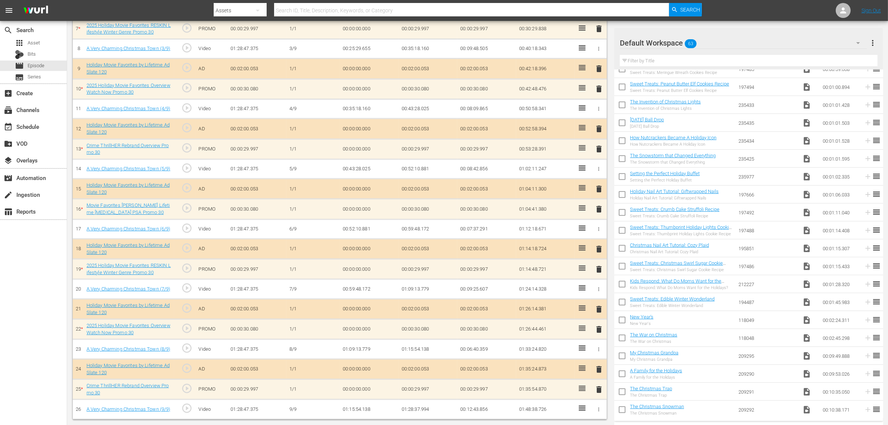
scroll to position [345, 0]
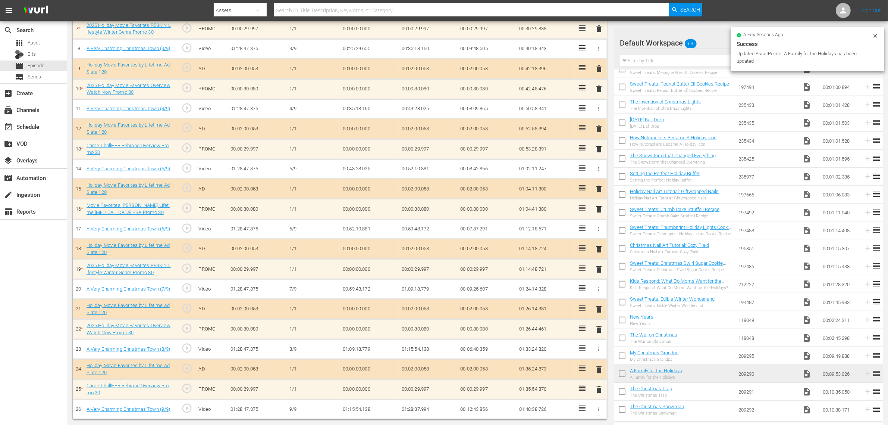
click at [448, 34] on td "00:00:29.997" at bounding box center [428, 29] width 59 height 20
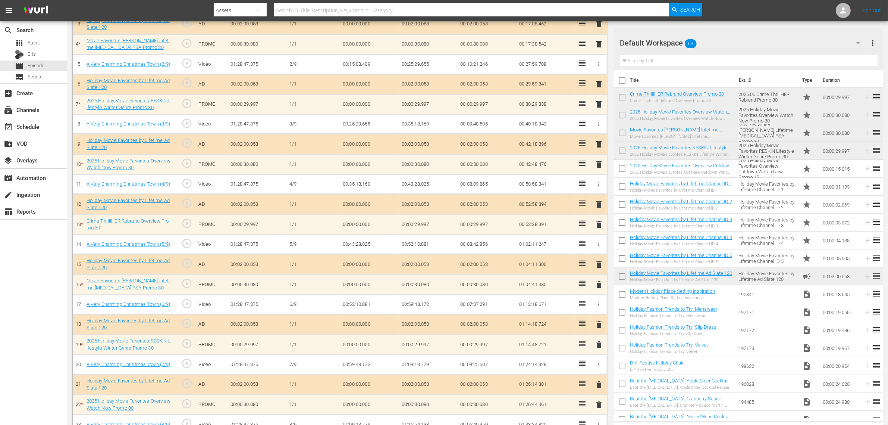
scroll to position [131, 0]
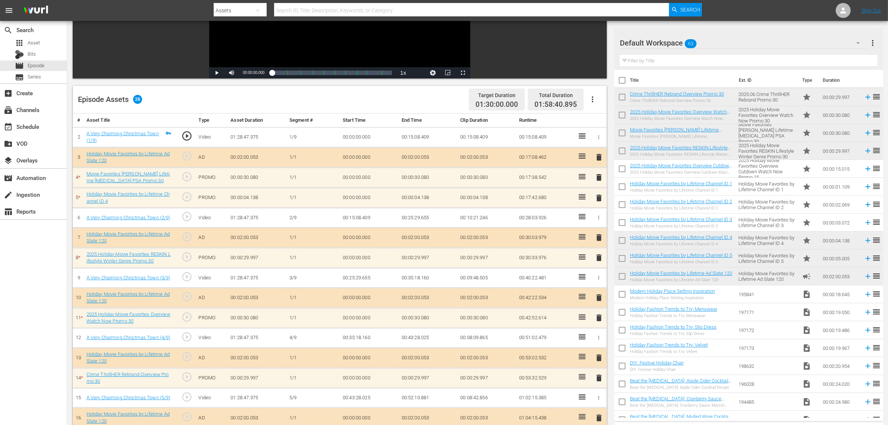
click at [406, 100] on div "Episode Assets 28 Target Duration 01:30:00.000 Total Duration 01:58:40.895" at bounding box center [340, 100] width 534 height 28
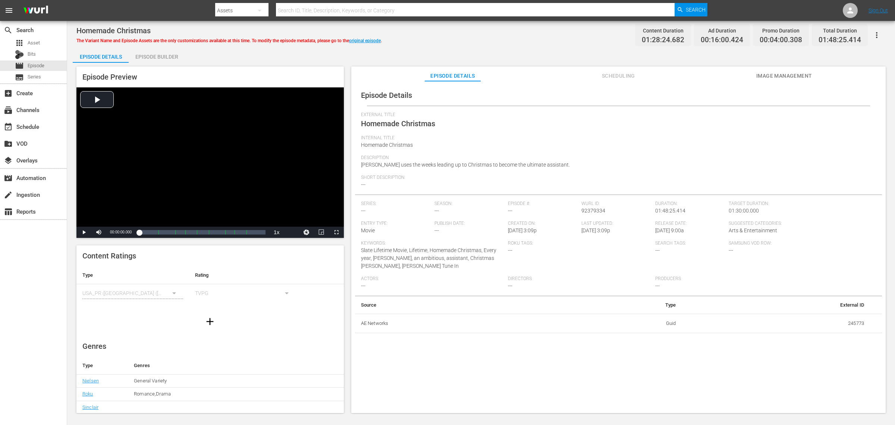
click at [536, 43] on div "Homemade Christmas The Variant Name and Episode Assets are the only customizati…" at bounding box center [481, 217] width 828 height 393
click at [716, 73] on span "Image Management" at bounding box center [785, 75] width 56 height 9
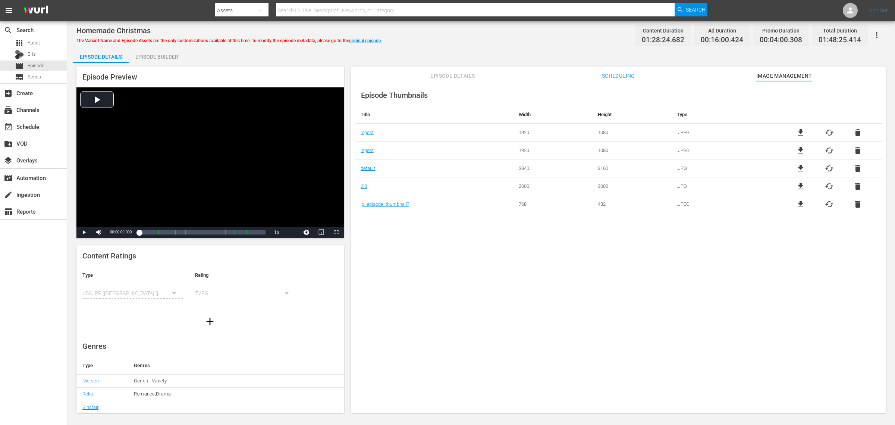
click at [161, 57] on div "Episode Builder" at bounding box center [157, 57] width 56 height 18
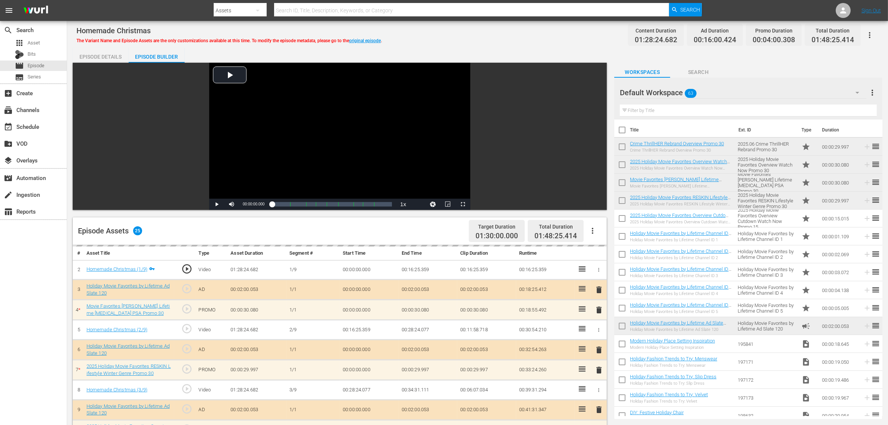
click at [499, 29] on div "Homemade Christmas The Variant Name and Episode Assets are the only customizati…" at bounding box center [477, 34] width 803 height 17
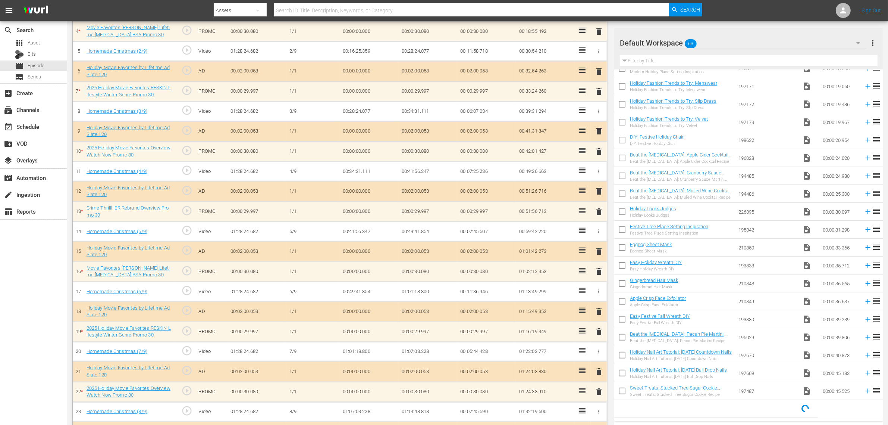
scroll to position [343, 0]
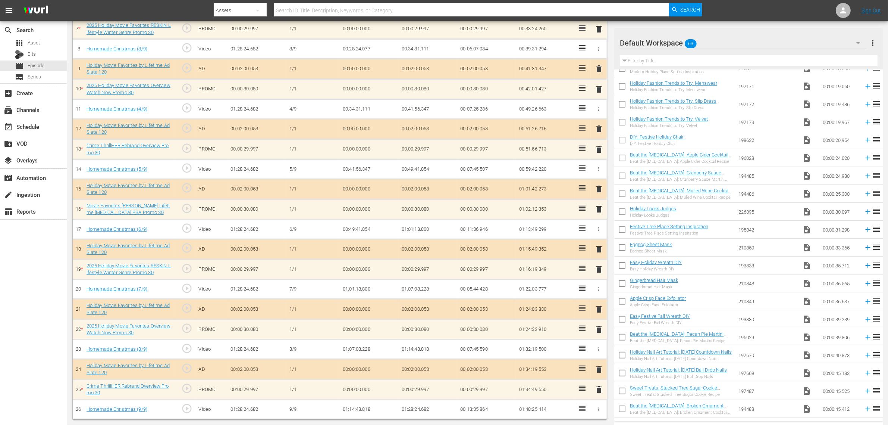
click at [716, 26] on div "Video Player is loading. Play Video Play Mute Current Time 00:00:00.000 / Durat…" at bounding box center [478, 71] width 810 height 695
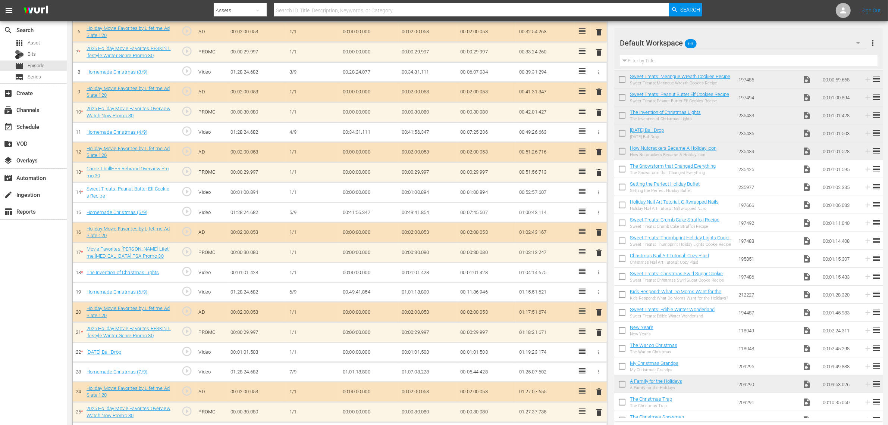
scroll to position [316, 0]
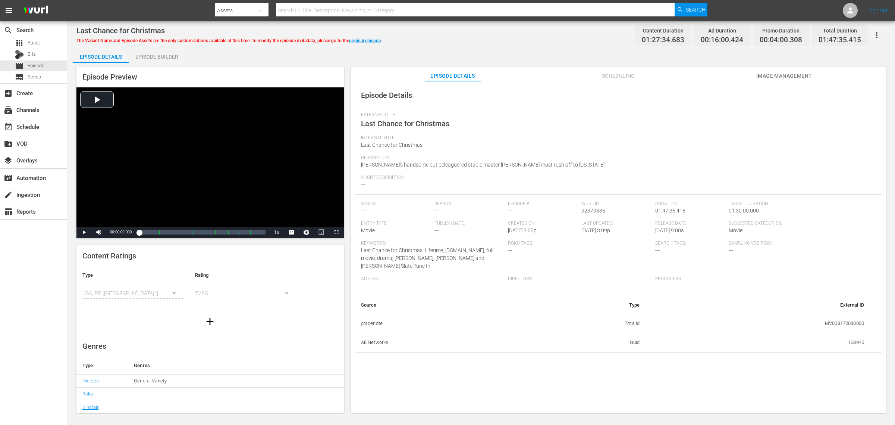
click at [716, 70] on button "Image Management" at bounding box center [785, 73] width 56 height 15
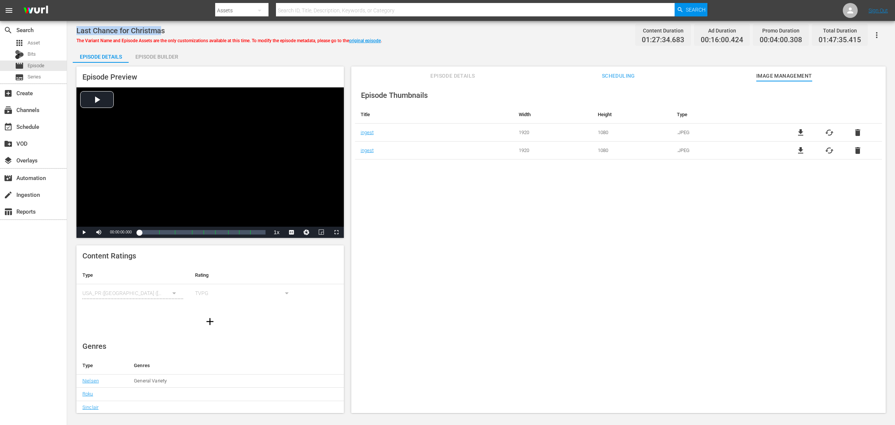
drag, startPoint x: 161, startPoint y: 29, endPoint x: 73, endPoint y: 25, distance: 88.5
click at [73, 25] on div "Last Chance for Christmas The Variant Name and Episode Assets are the only cust…" at bounding box center [481, 217] width 828 height 393
click at [131, 35] on div "The Variant Name and Episode Assets are the only customizations available at th…" at bounding box center [229, 39] width 306 height 9
drag, startPoint x: 165, startPoint y: 31, endPoint x: 74, endPoint y: 24, distance: 91.3
click at [74, 24] on div "Last Chance for Christmas The Variant Name and Episode Assets are the only cust…" at bounding box center [481, 217] width 828 height 393
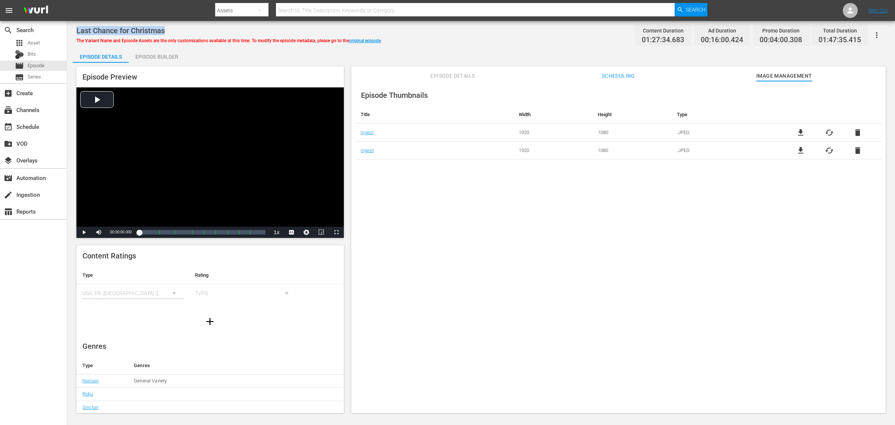
copy span "Last Chance for Christmas"
click at [447, 25] on div "Last Chance for Christmas The Variant Name and Episode Assets are the only cust…" at bounding box center [481, 217] width 828 height 393
click at [359, 38] on link "original episode" at bounding box center [365, 40] width 32 height 5
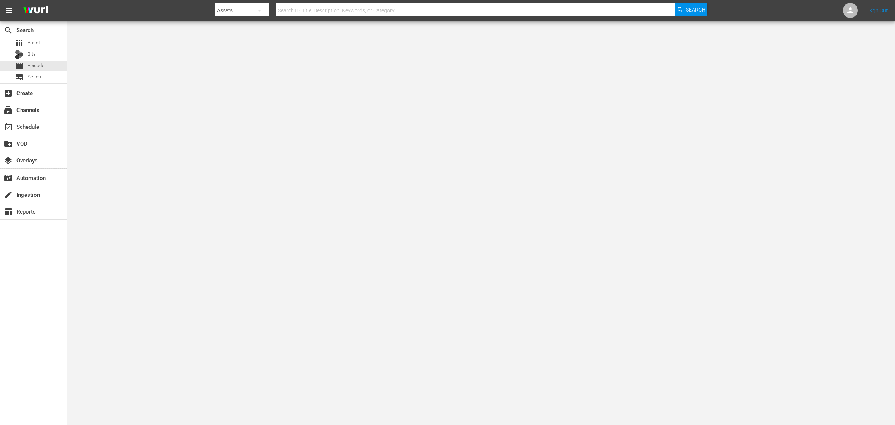
click at [185, 15] on nav "menu Search By Assets Search ID, Title, Description, Keywords, or Category Sear…" at bounding box center [447, 10] width 895 height 21
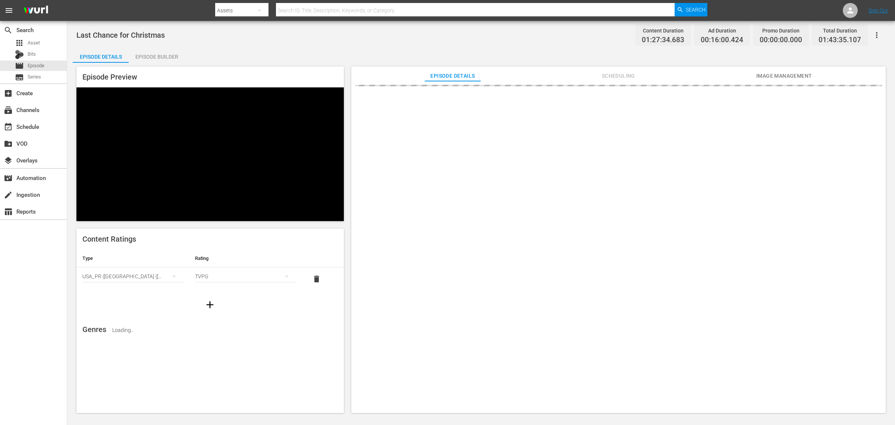
click at [282, 38] on div "Last Chance for Christmas Content Duration 01:27:34.683 Ad Duration 00:16:00.42…" at bounding box center [481, 34] width 810 height 17
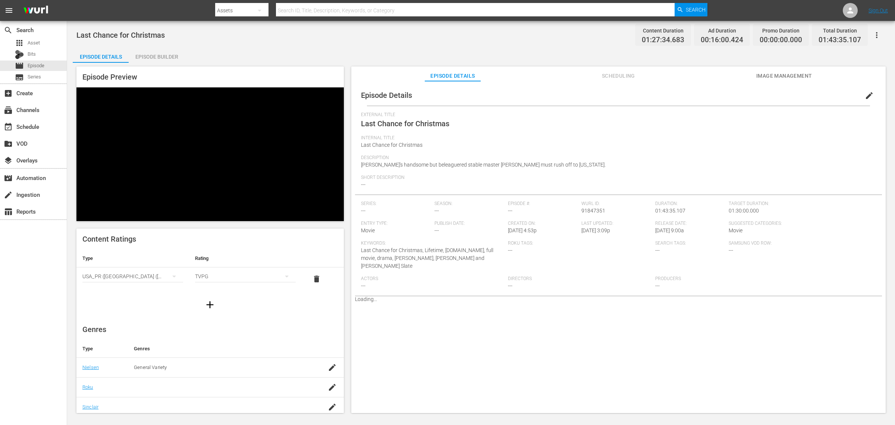
click at [716, 74] on span "Image Management" at bounding box center [785, 75] width 56 height 9
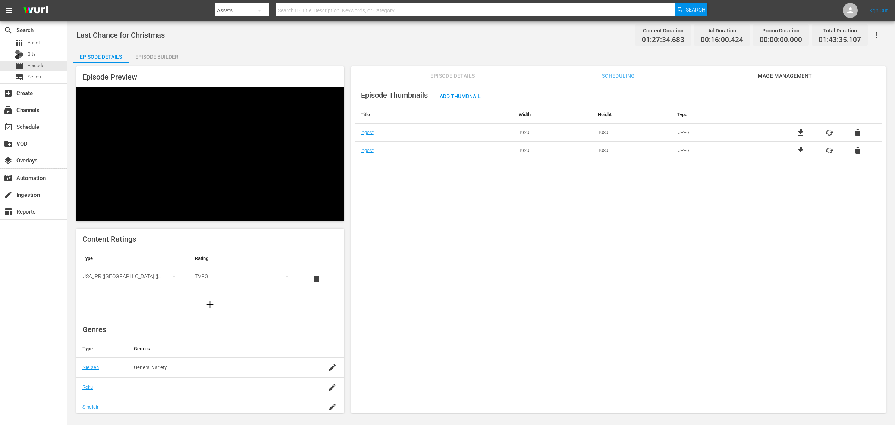
click at [532, 40] on div "Last Chance for Christmas Content Duration 01:27:34.683 Ad Duration 00:16:00.42…" at bounding box center [481, 34] width 810 height 17
click at [716, 131] on span "cached" at bounding box center [829, 132] width 9 height 9
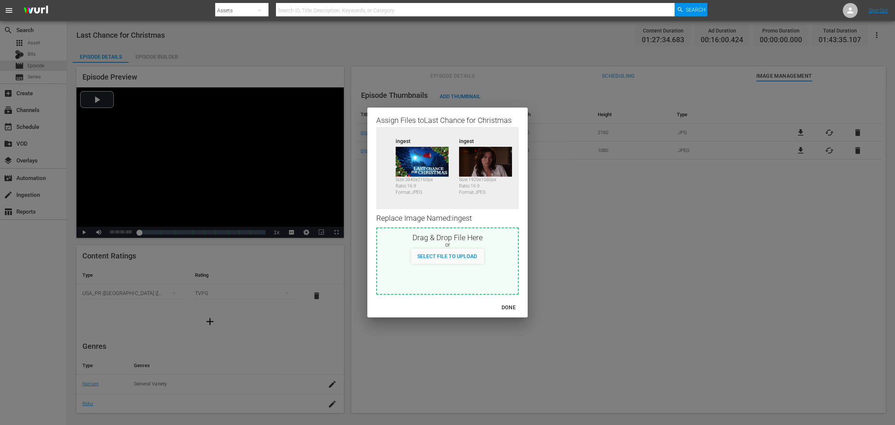
click at [504, 303] on div "DONE" at bounding box center [509, 307] width 26 height 9
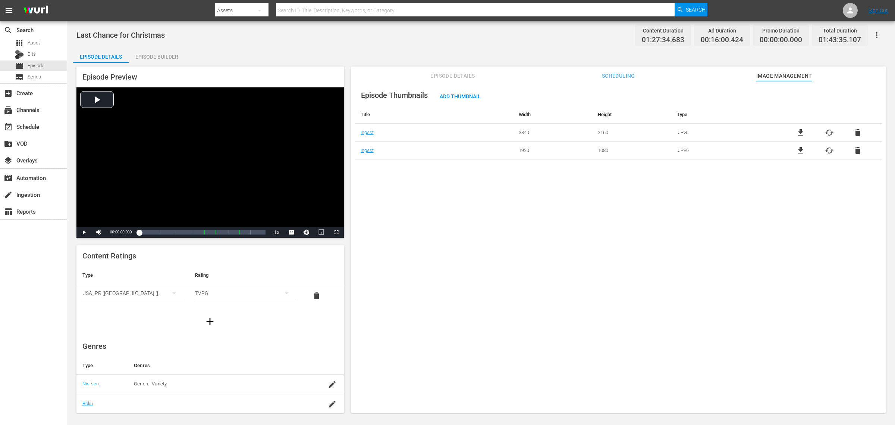
click at [387, 262] on div "Episode Thumbnails Add Thumbnail Title Width Height Type ingest 3840 2160 .JPG …" at bounding box center [618, 250] width 535 height 339
click at [456, 101] on div "Add Thumbnail" at bounding box center [460, 96] width 53 height 14
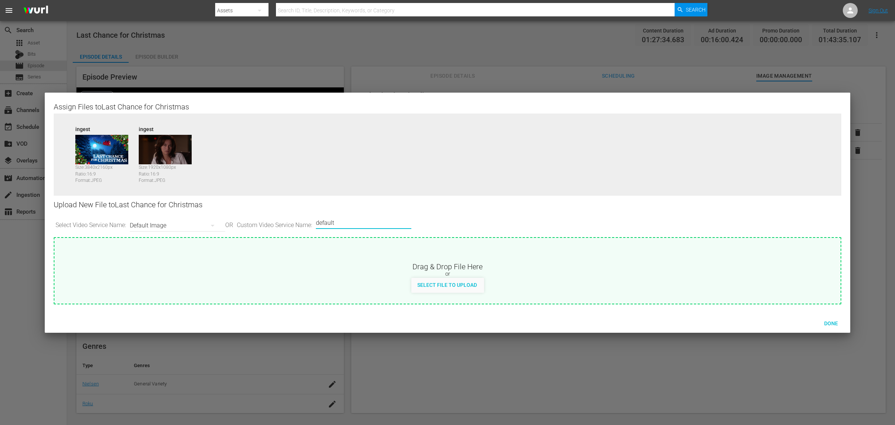
drag, startPoint x: 370, startPoint y: 220, endPoint x: 146, endPoint y: 223, distance: 224.3
click at [155, 230] on div "Select Video Service Name: Default Image OR Custom Video Service Name: Custom V…" at bounding box center [448, 225] width 788 height 23
type input "image2"
click at [716, 322] on span "Done" at bounding box center [832, 323] width 26 height 6
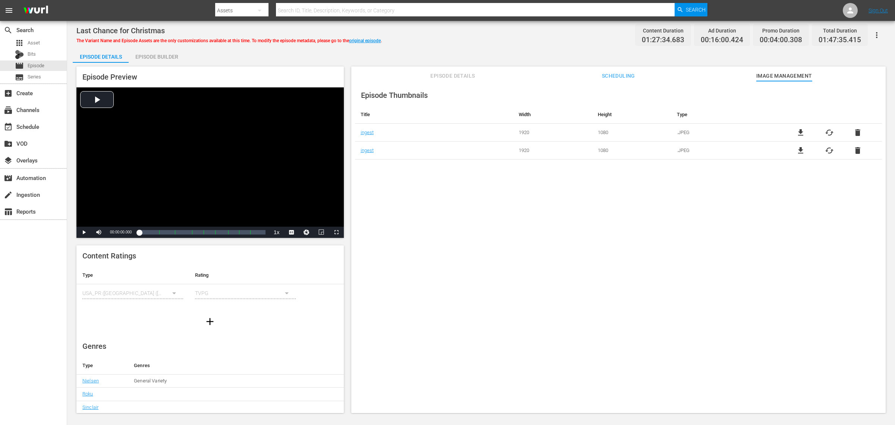
click at [482, 34] on div "Last Chance for Christmas The Variant Name and Episode Assets are the only cust…" at bounding box center [481, 34] width 810 height 17
click at [159, 53] on div "Episode Builder" at bounding box center [157, 57] width 56 height 18
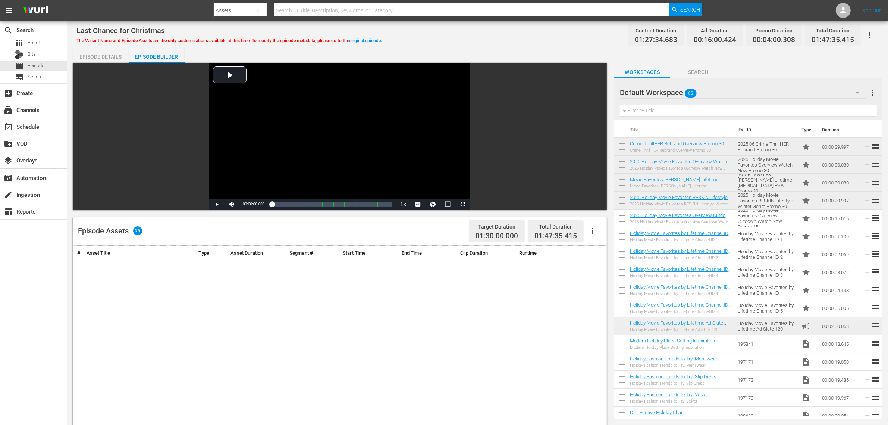
click at [475, 32] on div "Last Chance for Christmas The Variant Name and Episode Assets are the only cust…" at bounding box center [477, 34] width 803 height 17
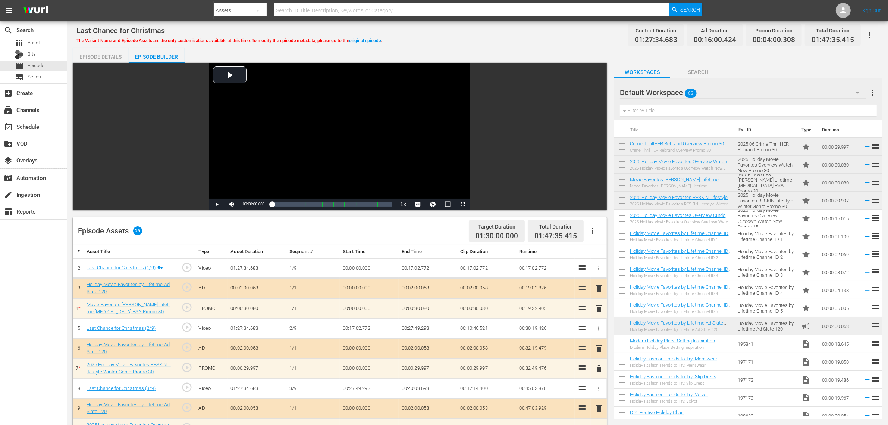
click at [476, 37] on div "Last Chance for Christmas The Variant Name and Episode Assets are the only cust…" at bounding box center [477, 34] width 803 height 17
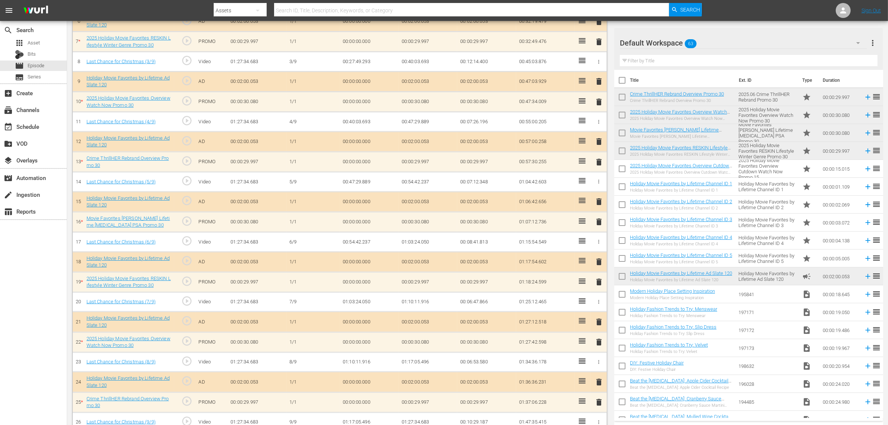
scroll to position [343, 0]
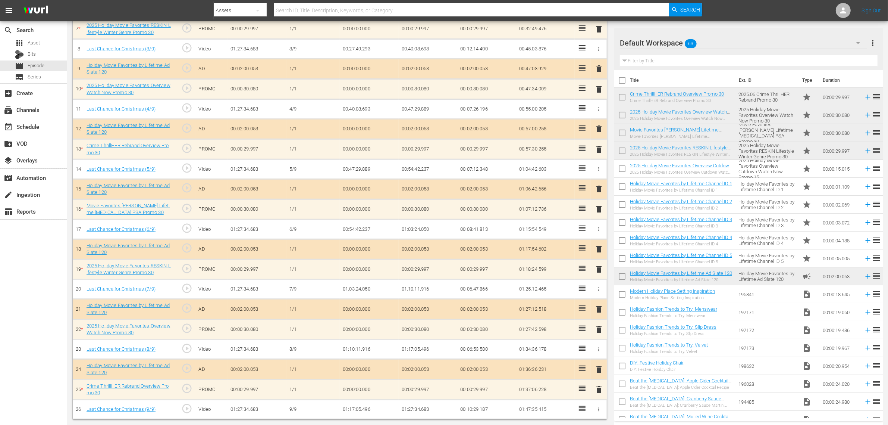
click at [716, 7] on nav "menu Search By Assets Search ID, Title, Description, Keywords, or Category Sear…" at bounding box center [444, 10] width 888 height 21
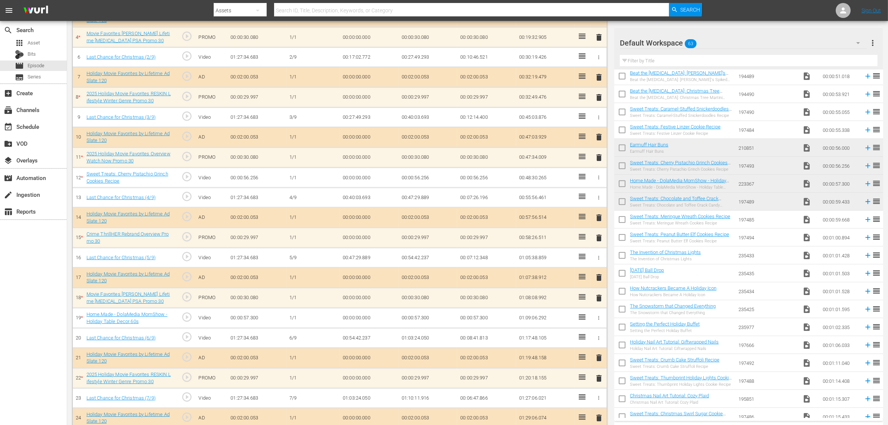
scroll to position [269, 0]
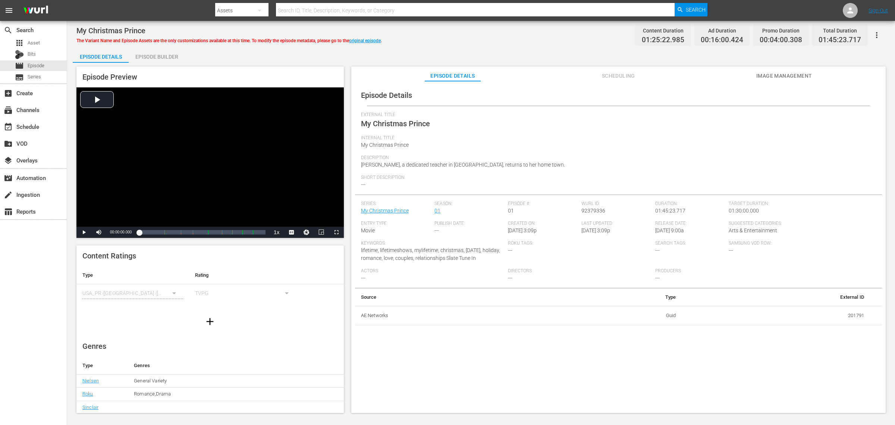
click at [716, 73] on span "Image Management" at bounding box center [785, 75] width 56 height 9
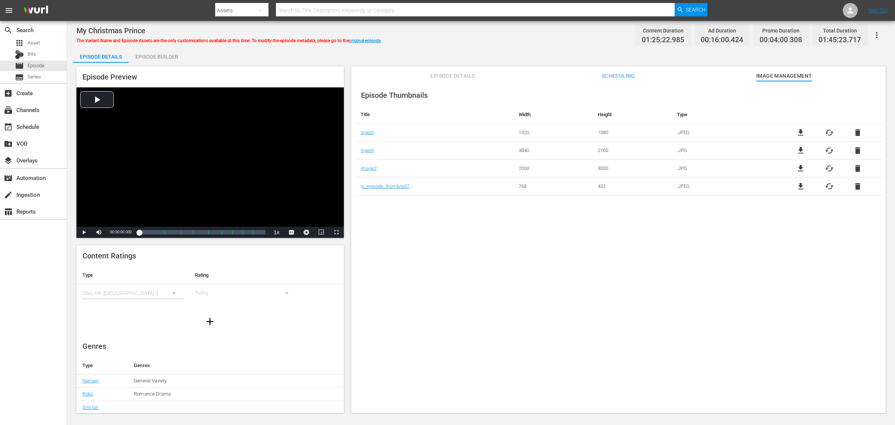
drag, startPoint x: 167, startPoint y: 56, endPoint x: 325, endPoint y: 63, distance: 158.0
click at [167, 55] on div "Episode Builder" at bounding box center [157, 57] width 56 height 18
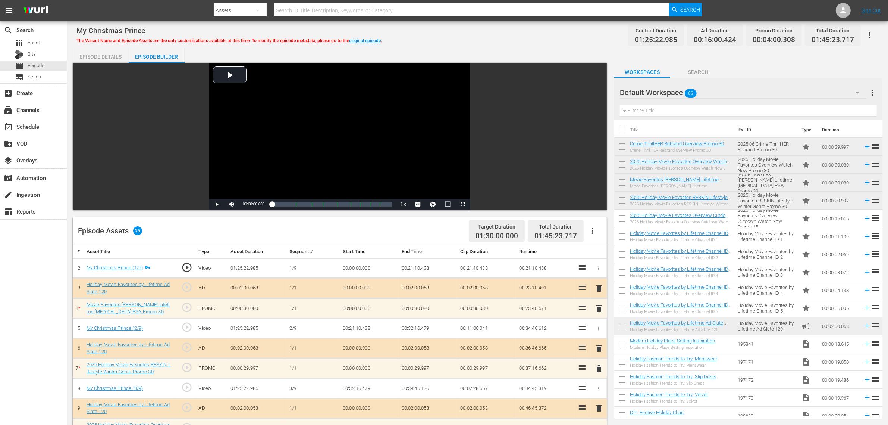
click at [506, 34] on div "My Christmas Prince The Variant Name and Episode Assets are the only customizat…" at bounding box center [477, 34] width 803 height 17
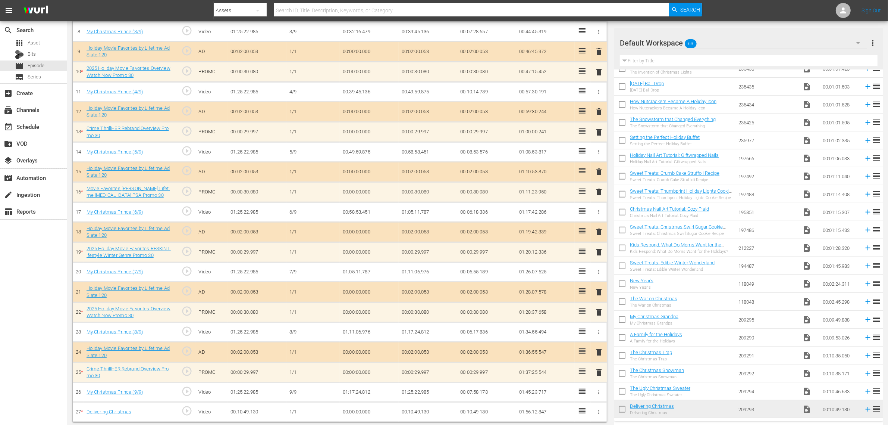
scroll to position [363, 0]
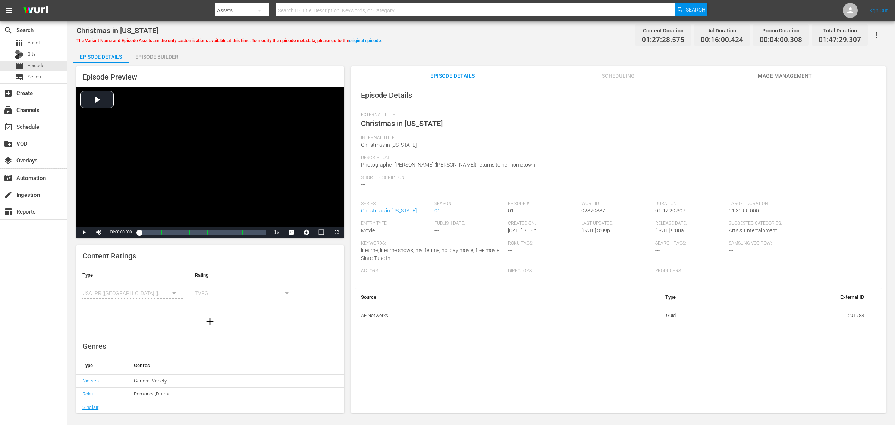
click at [716, 69] on button "Image Management" at bounding box center [785, 73] width 56 height 15
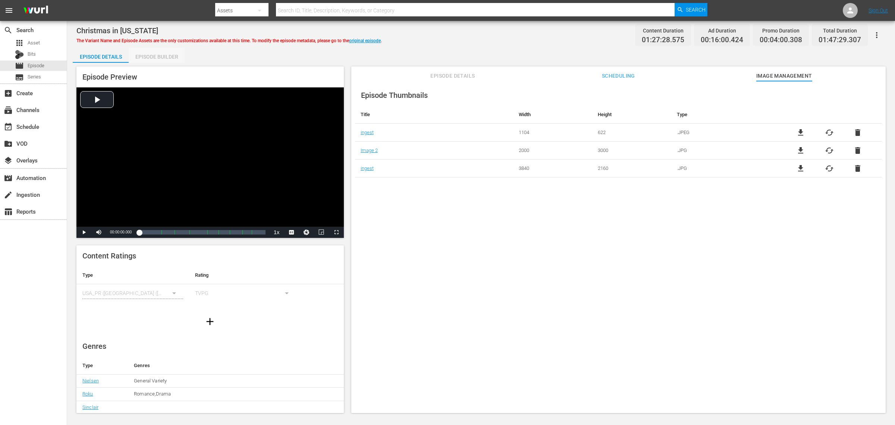
click at [170, 57] on div "Episode Builder" at bounding box center [157, 57] width 56 height 18
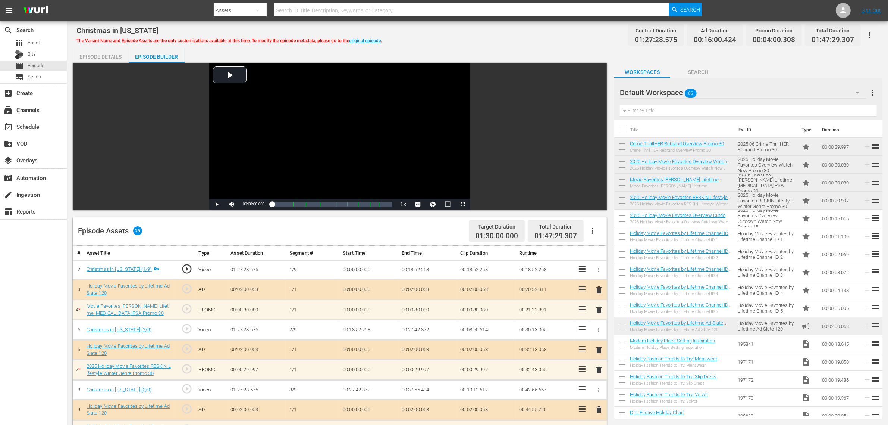
click at [548, 34] on div "Christmas in [US_STATE] The Variant Name and Episode Assets are the only custom…" at bounding box center [477, 34] width 803 height 17
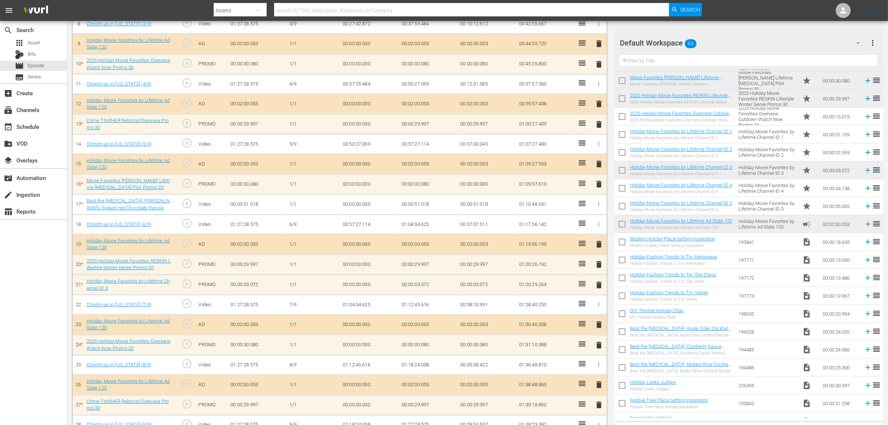
scroll to position [363, 0]
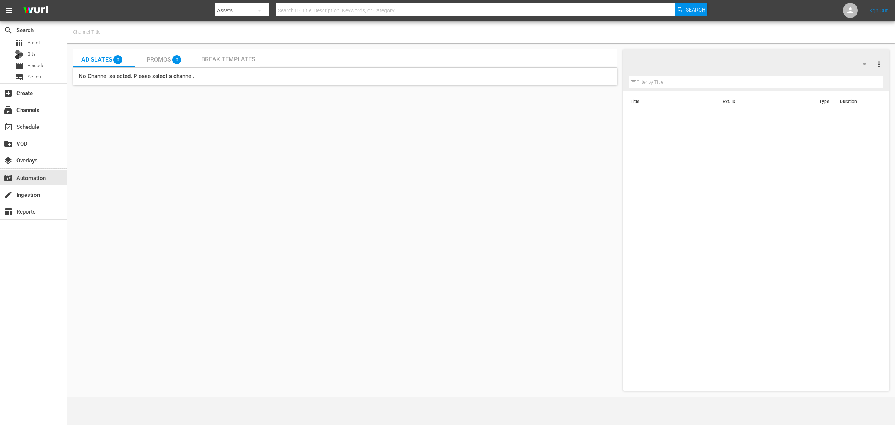
type input "Xtreme Outdoor CAN (2151)"
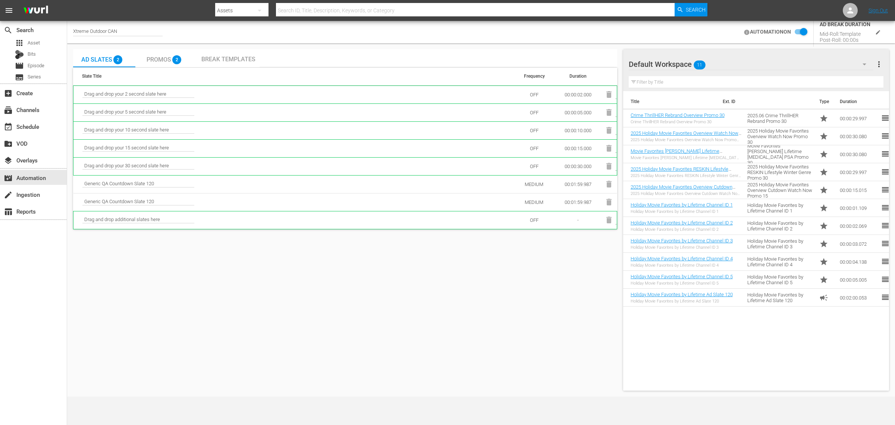
click at [801, 30] on input "checkbox" at bounding box center [799, 32] width 16 height 9
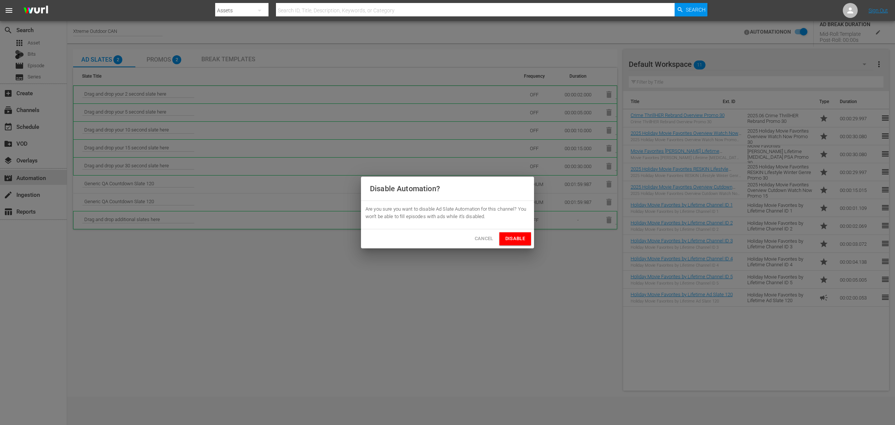
click at [519, 235] on span "Disable" at bounding box center [516, 238] width 20 height 9
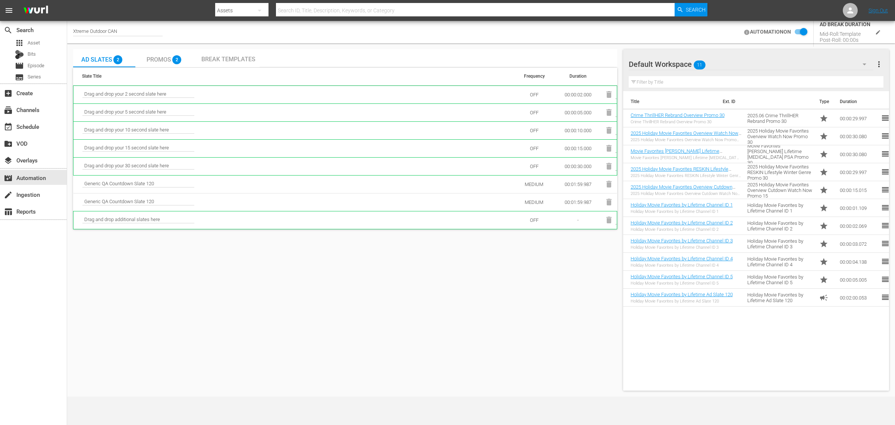
click at [468, 36] on div "Xtreme Outdoor CAN AUTOMATION ON AD BREAK DURATION Mid-Roll: Template Post-Roll…" at bounding box center [481, 32] width 828 height 22
click at [492, 338] on div "Ad Slates 2 Promos 2 Break Templates Slate Title Frequency Duration Drag and dr…" at bounding box center [345, 219] width 544 height 341
click at [609, 204] on icon "button" at bounding box center [609, 204] width 5 height 7
click at [876, 29] on input "checkbox" at bounding box center [878, 32] width 16 height 9
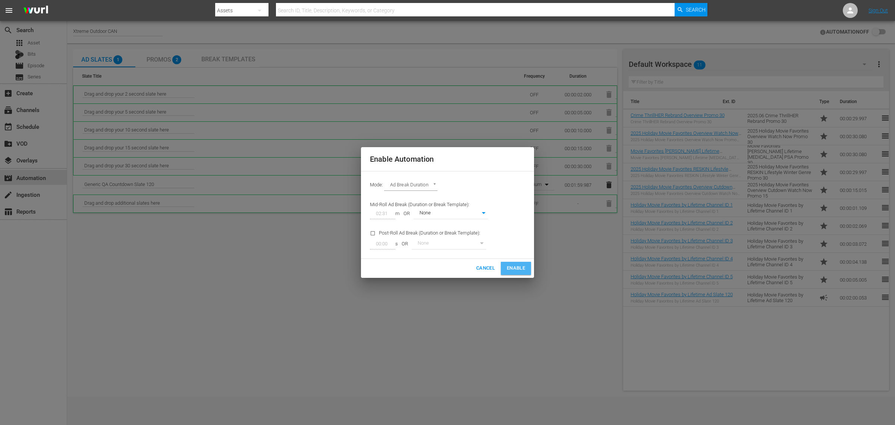
click at [508, 267] on span "Enable" at bounding box center [516, 268] width 18 height 9
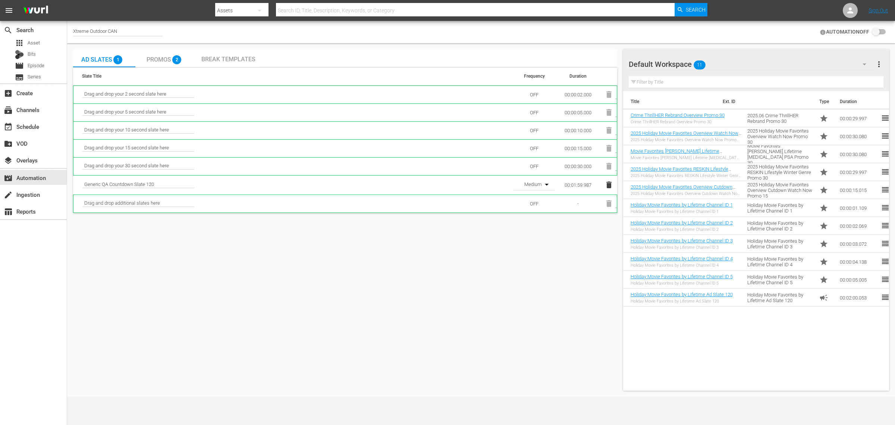
checkbox input "true"
click at [246, 288] on div "Ad Slates 1 Promos 2 Break Templates Slate Title Frequency Duration Drag and dr…" at bounding box center [345, 219] width 544 height 341
click at [750, 331] on div "Title Ext. ID Type Duration Crime ThrillHER Rebrand Overview Promo 30 Crime Thr…" at bounding box center [756, 239] width 266 height 296
click at [553, 319] on div "Ad Slates 1 Promos 2 Break Templates Slate Title Frequency Duration Drag and dr…" at bounding box center [345, 219] width 544 height 341
click at [495, 269] on div "Ad Slates 1 Promos 2 Break Templates Slate Title Frequency Duration Drag and dr…" at bounding box center [345, 219] width 544 height 341
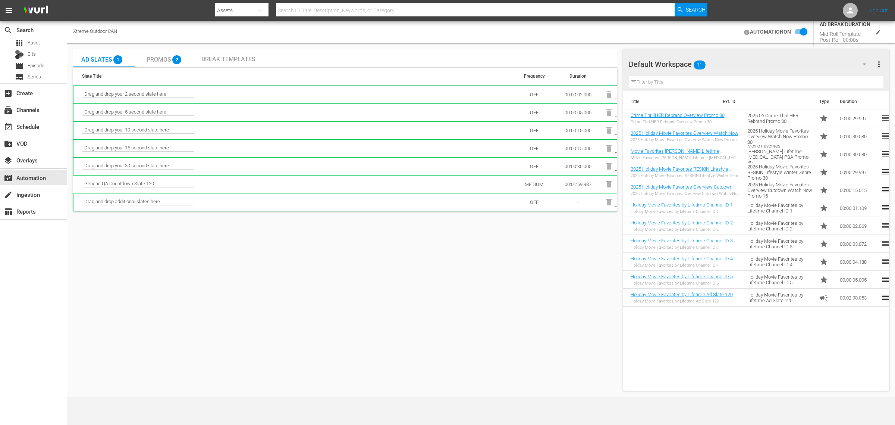
click at [446, 38] on div "Xtreme Outdoor CAN AUTOMATION ON AD BREAK DURATION Mid-Roll: Template Post-Roll…" at bounding box center [481, 32] width 828 height 22
click at [457, 304] on div "Ad Slates 1 Promos 2 Break Templates Slate Title Frequency Duration Drag and dr…" at bounding box center [345, 219] width 544 height 341
click at [398, 35] on div "Xtreme Outdoor CAN AUTOMATION ON AD BREAK DURATION Mid-Roll: Template Post-Roll…" at bounding box center [481, 32] width 828 height 22
click at [389, 26] on div "Xtreme Outdoor CAN AUTOMATION ON AD BREAK DURATION Mid-Roll: Template Post-Roll…" at bounding box center [481, 32] width 828 height 22
click at [155, 293] on div "Ad Slates 1 Promos 2 Break Templates Slate Title Frequency Duration Drag and dr…" at bounding box center [345, 219] width 544 height 341
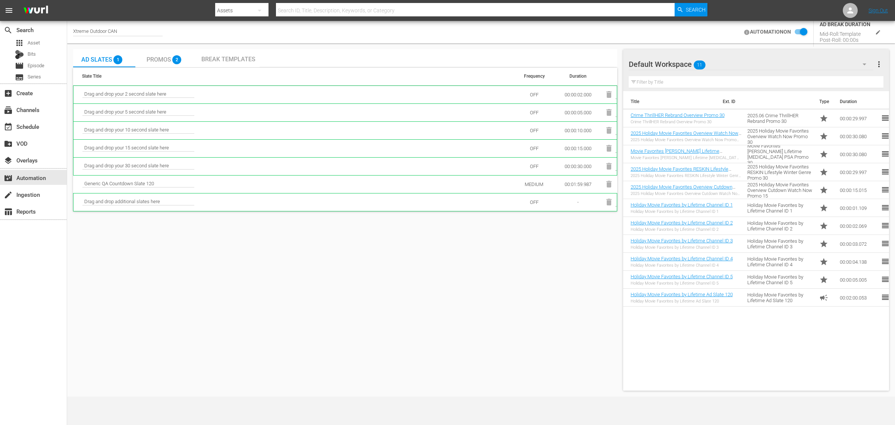
click at [37, 291] on div "search Search apps Asset Bits movie Episode subtitles Series add_box Create sub…" at bounding box center [33, 233] width 67 height 425
click at [155, 291] on div "Ad Slates 1 Promos 2 Break Templates Slate Title Frequency Duration Drag and dr…" at bounding box center [345, 219] width 544 height 341
click at [39, 121] on div "event_available Schedule" at bounding box center [33, 126] width 67 height 15
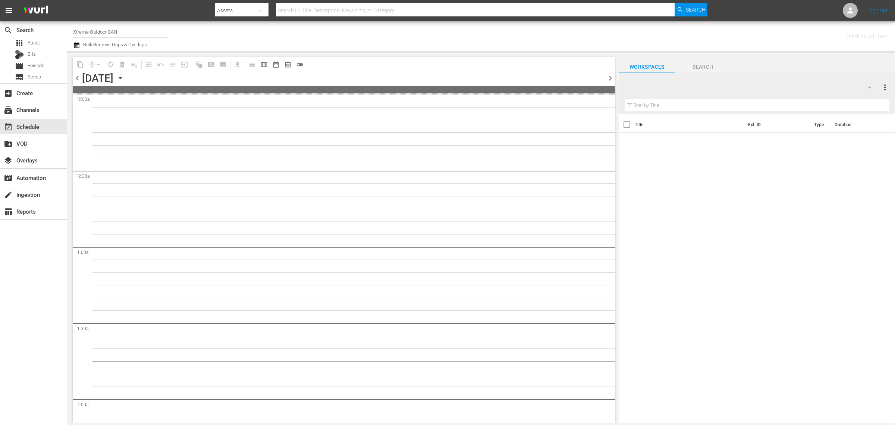
click at [148, 9] on nav "menu Search By Assets Search ID, Title, Description, Keywords, or Category Sear…" at bounding box center [447, 10] width 895 height 21
click at [418, 32] on div "Channel Title Xtreme Outdoor CAN Bulk Remove Gaps & Overlaps" at bounding box center [295, 36] width 445 height 27
drag, startPoint x: 133, startPoint y: 31, endPoint x: -153, endPoint y: 17, distance: 286.1
click at [0, 17] on html "menu Search By Assets Search ID, Title, Description, Keywords, or Category Sear…" at bounding box center [447, 212] width 895 height 425
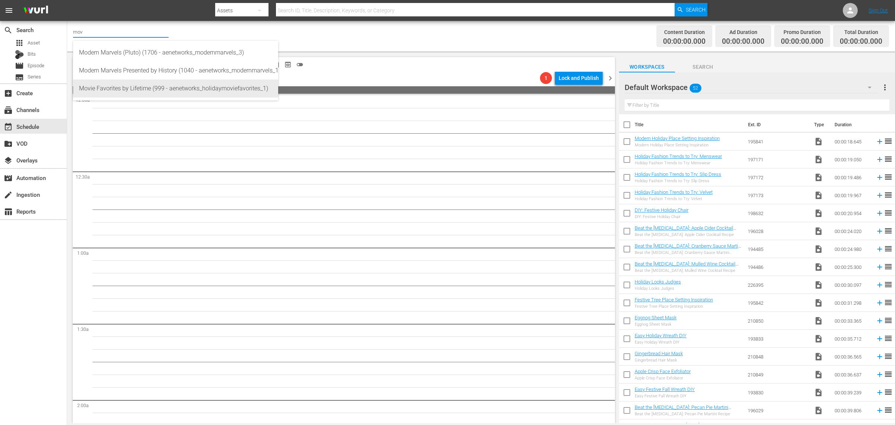
click at [178, 88] on div "Movie Favorites by Lifetime (999 - aenetworks_holidaymoviefavorites_1)" at bounding box center [175, 88] width 193 height 18
type input "Movie Favorites by Lifetime (999 - aenetworks_holidaymoviefavorites_1)"
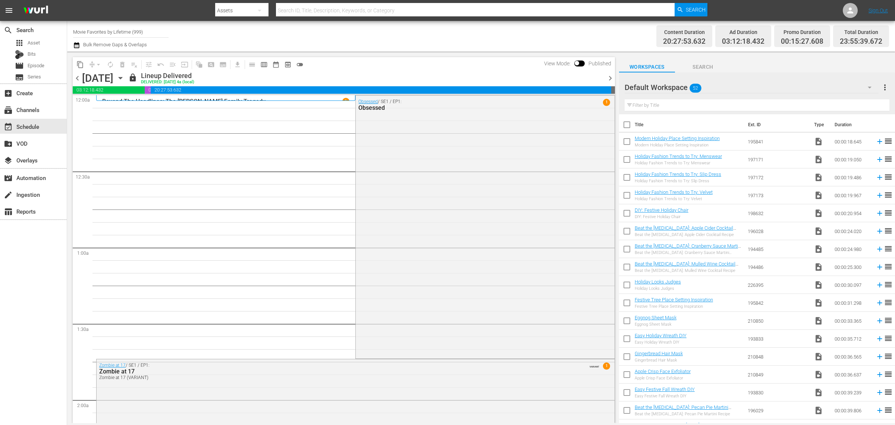
click at [463, 31] on div "Channel Title Movie Favorites by Lifetime (999) Bulk Remove Gaps & Overlaps" at bounding box center [295, 36] width 445 height 27
click at [125, 78] on icon "button" at bounding box center [120, 78] width 8 height 8
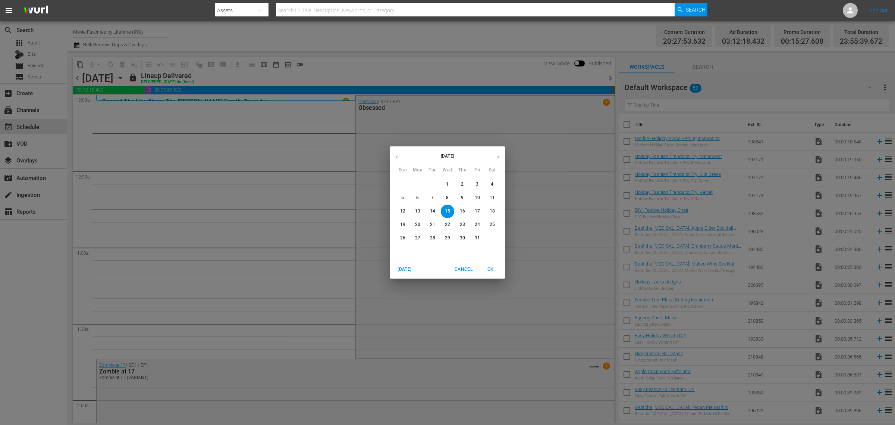
click at [502, 154] on button "button" at bounding box center [498, 157] width 15 height 15
click at [419, 197] on span "3" at bounding box center [417, 197] width 13 height 6
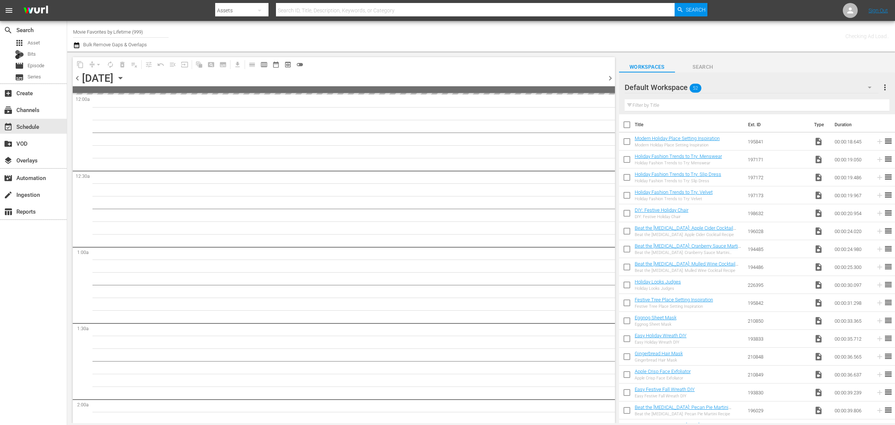
click at [475, 27] on div "Channel Title Movie Favorites by Lifetime (999) Bulk Remove Gaps & Overlaps" at bounding box center [295, 36] width 445 height 27
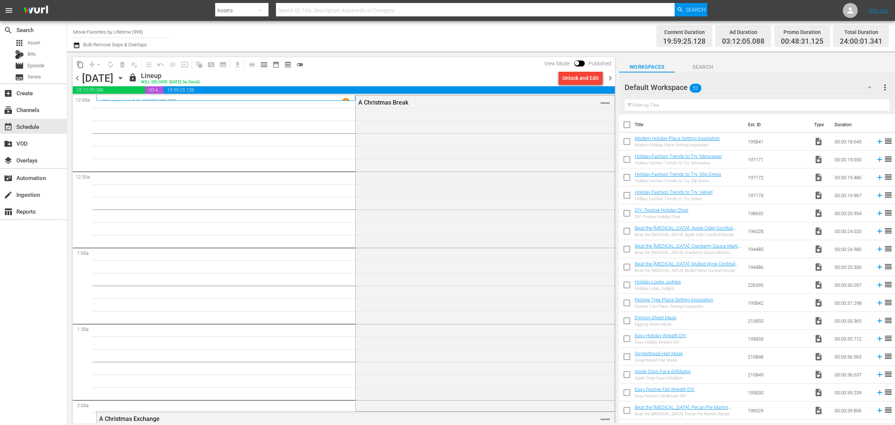
click at [560, 28] on div "Content Duration 19:59:25.128 Ad Duration 03:12:05.088 Promo Duration 00:48:31.…" at bounding box center [703, 36] width 371 height 27
click at [609, 77] on span "chevron_right" at bounding box center [610, 78] width 9 height 9
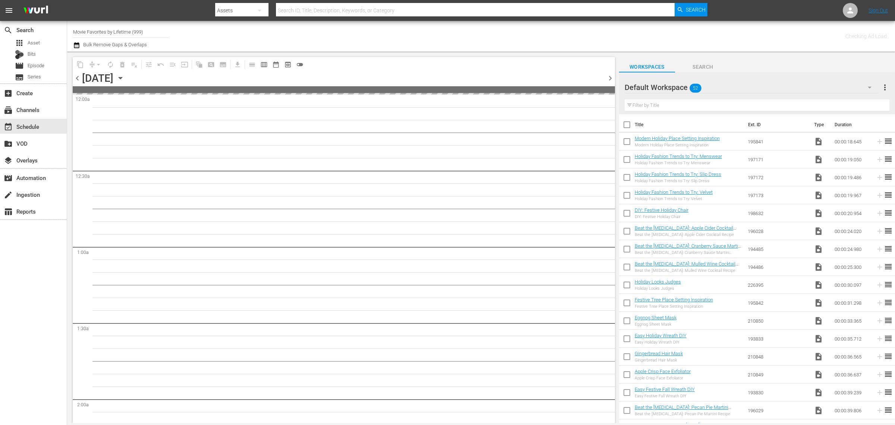
click at [404, 36] on div "Channel Title Movie Favorites by Lifetime (999) Bulk Remove Gaps & Overlaps" at bounding box center [295, 36] width 445 height 27
